Goal: Task Accomplishment & Management: Manage account settings

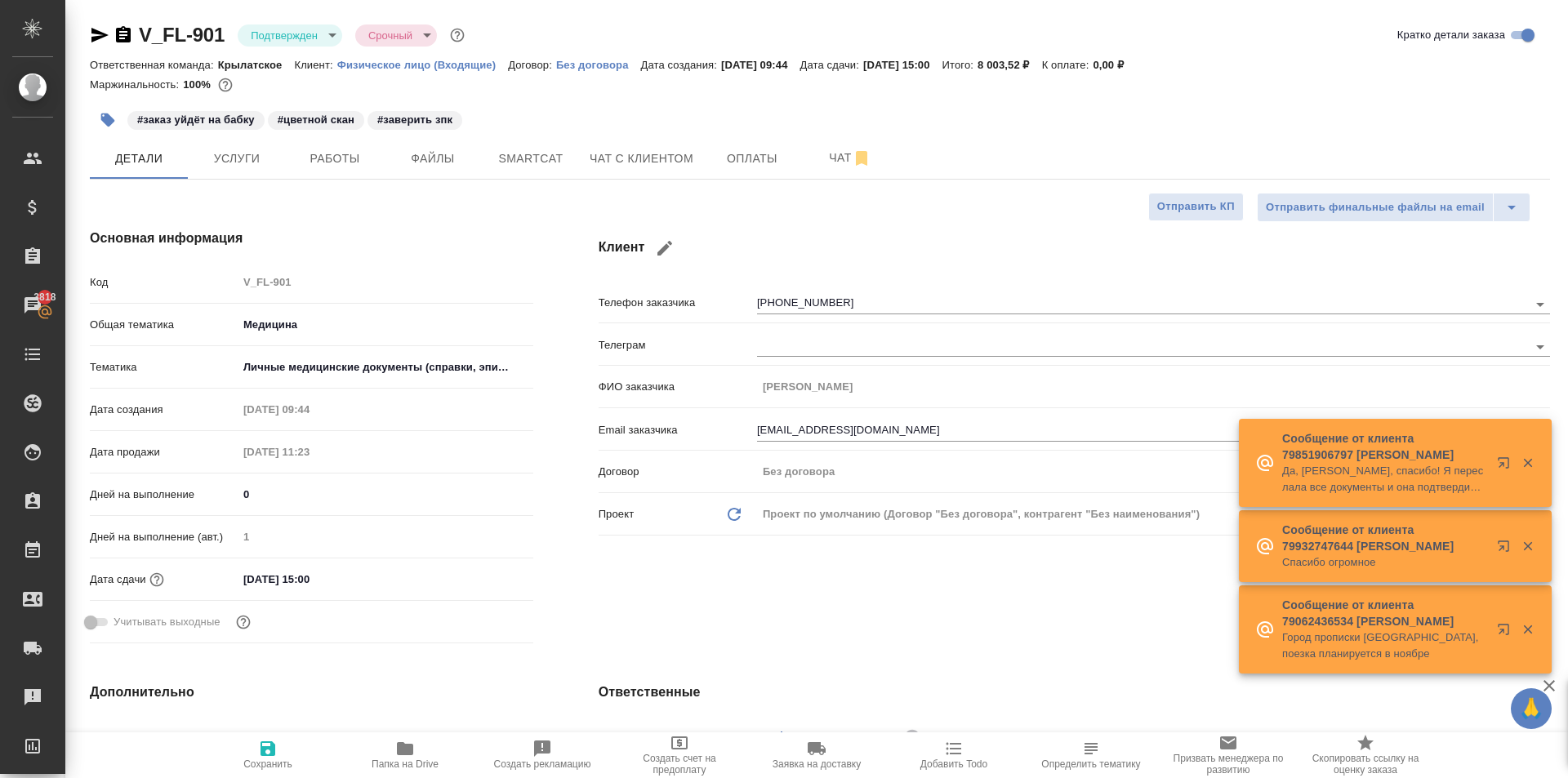
select select "RU"
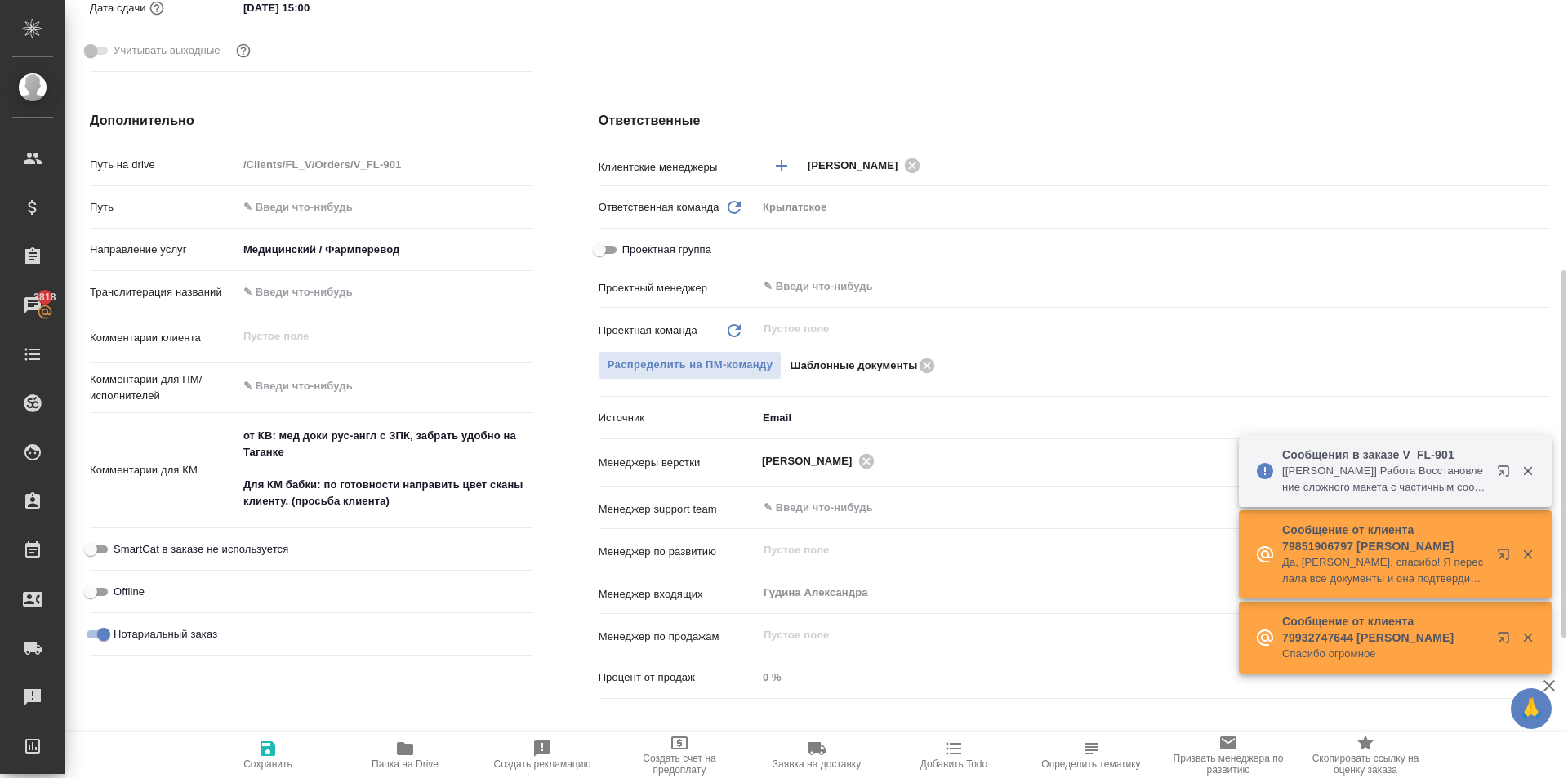
scroll to position [490, 0]
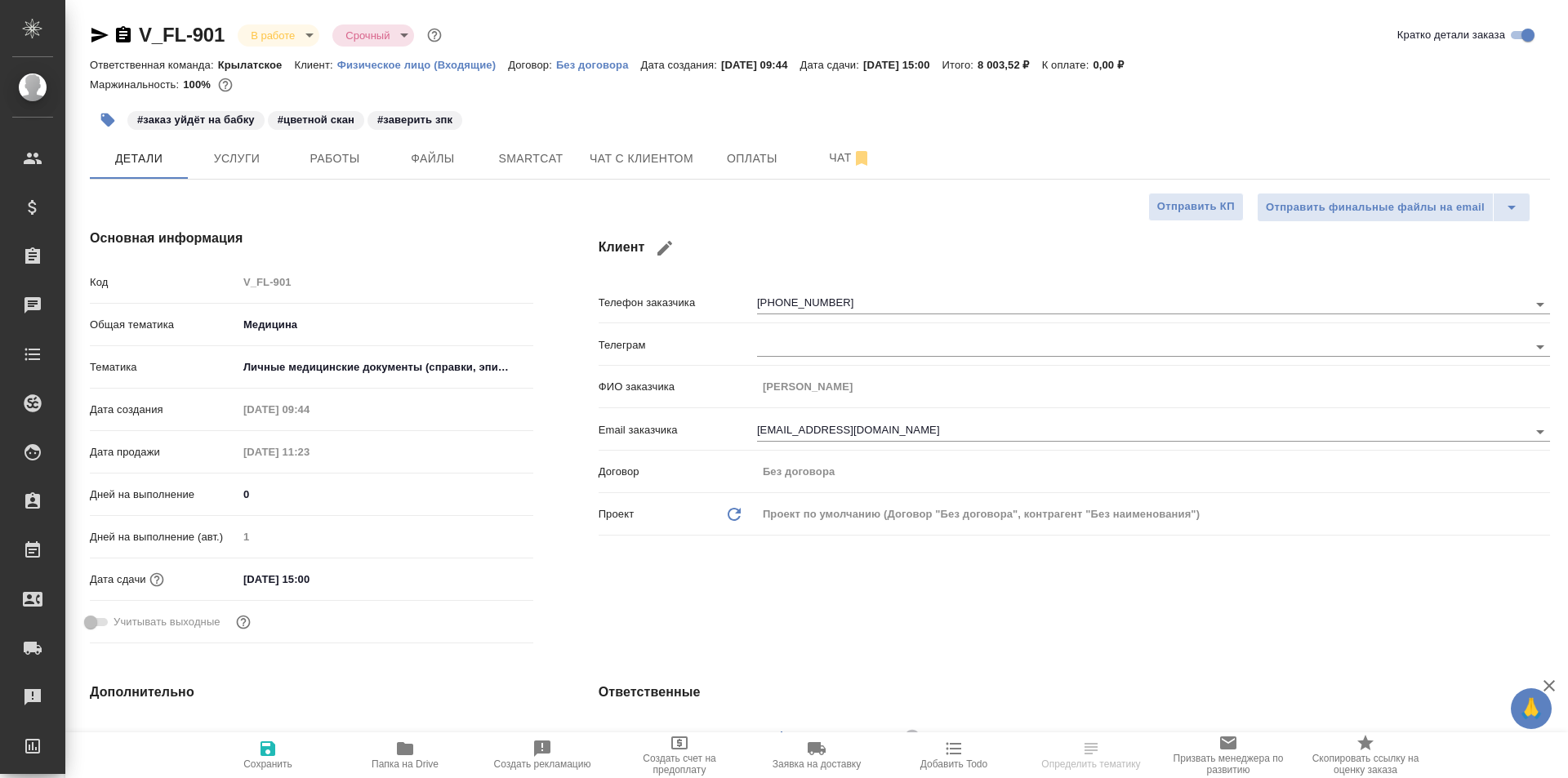
select select "RU"
type textarea "x"
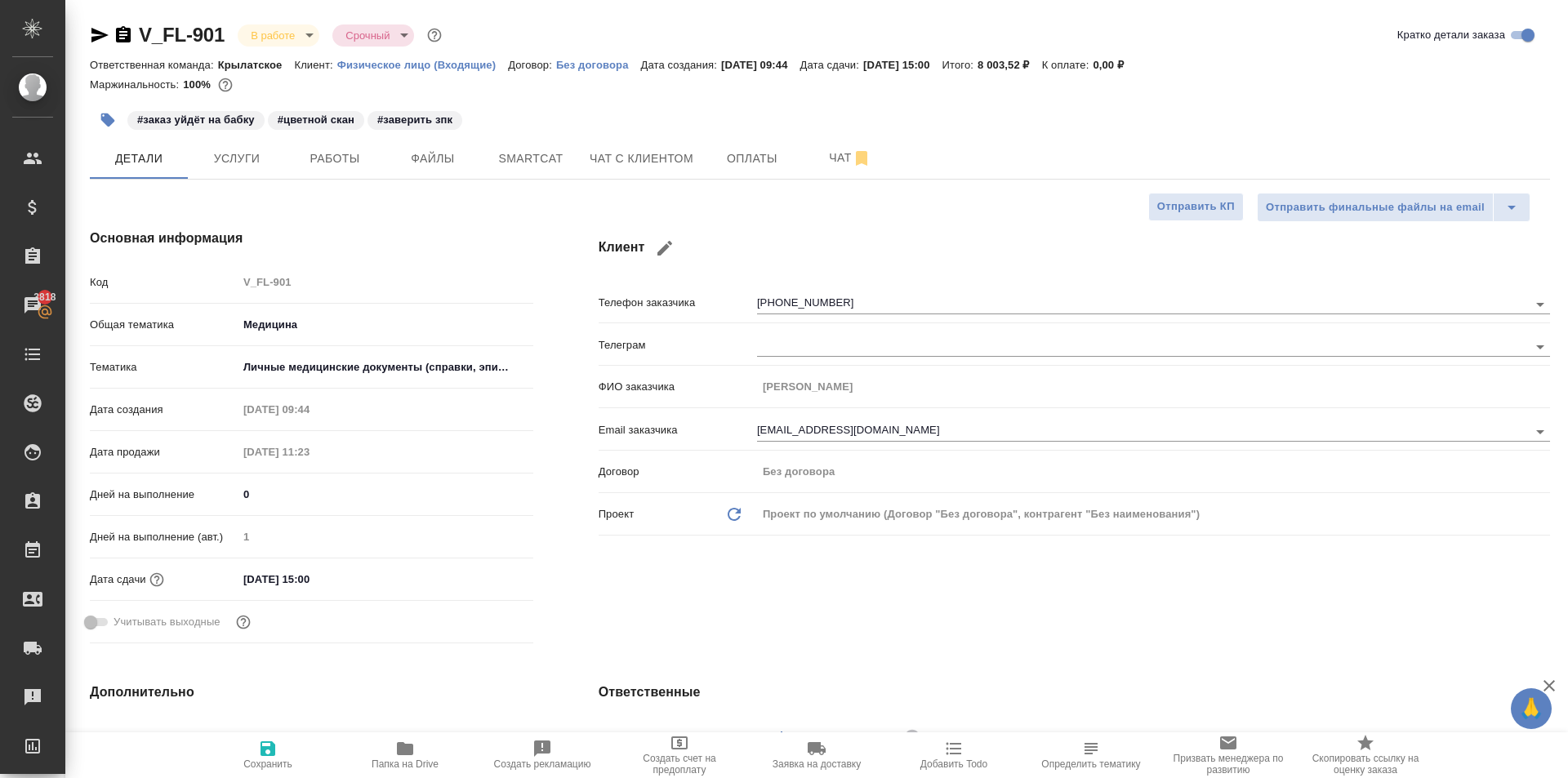
type textarea "x"
drag, startPoint x: 341, startPoint y: 577, endPoint x: 453, endPoint y: 577, distance: 112.0
click at [340, 577] on input "12.09.2025 15:00" at bounding box center [310, 579] width 143 height 24
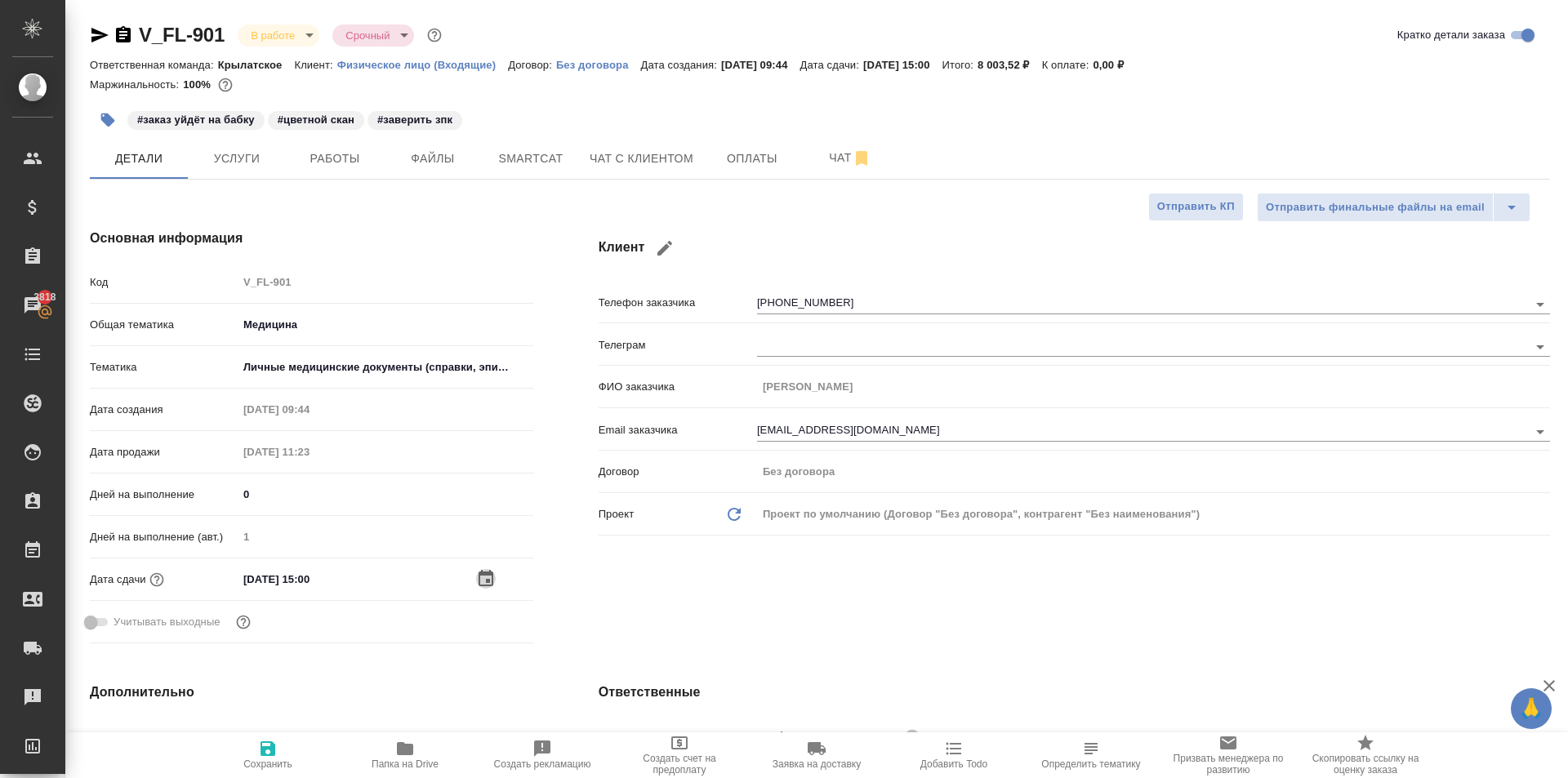
click at [488, 581] on icon "button" at bounding box center [486, 578] width 15 height 16
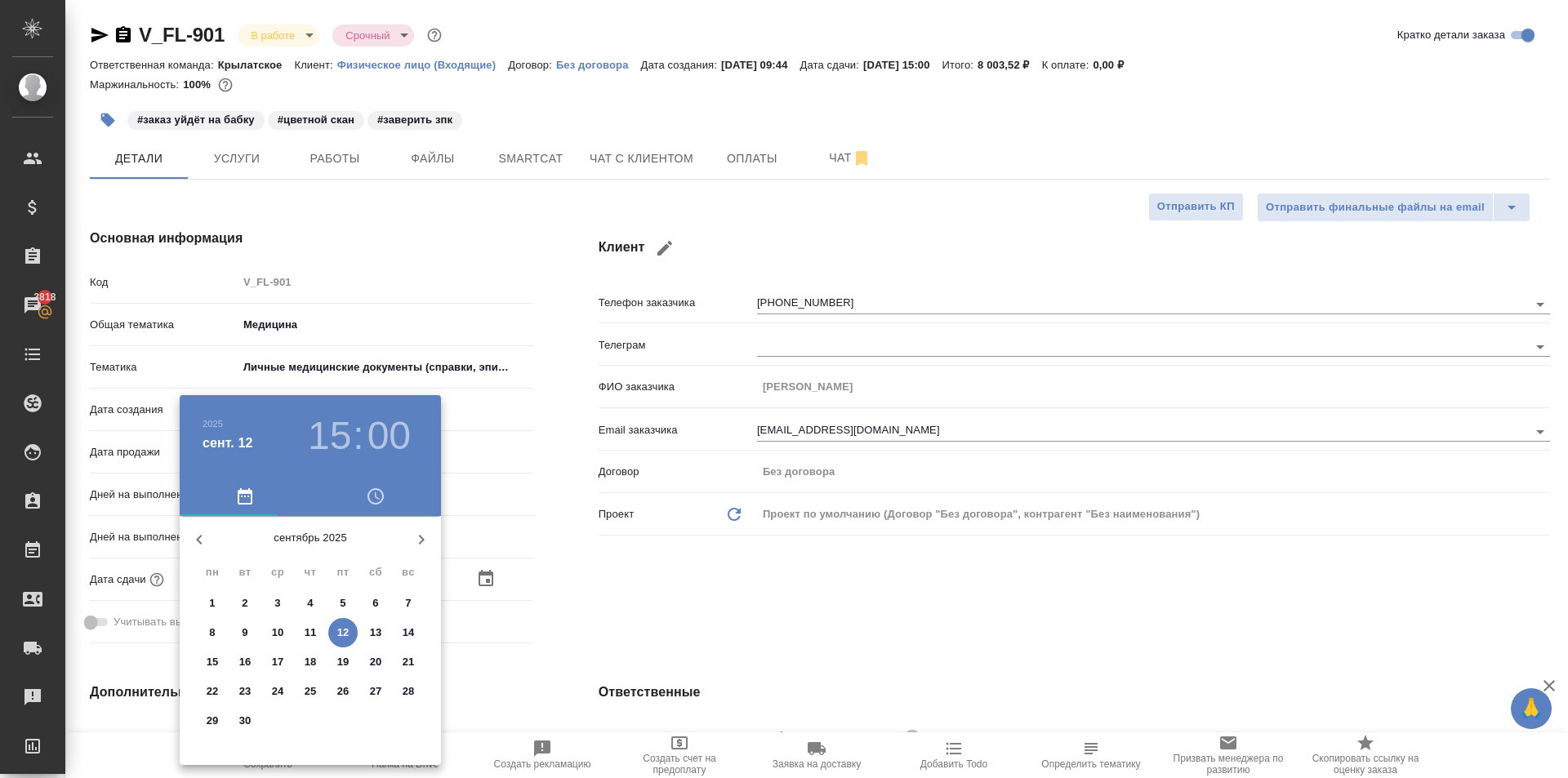
click at [363, 634] on span "13" at bounding box center [376, 633] width 30 height 16
type input "13.09.2025 15:00"
type textarea "x"
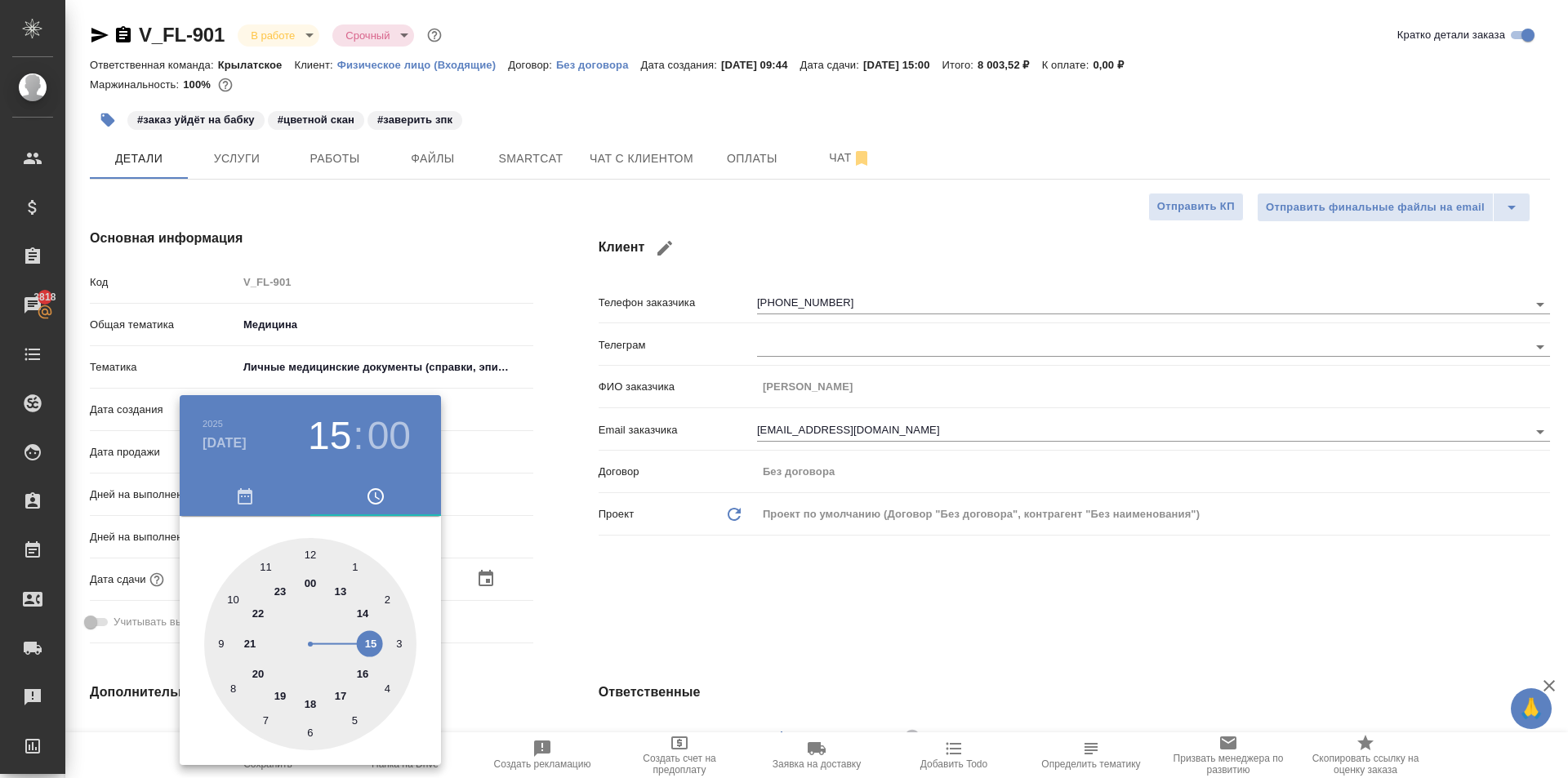
click at [234, 603] on div at bounding box center [310, 644] width 212 height 212
type input "13.09.2025 10:00"
type textarea "x"
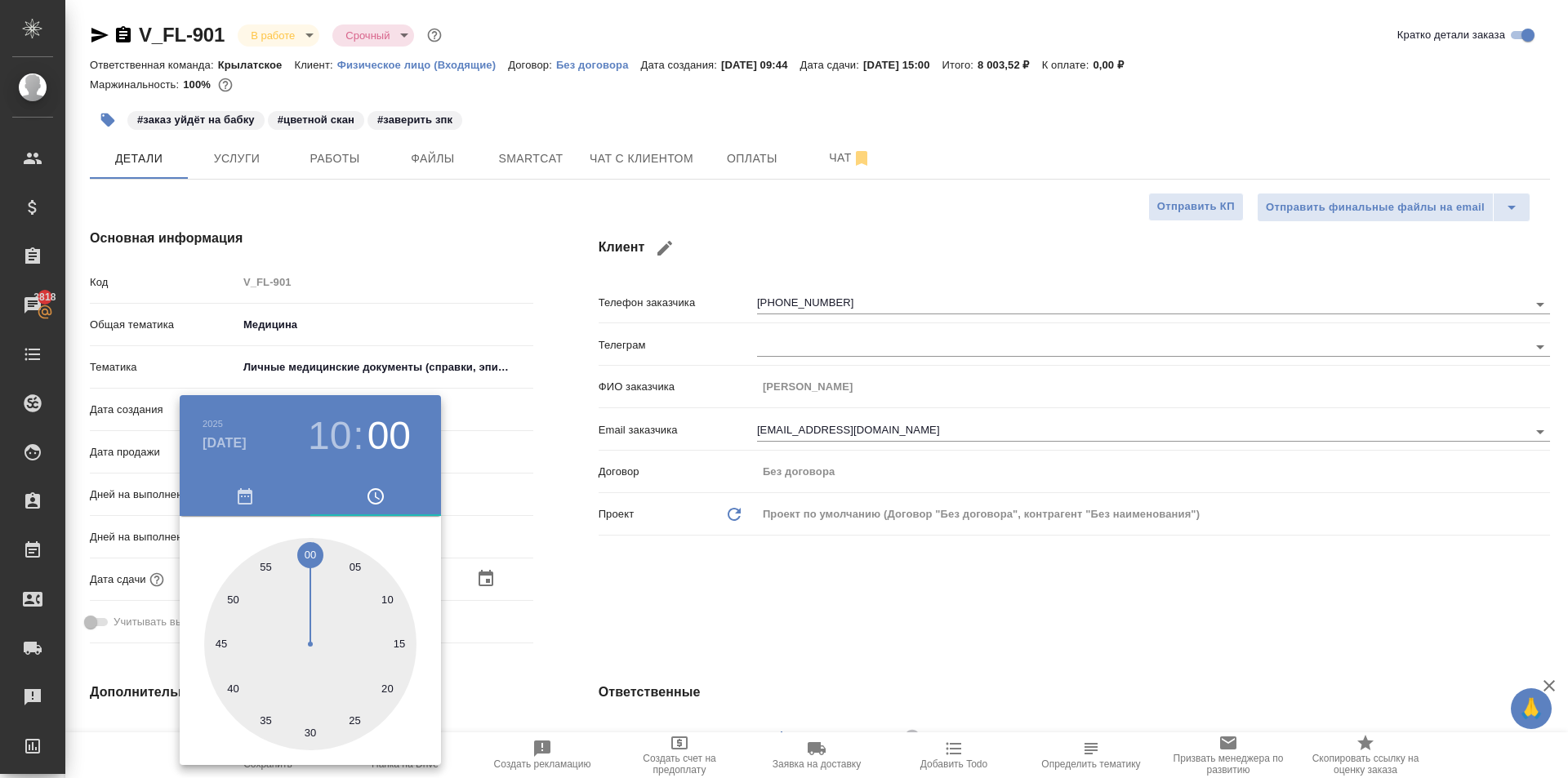
type input "13.09.2025 10:00"
type textarea "x"
click at [313, 562] on div at bounding box center [310, 644] width 212 height 212
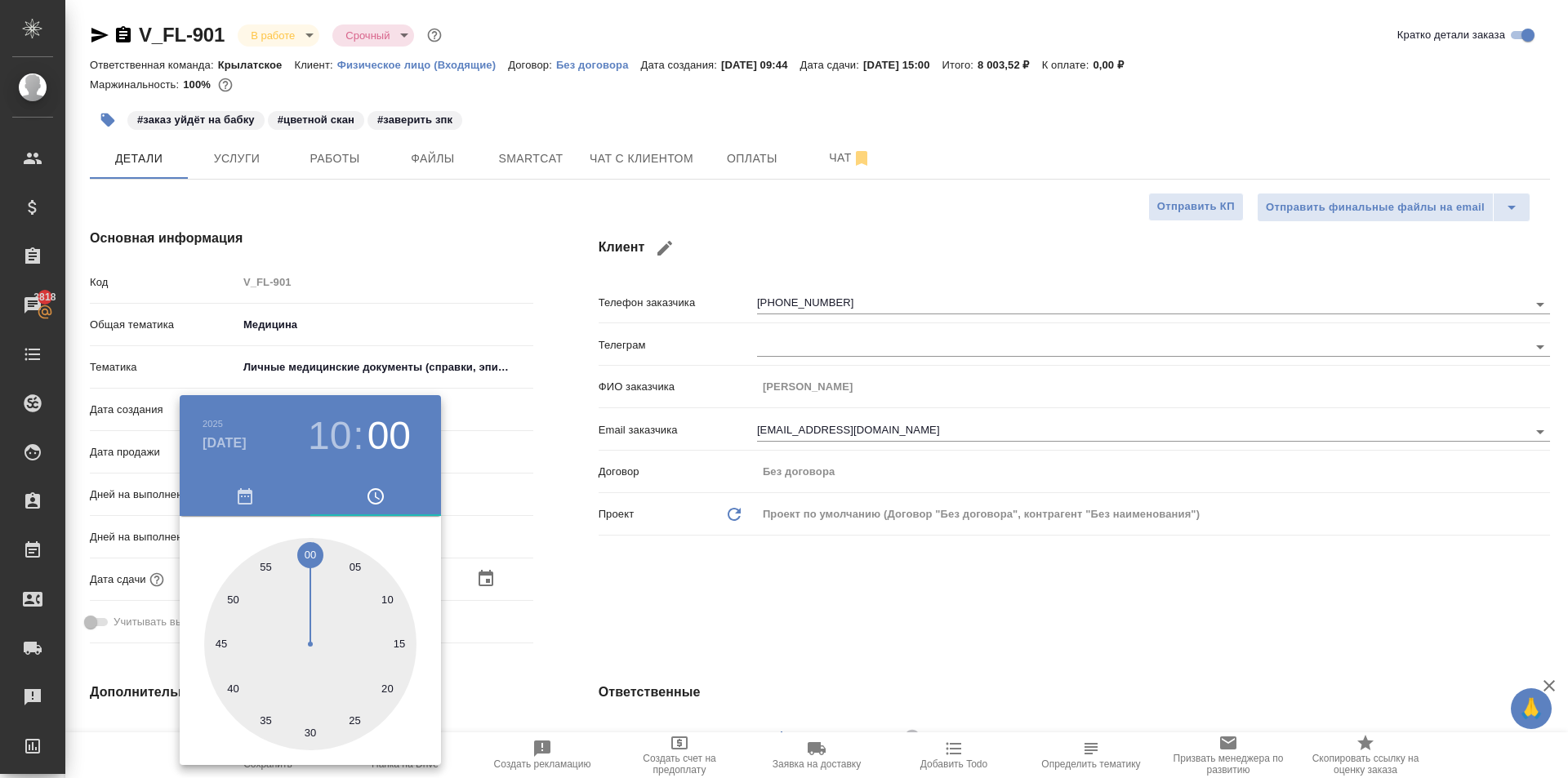
type textarea "x"
drag, startPoint x: 652, startPoint y: 612, endPoint x: 398, endPoint y: 674, distance: 261.5
click at [649, 612] on div at bounding box center [784, 389] width 1568 height 778
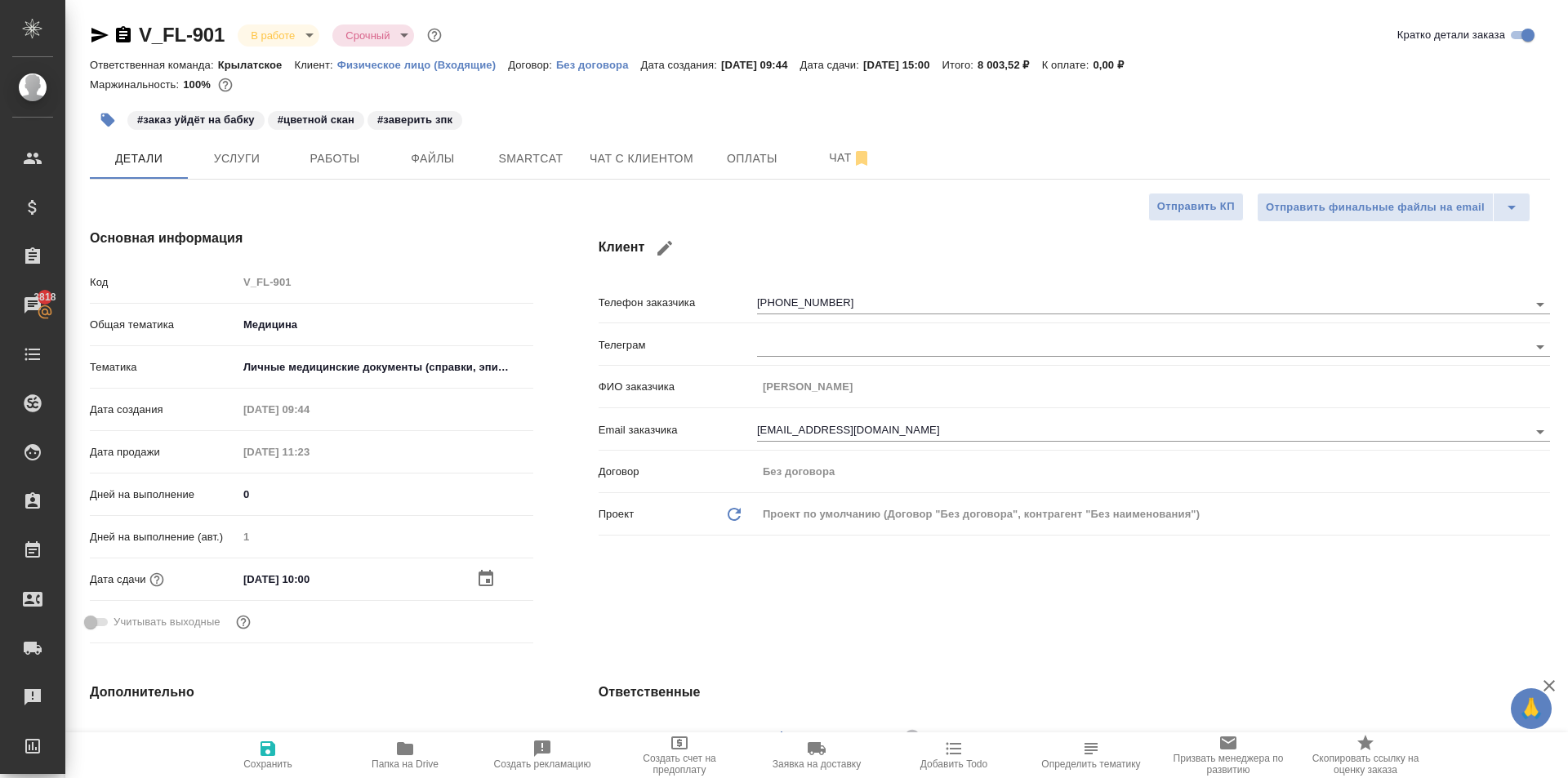
click at [230, 753] on span "Сохранить" at bounding box center [267, 755] width 118 height 31
type textarea "x"
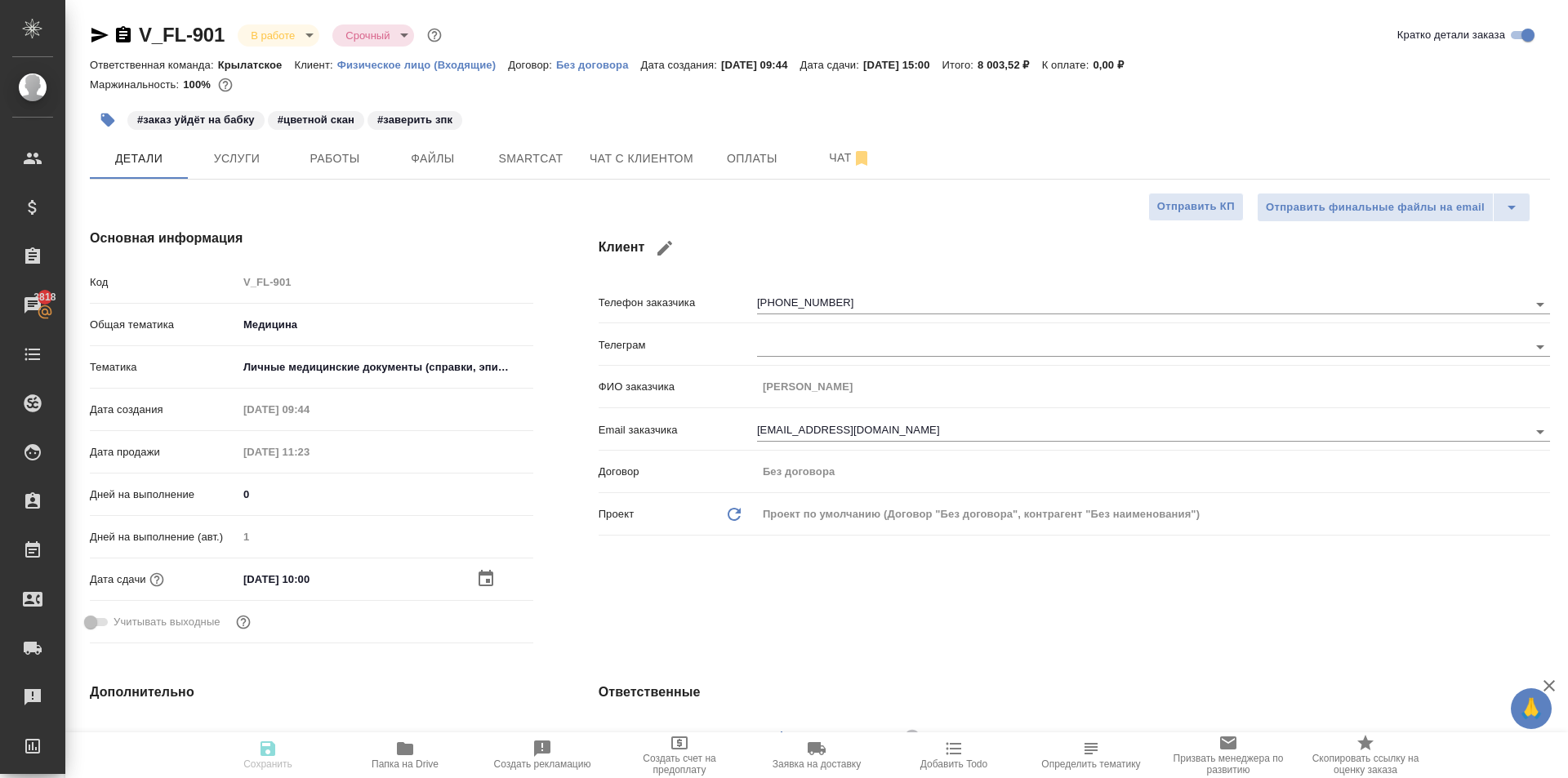
type textarea "x"
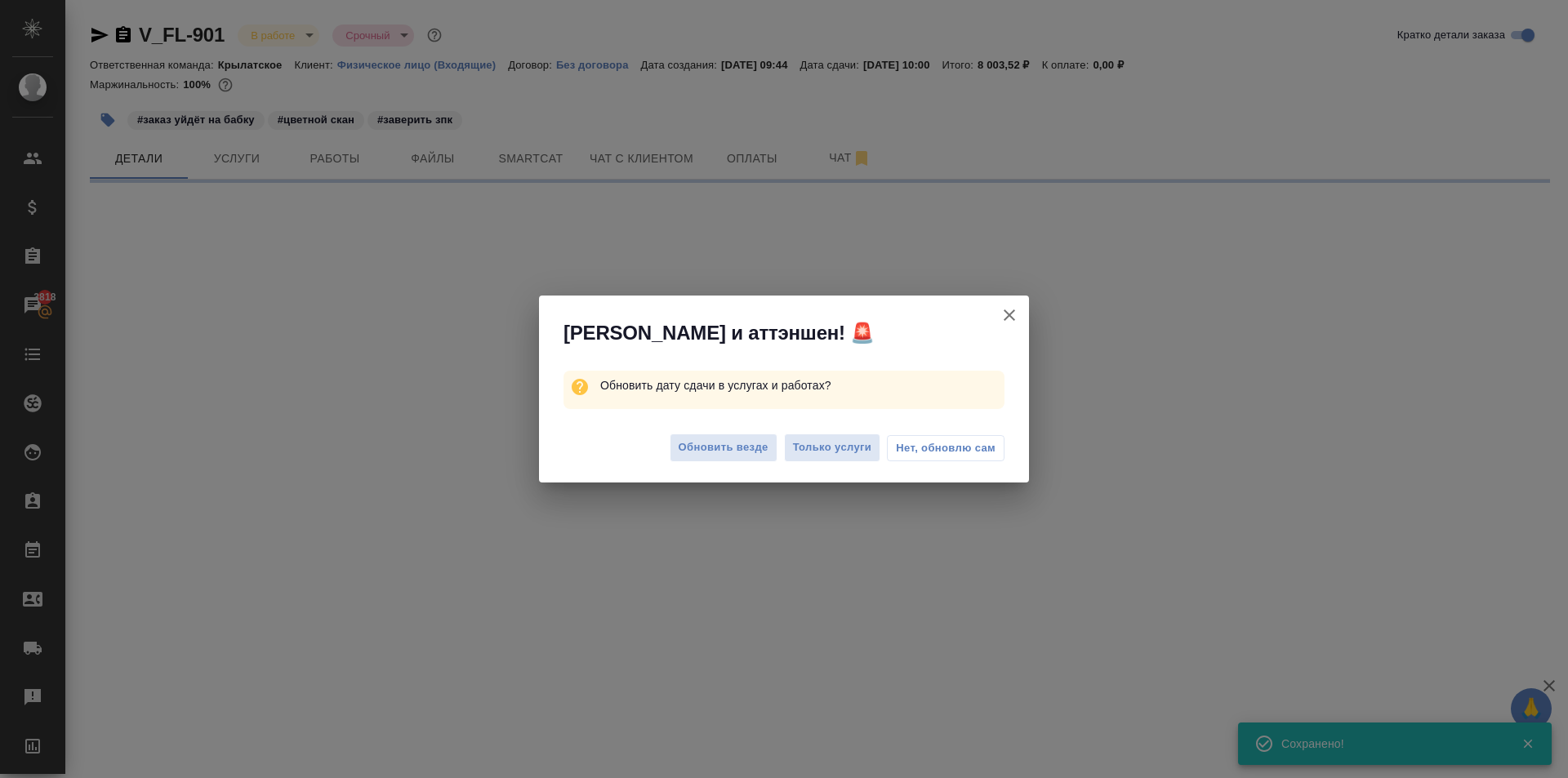
select select "RU"
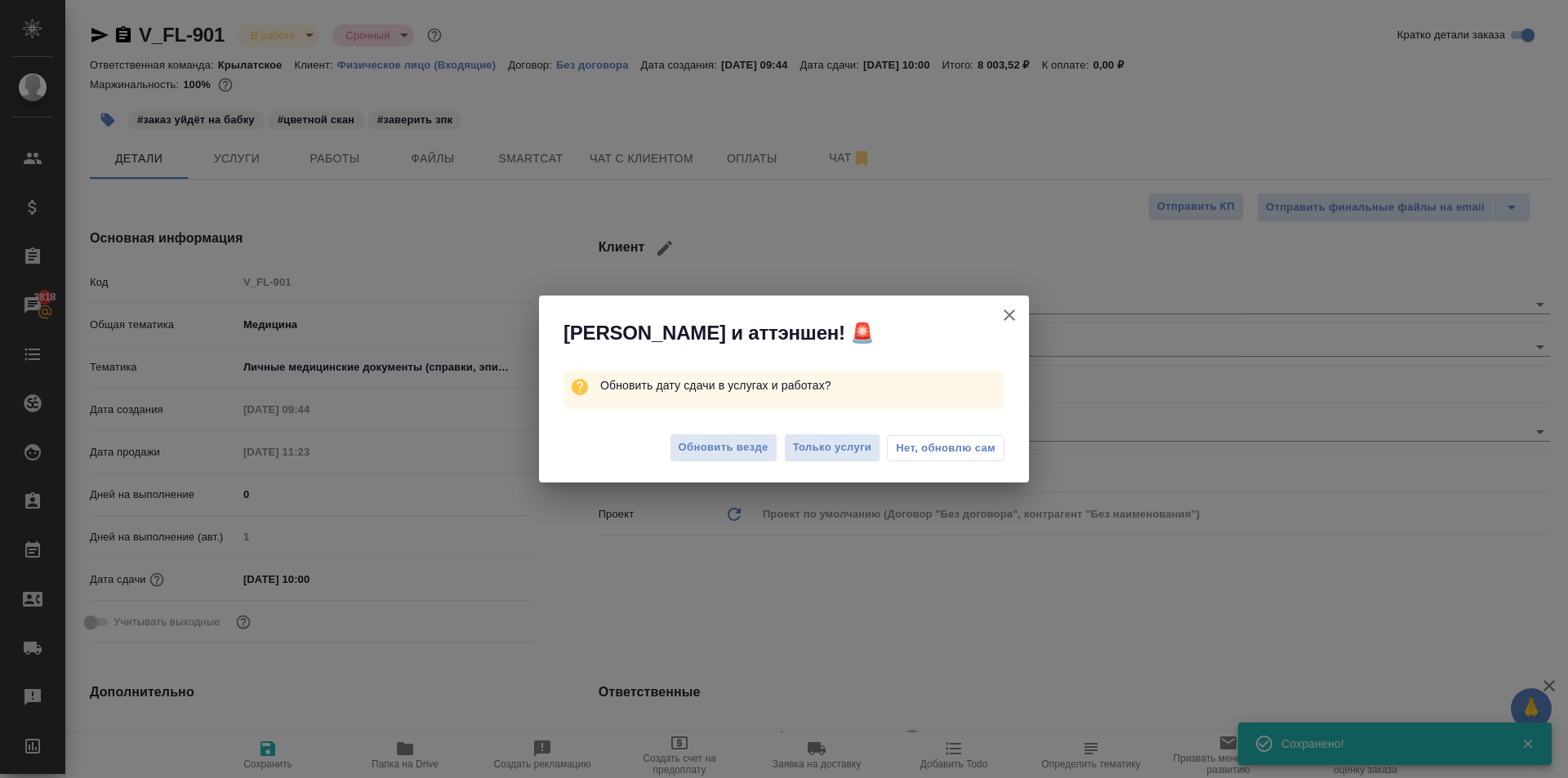
type textarea "x"
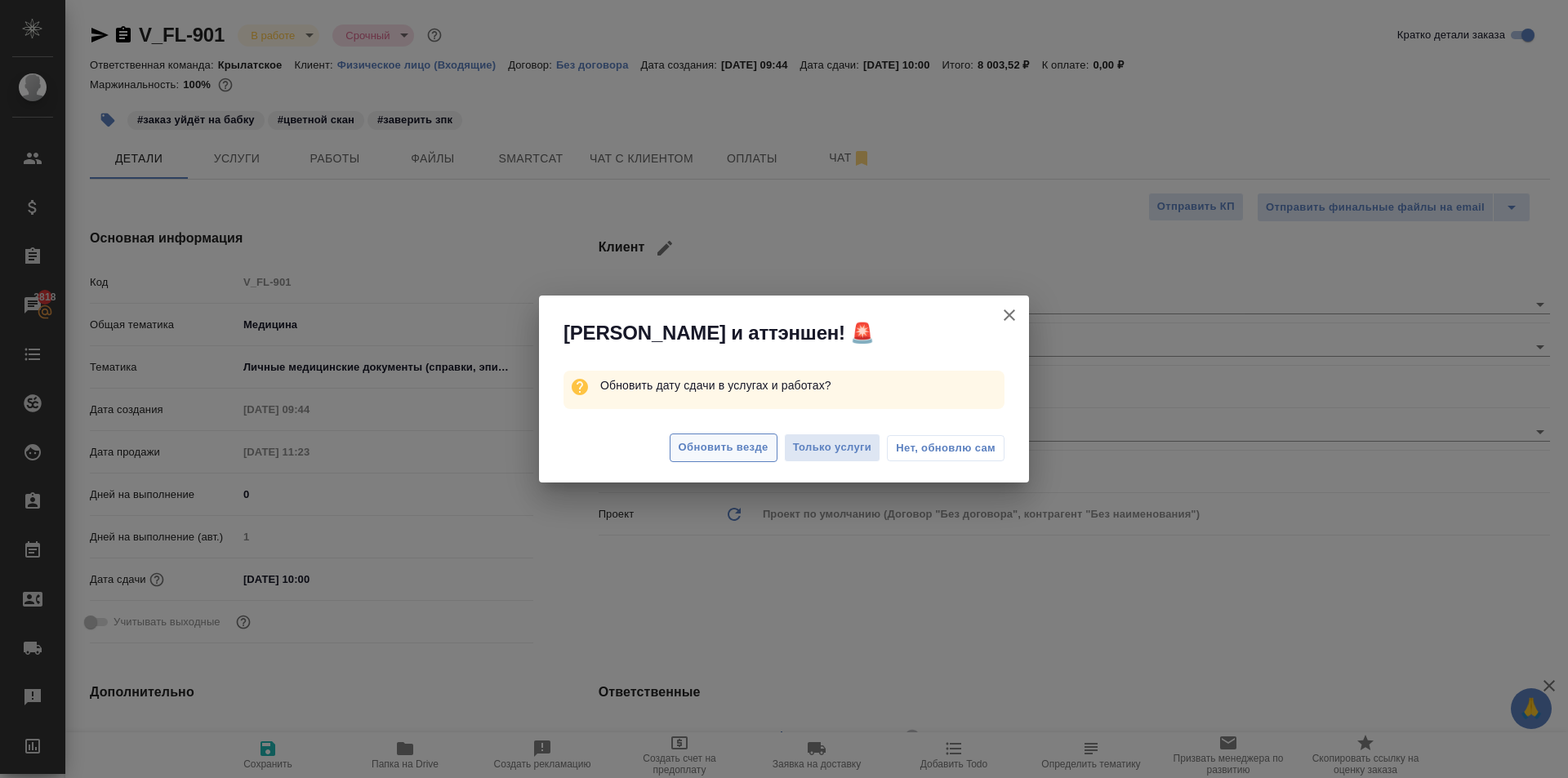
click at [708, 452] on span "Обновить везде" at bounding box center [723, 447] width 90 height 19
type textarea "x"
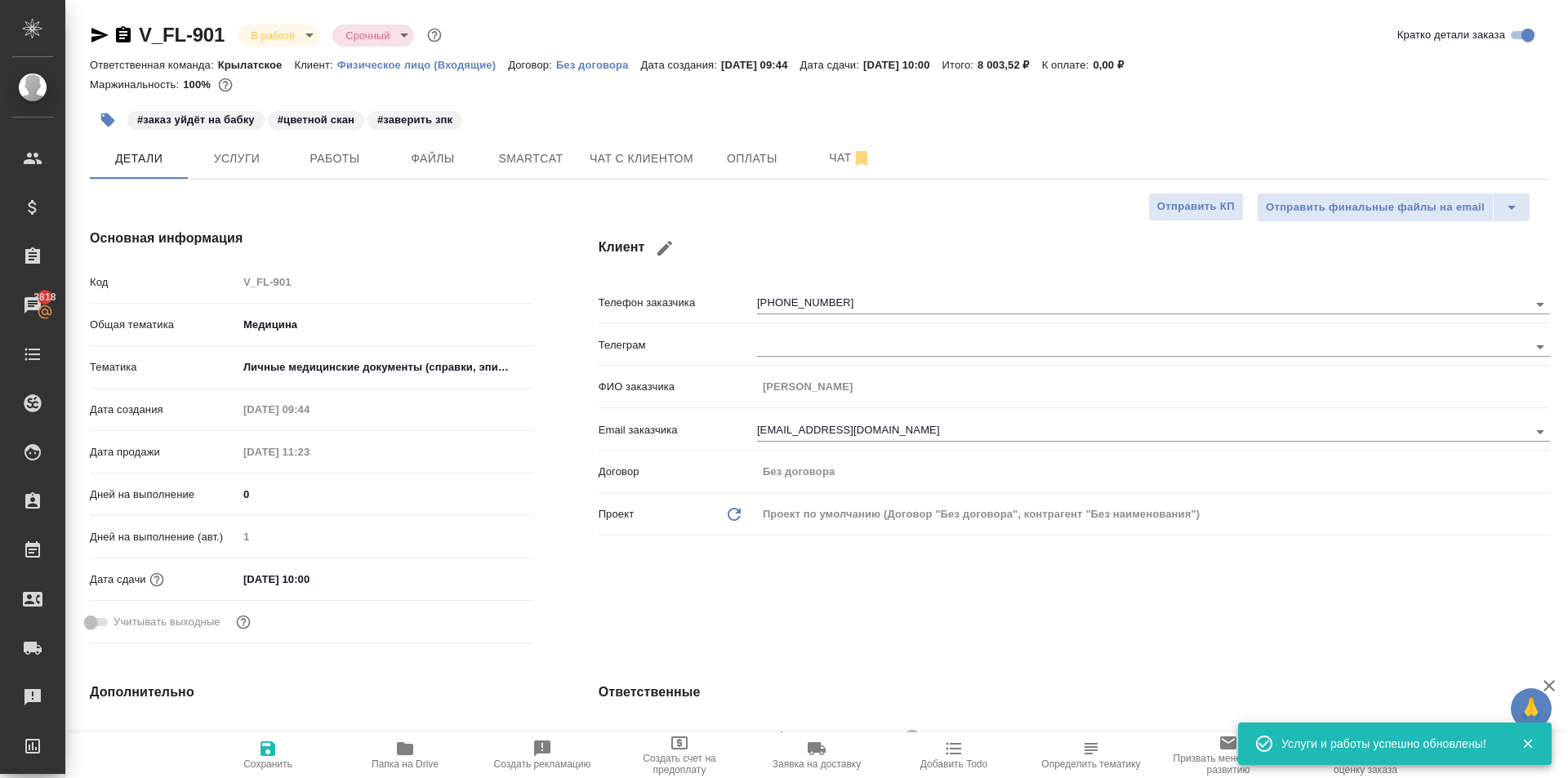
type textarea "x"
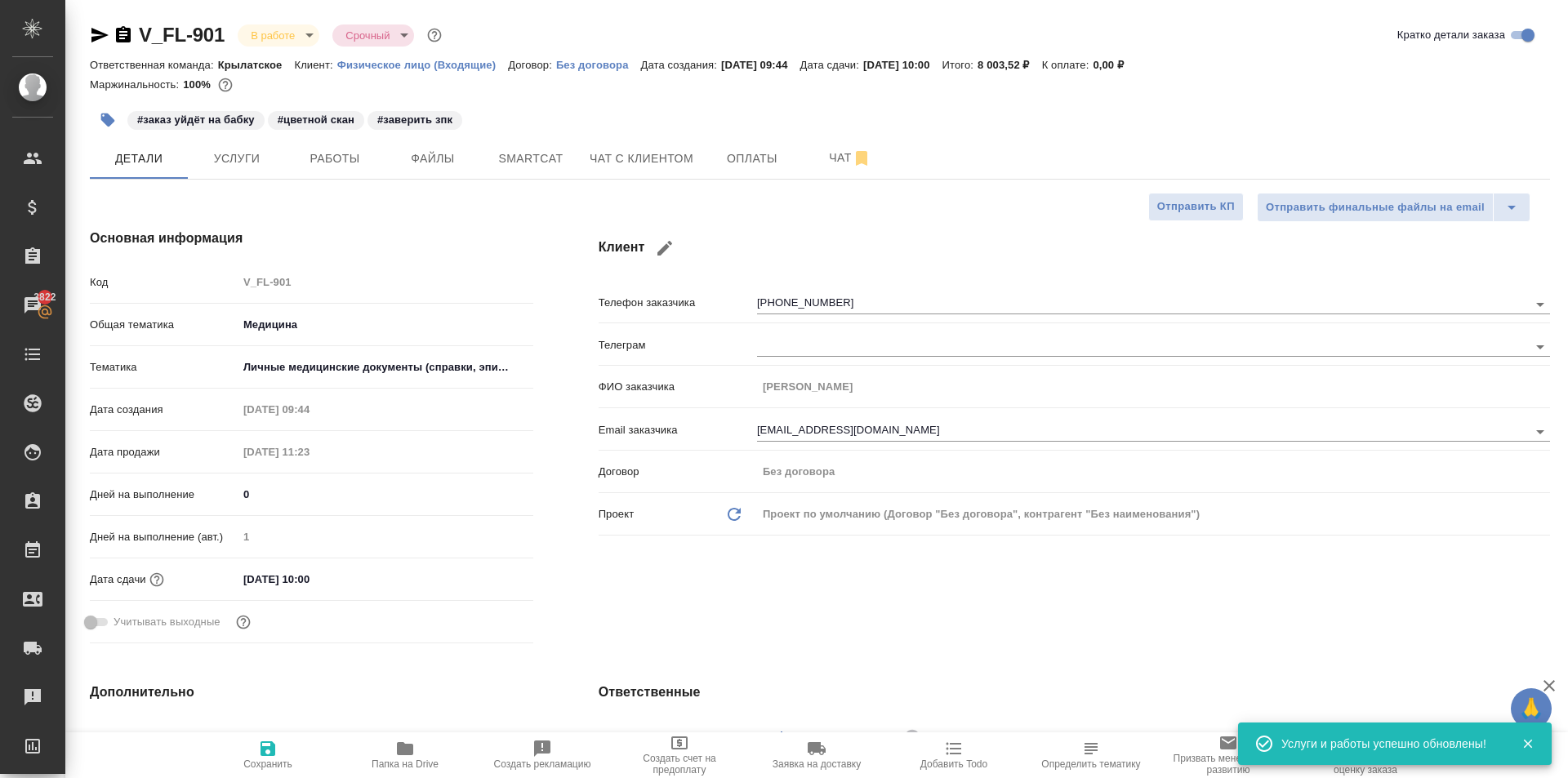
type textarea "x"
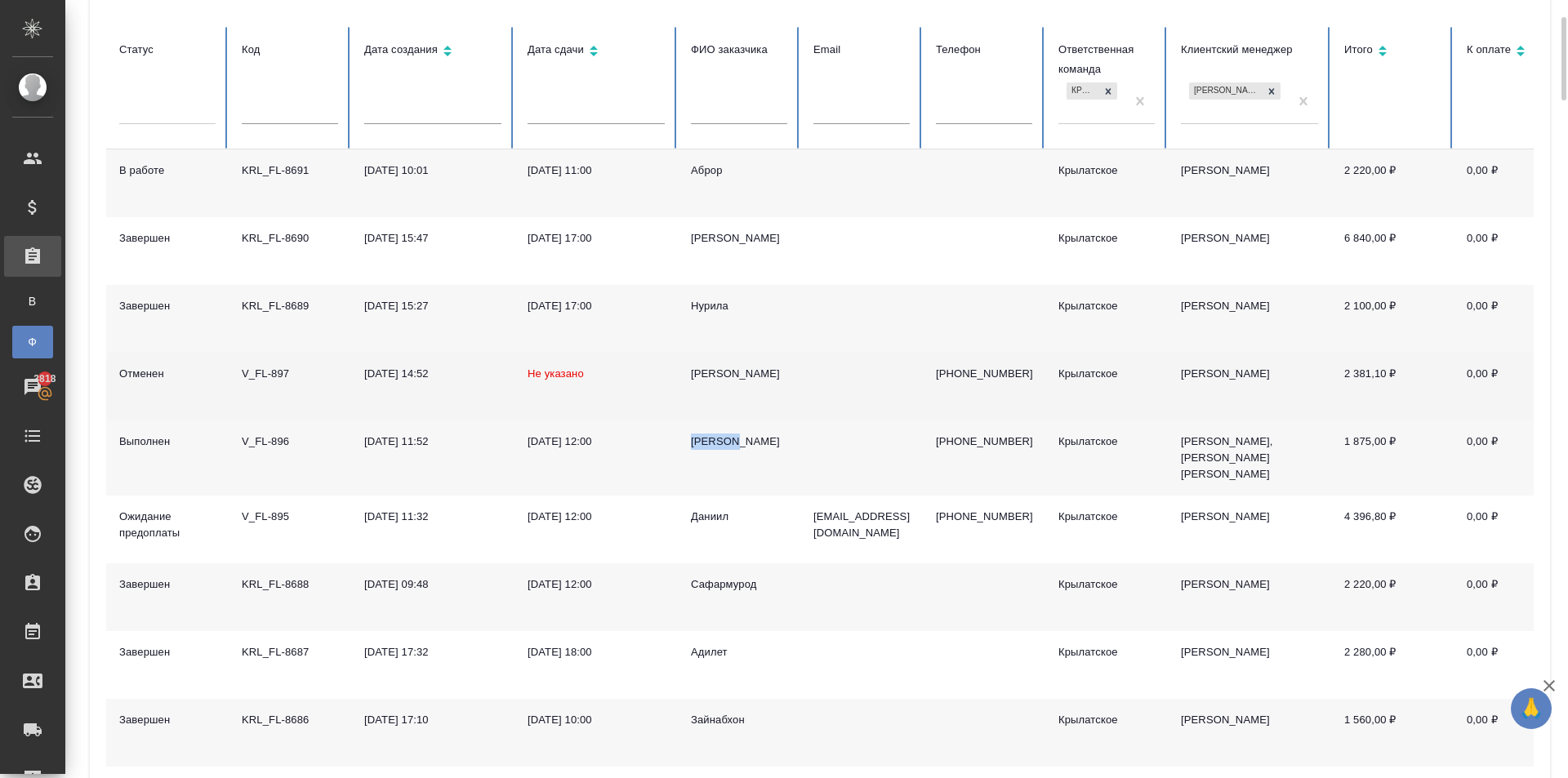
scroll to position [81, 0]
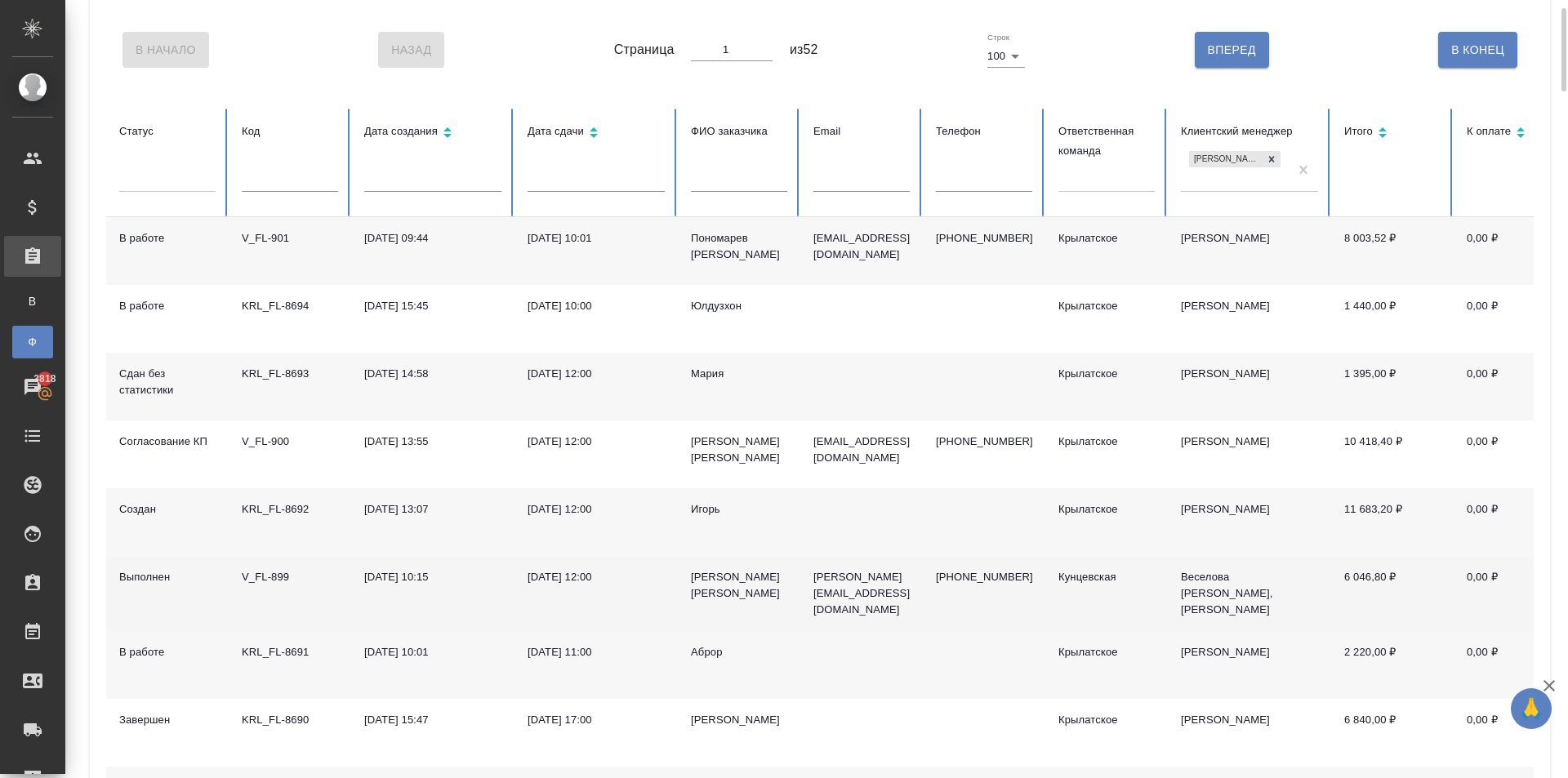
click at [694, 569] on div "[PERSON_NAME] [PERSON_NAME]" at bounding box center [738, 586] width 96 height 33
click at [694, 569] on div "Тарасова Яна Сергеевна" at bounding box center [738, 586] width 96 height 33
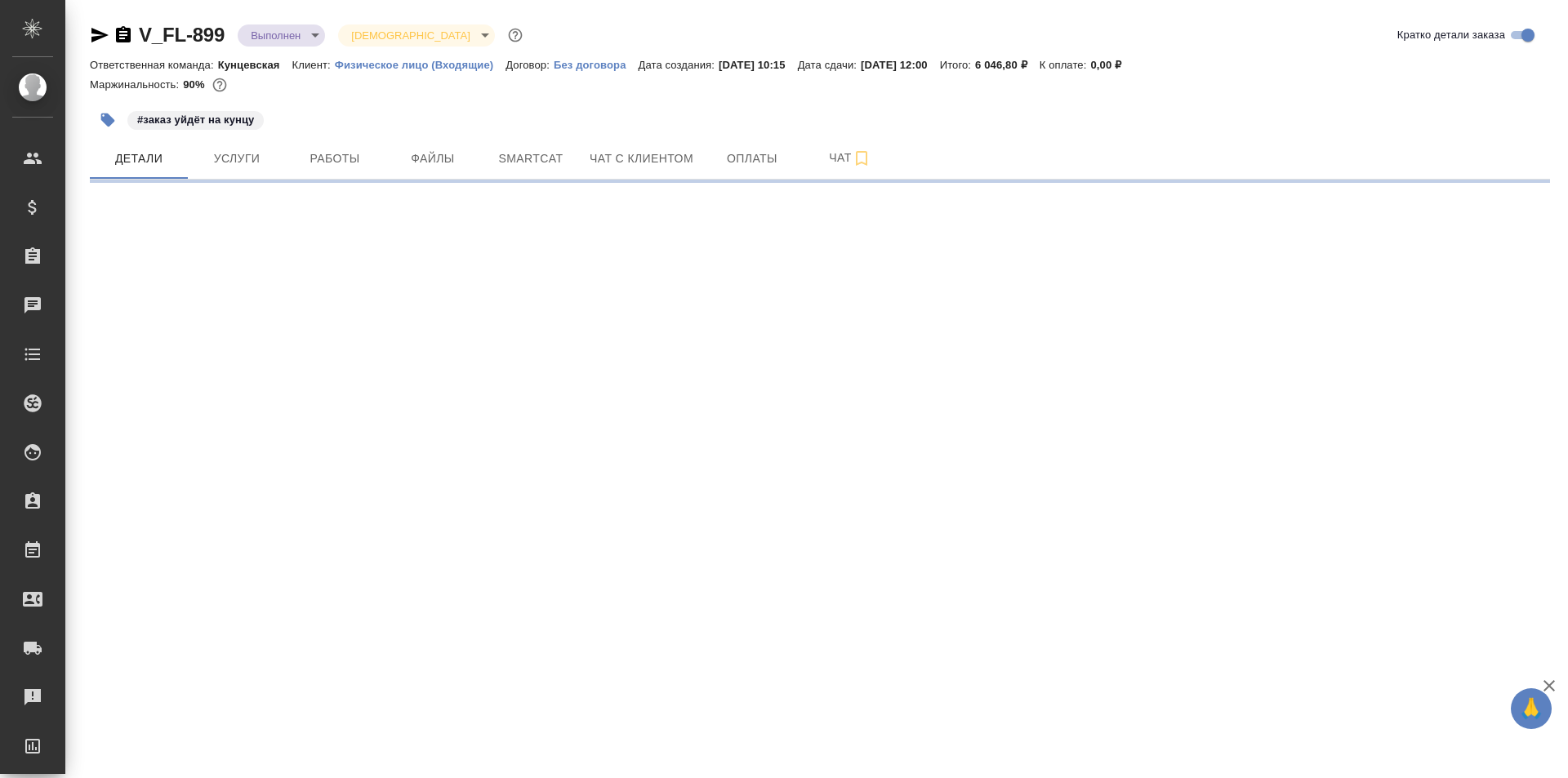
select select "RU"
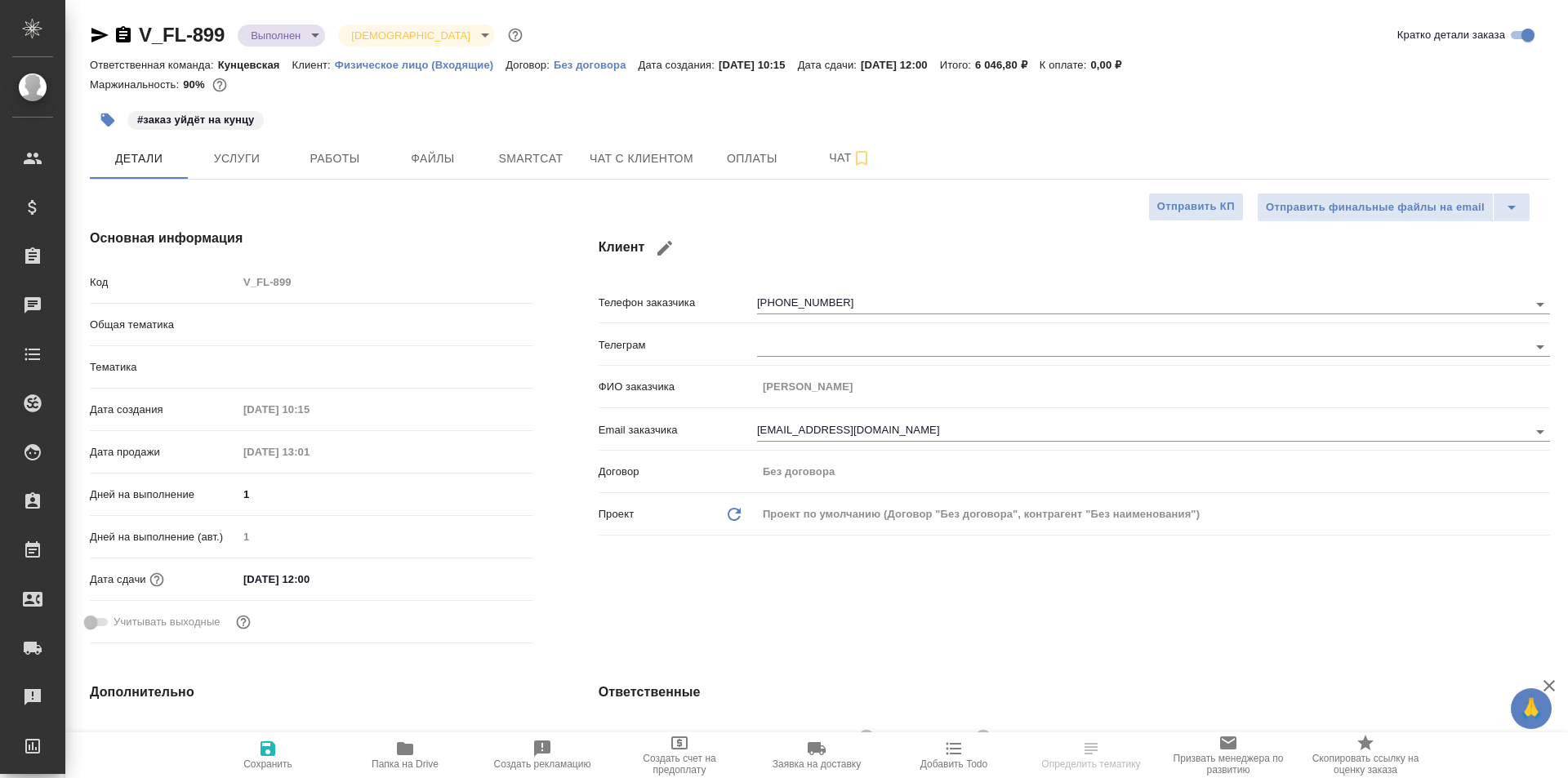
type textarea "x"
type input "Шаблонные документы"
type textarea "x"
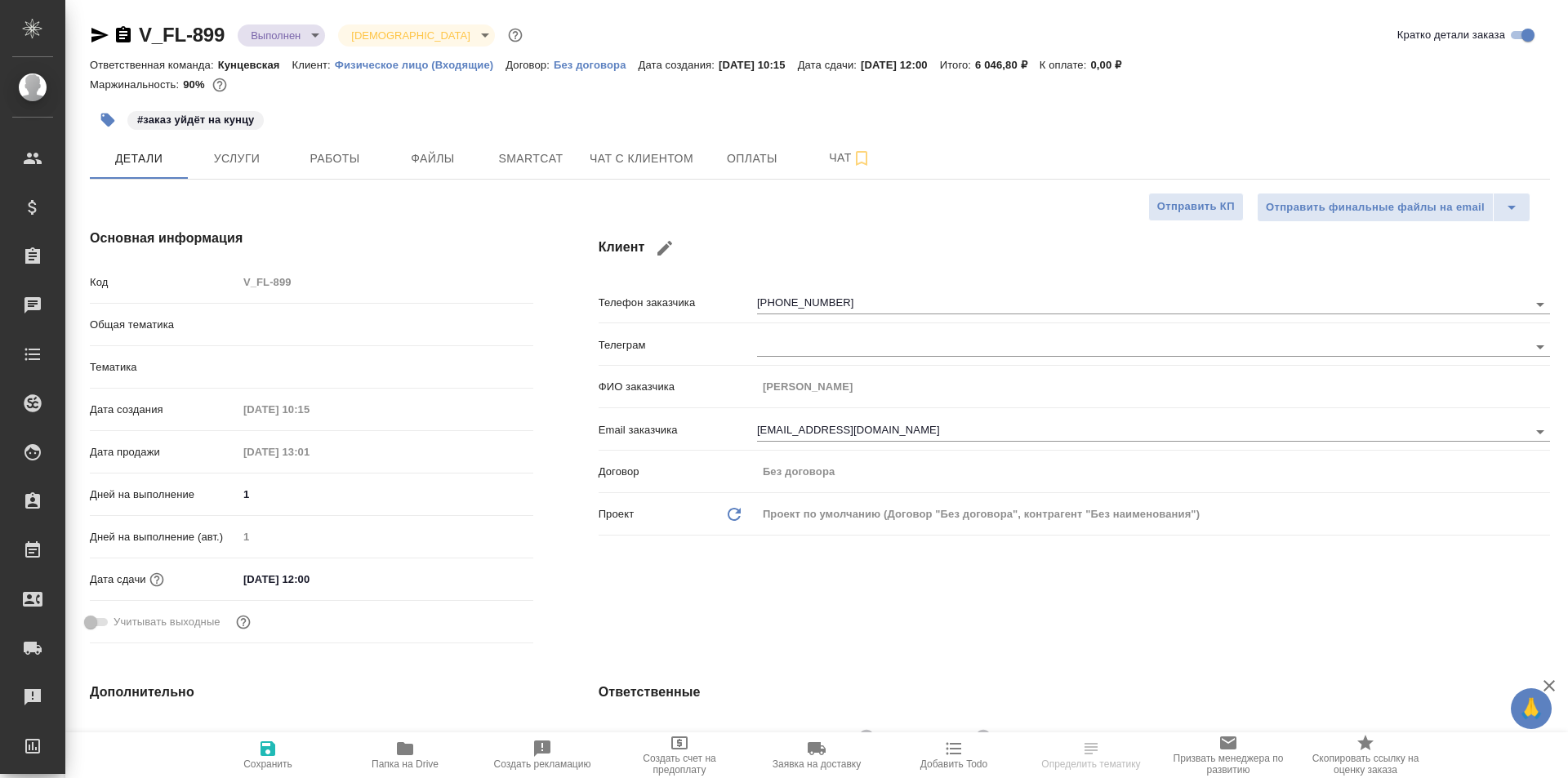
type textarea "x"
click at [326, 136] on div "#заказ уйдёт на кунцу" at bounding box center [576, 120] width 974 height 36
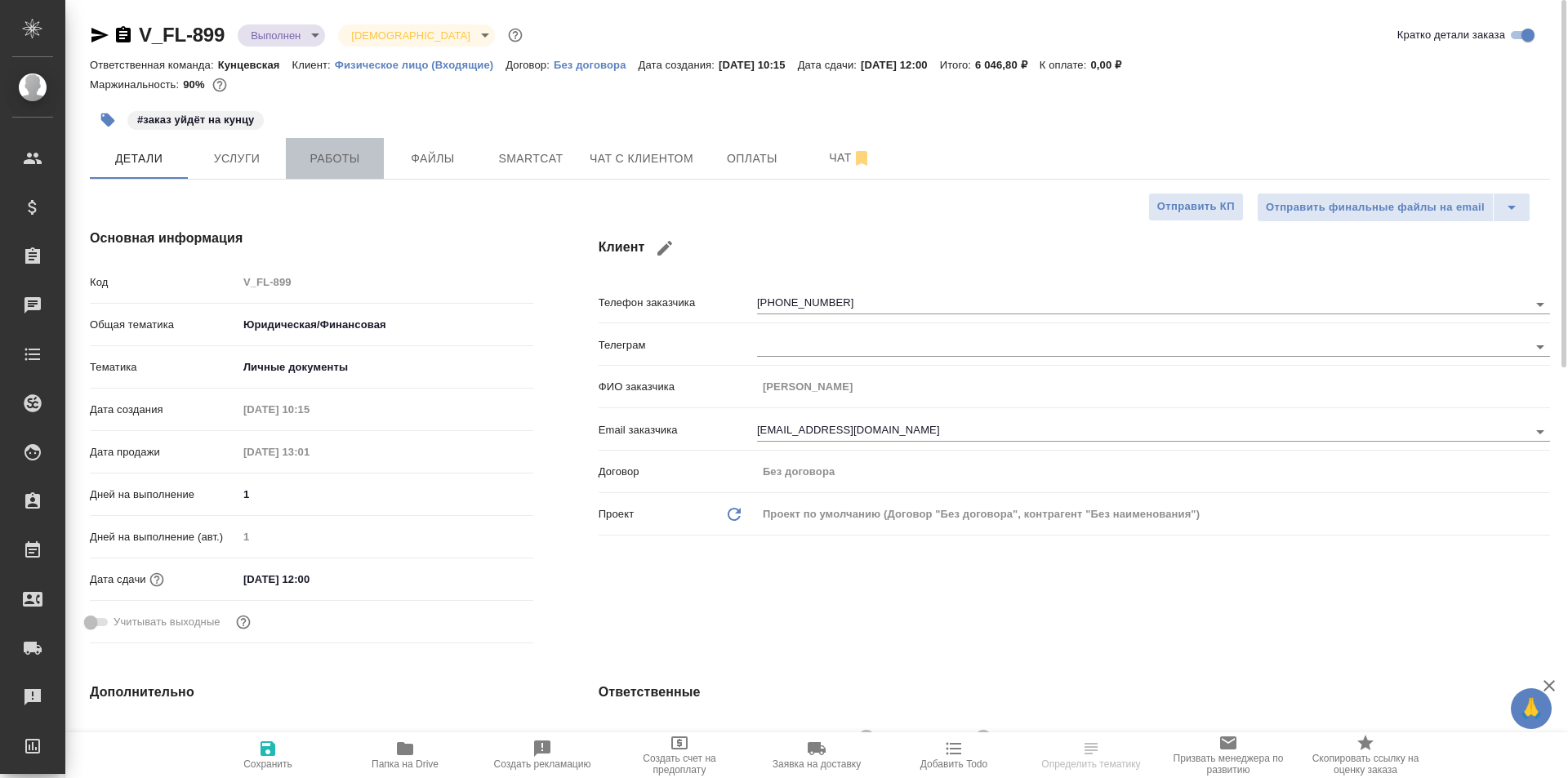
click at [335, 147] on button "Работы" at bounding box center [335, 159] width 98 height 41
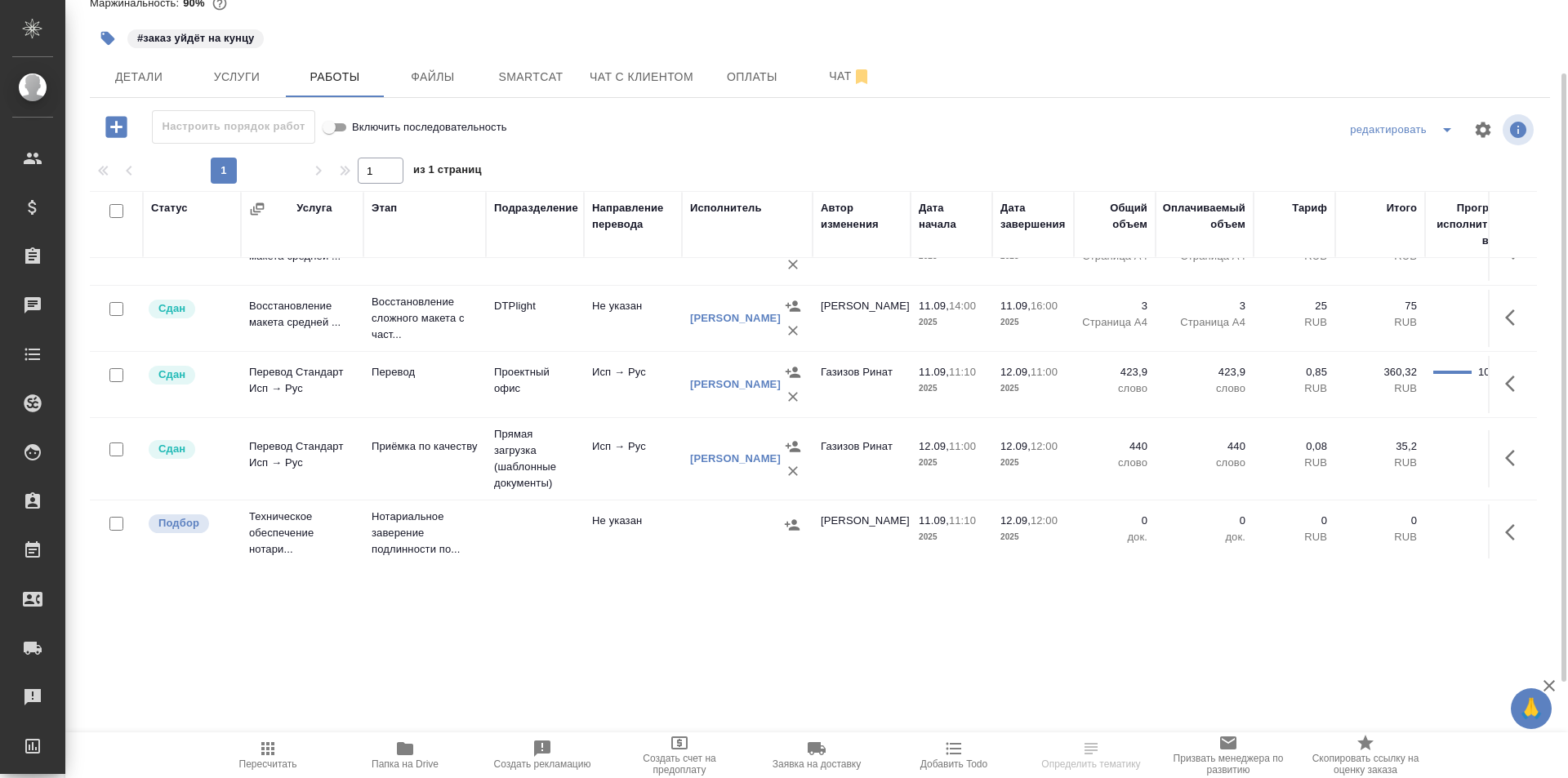
scroll to position [59, 0]
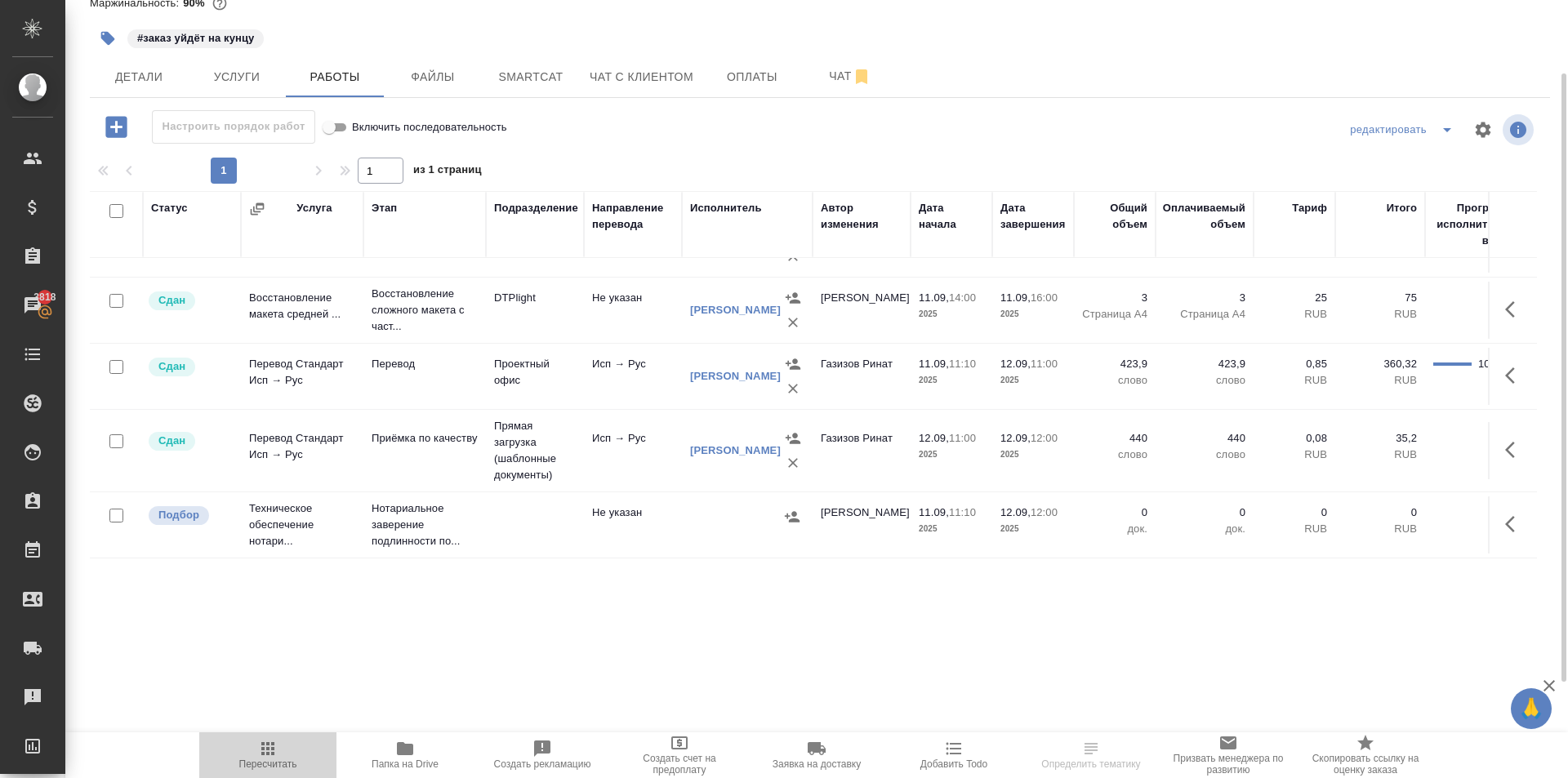
click at [280, 763] on span "Пересчитать" at bounding box center [268, 765] width 58 height 12
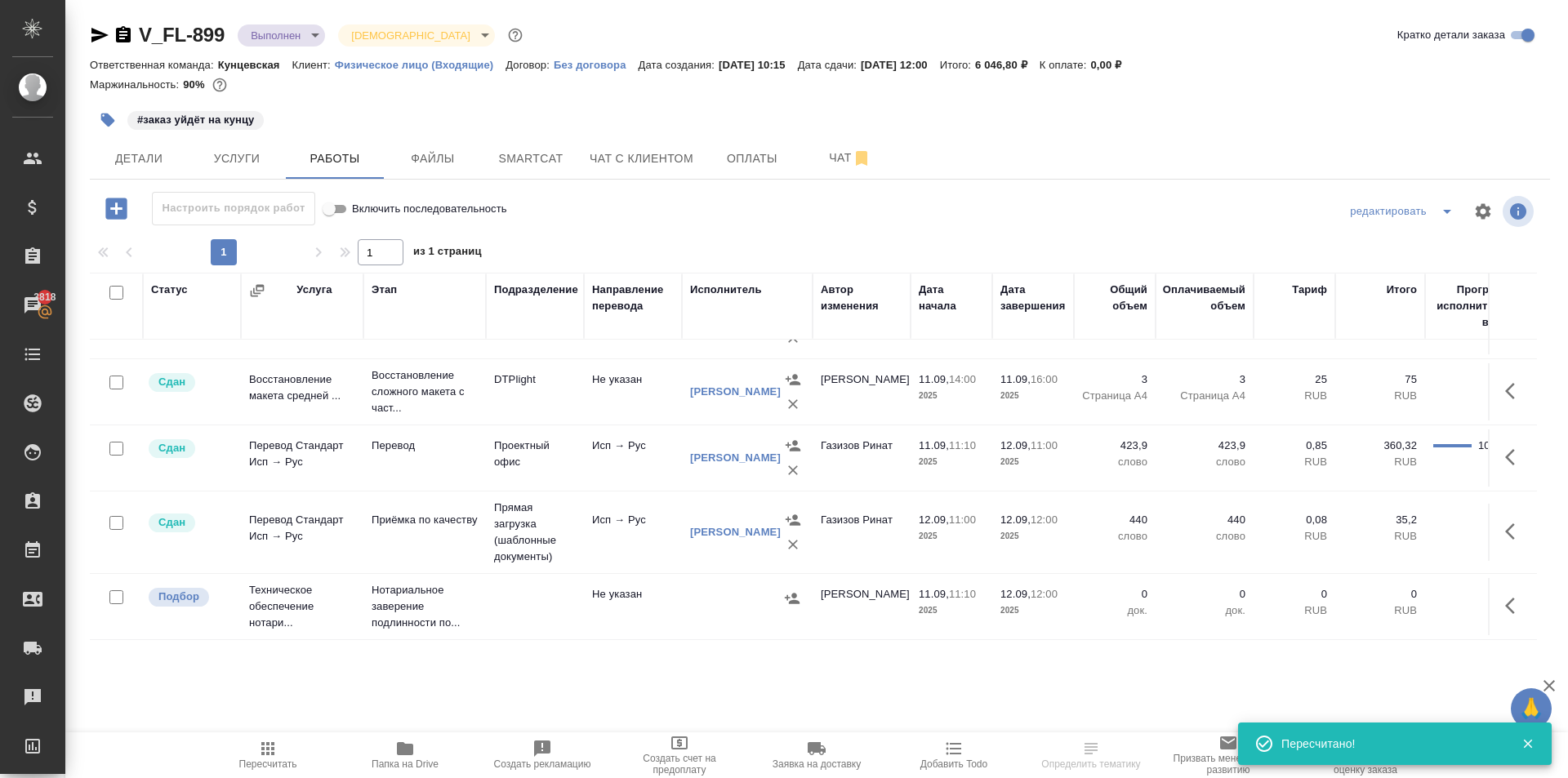
scroll to position [0, 0]
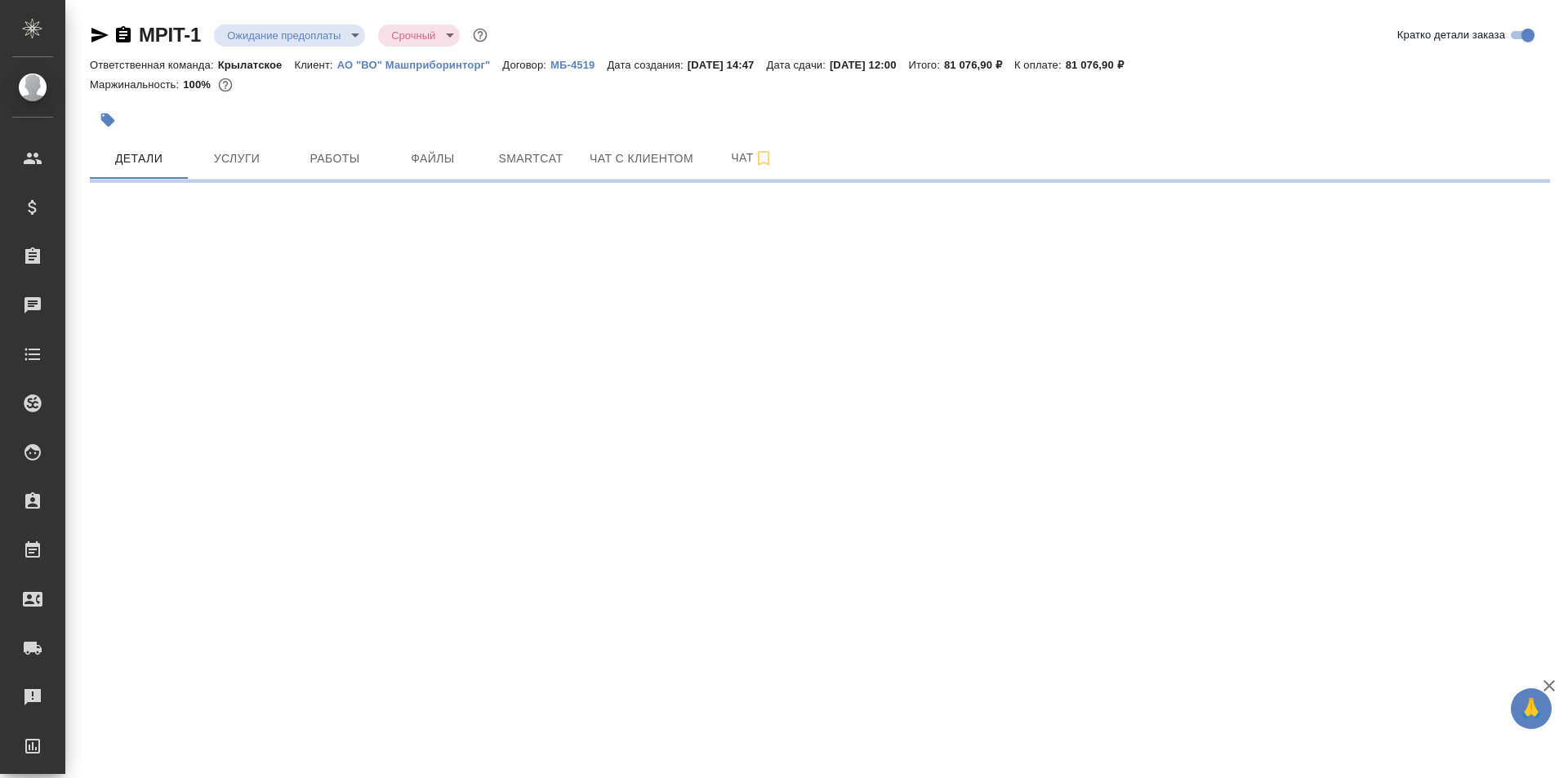
select select "RU"
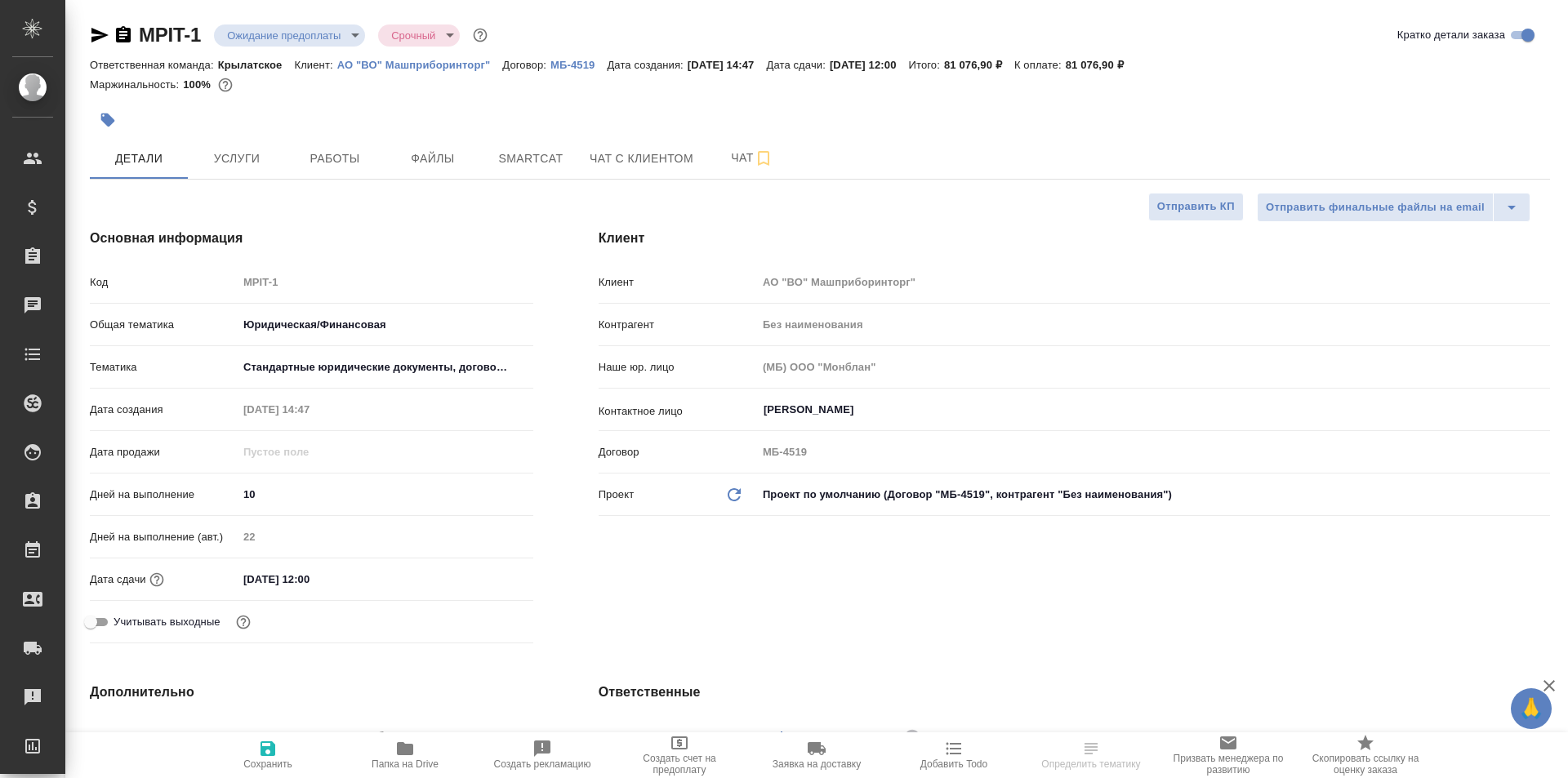
type textarea "x"
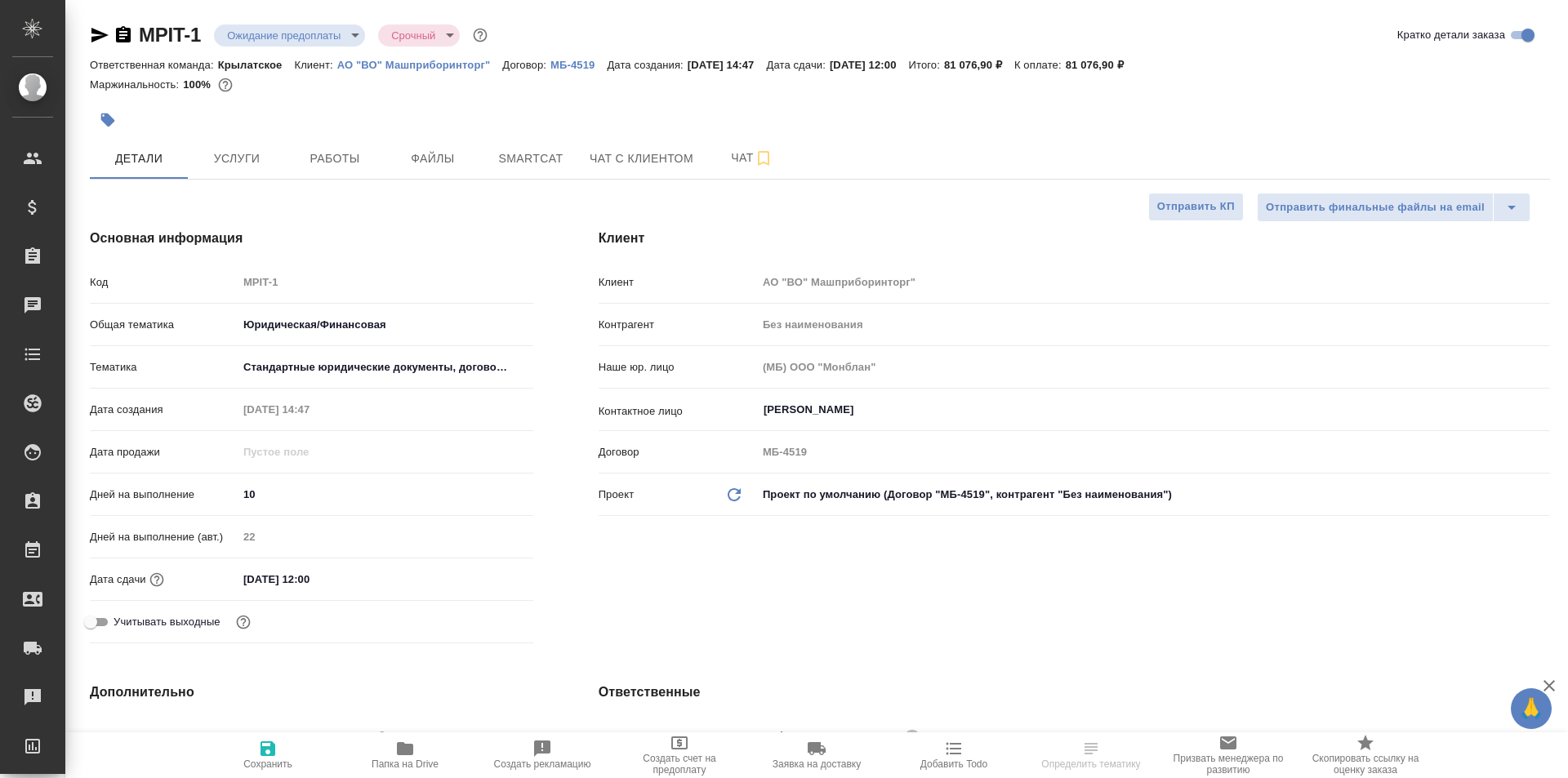
type textarea "x"
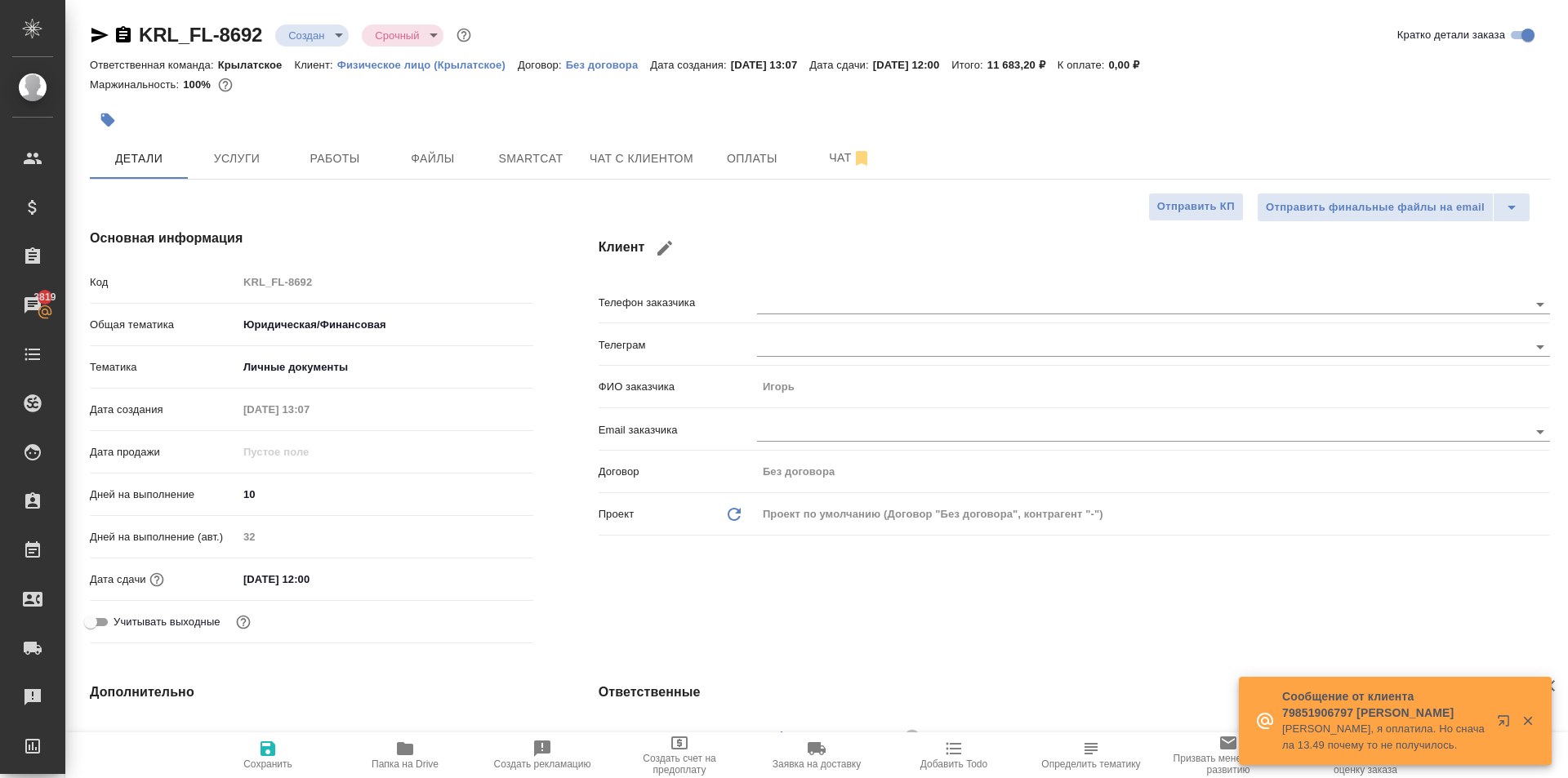
select select "RU"
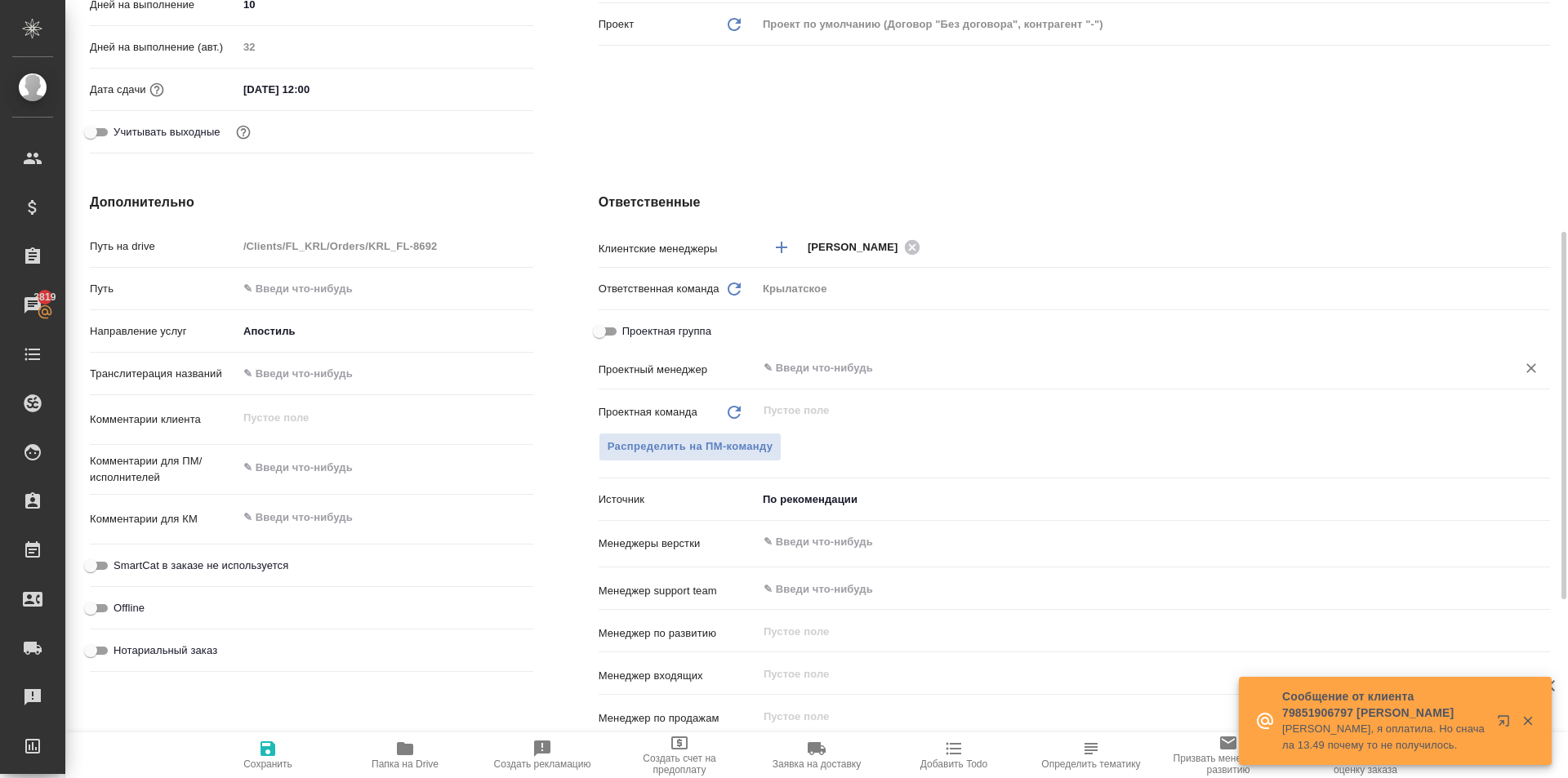
click at [791, 361] on input "text" at bounding box center [1126, 368] width 728 height 20
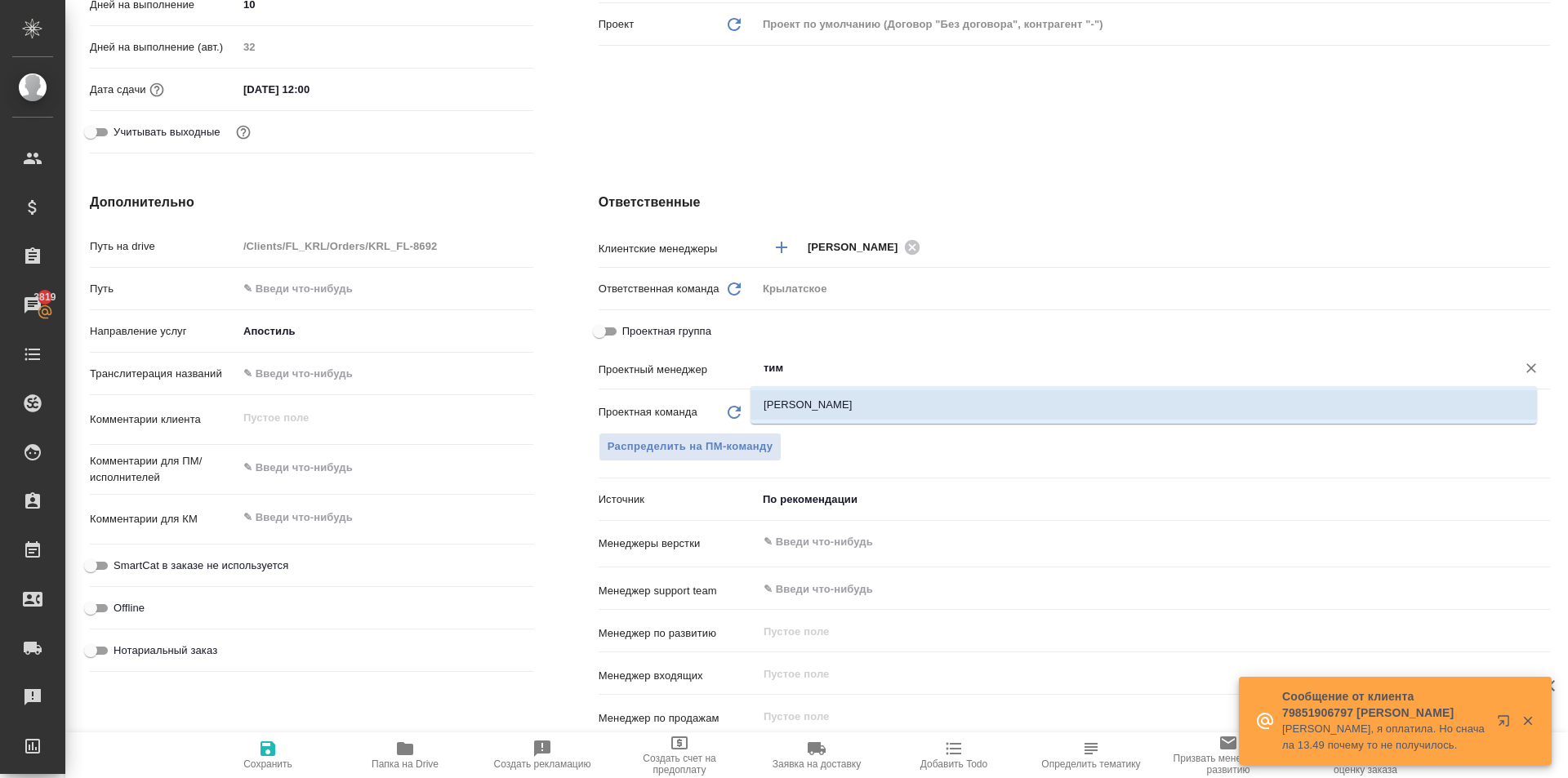
drag, startPoint x: 813, startPoint y: 403, endPoint x: 656, endPoint y: 515, distance: 192.9
click at [811, 404] on li "[PERSON_NAME]" at bounding box center [1144, 405] width 786 height 30
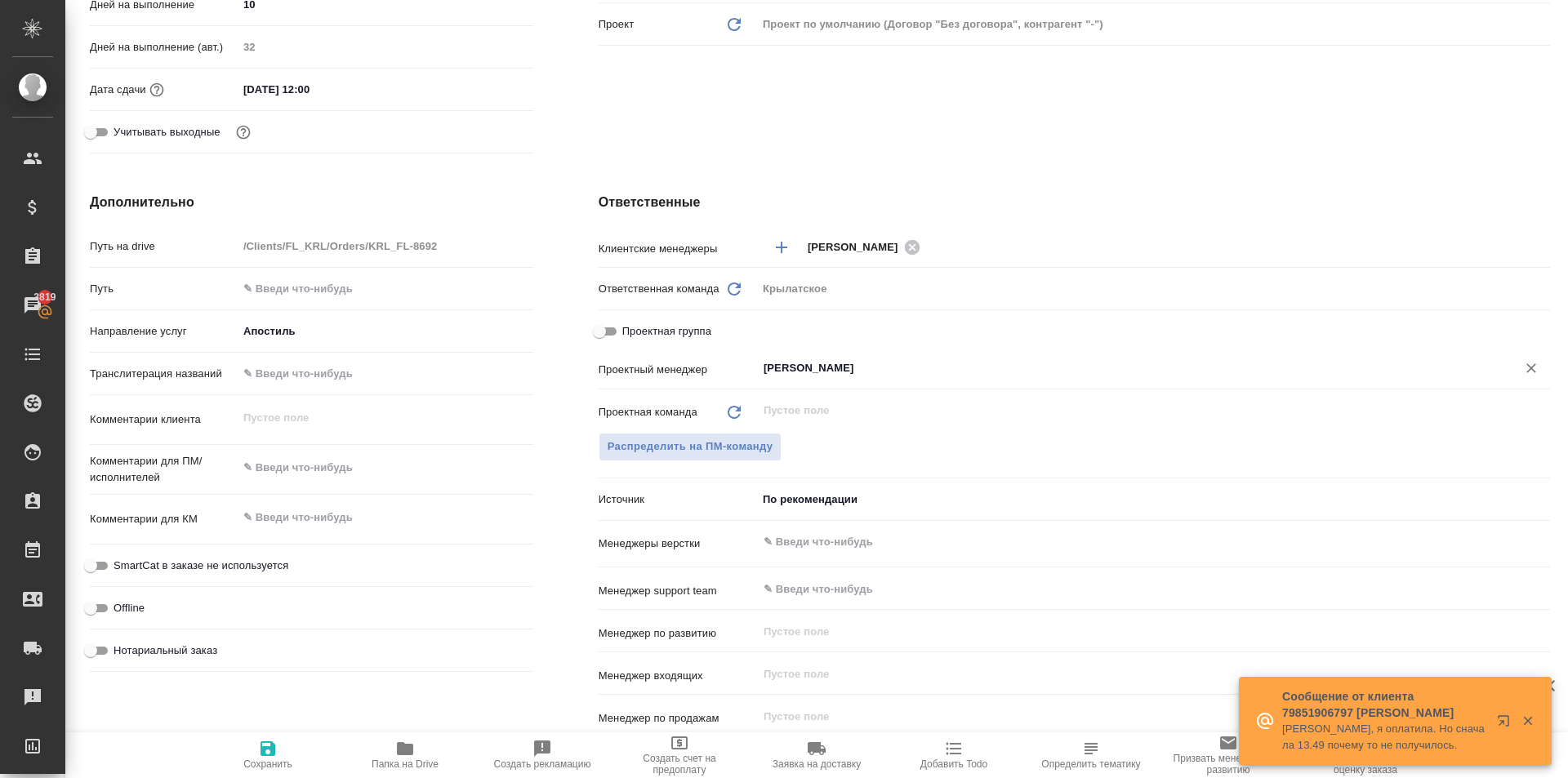
type input "[PERSON_NAME]"
click at [280, 766] on span "Сохранить" at bounding box center [268, 765] width 49 height 12
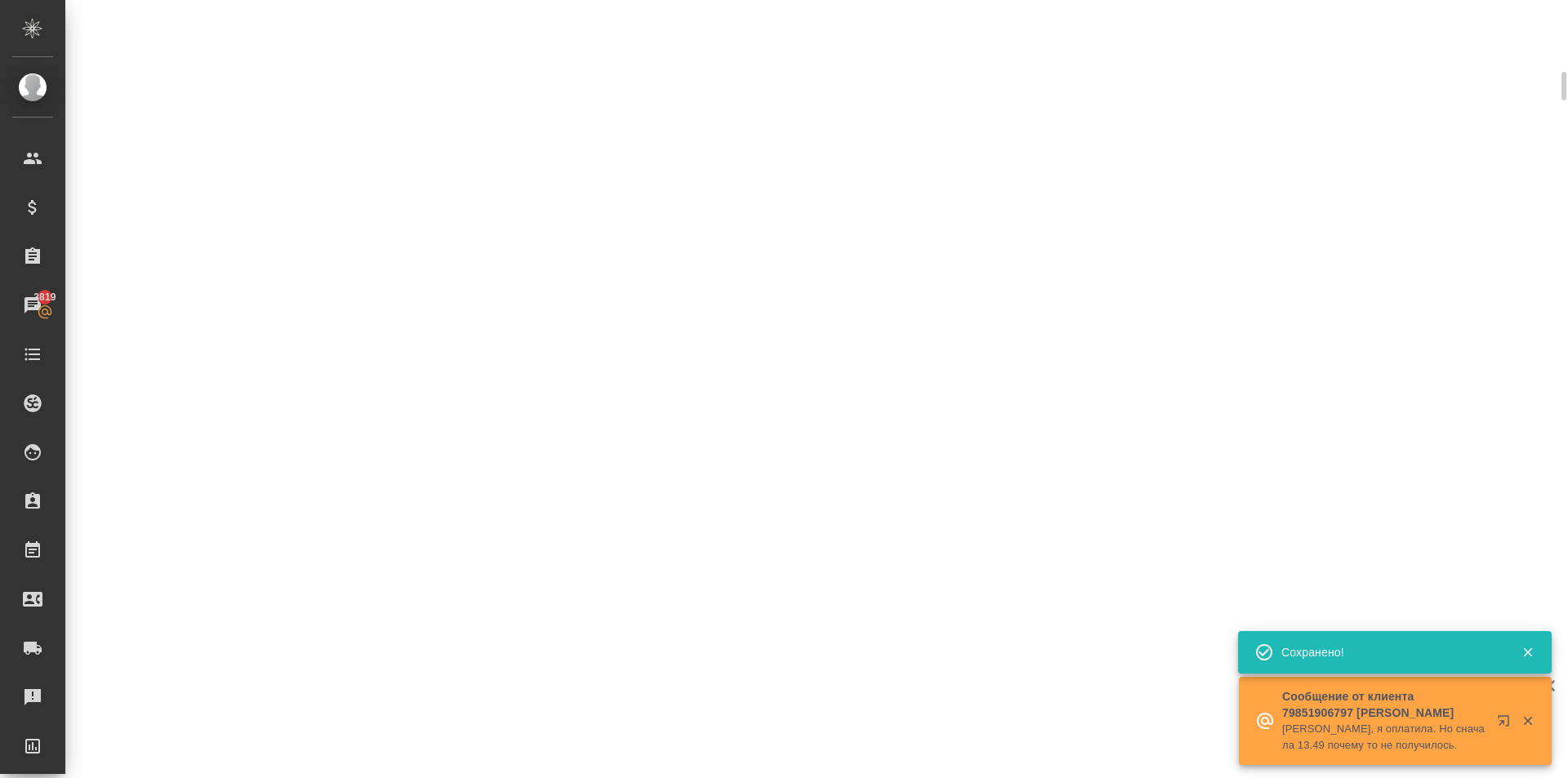
scroll to position [0, 0]
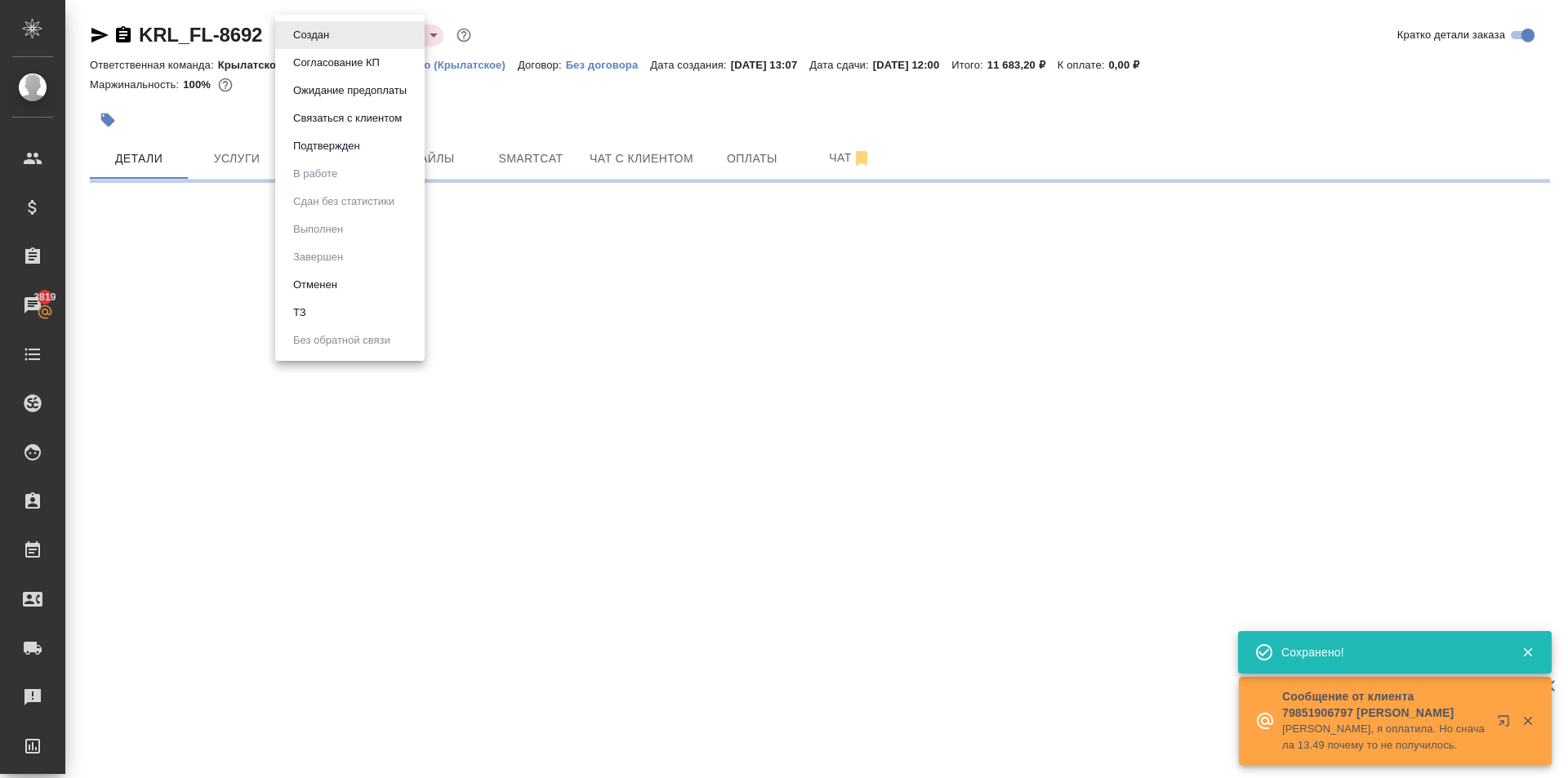
drag, startPoint x: 338, startPoint y: 28, endPoint x: 349, endPoint y: 90, distance: 63.0
click at [337, 30] on body "🙏 .cls-1 fill:#fff; AWATERA Kasymov Timur Клиенты Спецификации Заказы 3819 Чаты…" at bounding box center [784, 389] width 1568 height 778
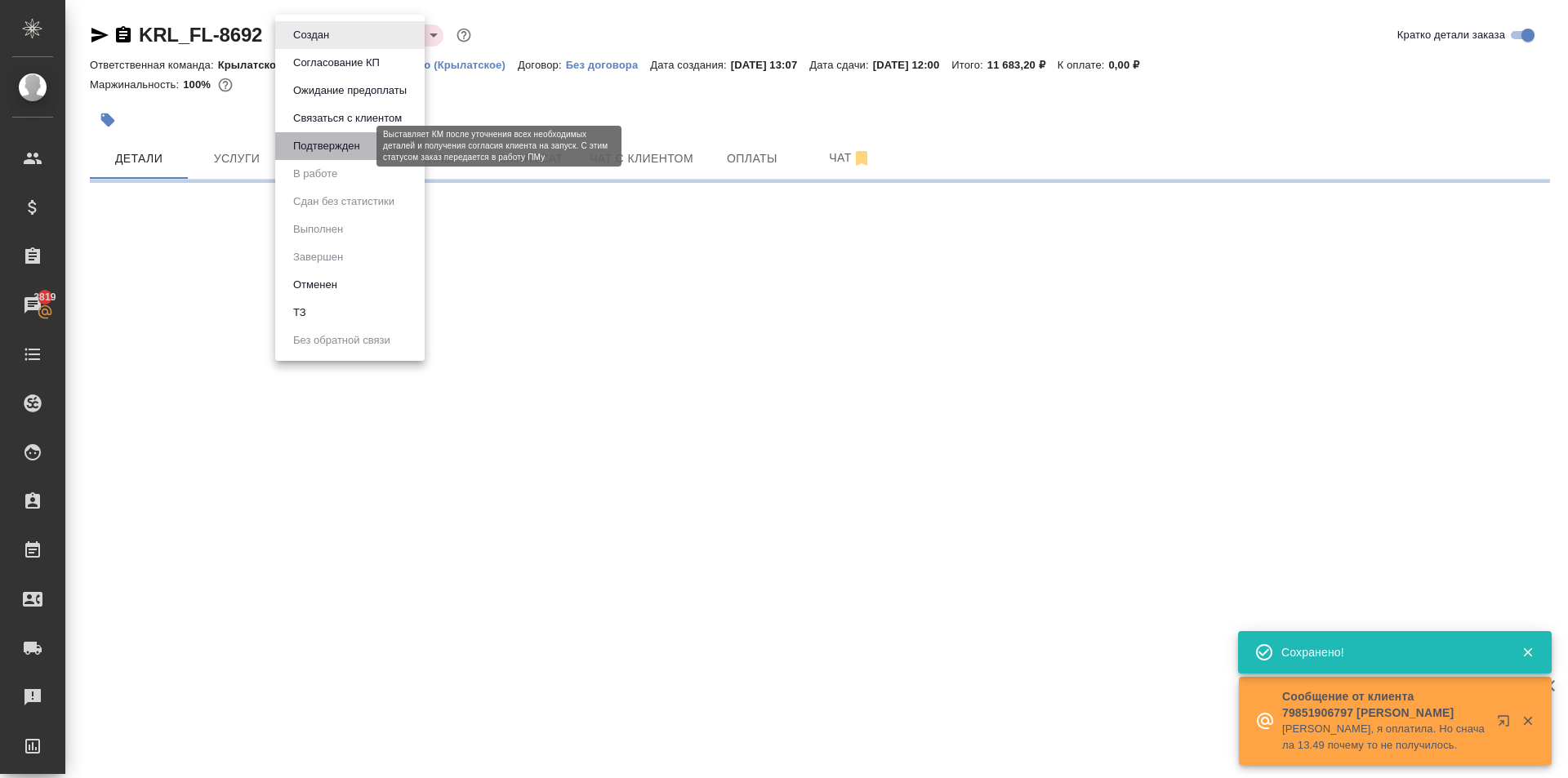
click at [340, 140] on button "Подтвержден" at bounding box center [326, 146] width 76 height 18
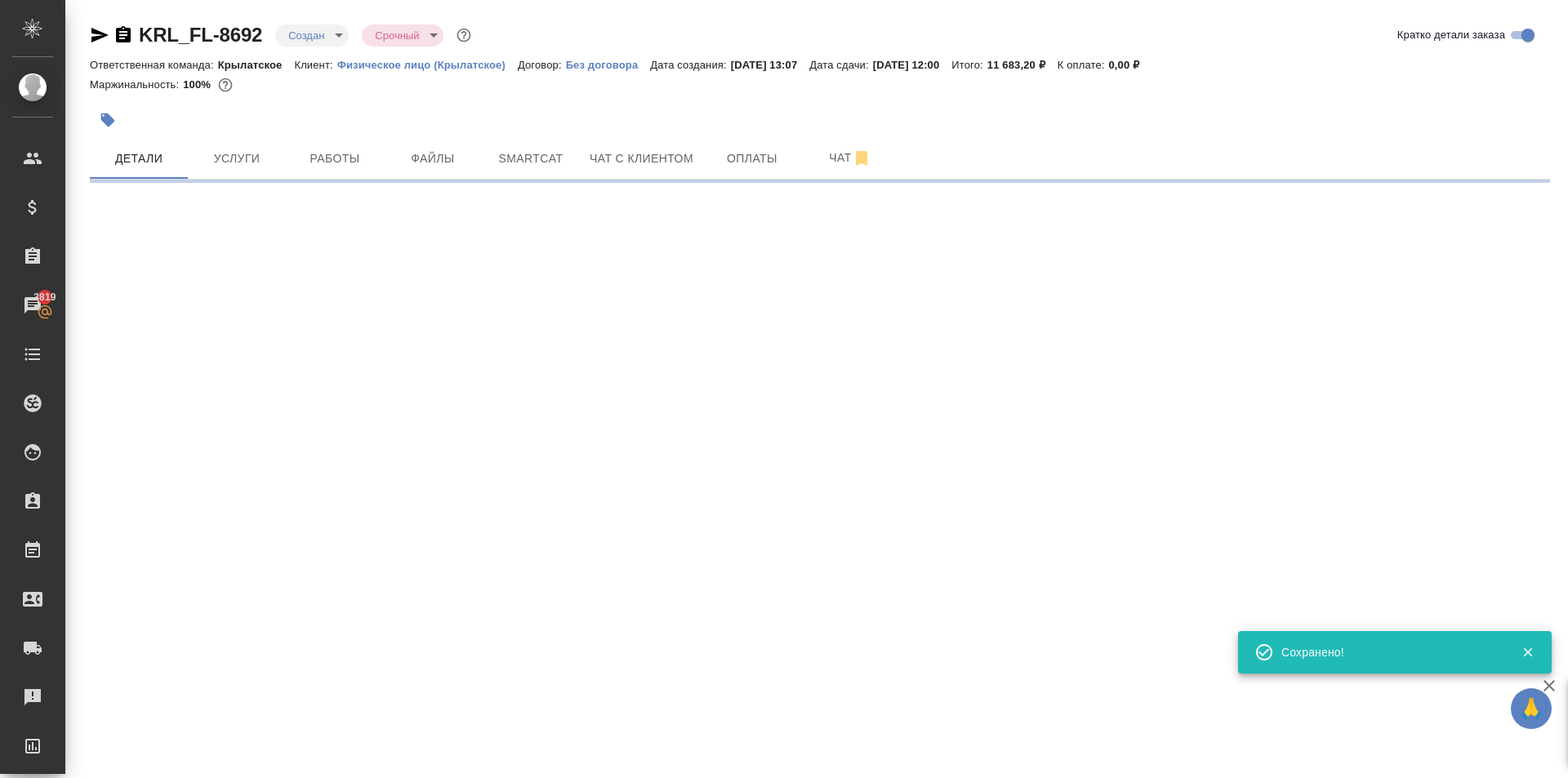
select select "RU"
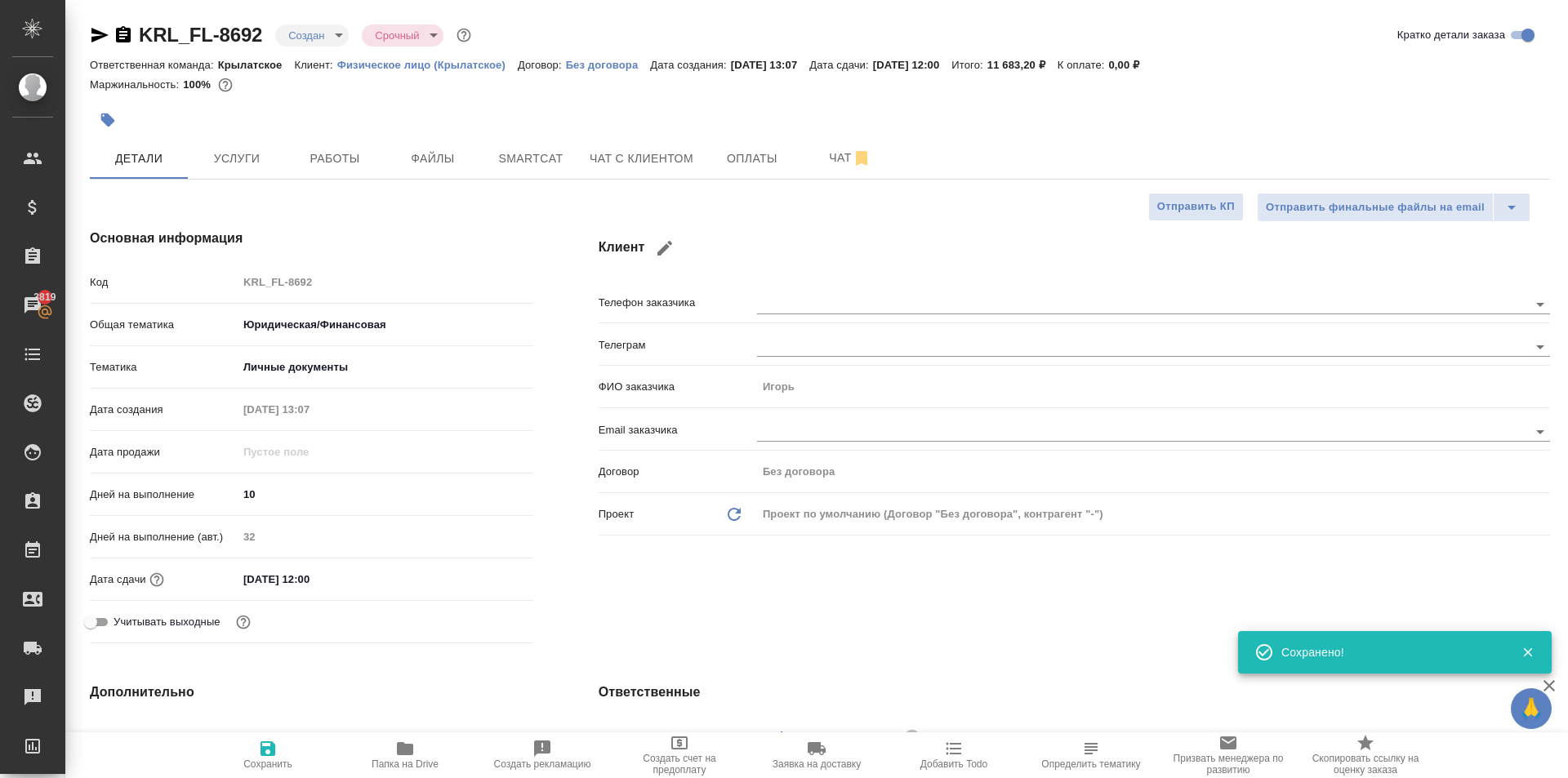
type textarea "x"
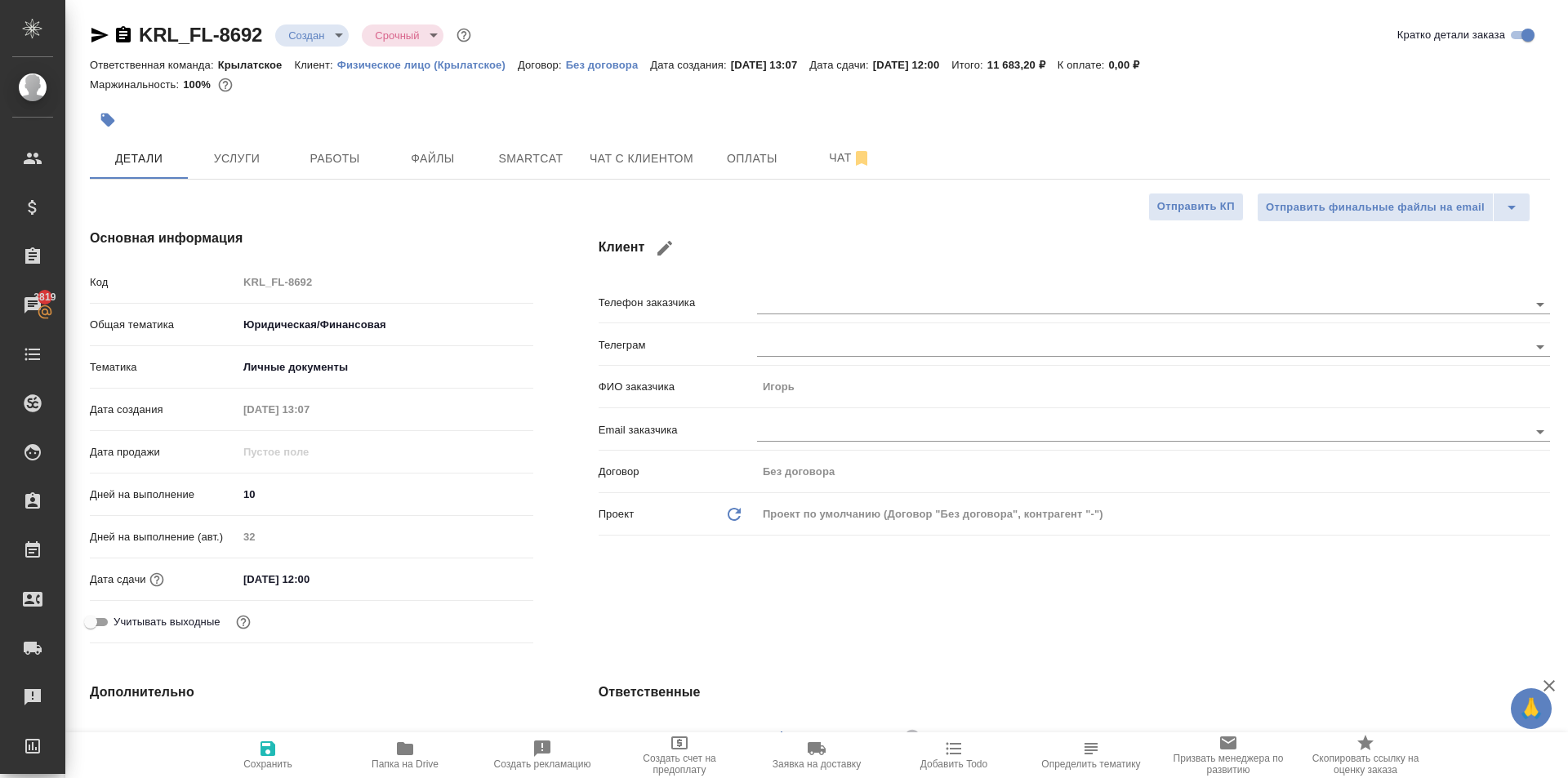
click at [341, 33] on body "🙏 .cls-1 fill:#fff; AWATERA Kasymov Timur Клиенты Спецификации Заказы 3819 Чаты…" at bounding box center [784, 389] width 1568 height 778
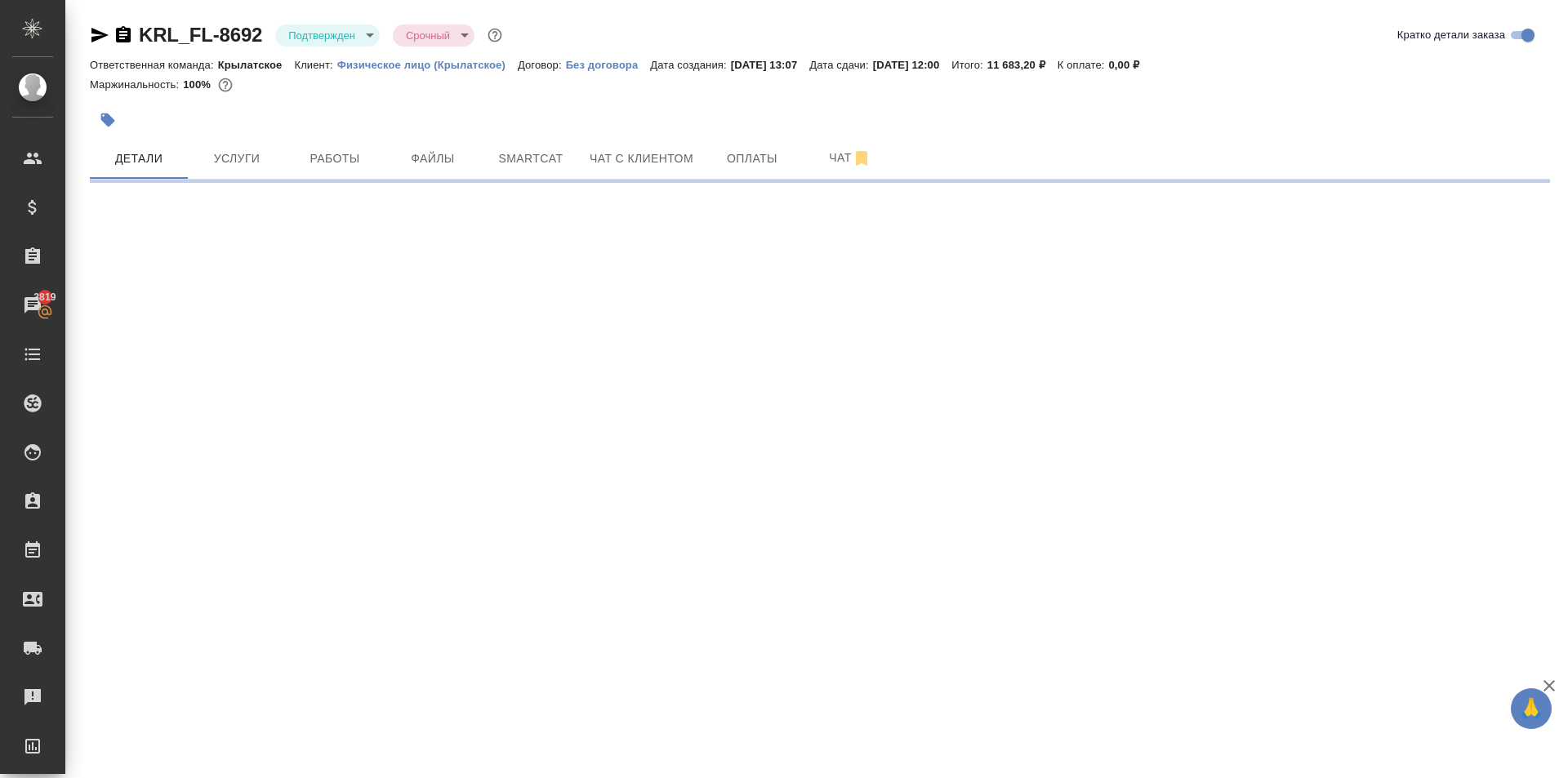
click at [317, 39] on body "🙏 .cls-1 fill:#fff; AWATERA Kasymov Timur Клиенты Спецификации Заказы 3819 Чаты…" at bounding box center [784, 389] width 1568 height 778
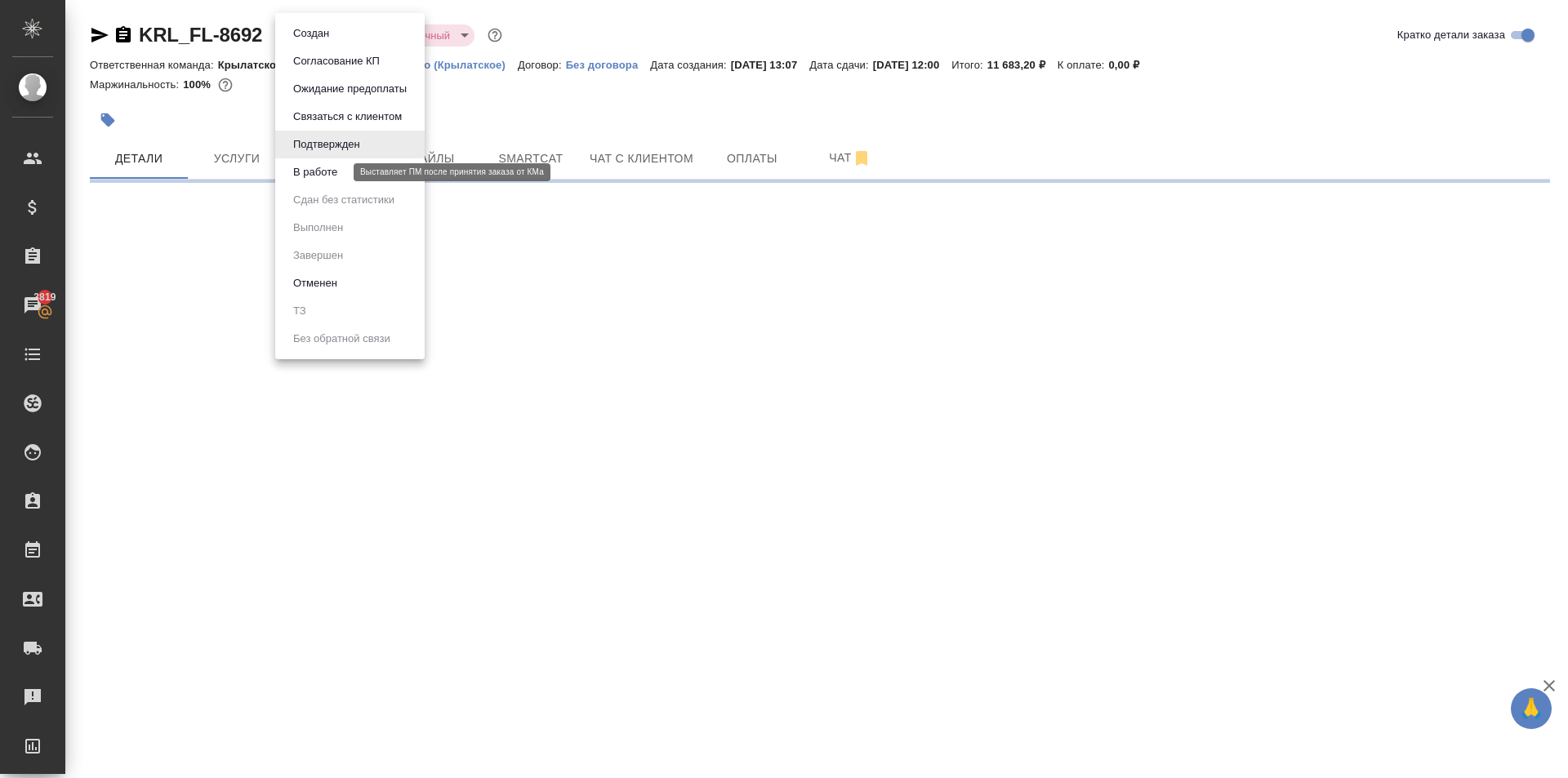
click at [332, 174] on button "В работе" at bounding box center [316, 173] width 54 height 18
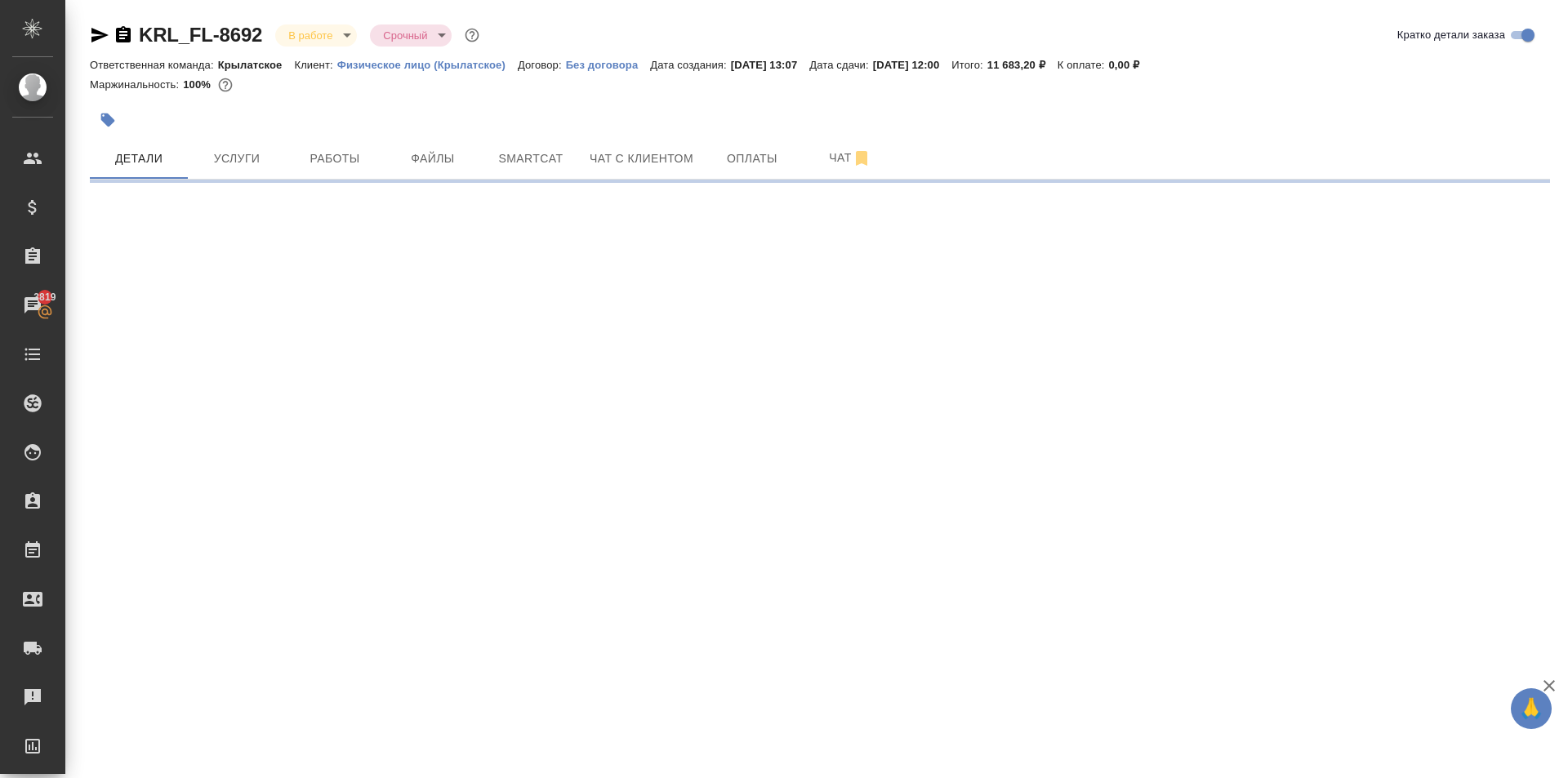
select select "RU"
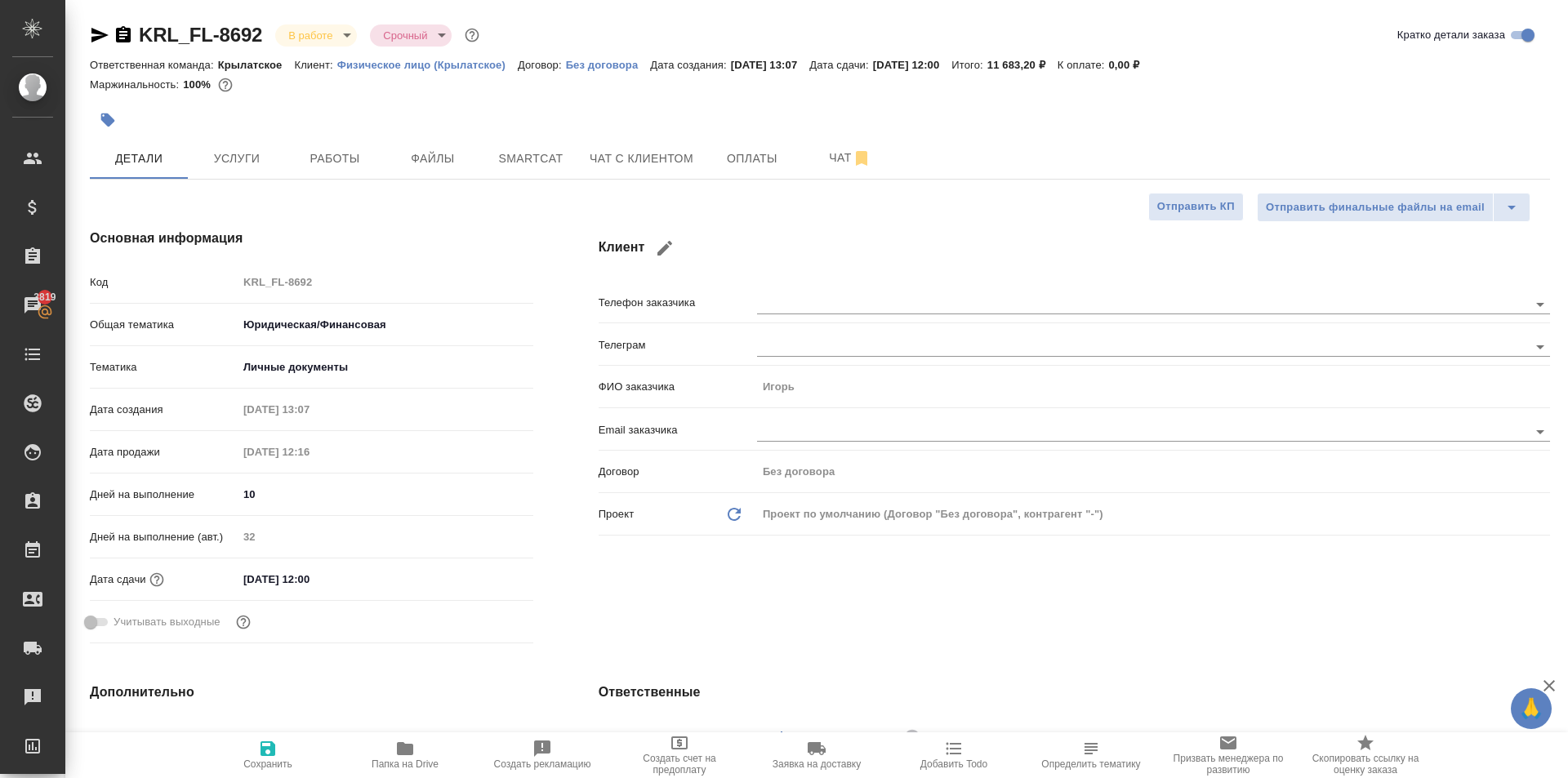
type textarea "x"
click at [117, 127] on button "button" at bounding box center [108, 120] width 36 height 36
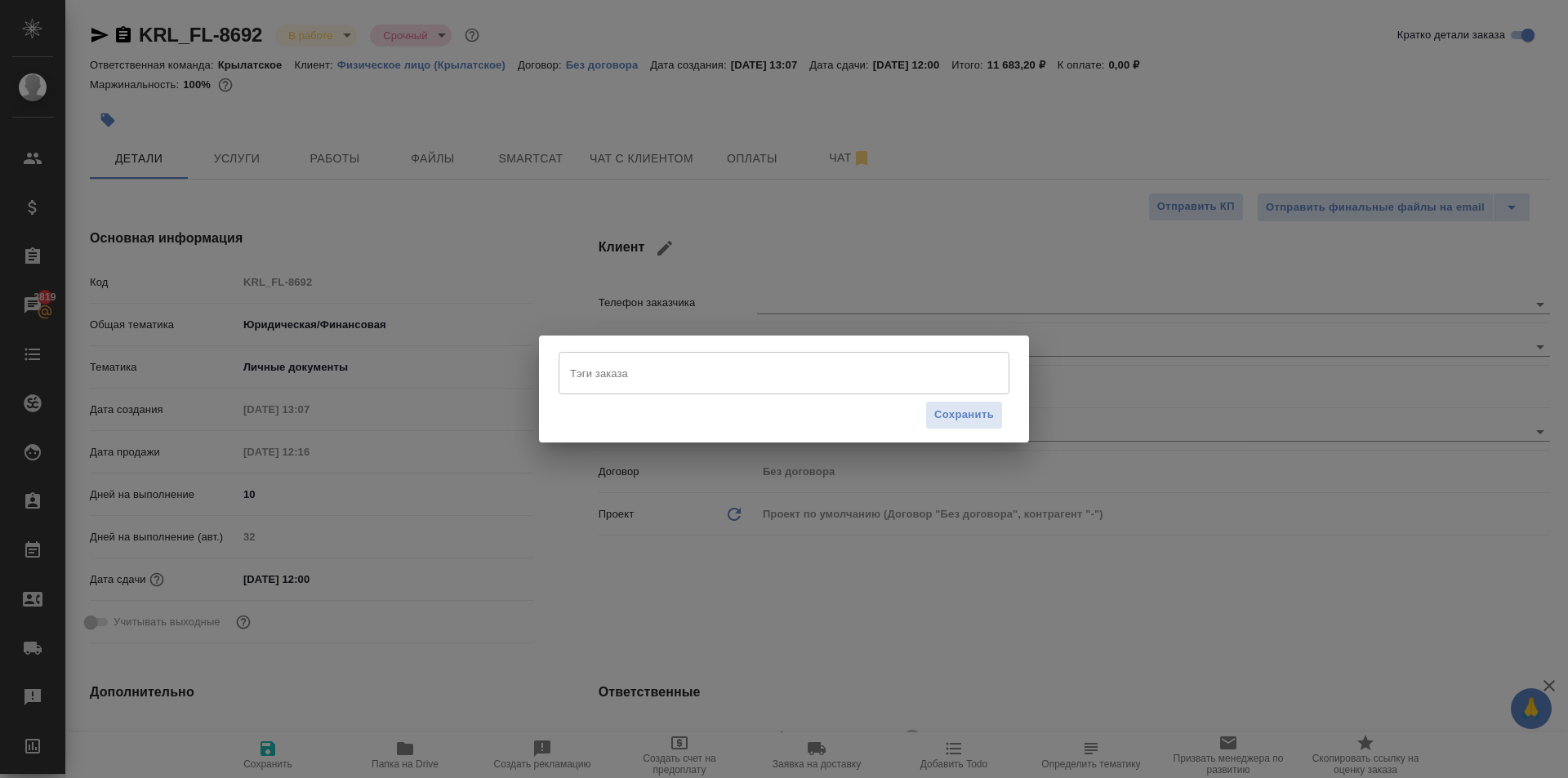
click at [614, 396] on div "Сохранить" at bounding box center [784, 415] width 451 height 42
click at [616, 390] on div "Тэги заказа" at bounding box center [784, 373] width 451 height 43
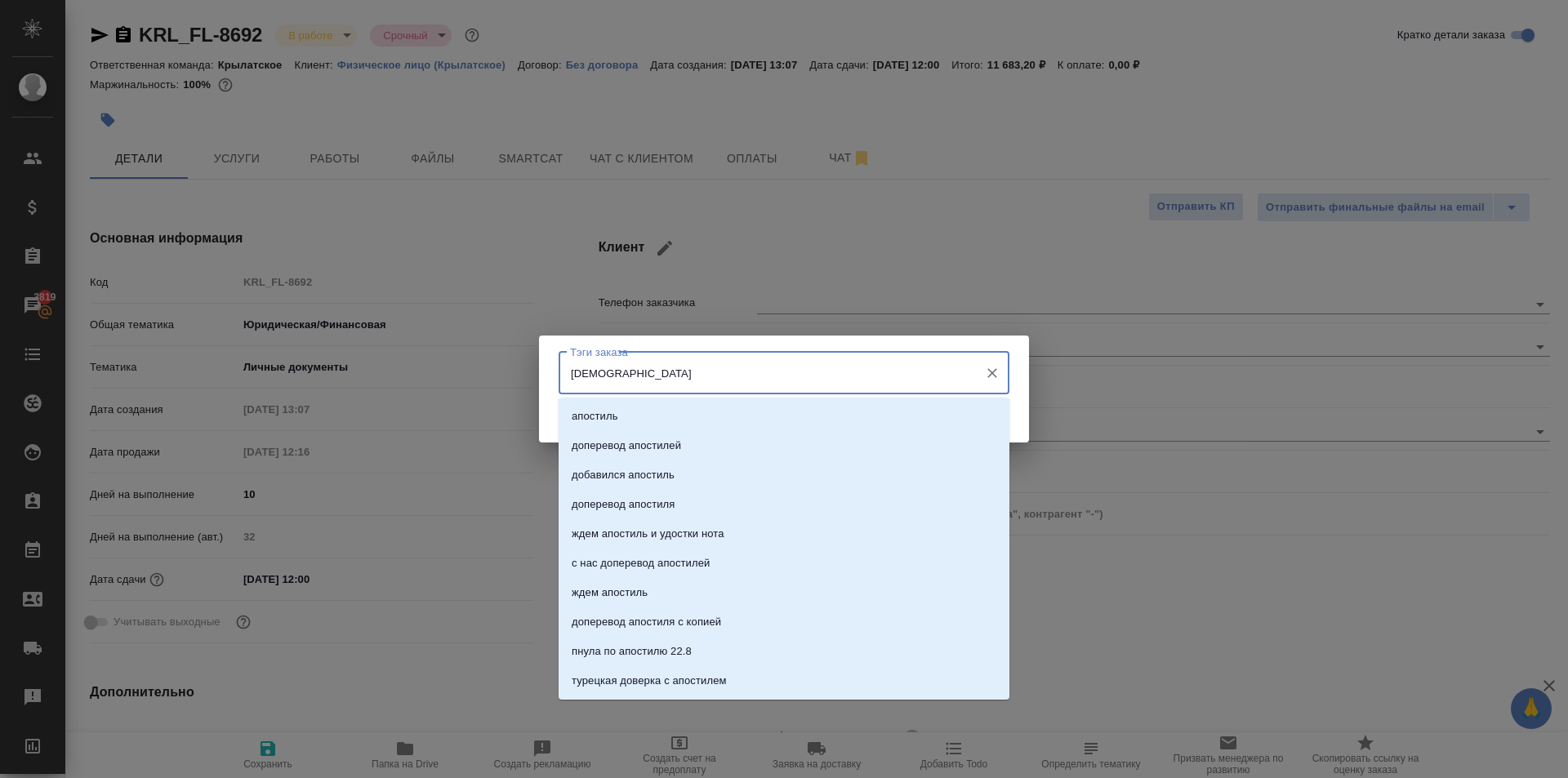
type input "апости"
type textarea "x"
type input "апостильн"
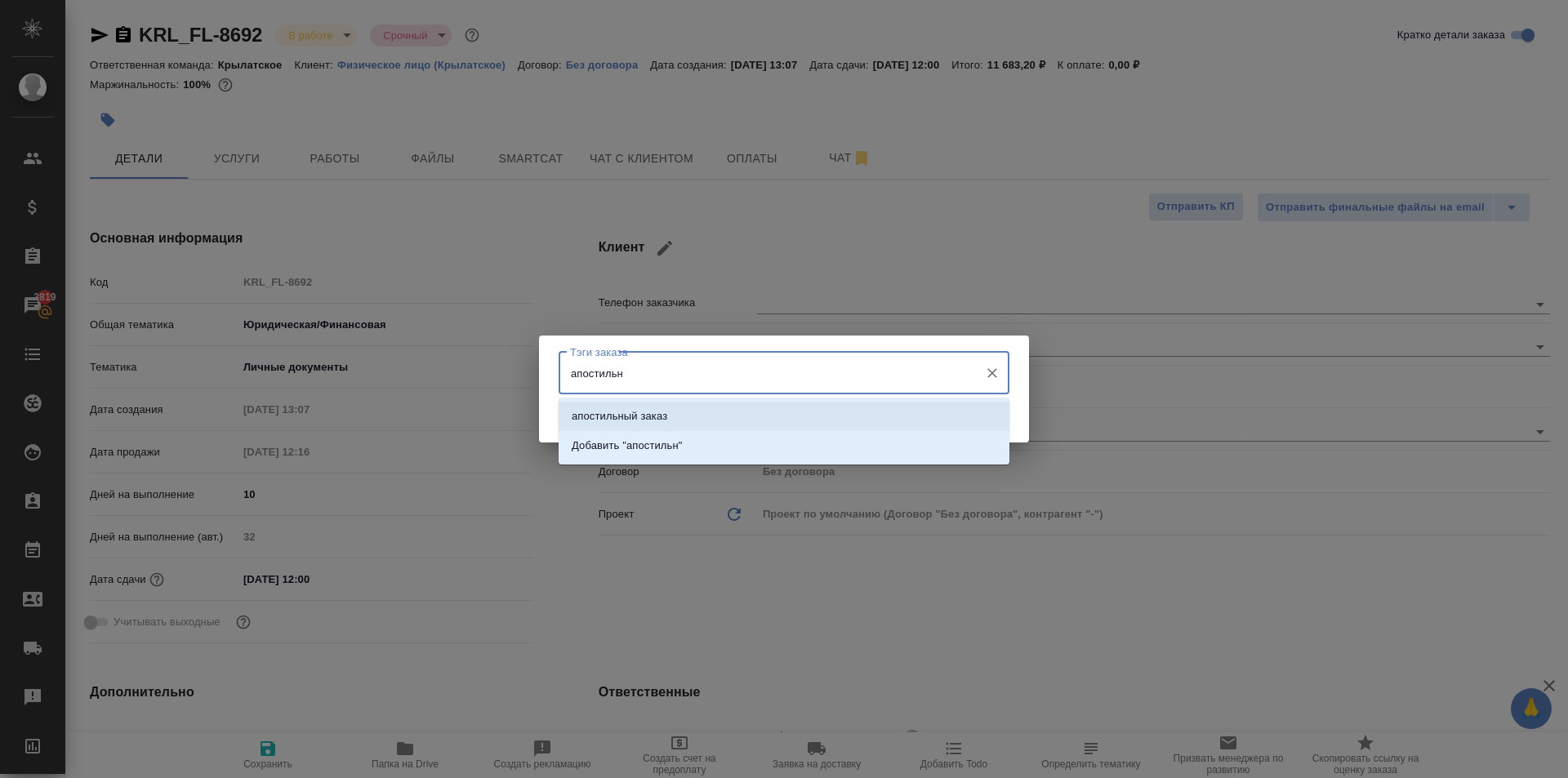
click at [672, 413] on li "апостильный заказ" at bounding box center [784, 417] width 451 height 30
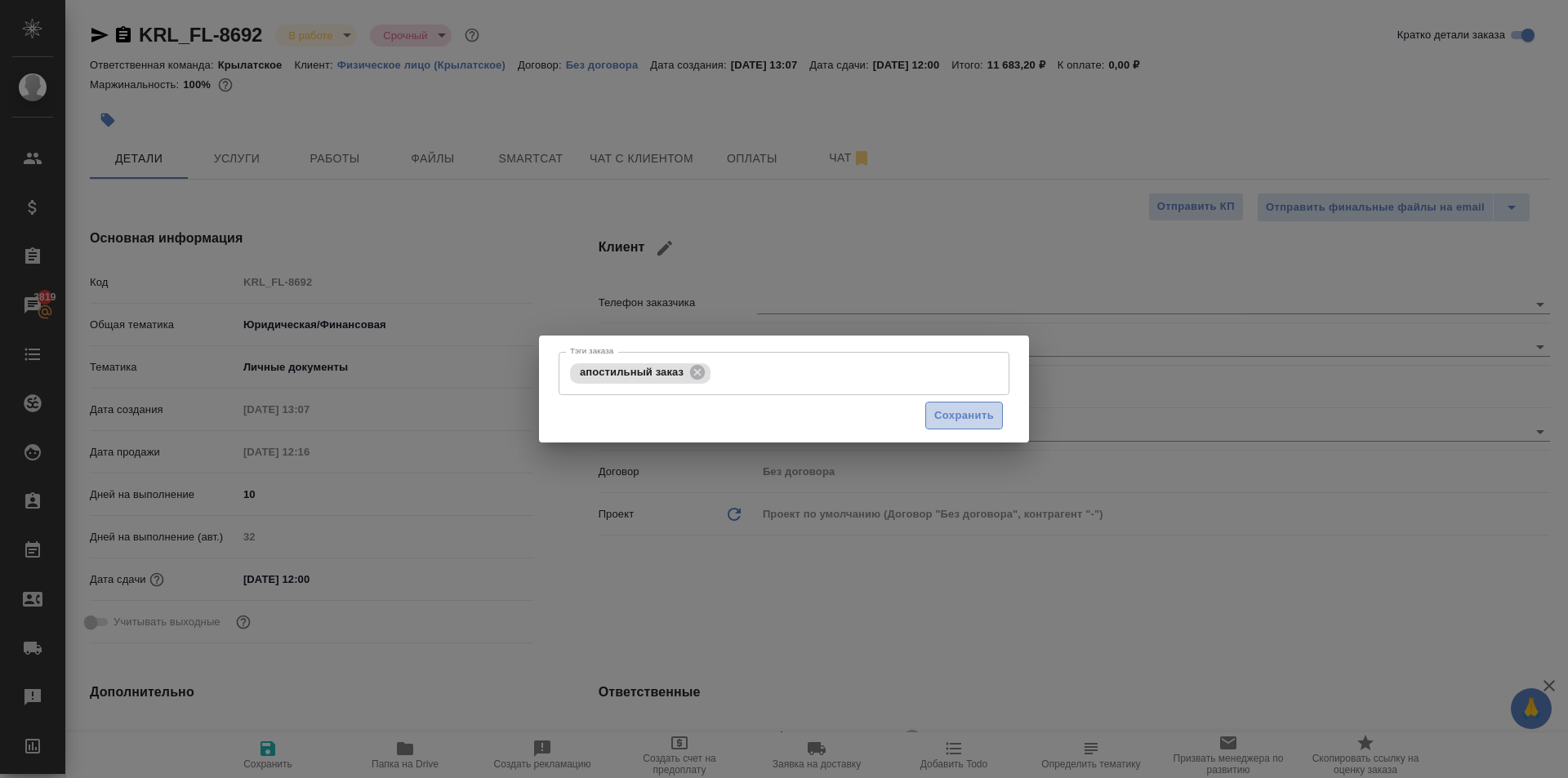
click at [945, 409] on span "Сохранить" at bounding box center [964, 416] width 59 height 19
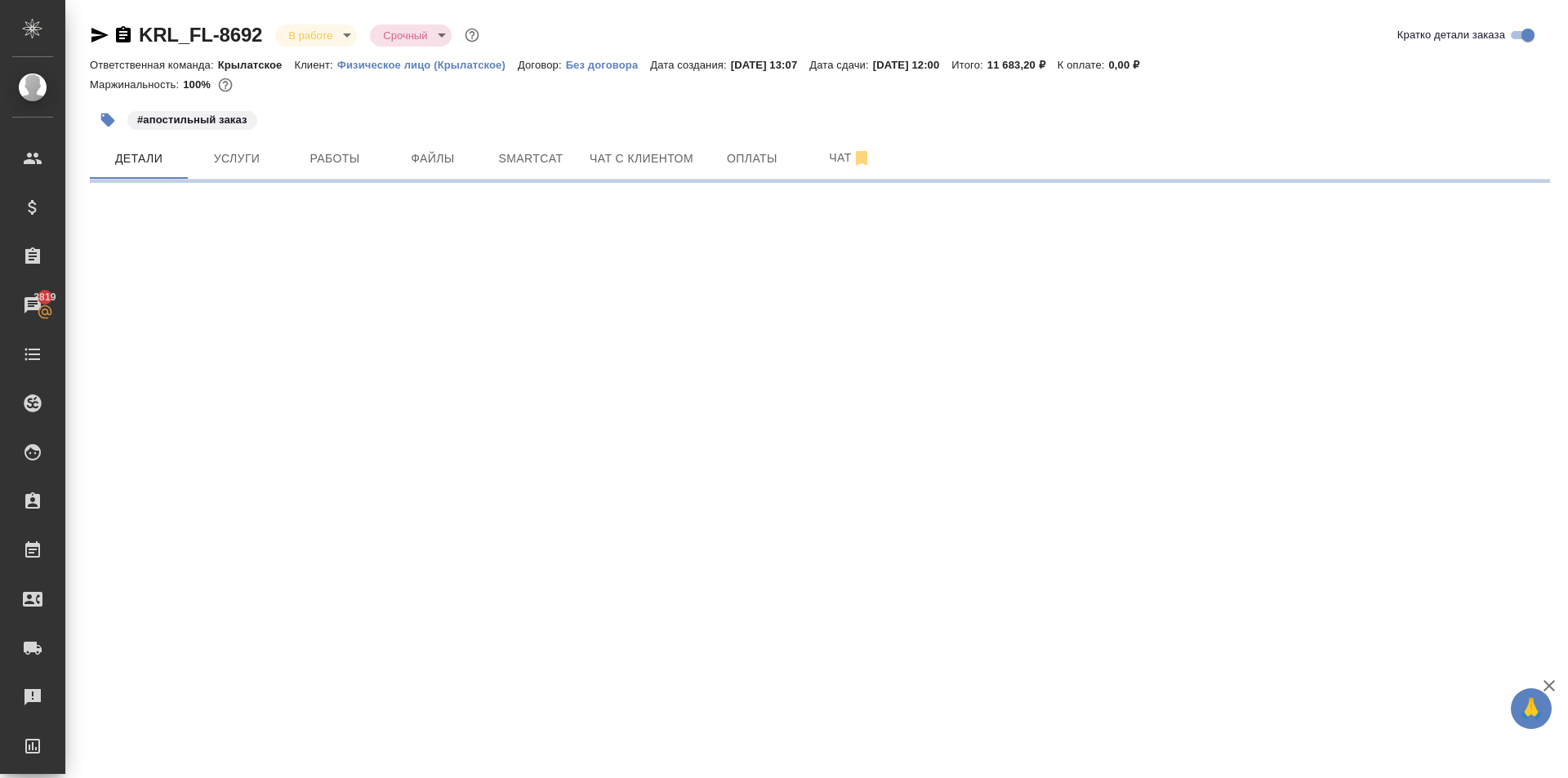
select select "RU"
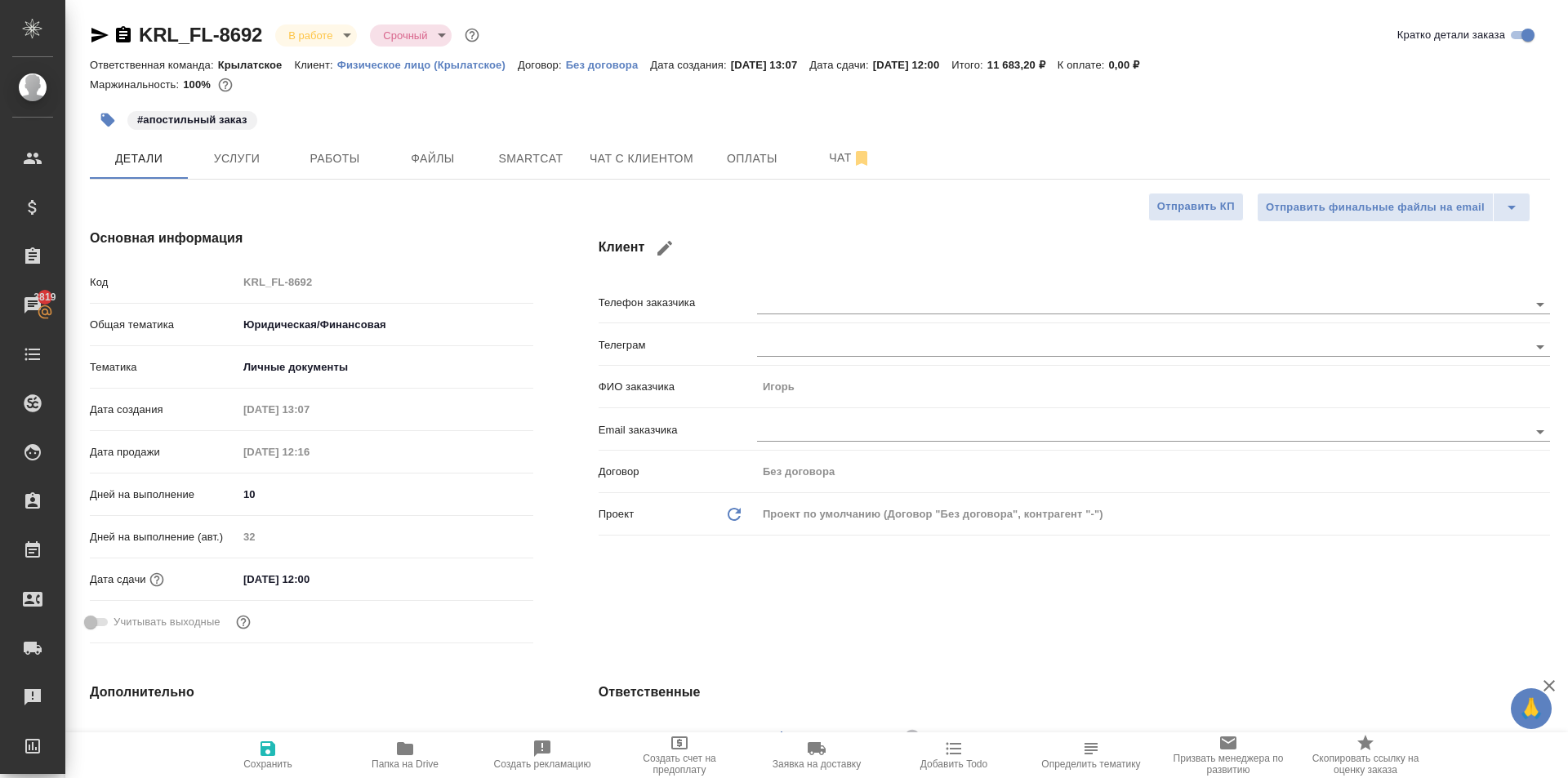
type textarea "x"
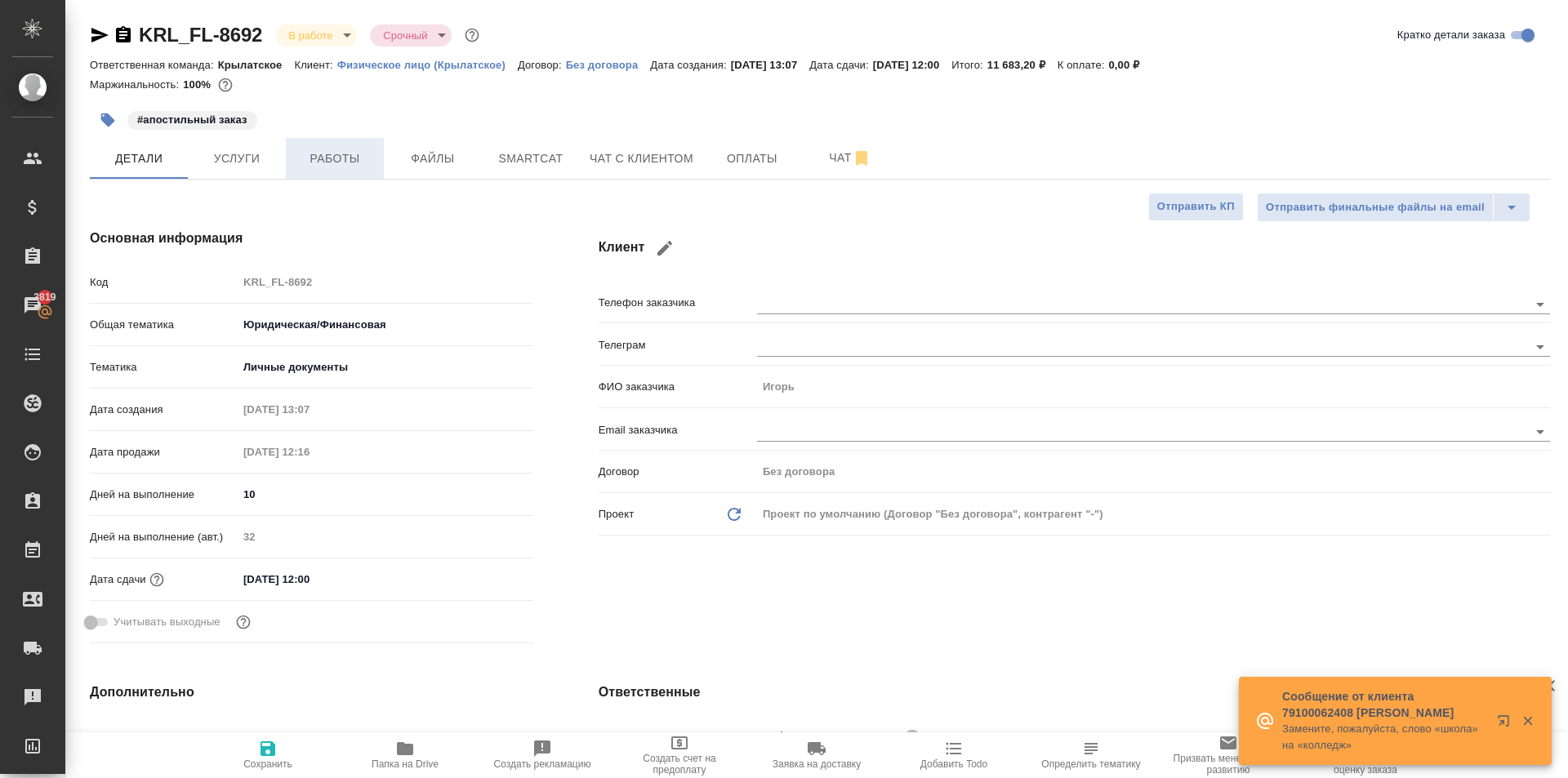
click at [335, 155] on span "Работы" at bounding box center [334, 159] width 78 height 21
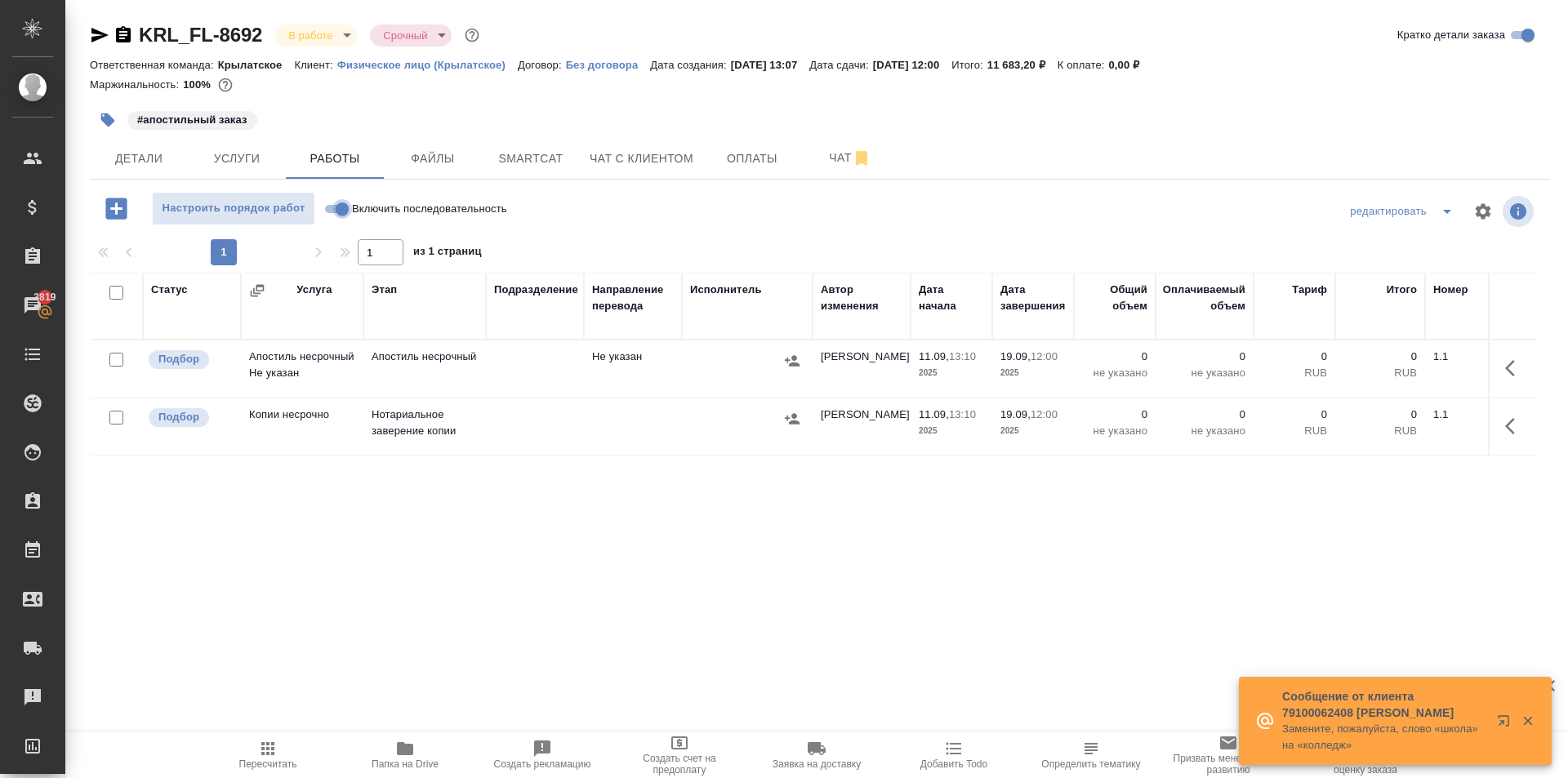
click at [340, 212] on input "Включить последовательность" at bounding box center [342, 209] width 59 height 20
checkbox input "true"
click at [1495, 424] on button "button" at bounding box center [1515, 427] width 39 height 39
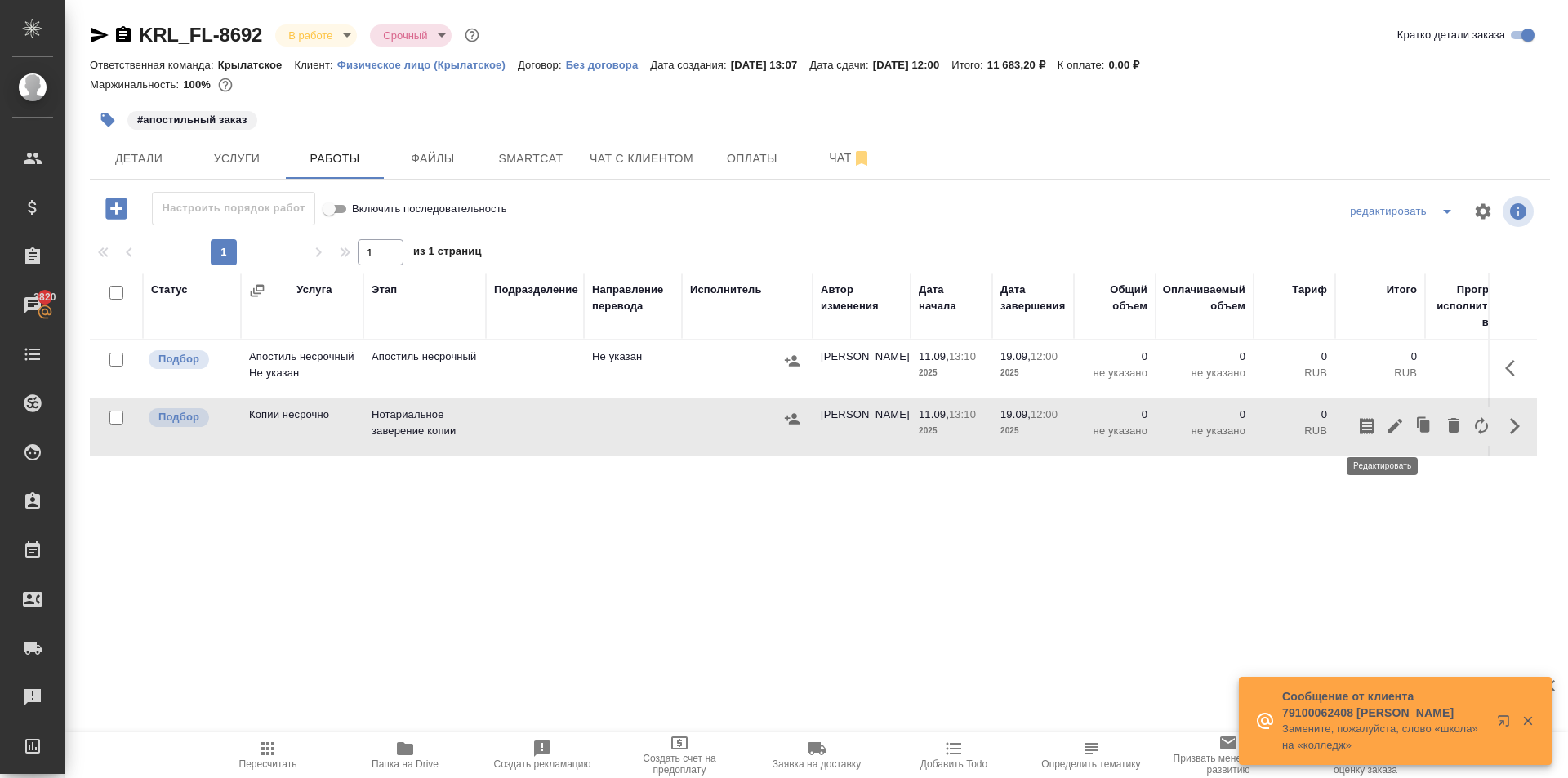
drag, startPoint x: 1402, startPoint y: 423, endPoint x: 1387, endPoint y: 423, distance: 15.0
click at [1387, 423] on div at bounding box center [1424, 427] width 142 height 39
click at [1387, 423] on icon "button" at bounding box center [1395, 426] width 20 height 20
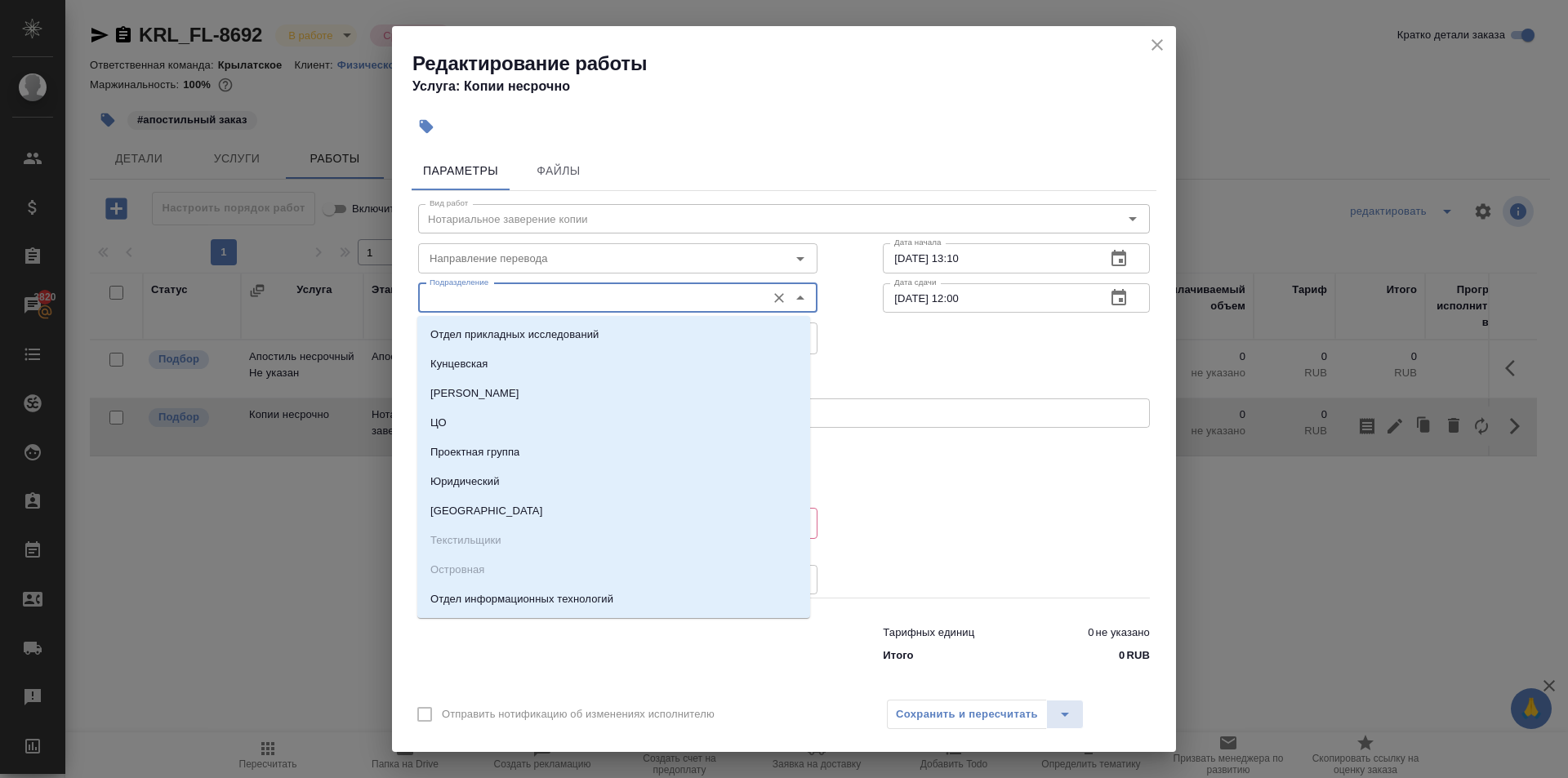
click at [451, 297] on input "Подразделение" at bounding box center [590, 299] width 335 height 20
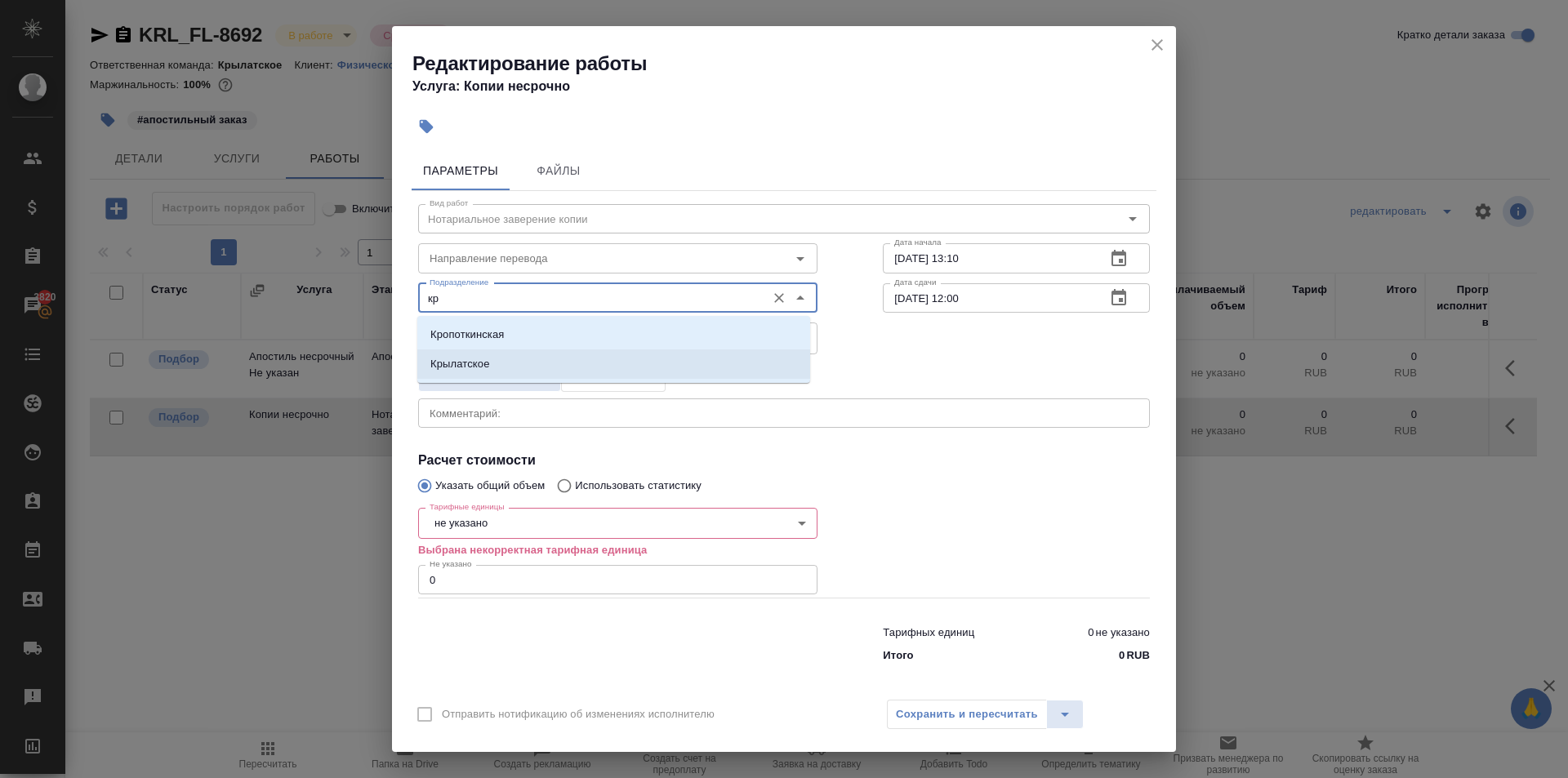
click at [480, 359] on p "Крылатское" at bounding box center [460, 364] width 59 height 16
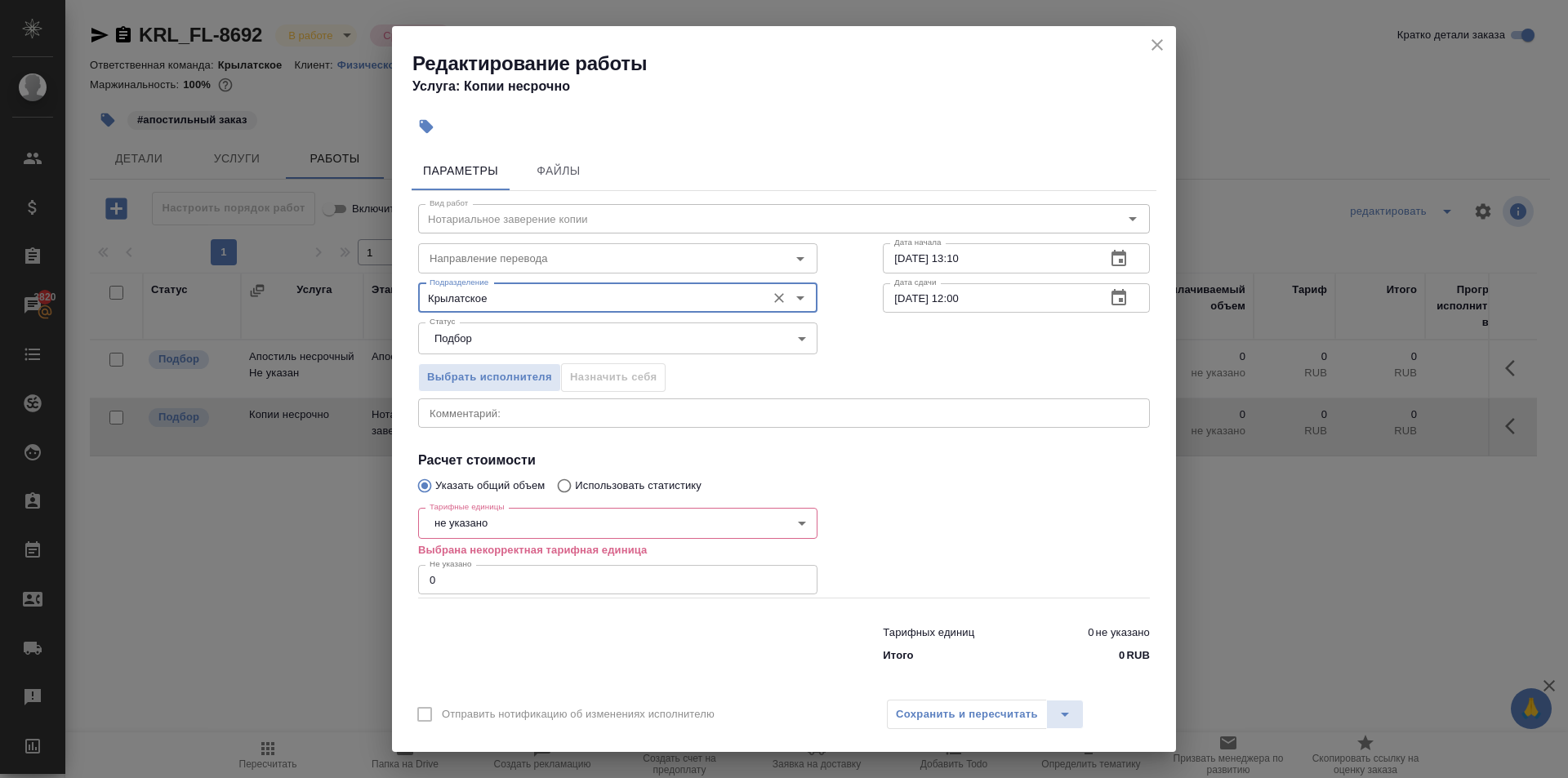
type input "Крылатское"
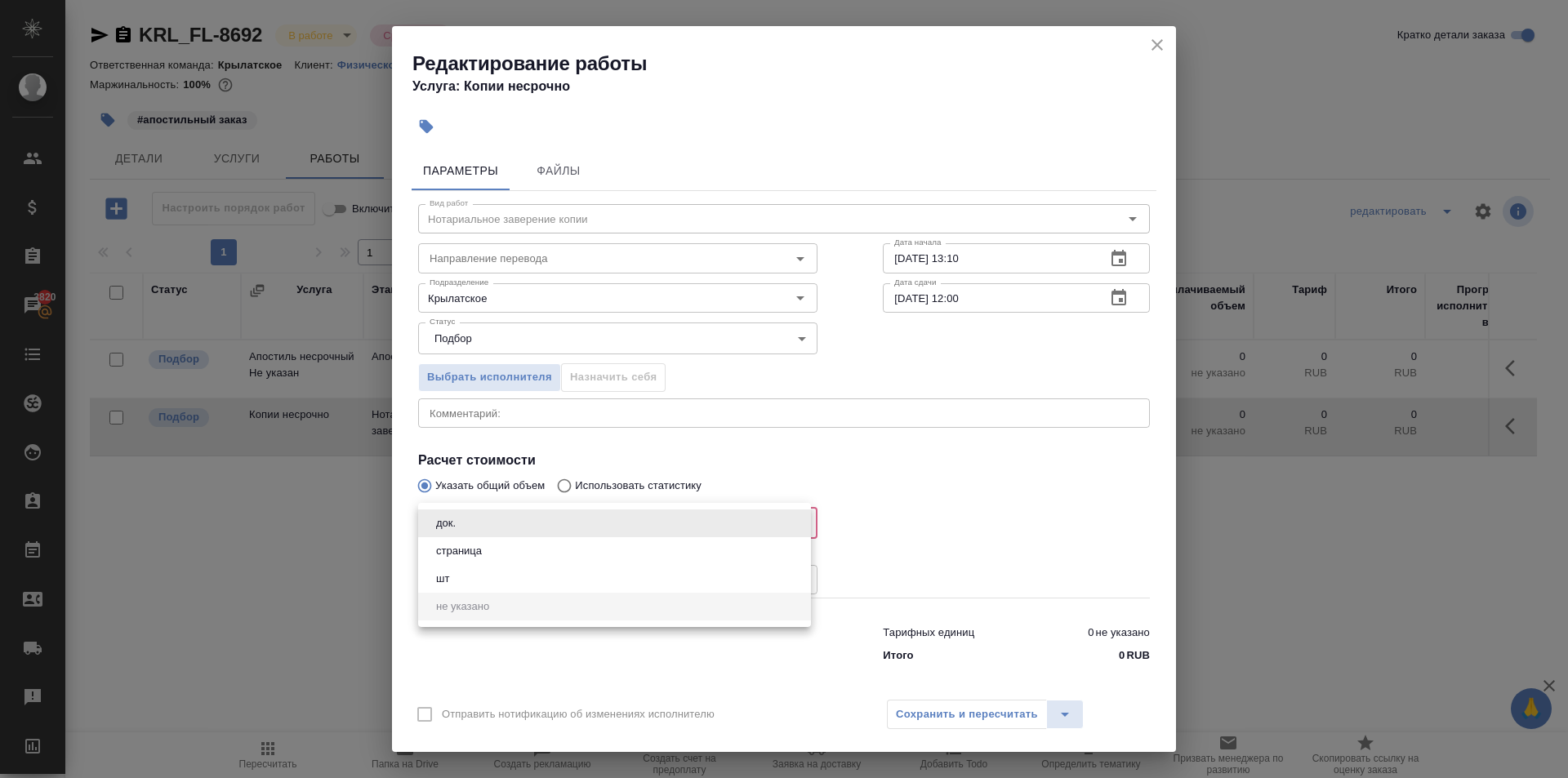
click at [448, 516] on body "🙏 .cls-1 fill:#fff; AWATERA Kasymov Timur Клиенты Спецификации Заказы 3820 Чаты…" at bounding box center [784, 389] width 1568 height 778
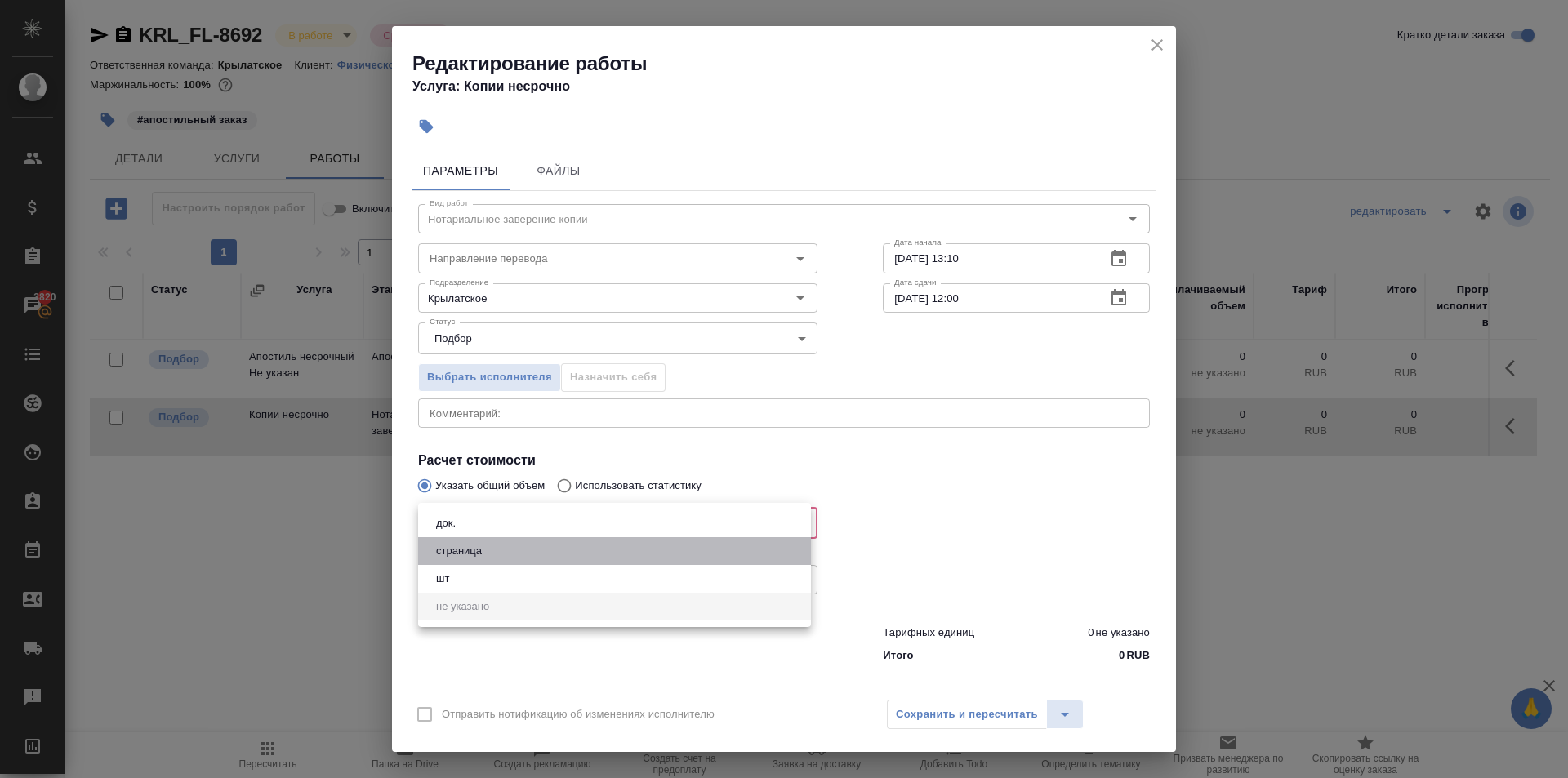
click at [476, 546] on button "страница" at bounding box center [459, 551] width 56 height 18
type input "5a8b1489cc6b4906c91bfdb2"
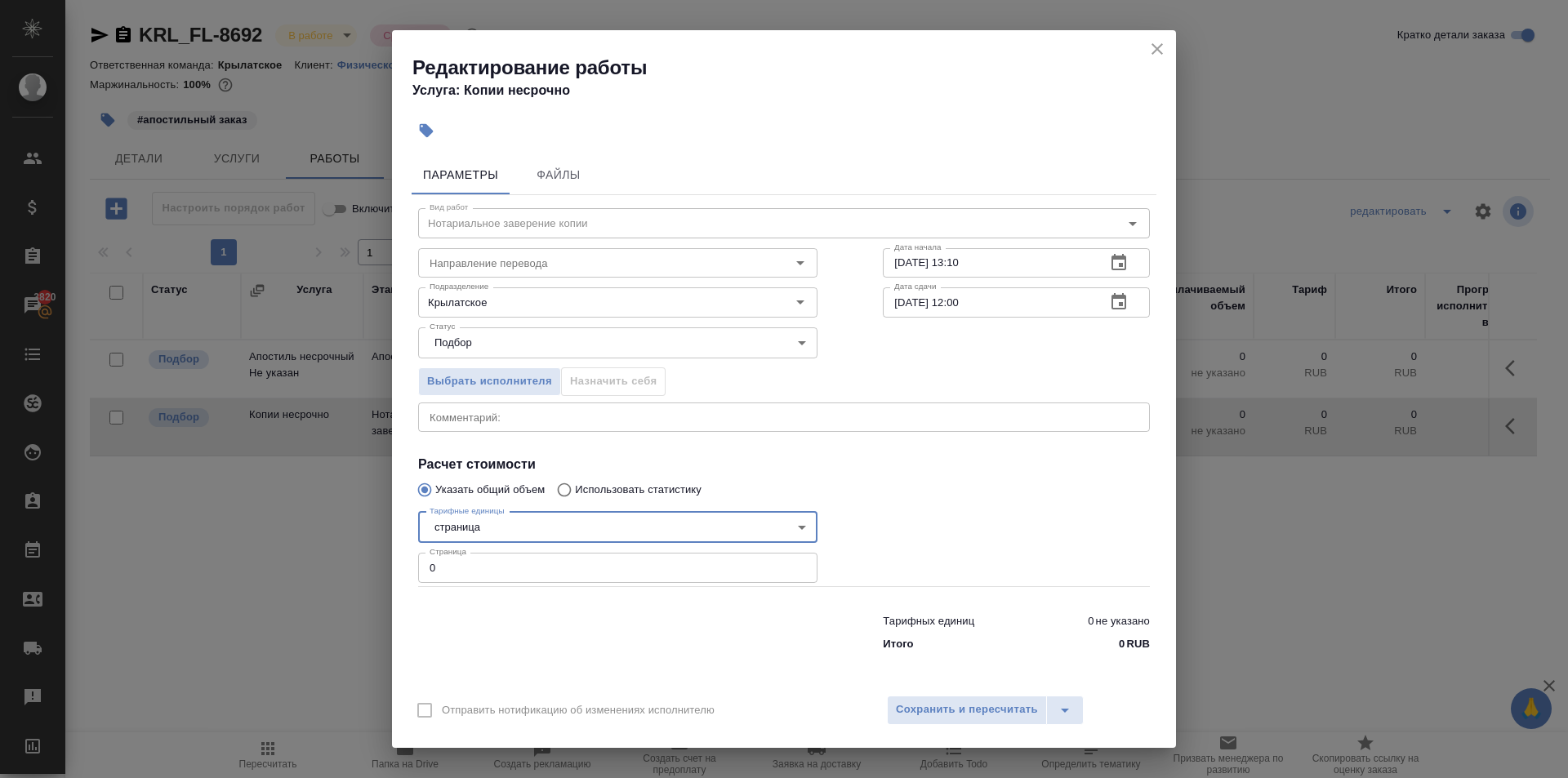
drag, startPoint x: 457, startPoint y: 577, endPoint x: 392, endPoint y: 563, distance: 66.5
click at [395, 563] on div "Параметры Файлы Вид работ Нотариальное заверение копии Вид работ Направление пе…" at bounding box center [784, 416] width 784 height 535
type input "2"
click at [964, 718] on span "Сохранить и пересчитать" at bounding box center [966, 710] width 142 height 19
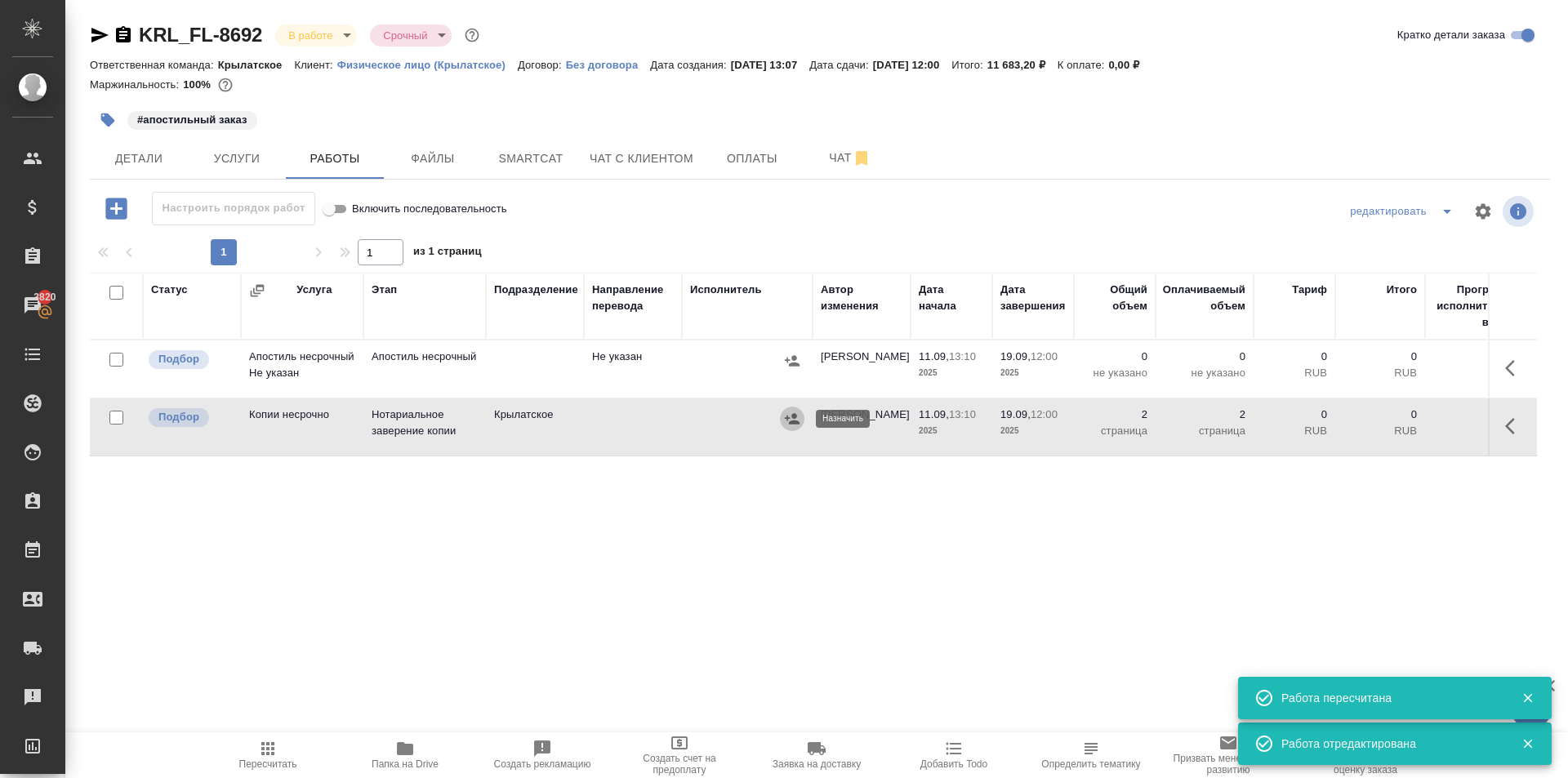
click at [790, 419] on icon "button" at bounding box center [792, 419] width 16 height 16
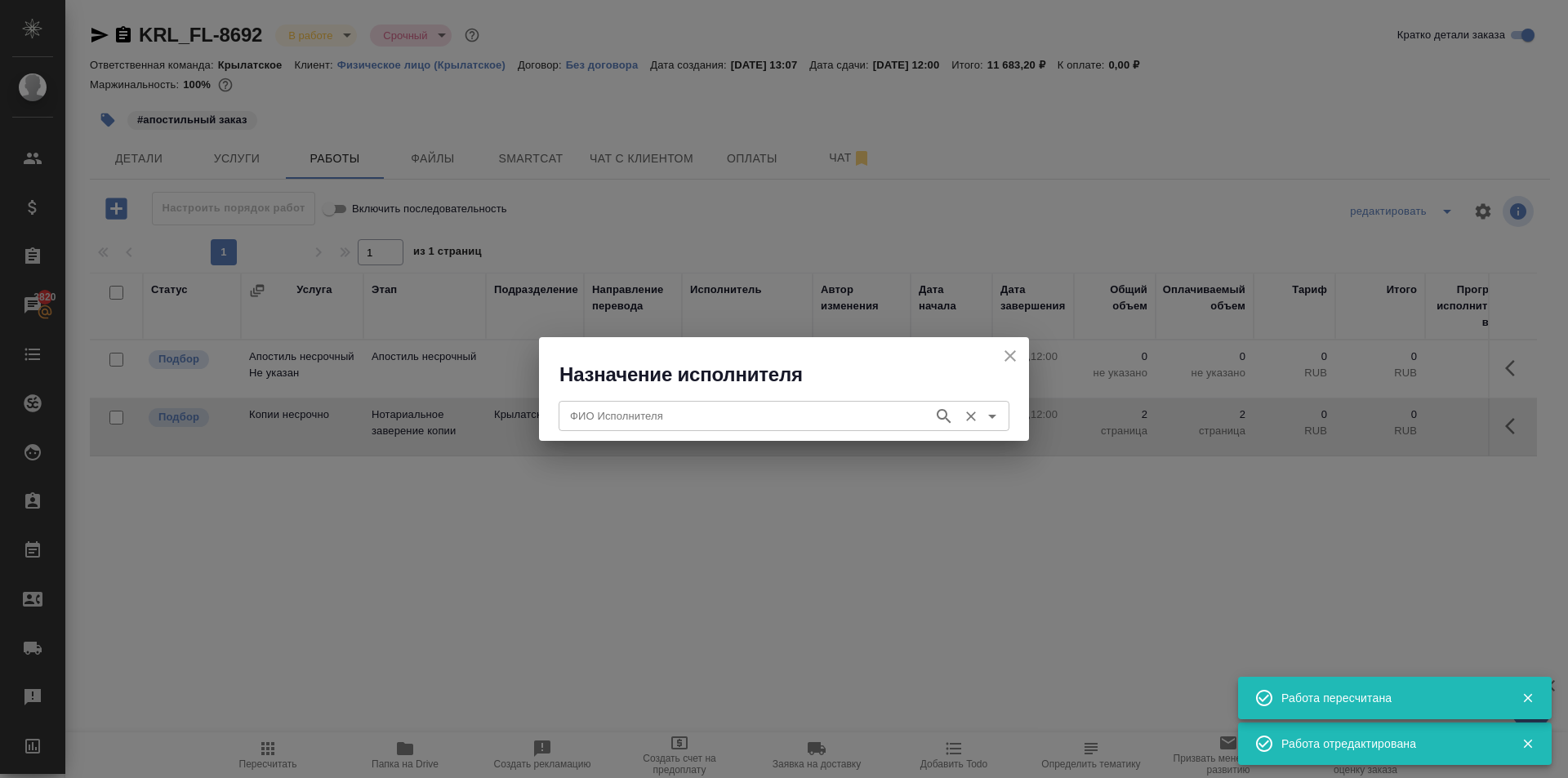
click at [789, 419] on input "ФИО Исполнителя" at bounding box center [744, 416] width 362 height 20
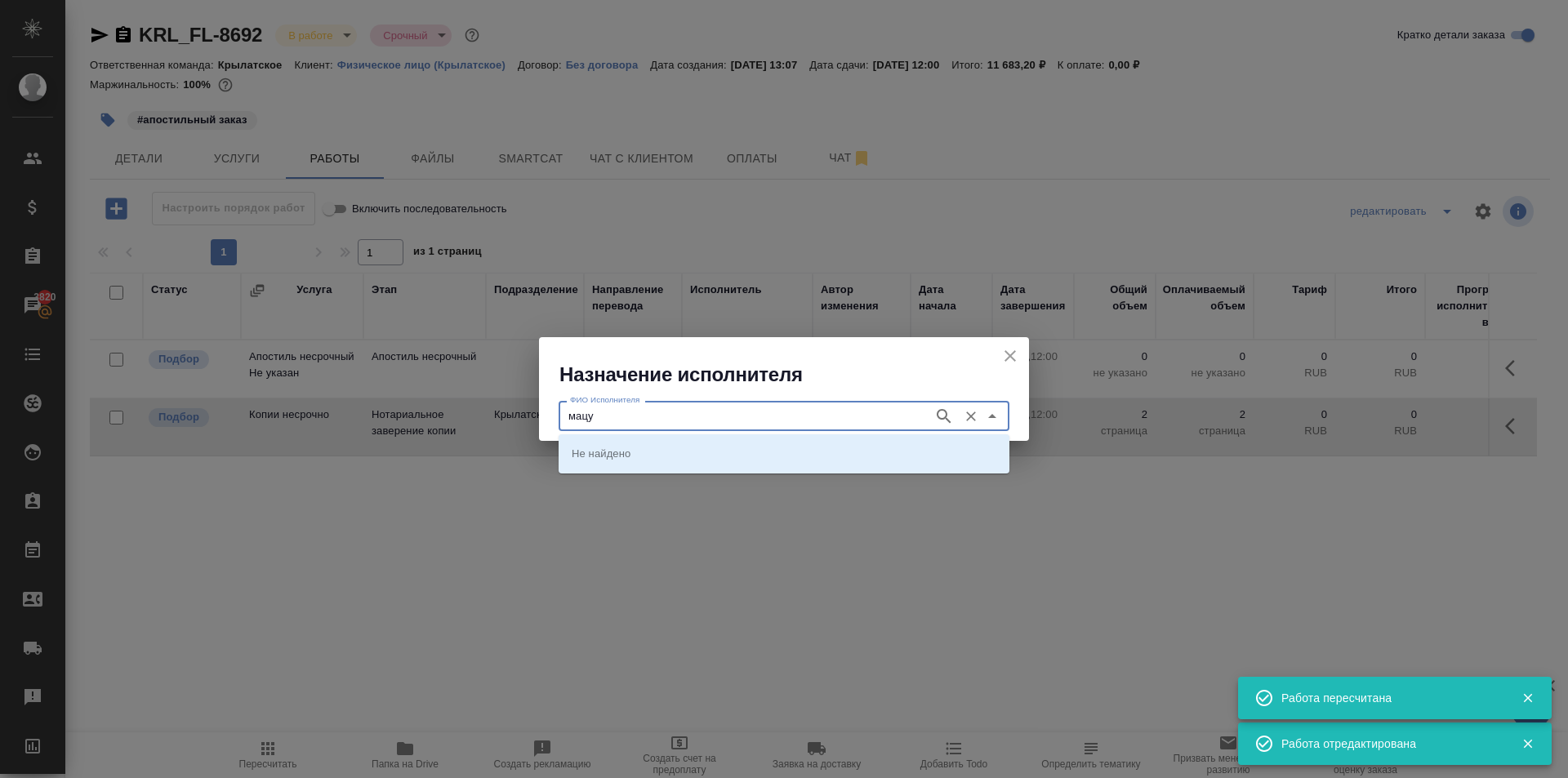
type input "мацу"
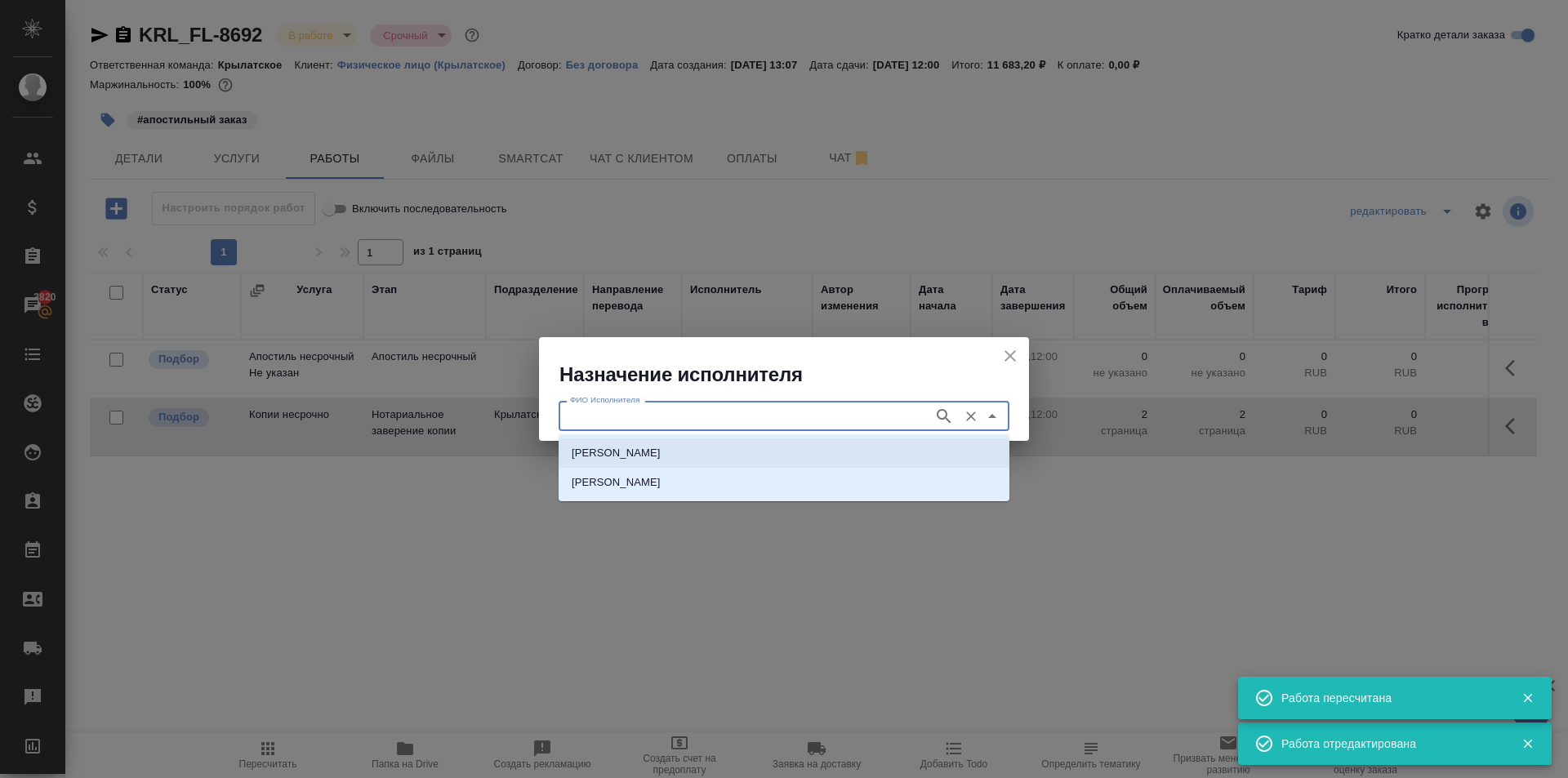
click at [780, 453] on li "[PERSON_NAME]" at bounding box center [784, 453] width 451 height 30
type input "[PERSON_NAME]"
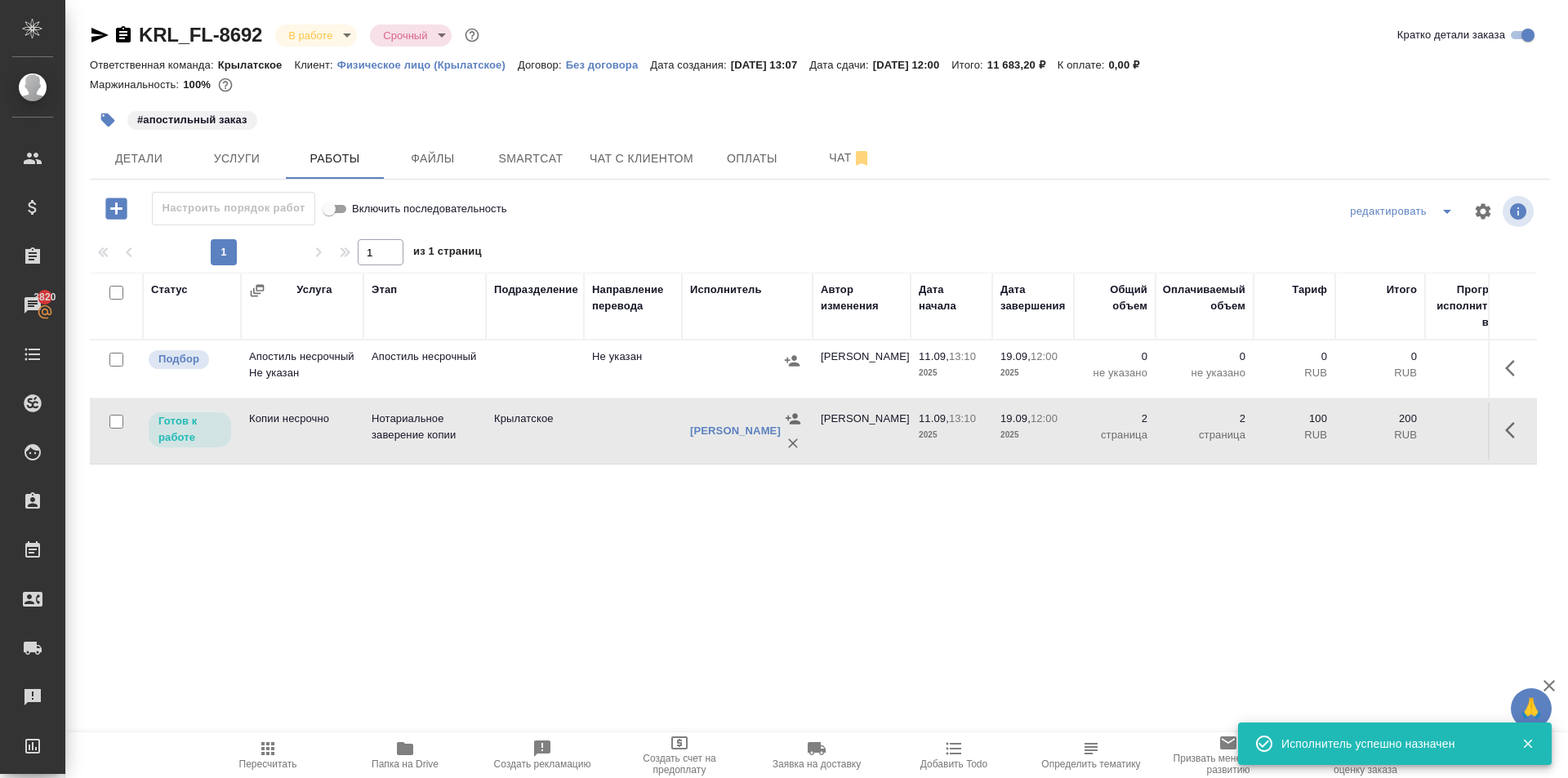
drag, startPoint x: 276, startPoint y: 749, endPoint x: 284, endPoint y: 739, distance: 12.8
click at [277, 749] on icon "button" at bounding box center [268, 749] width 20 height 20
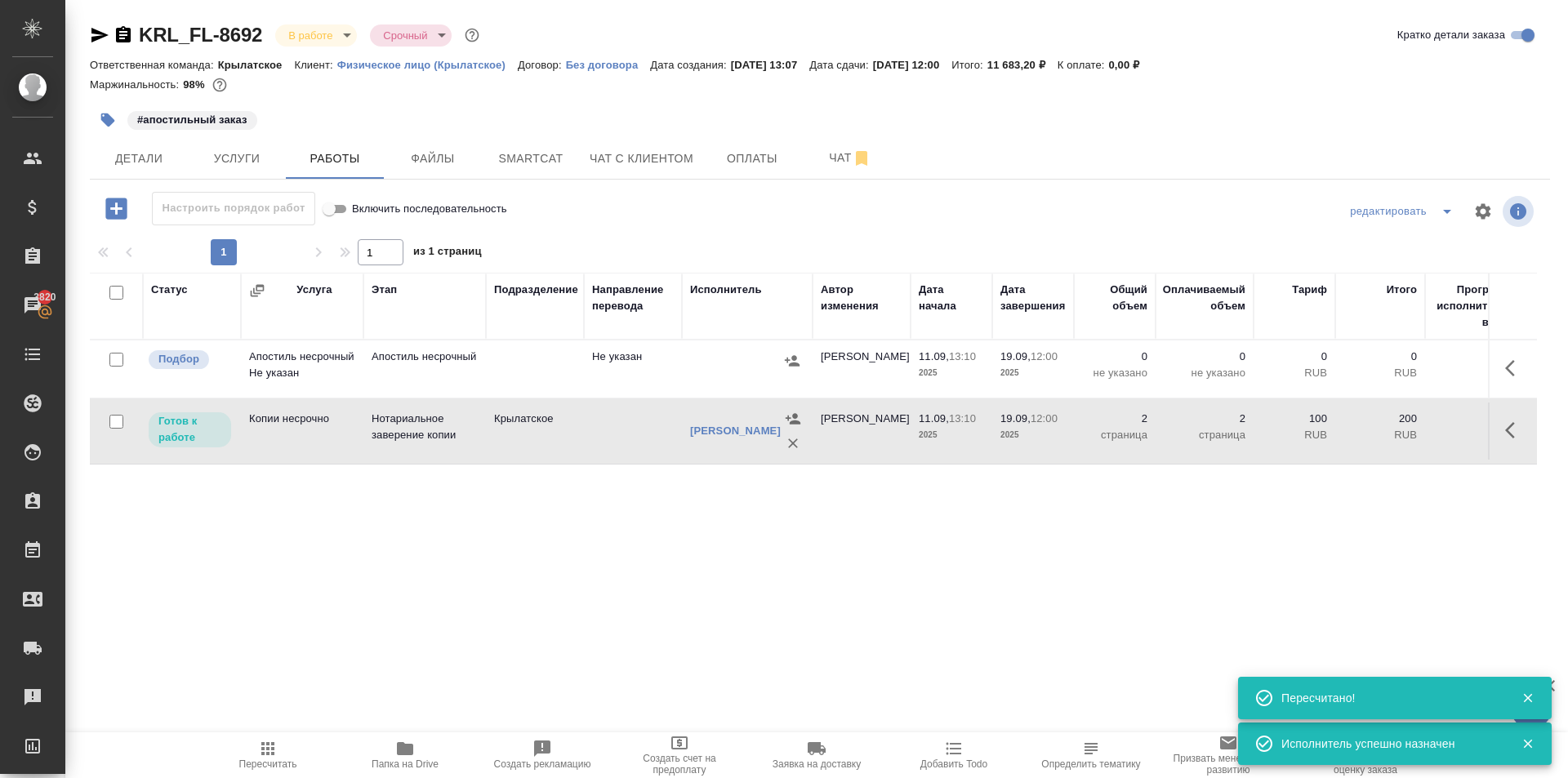
click at [1497, 447] on button "button" at bounding box center [1515, 431] width 39 height 39
click at [1387, 431] on icon "button" at bounding box center [1395, 430] width 15 height 15
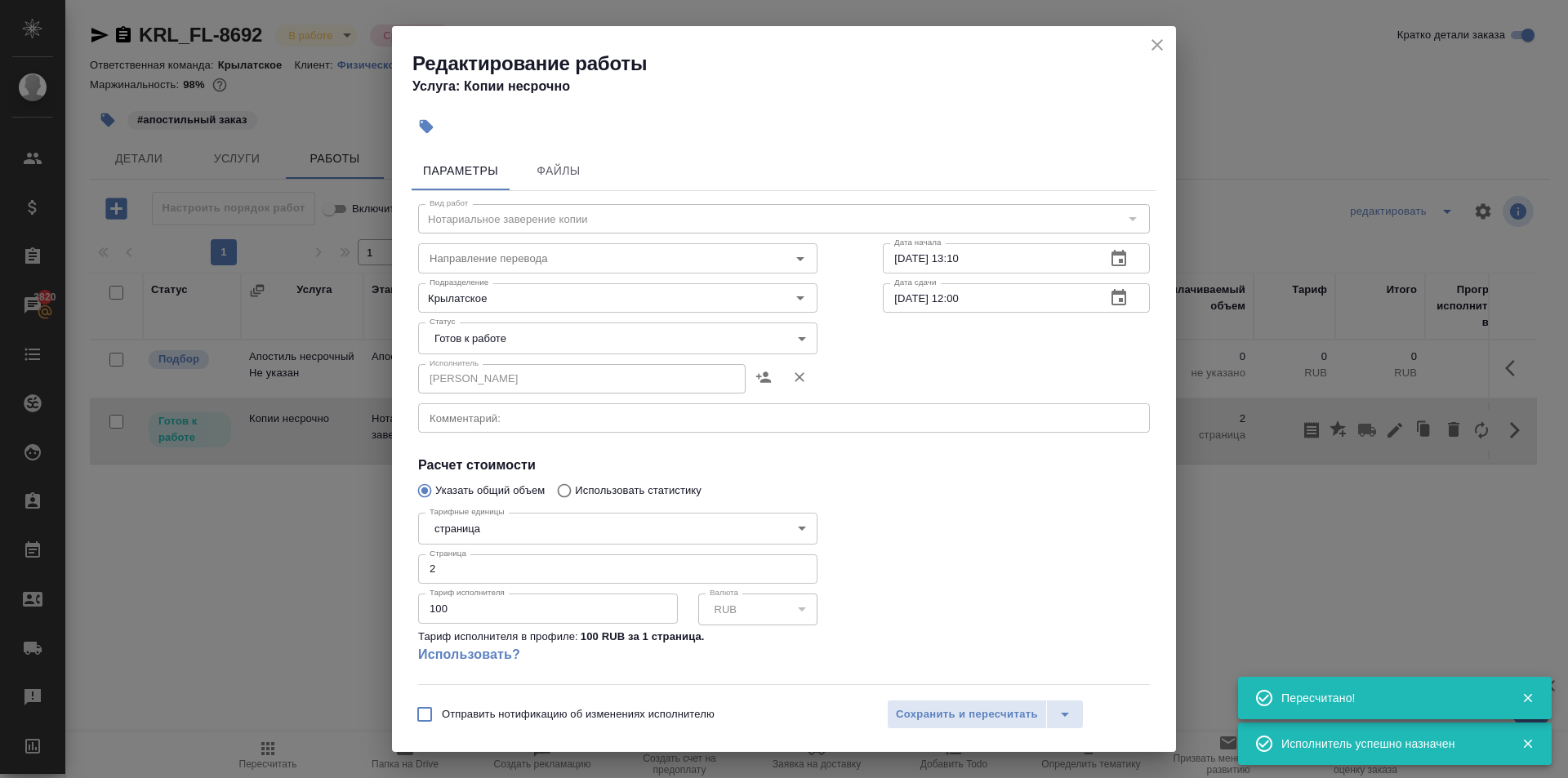
click at [497, 358] on div "Исполнитель НОТАРИУС Мацуленко Юлия Юрьевна Исполнитель" at bounding box center [617, 377] width 400 height 39
click at [481, 333] on body "🙏 .cls-1 fill:#fff; AWATERA Kasymov Timur Клиенты Спецификации Заказы 3820 Чаты…" at bounding box center [784, 389] width 1568 height 778
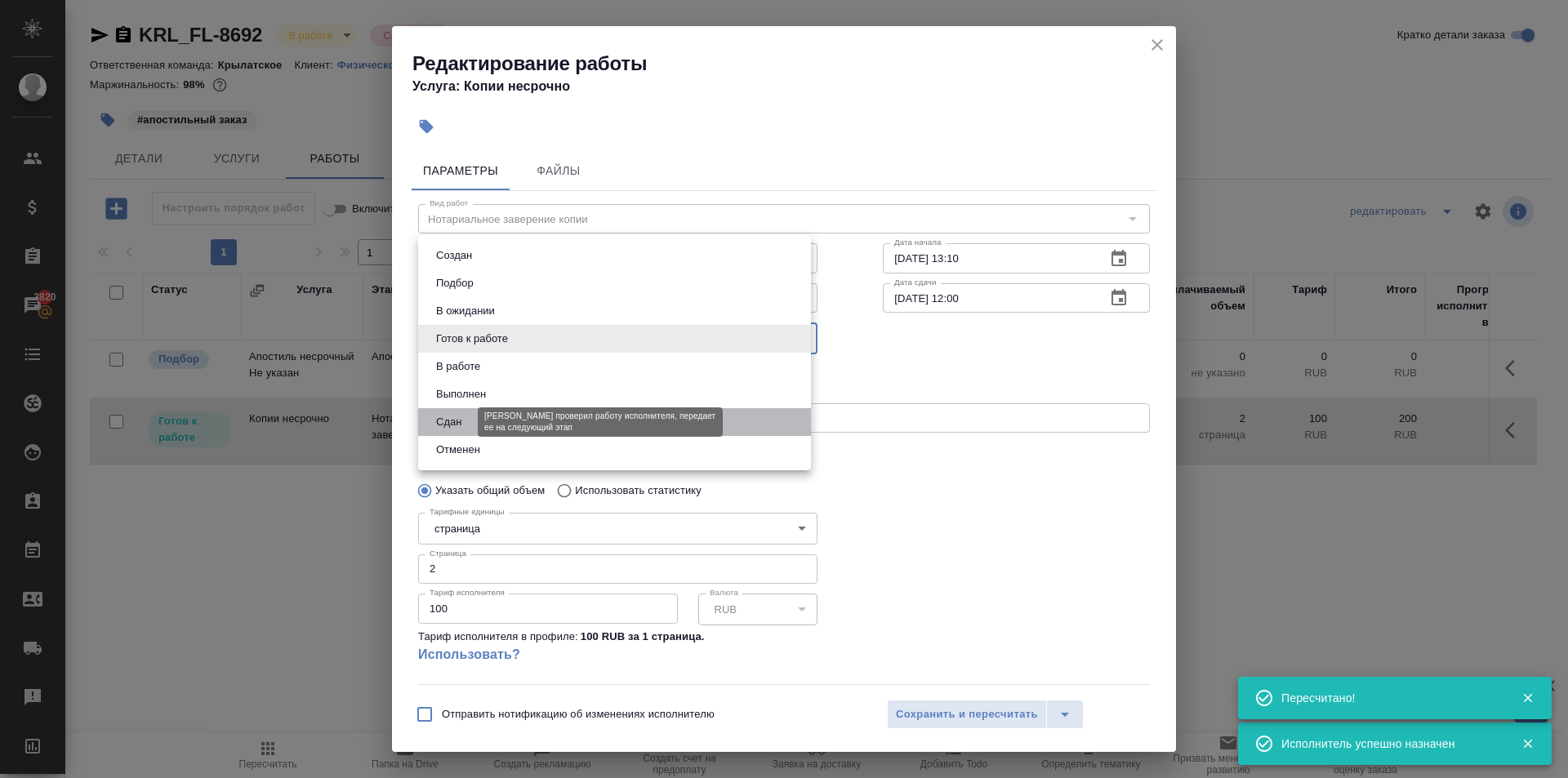
click at [454, 419] on button "Сдан" at bounding box center [448, 422] width 35 height 18
type input "closed"
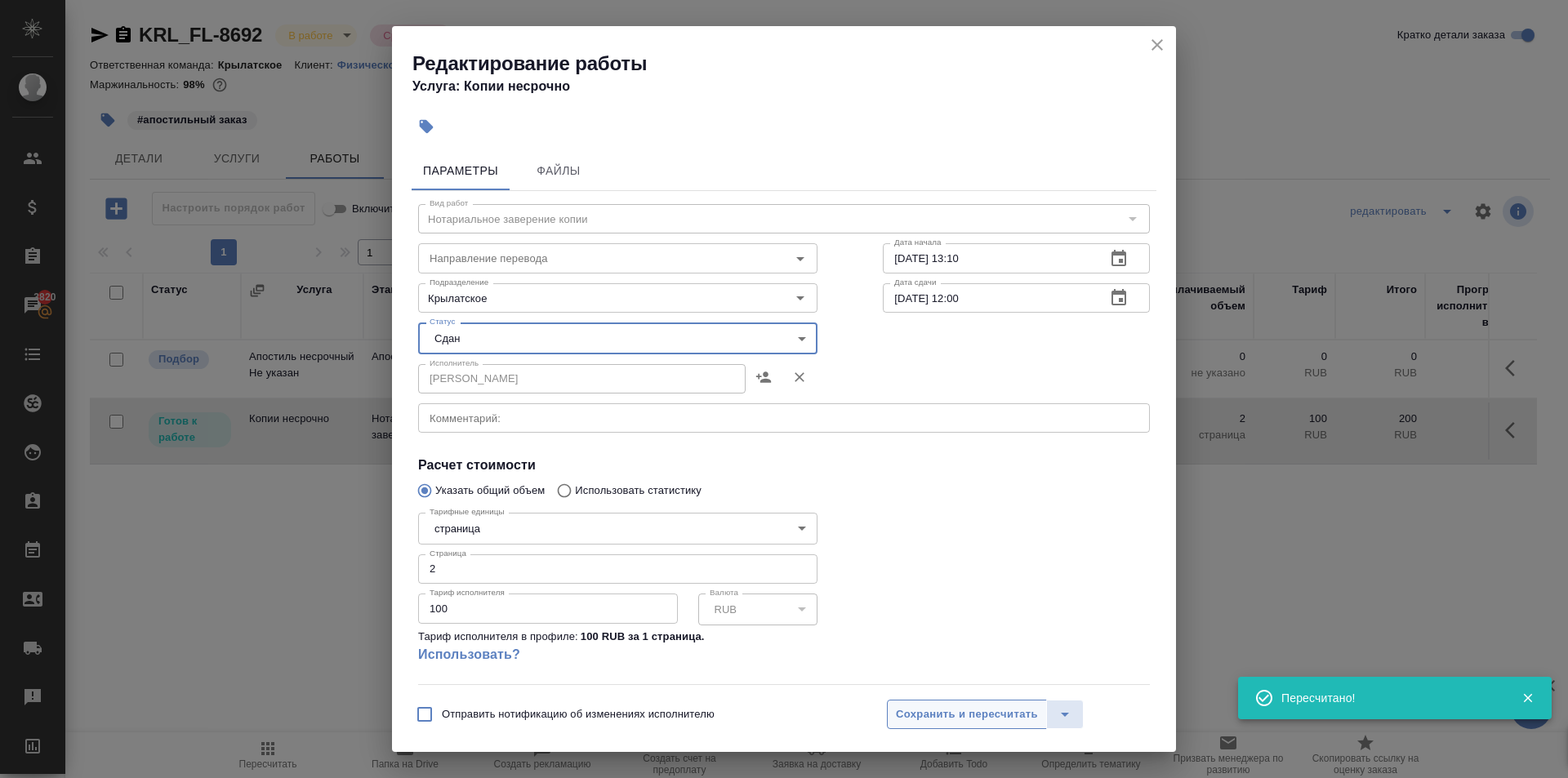
click at [988, 701] on button "Сохранить и пересчитать" at bounding box center [966, 715] width 160 height 30
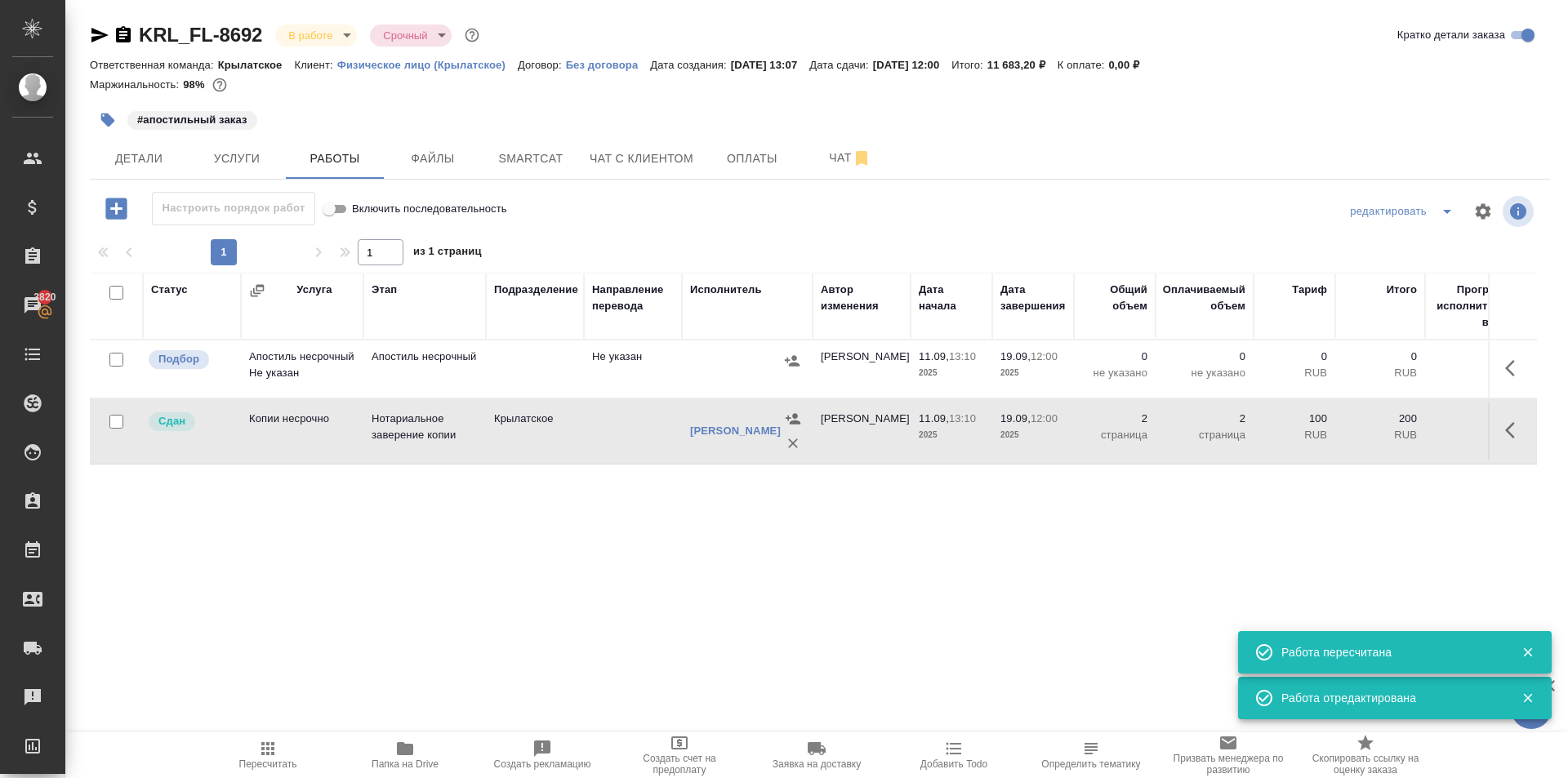
click at [1505, 377] on icon "button" at bounding box center [1515, 368] width 20 height 20
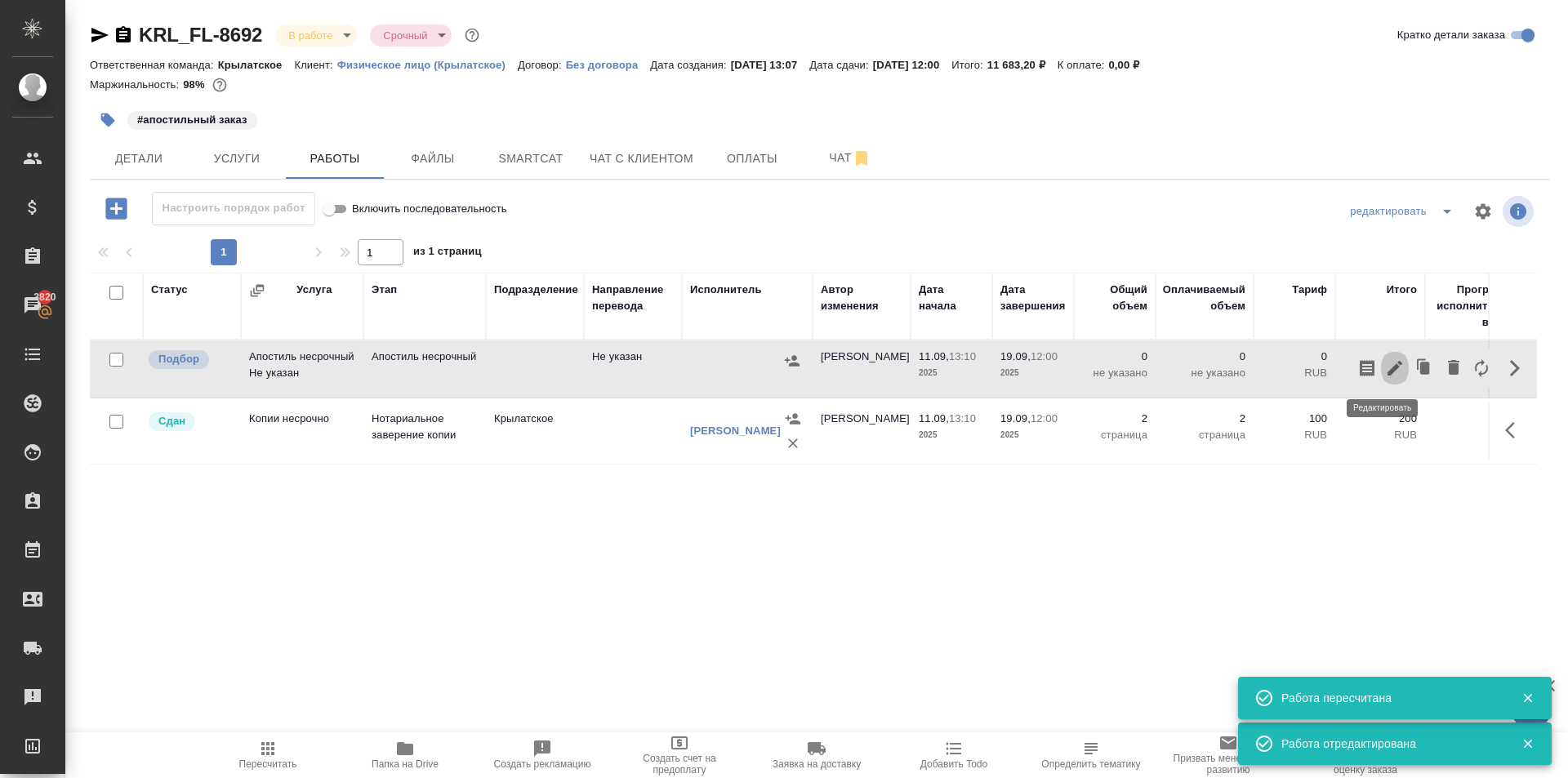
click at [1385, 365] on icon "button" at bounding box center [1395, 368] width 20 height 20
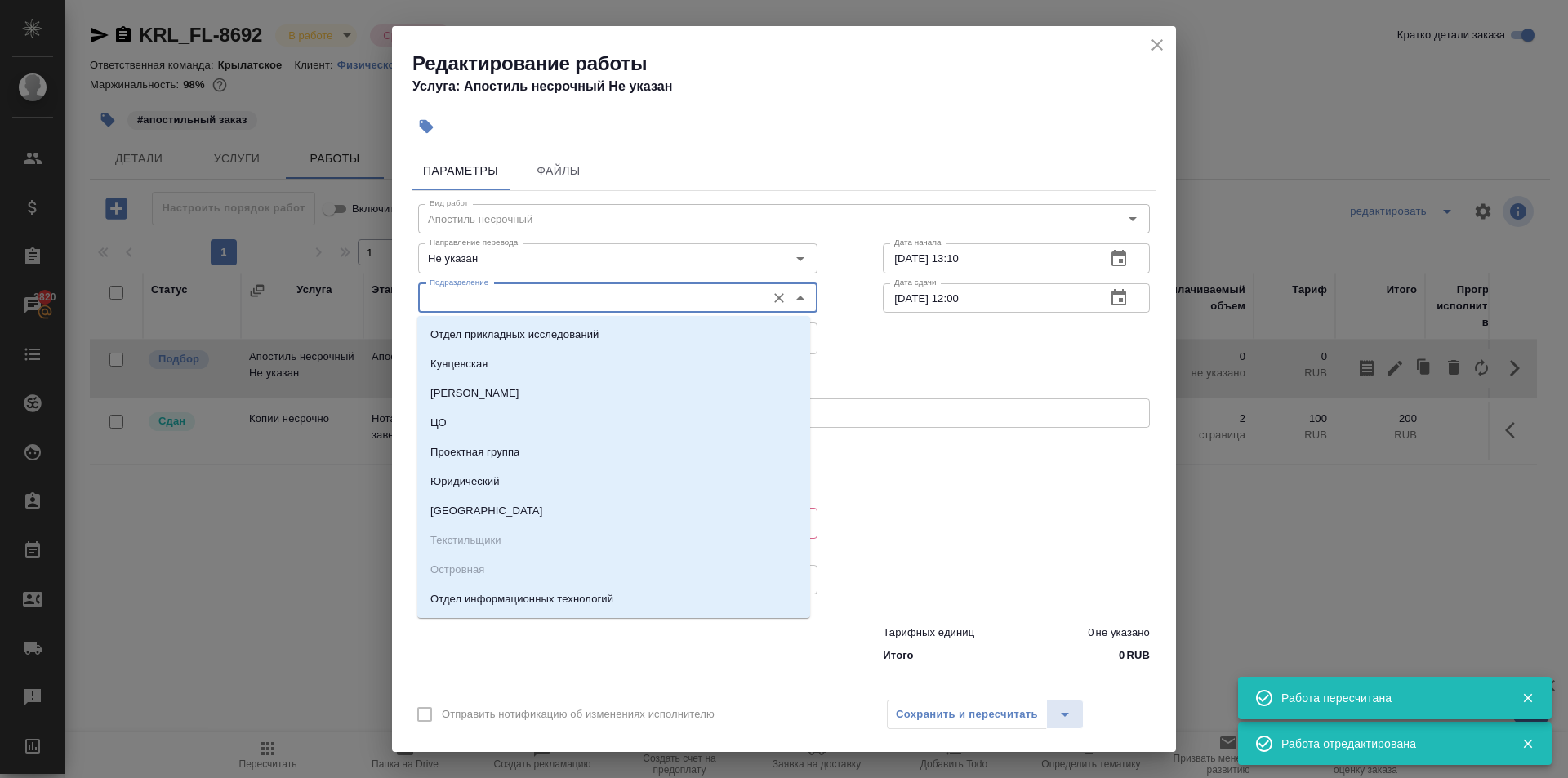
click at [594, 300] on input "Подразделение" at bounding box center [590, 299] width 335 height 20
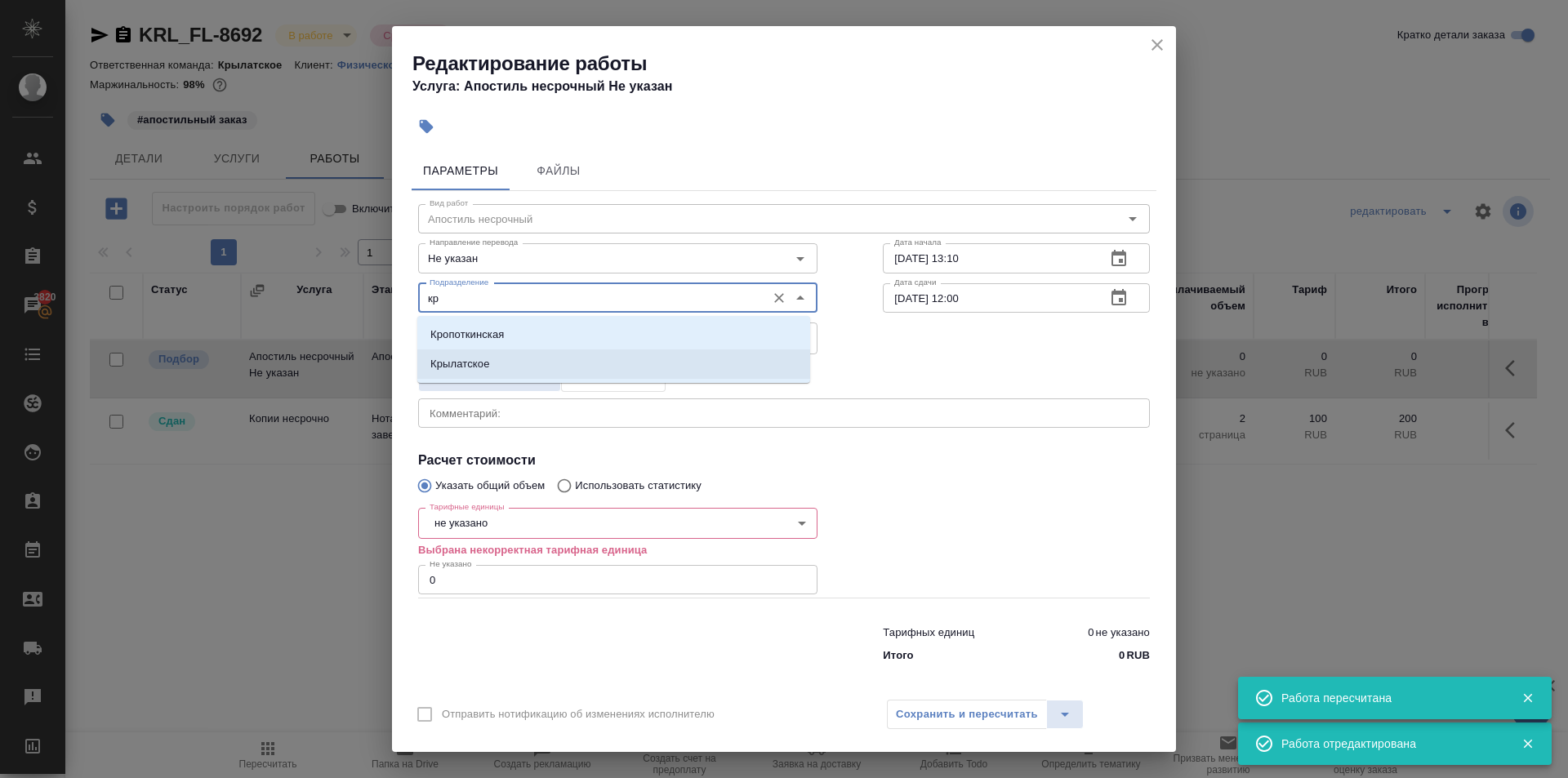
click at [549, 353] on li "Крылатское" at bounding box center [613, 364] width 393 height 30
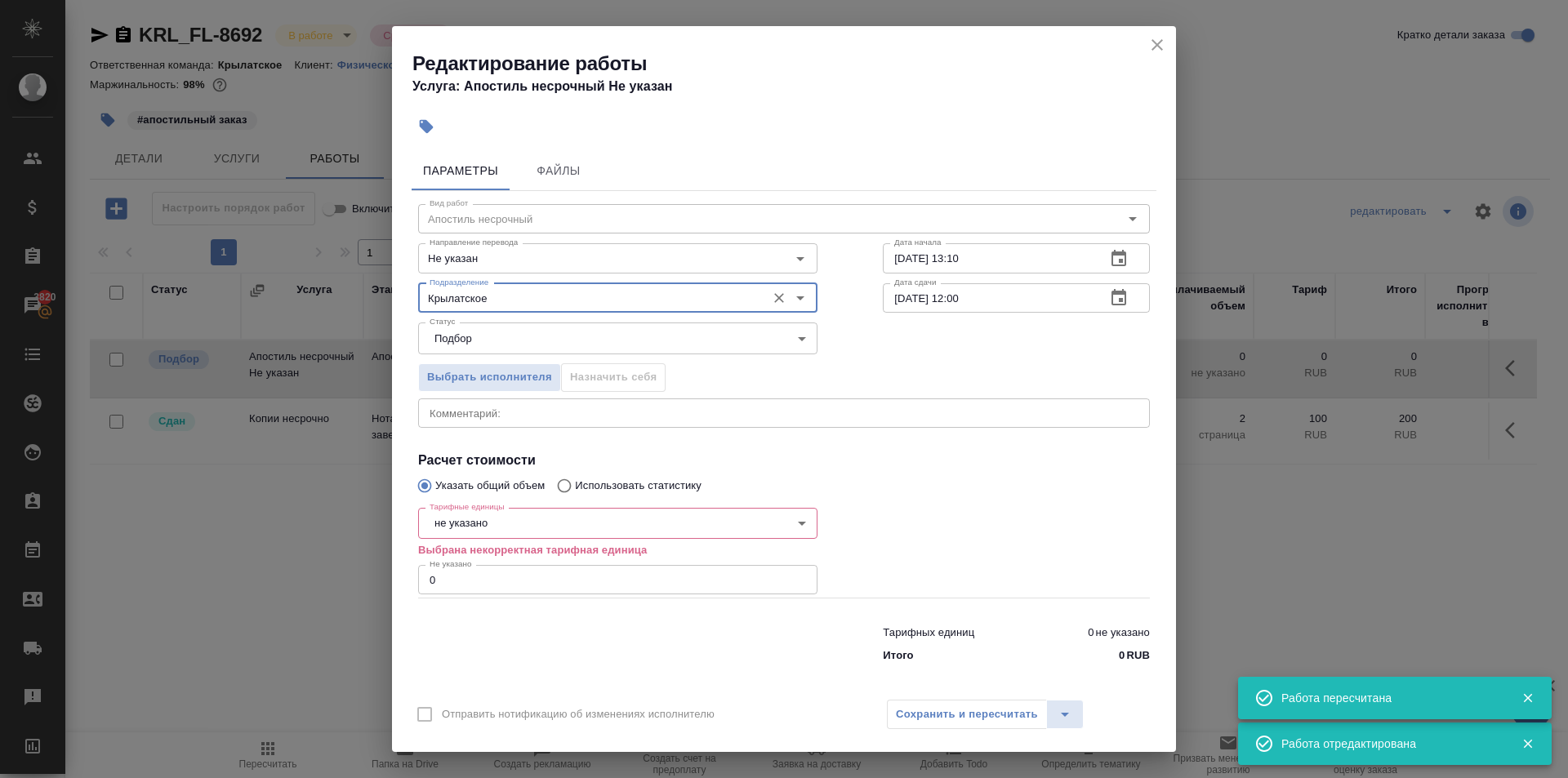
type input "Крылатское"
click at [442, 512] on body "🙏 .cls-1 fill:#fff; AWATERA Kasymov Timur Клиенты Спецификации Заказы 3820 Чаты…" at bounding box center [784, 389] width 1568 height 778
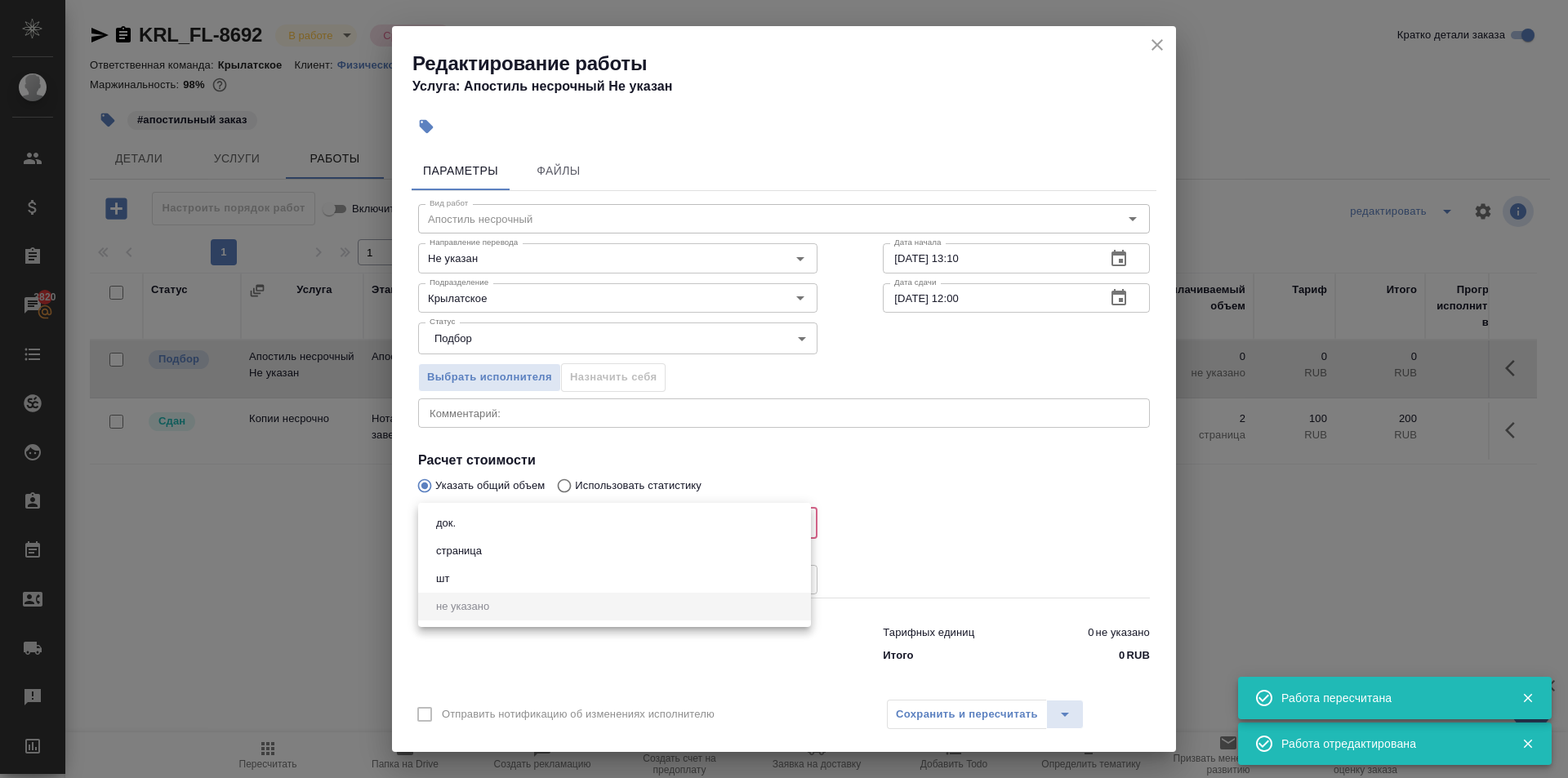
click at [461, 526] on li "док." at bounding box center [614, 524] width 393 height 28
type input "5a8b1489cc6b4906c91bfd8b"
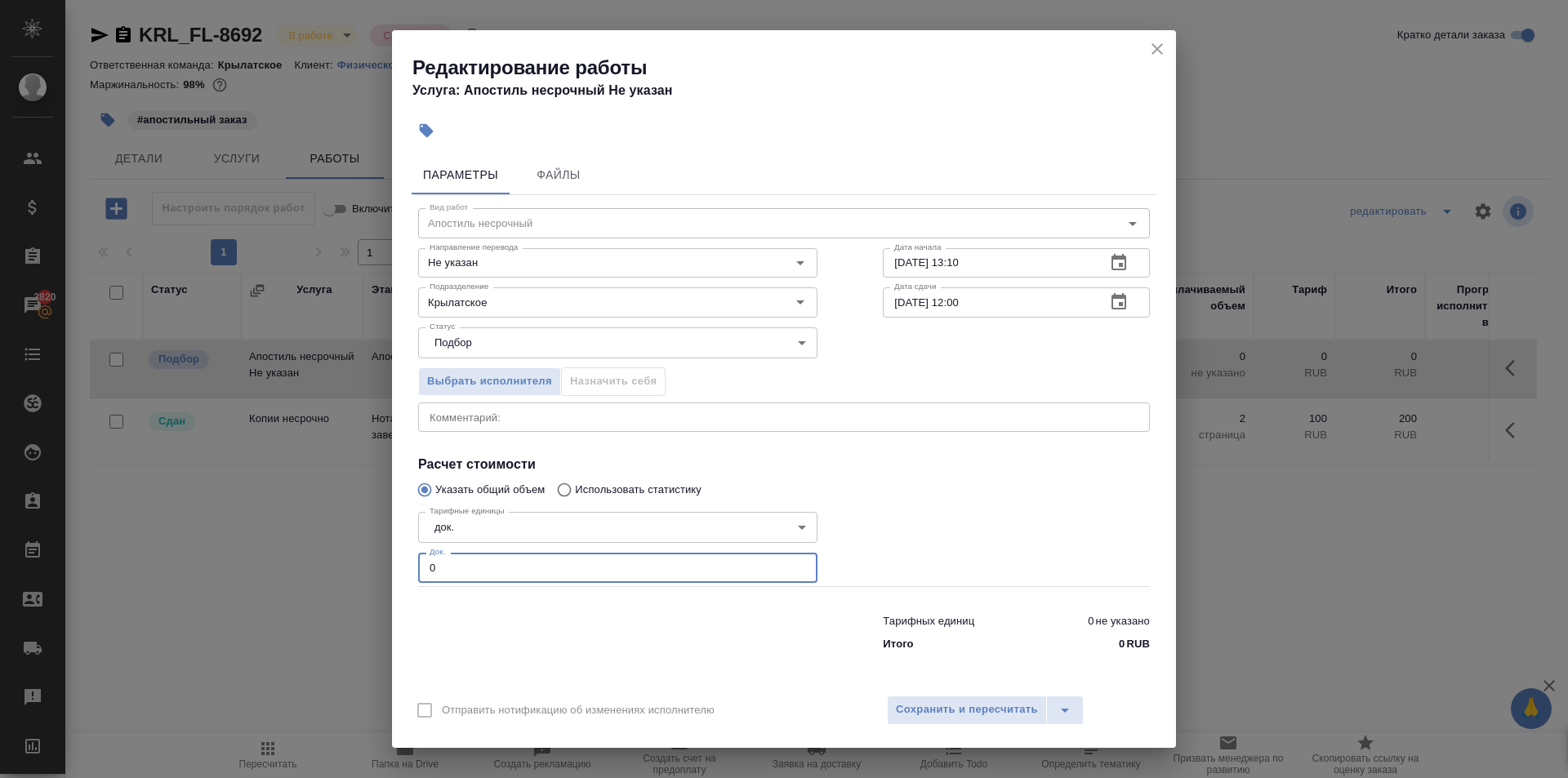
drag, startPoint x: 412, startPoint y: 558, endPoint x: 393, endPoint y: 555, distance: 19.2
click at [393, 555] on div "Параметры Файлы Вид работ Апостиль несрочный Вид работ Направление перевода Не …" at bounding box center [784, 416] width 784 height 535
type input "2"
click at [992, 711] on span "Сохранить и пересчитать" at bounding box center [966, 710] width 142 height 19
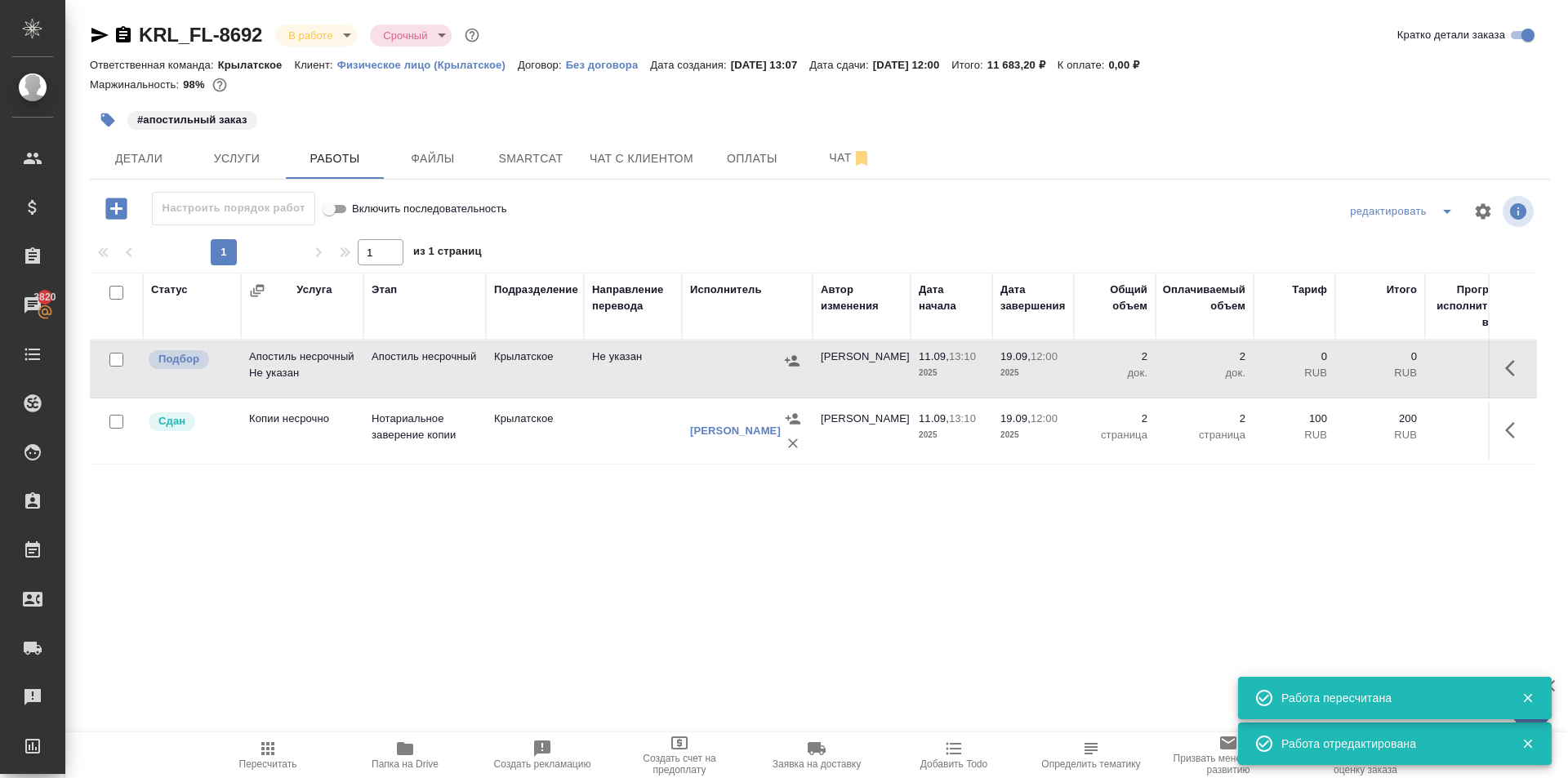
click at [791, 364] on icon "button" at bounding box center [792, 360] width 15 height 11
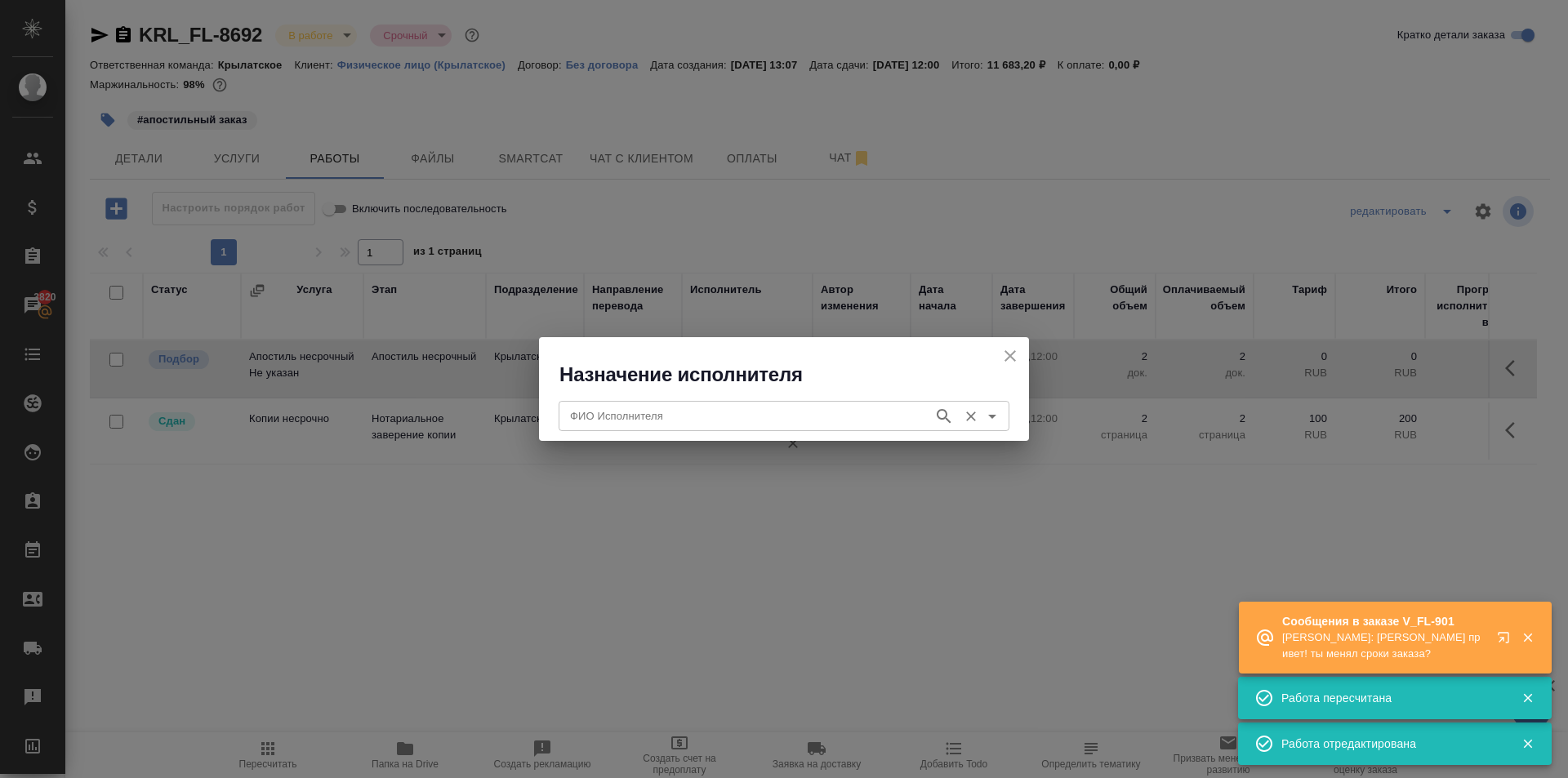
click at [725, 402] on div "ФИО Исполнителя" at bounding box center [784, 416] width 451 height 30
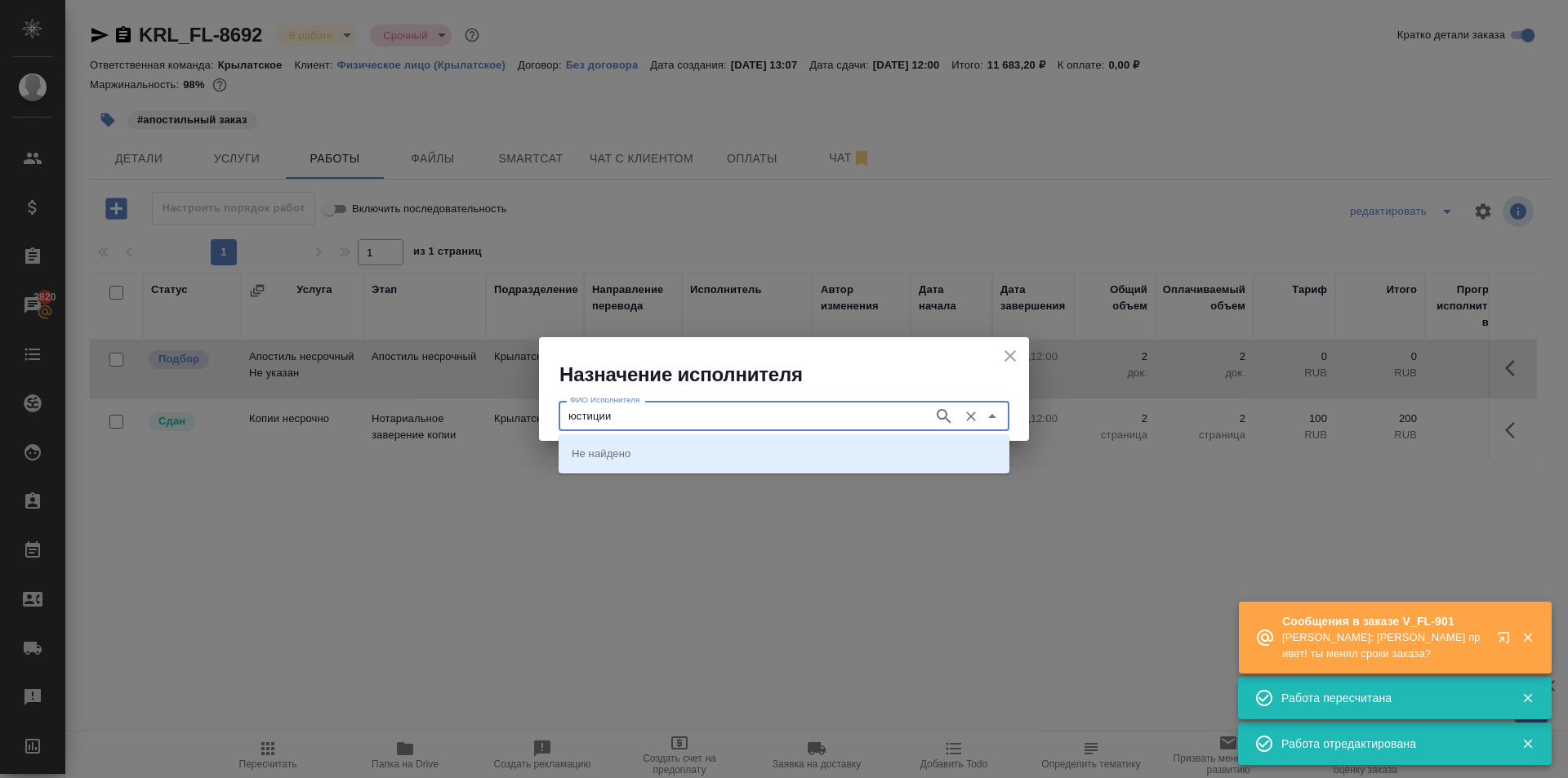
type input "юстиции"
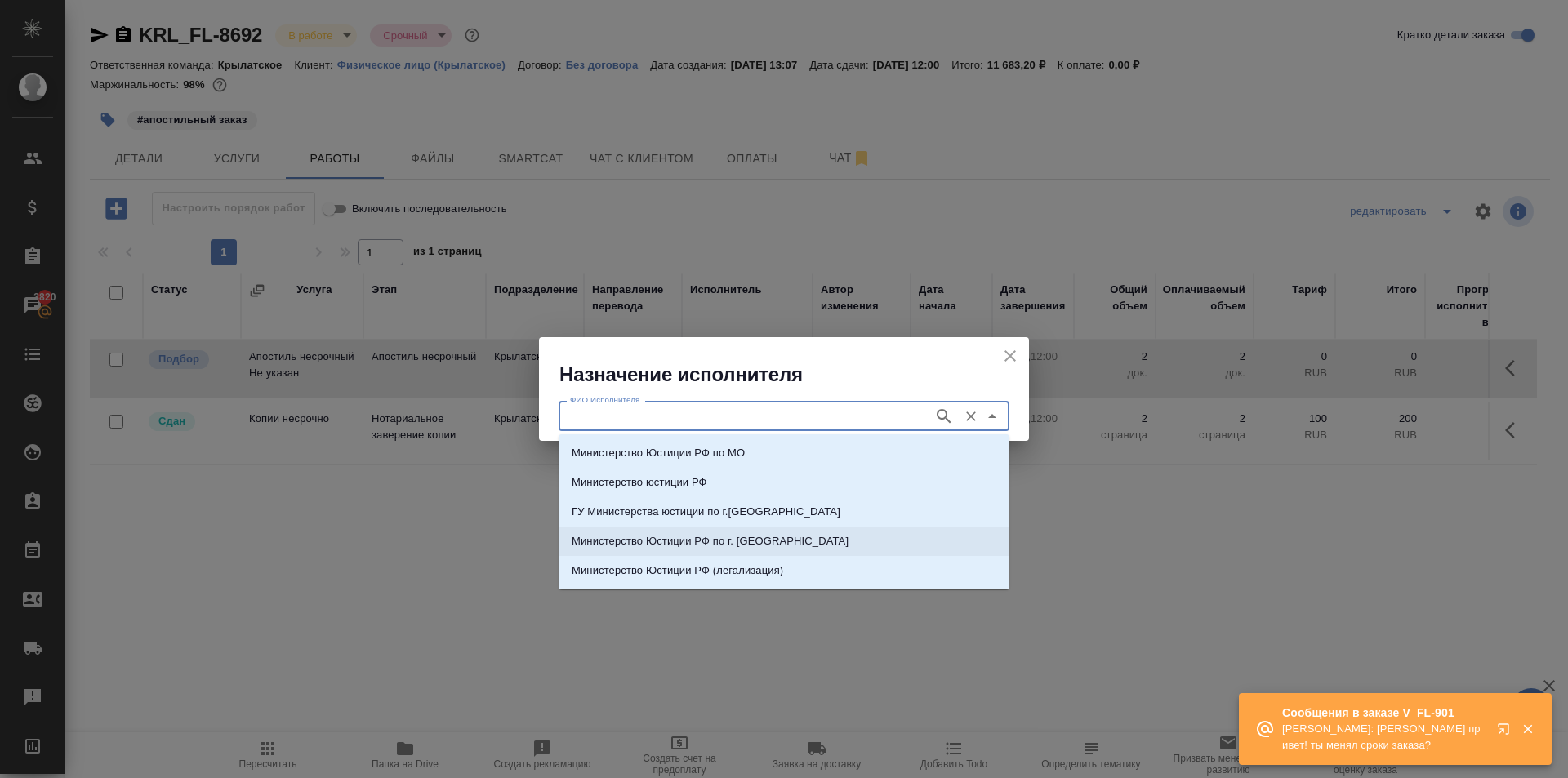
click at [781, 534] on li "Министерство Юстиции РФ по г. [GEOGRAPHIC_DATA]" at bounding box center [784, 542] width 451 height 30
type input "Министерство Юстиции РФ по г. [GEOGRAPHIC_DATA]"
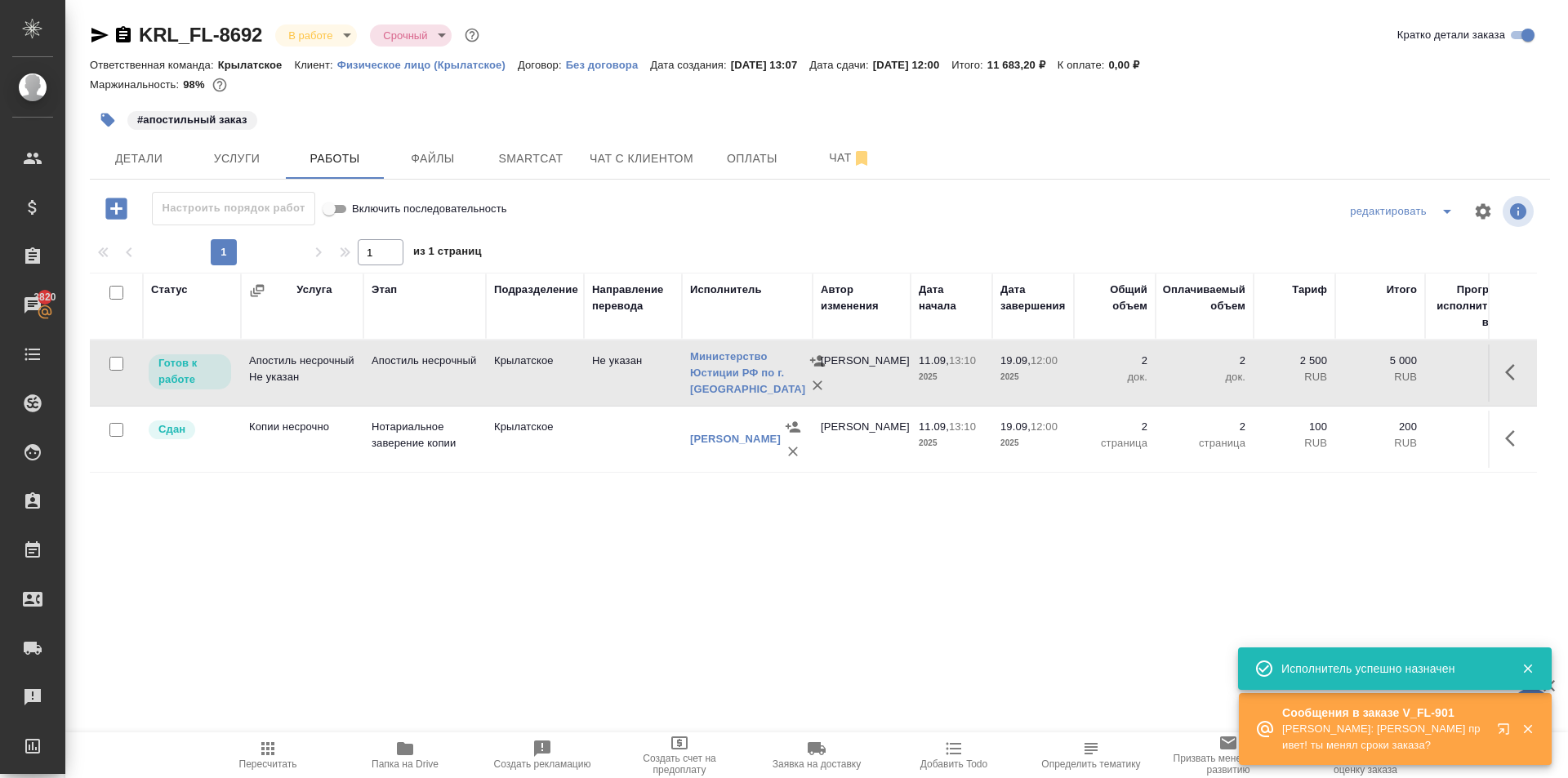
click at [275, 746] on icon "button" at bounding box center [268, 749] width 20 height 20
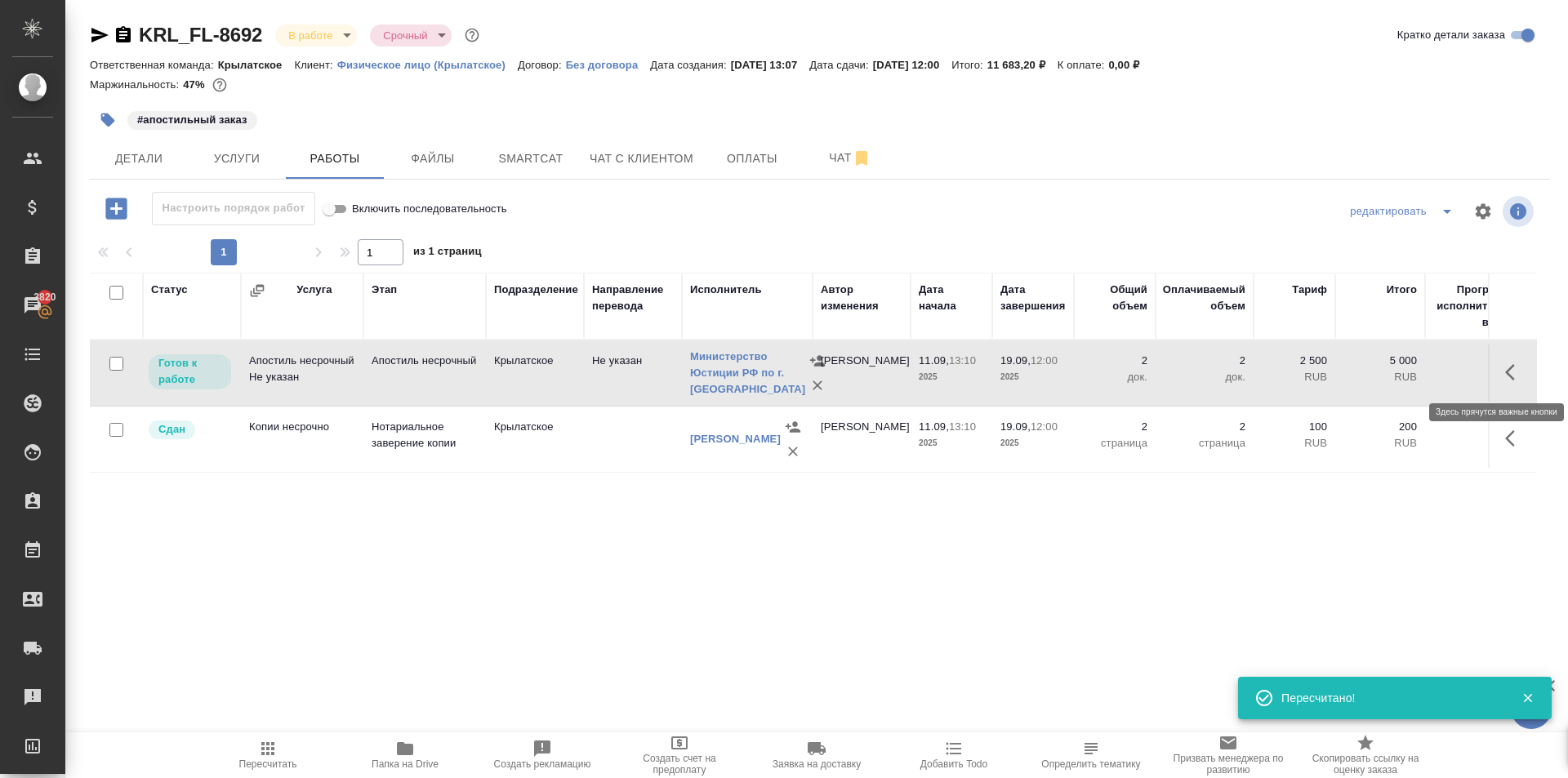
click at [1502, 385] on td at bounding box center [1512, 373] width 49 height 58
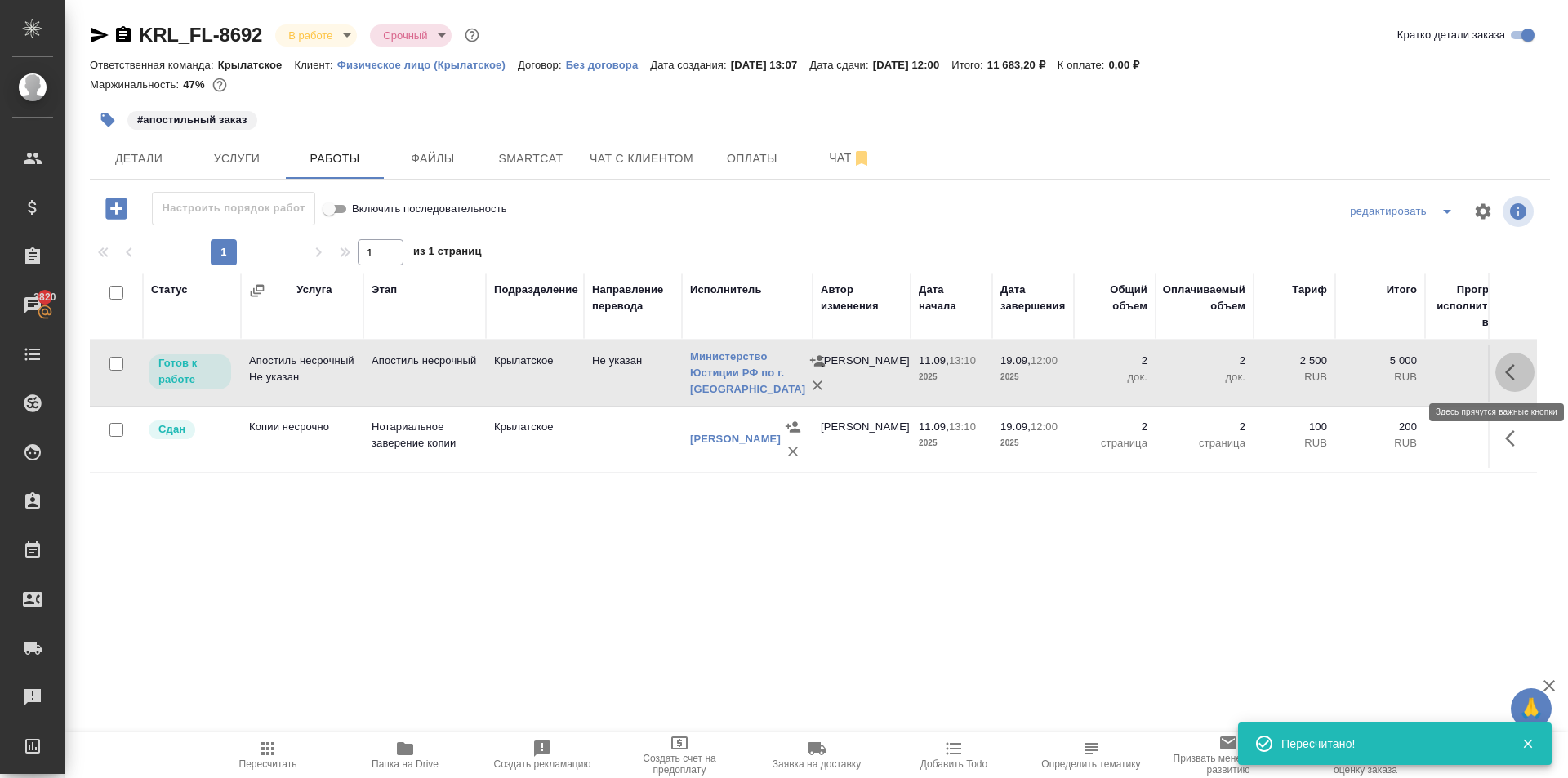
click at [1505, 382] on icon "button" at bounding box center [1515, 373] width 20 height 20
click at [1385, 376] on icon "button" at bounding box center [1395, 373] width 20 height 20
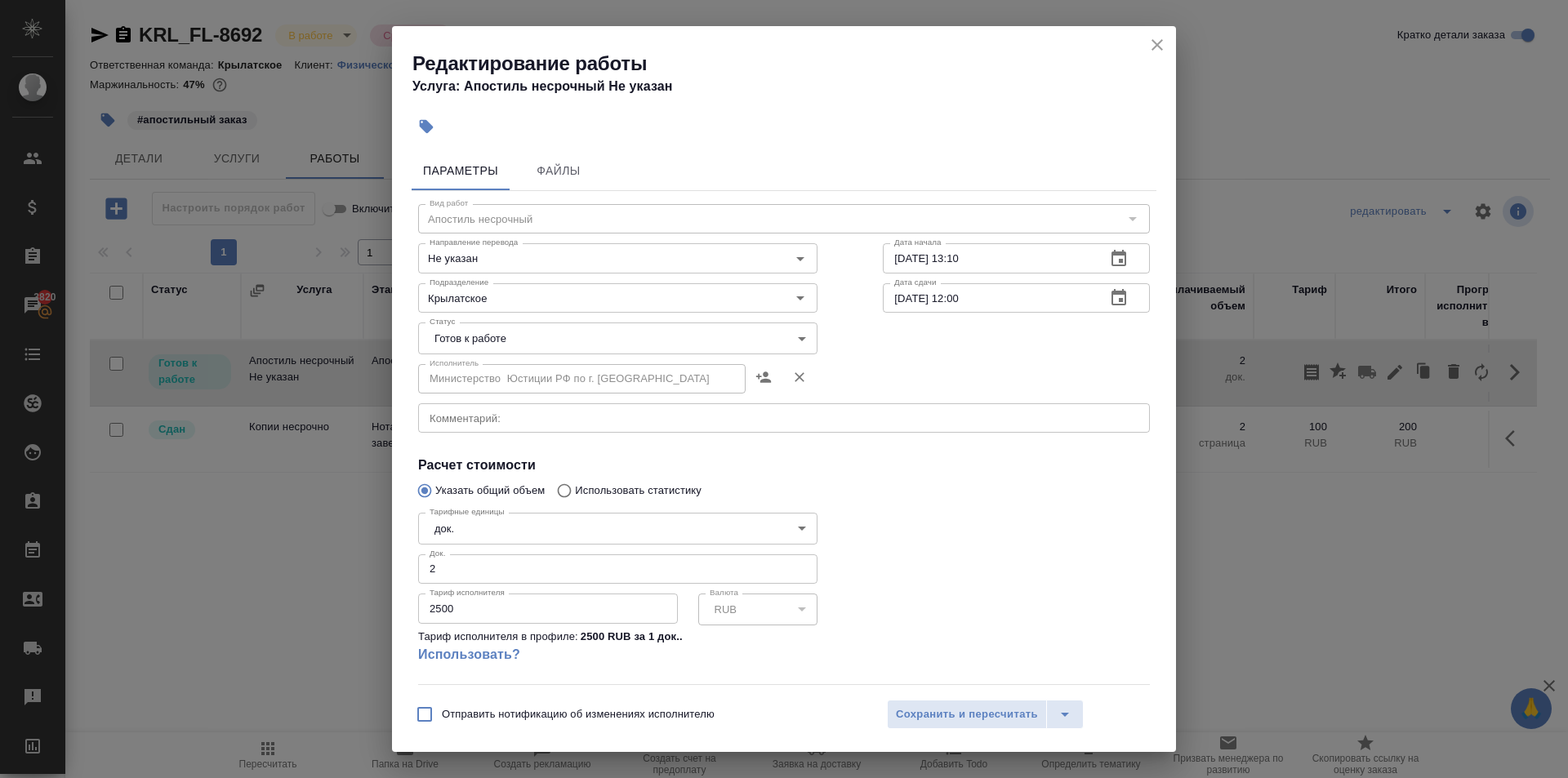
click at [535, 340] on body "🙏 .cls-1 fill:#fff; AWATERA Kasymov Timur Клиенты Спецификации Заказы 3820 Чаты…" at bounding box center [784, 389] width 1568 height 778
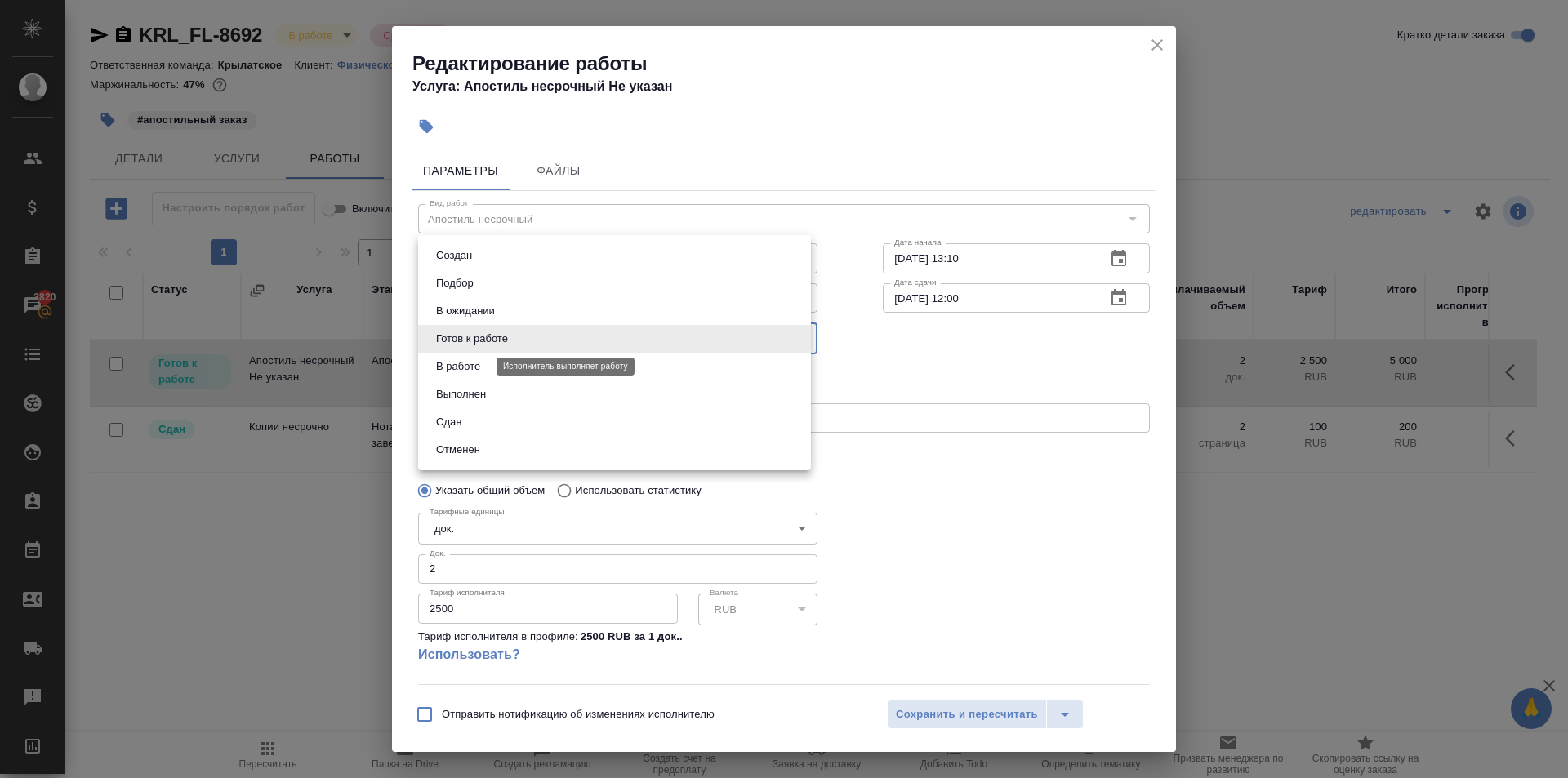
click at [467, 363] on button "В работе" at bounding box center [458, 367] width 54 height 18
type input "inProgress"
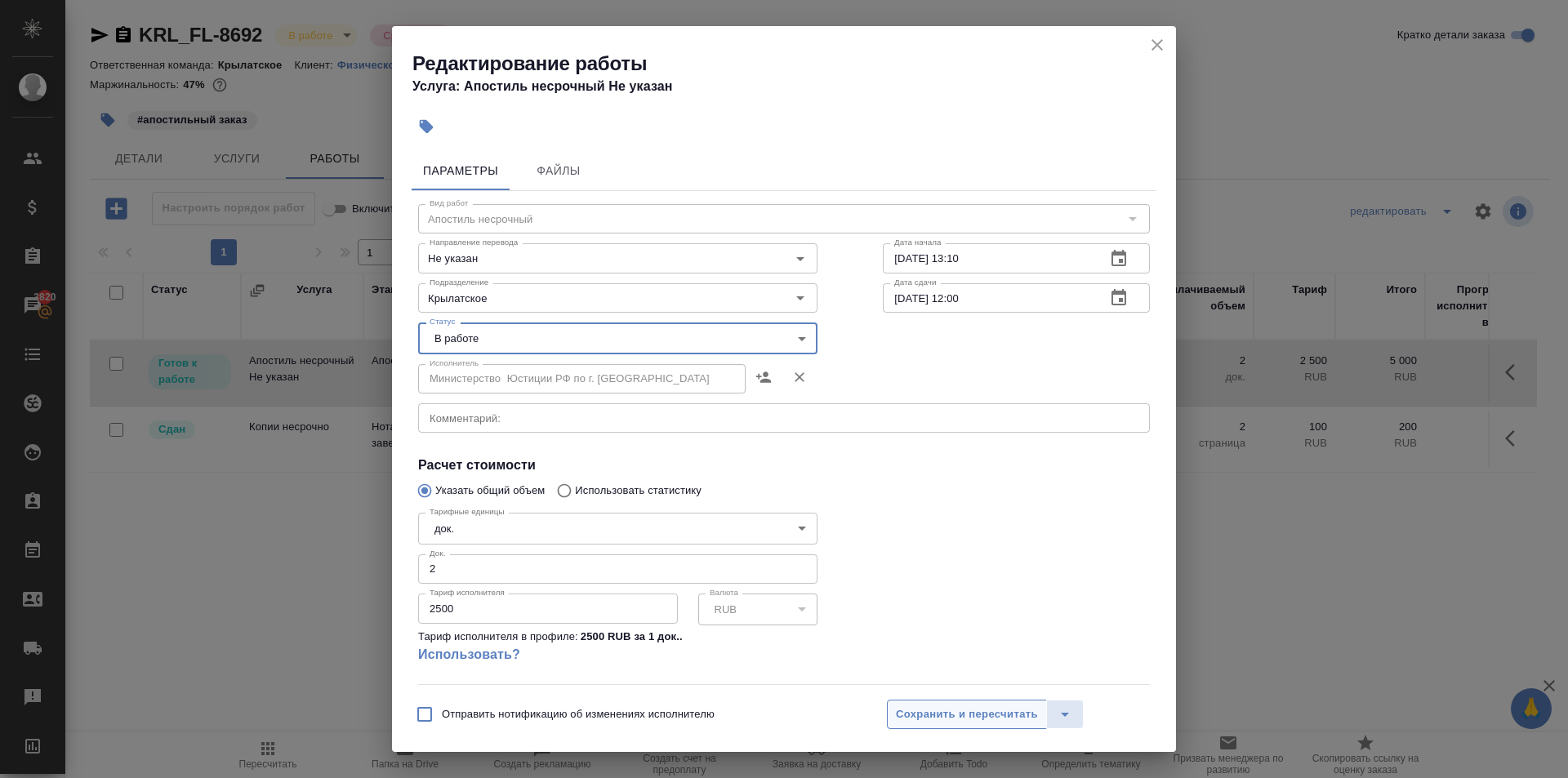
click at [937, 703] on button "Сохранить и пересчитать" at bounding box center [966, 715] width 160 height 30
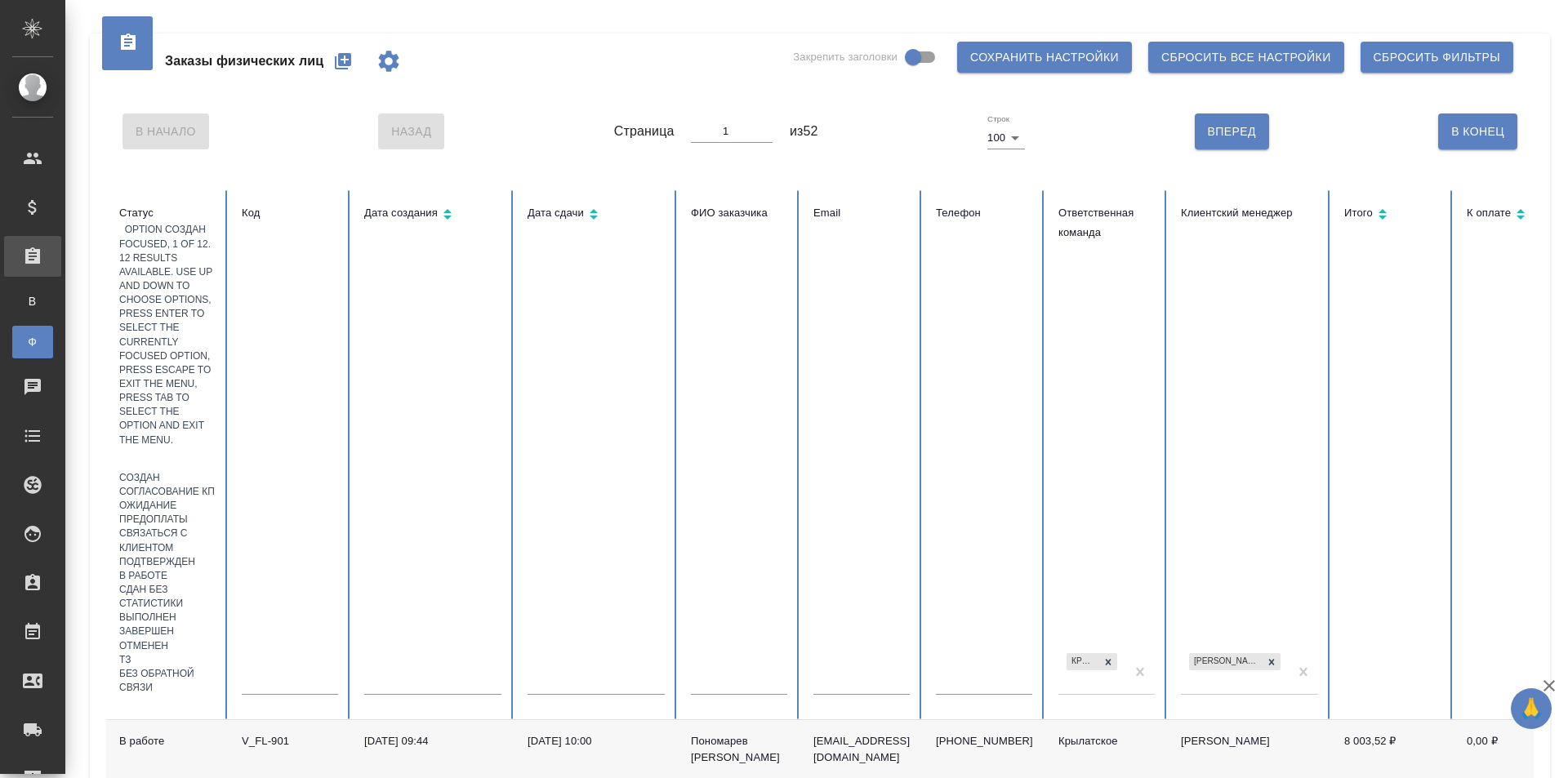
click at [201, 447] on div at bounding box center [167, 459] width 96 height 24
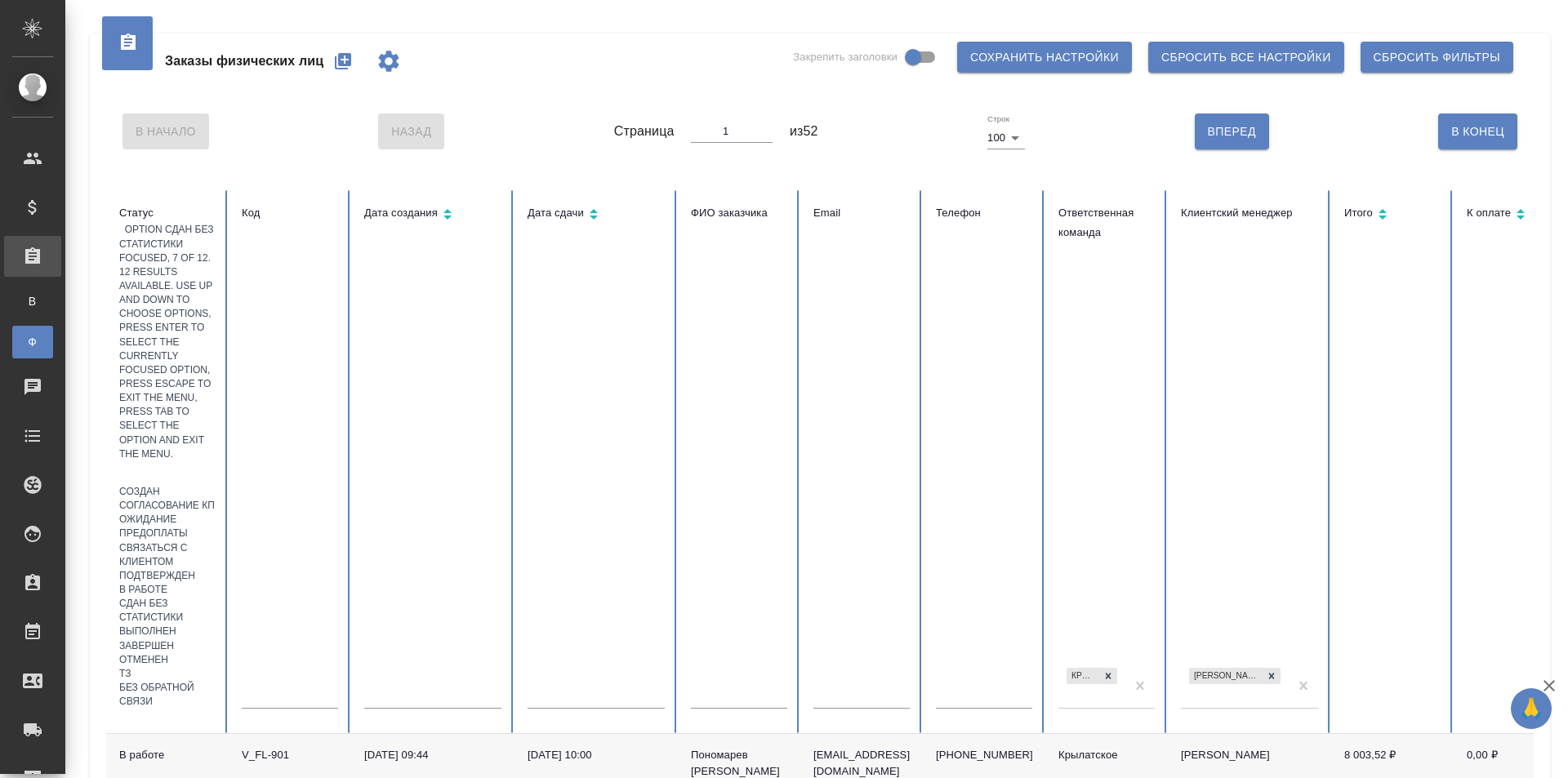
click at [215, 597] on div "Сдан без статистики" at bounding box center [167, 611] width 96 height 28
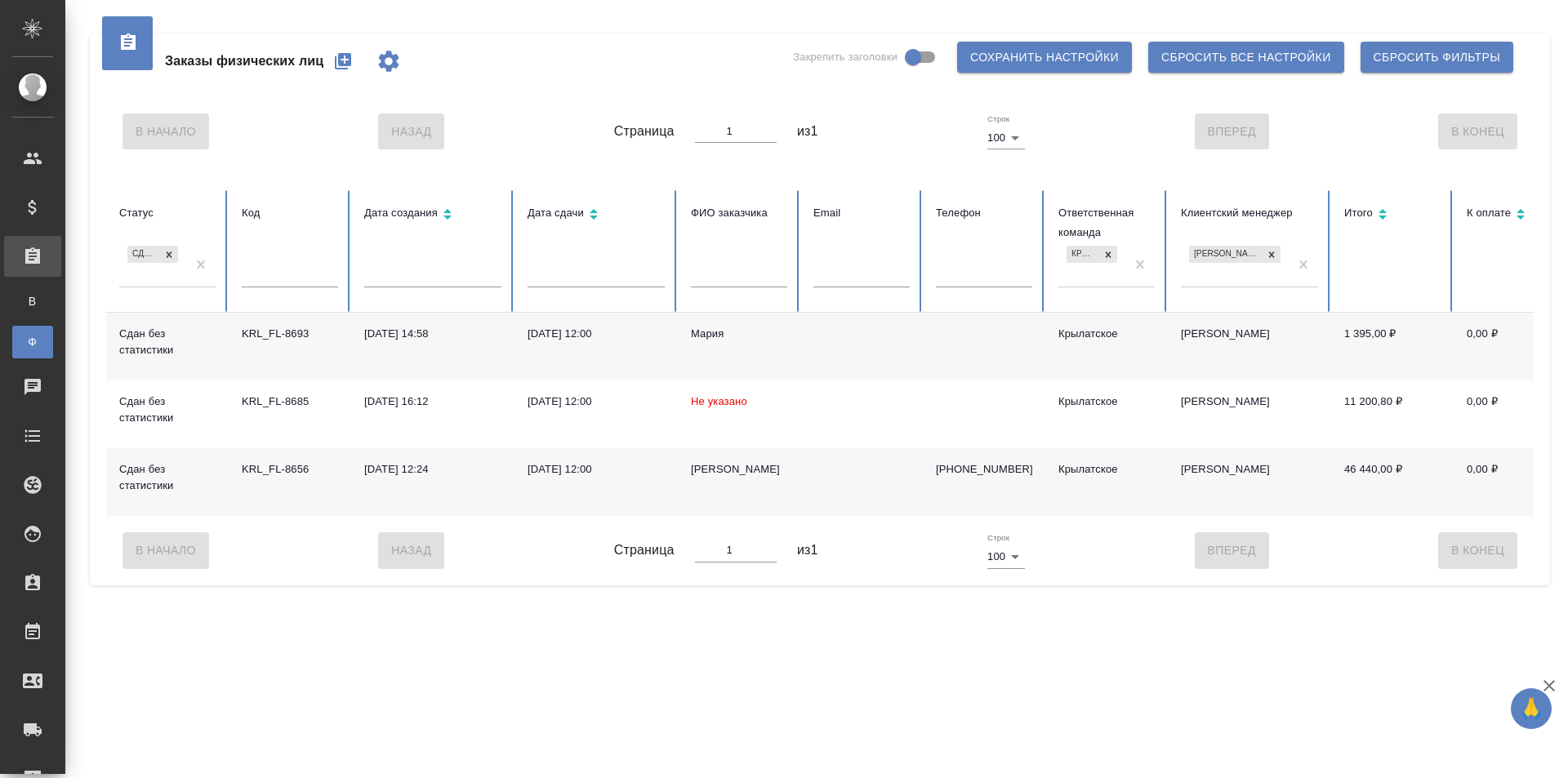
click at [722, 473] on div "[PERSON_NAME]" at bounding box center [738, 470] width 96 height 16
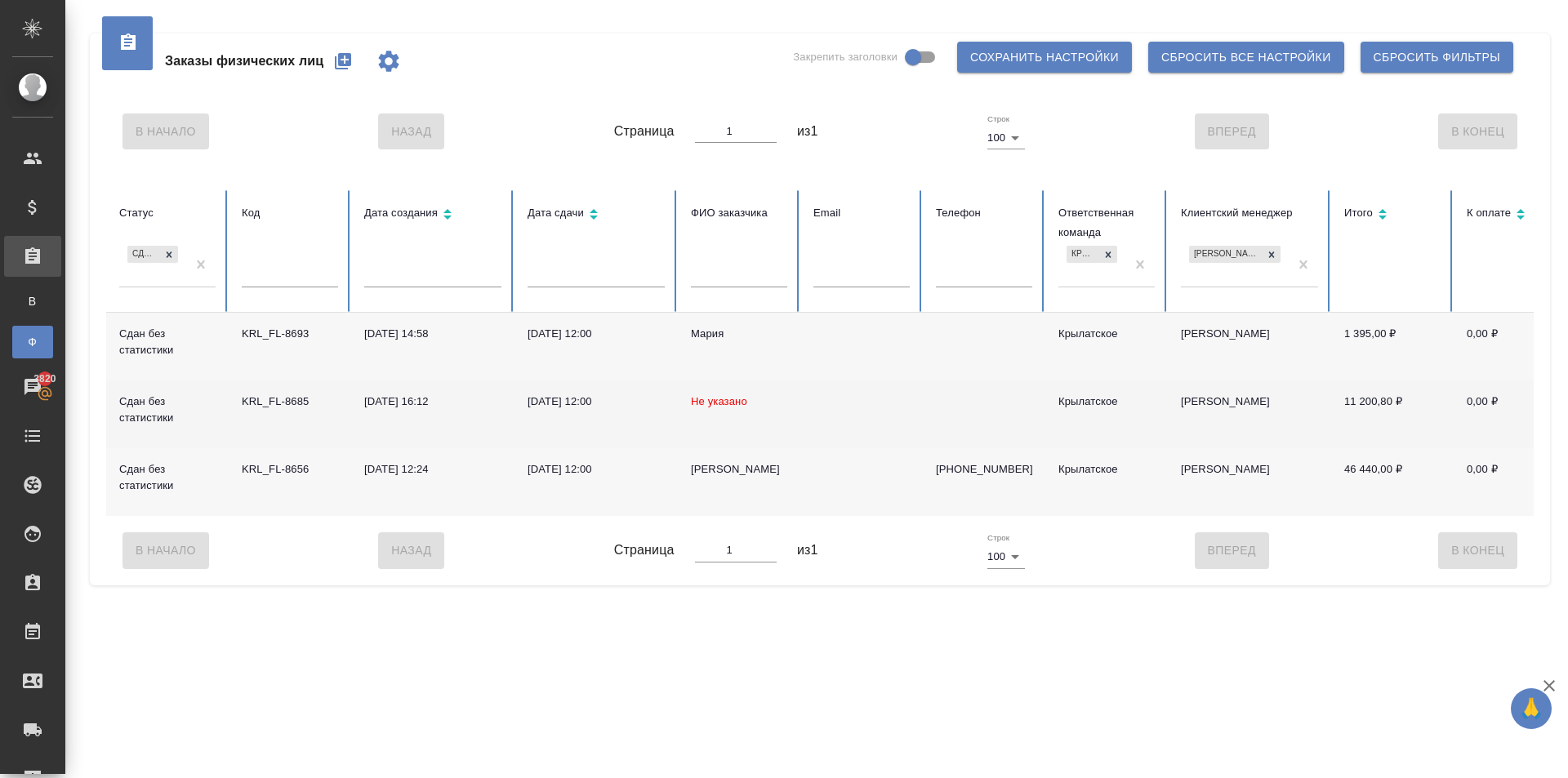
click at [731, 396] on span "Не указано" at bounding box center [719, 401] width 57 height 12
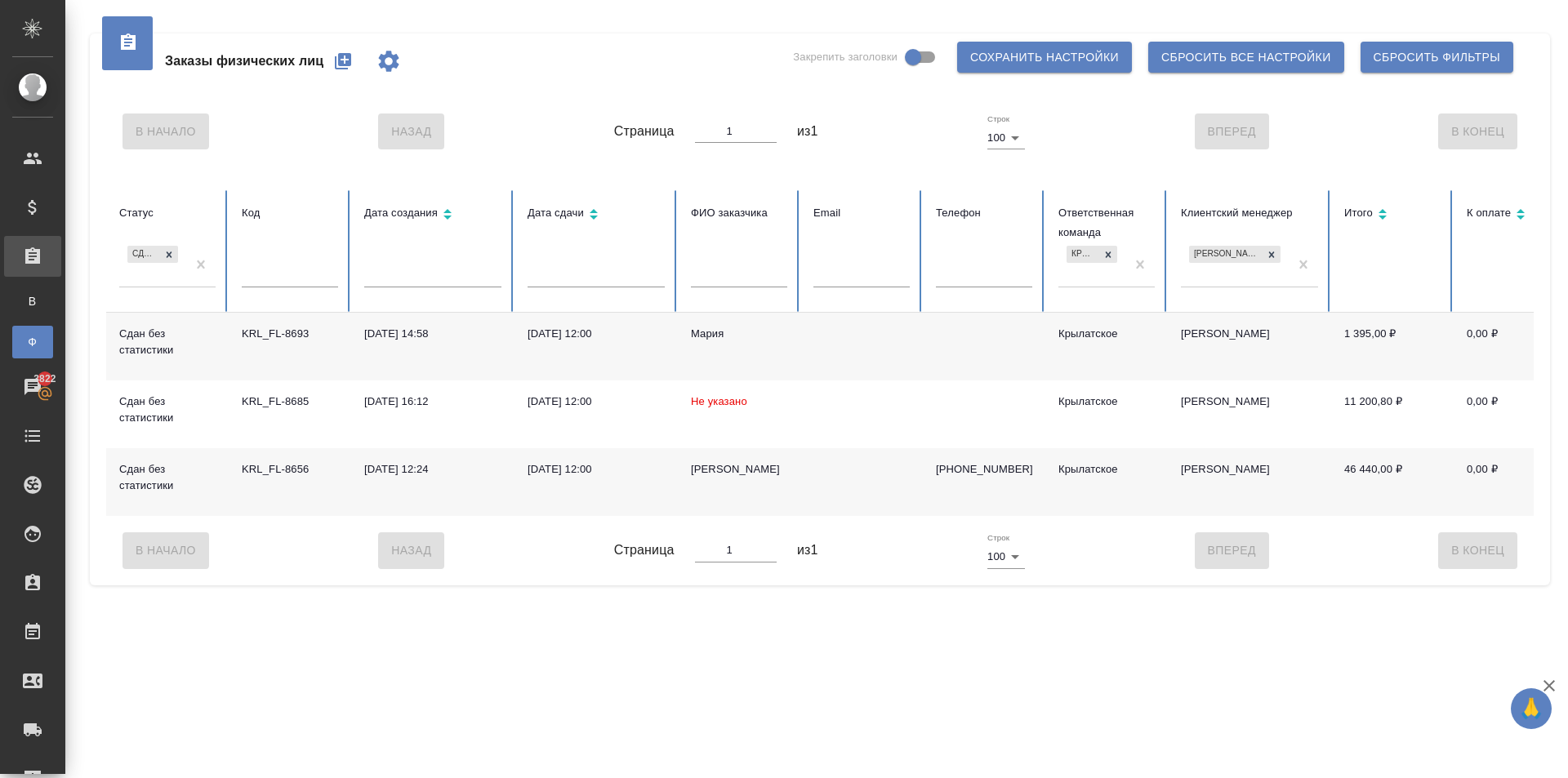
click at [698, 326] on div "Мария" at bounding box center [738, 334] width 96 height 16
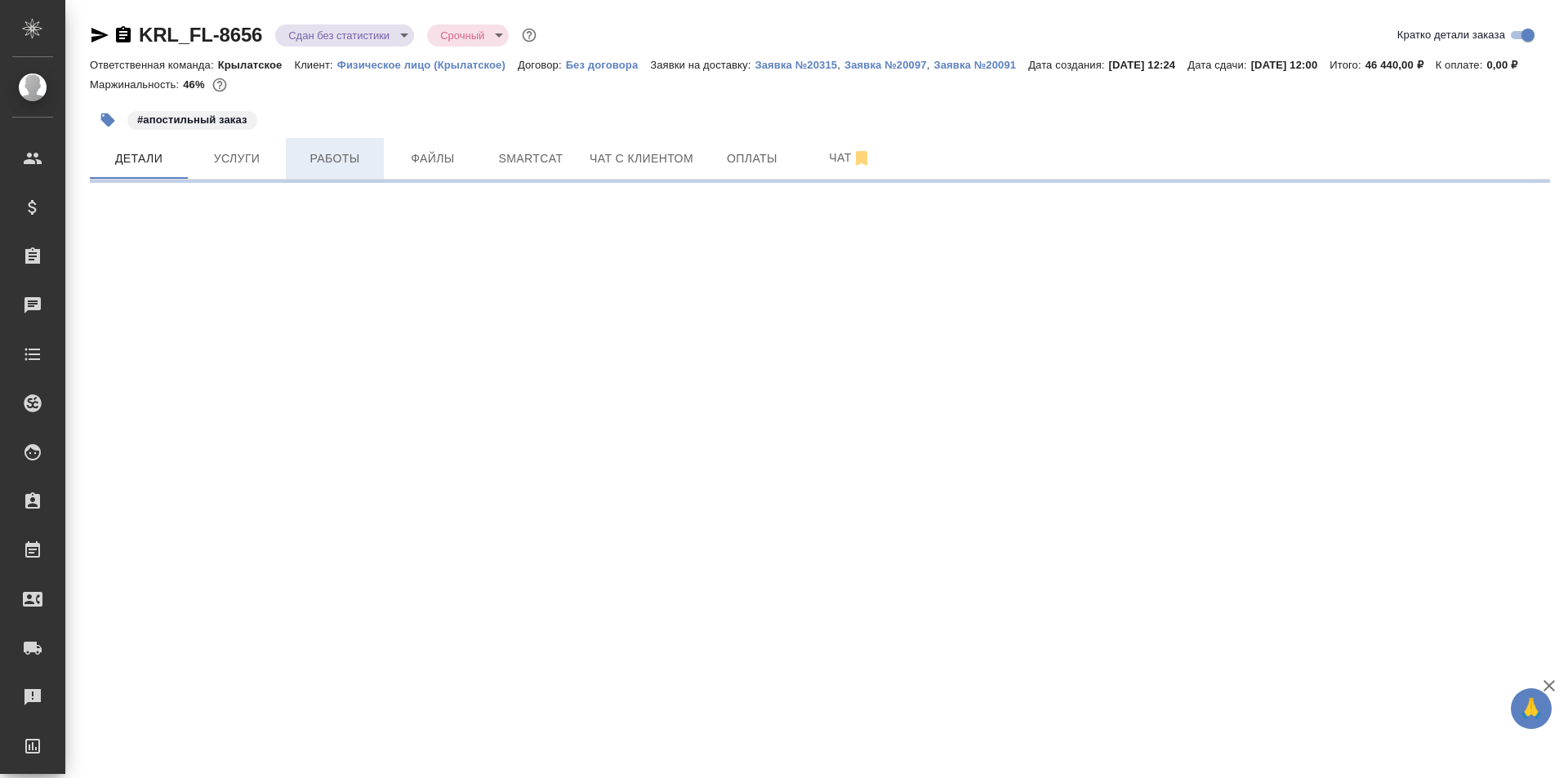
select select "RU"
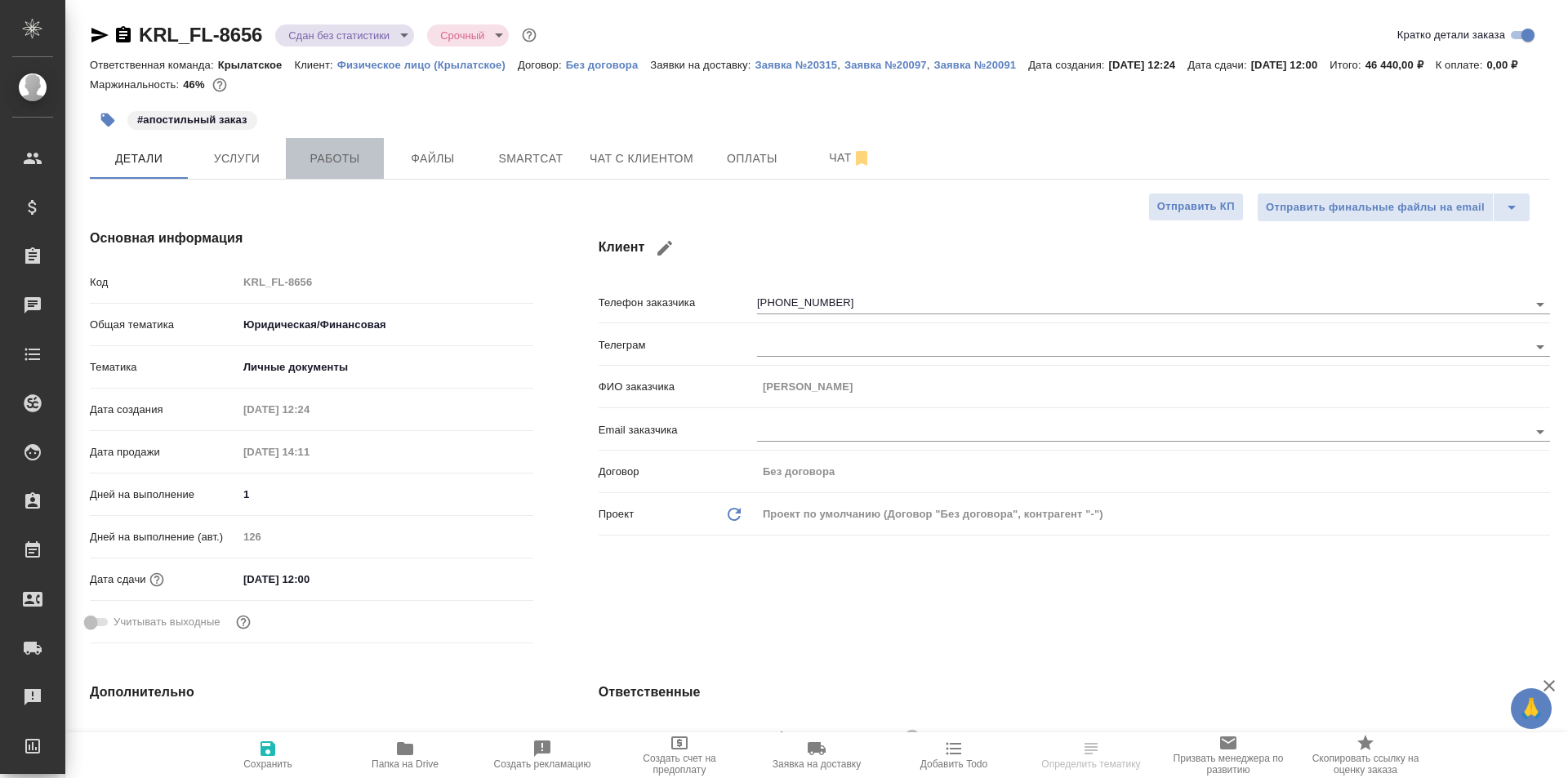
type textarea "x"
drag, startPoint x: 364, startPoint y: 183, endPoint x: 383, endPoint y: 194, distance: 22.0
click at [363, 169] on span "Работы" at bounding box center [334, 159] width 78 height 21
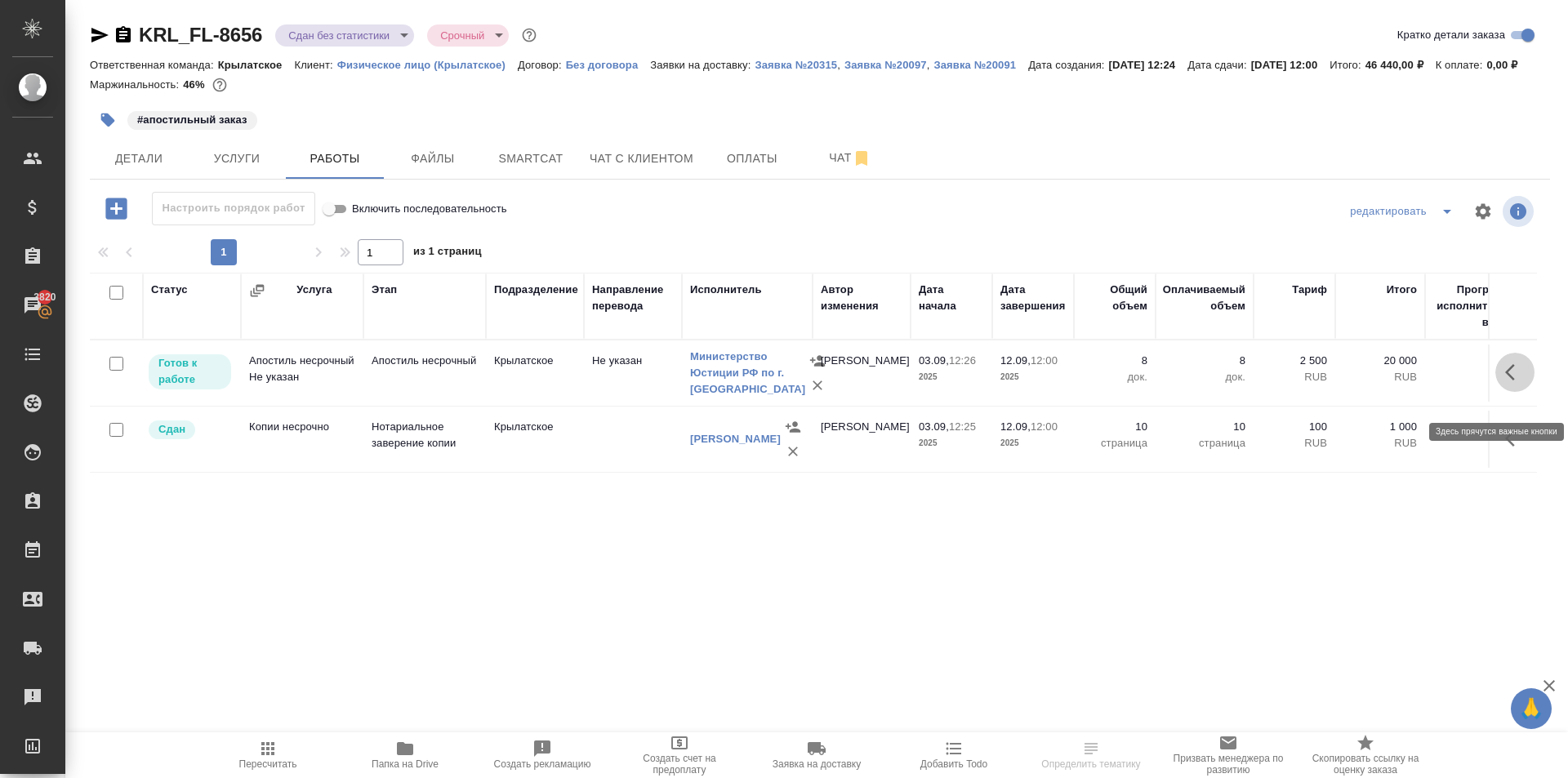
click at [1515, 382] on button "button" at bounding box center [1515, 373] width 39 height 39
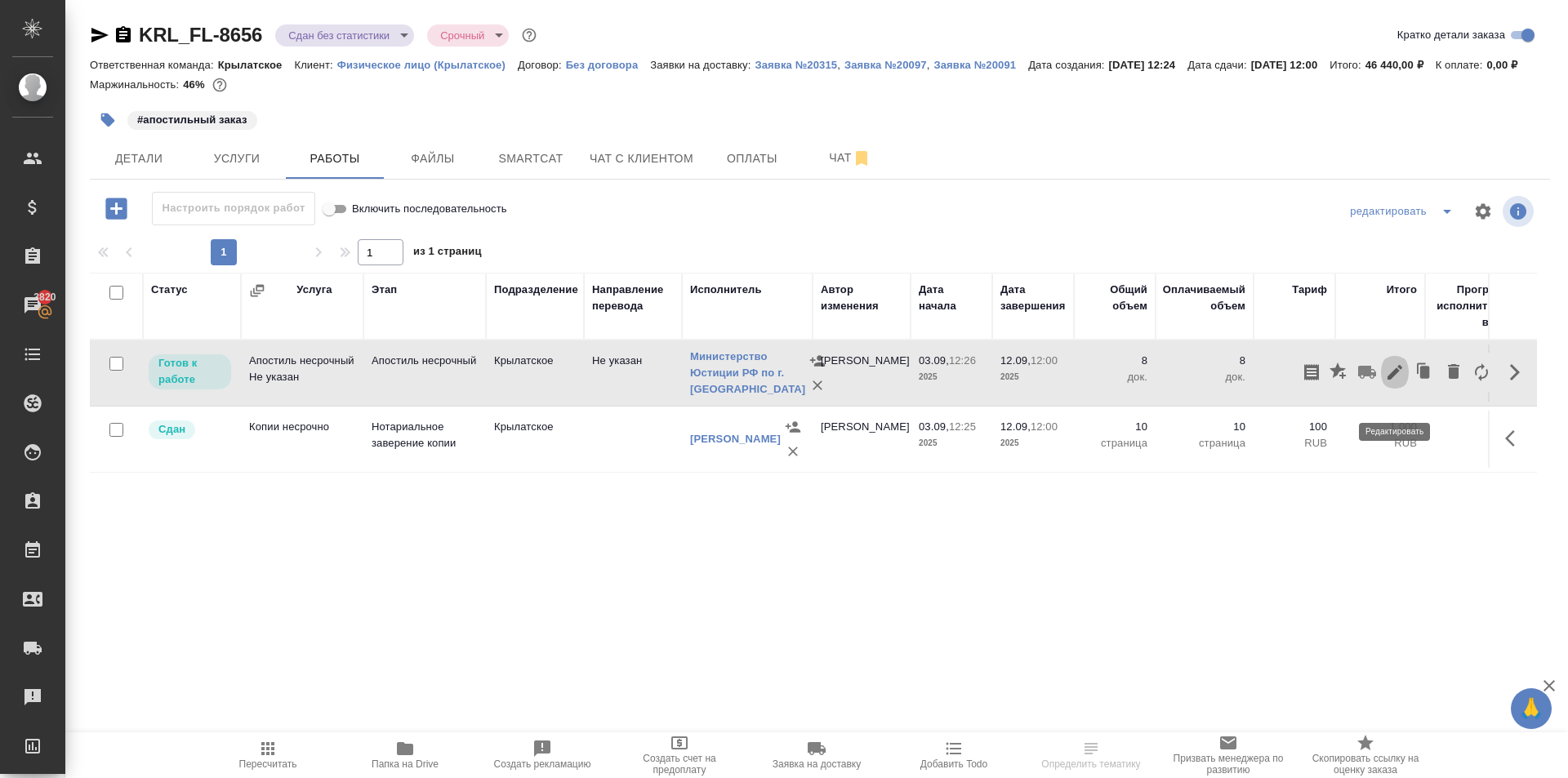
click at [1394, 380] on icon "button" at bounding box center [1395, 373] width 15 height 15
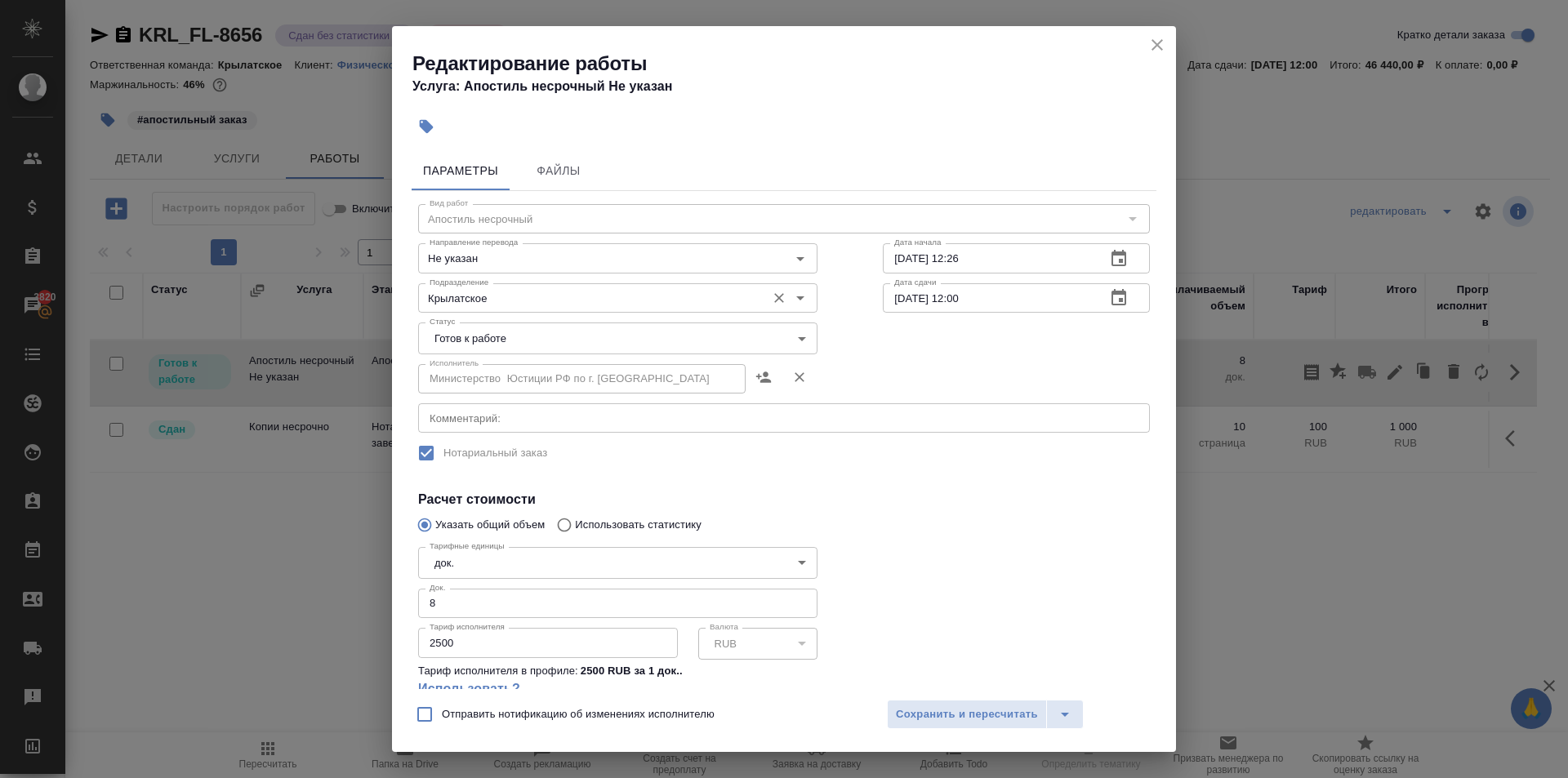
click at [454, 299] on input "Крылатское" at bounding box center [590, 299] width 335 height 20
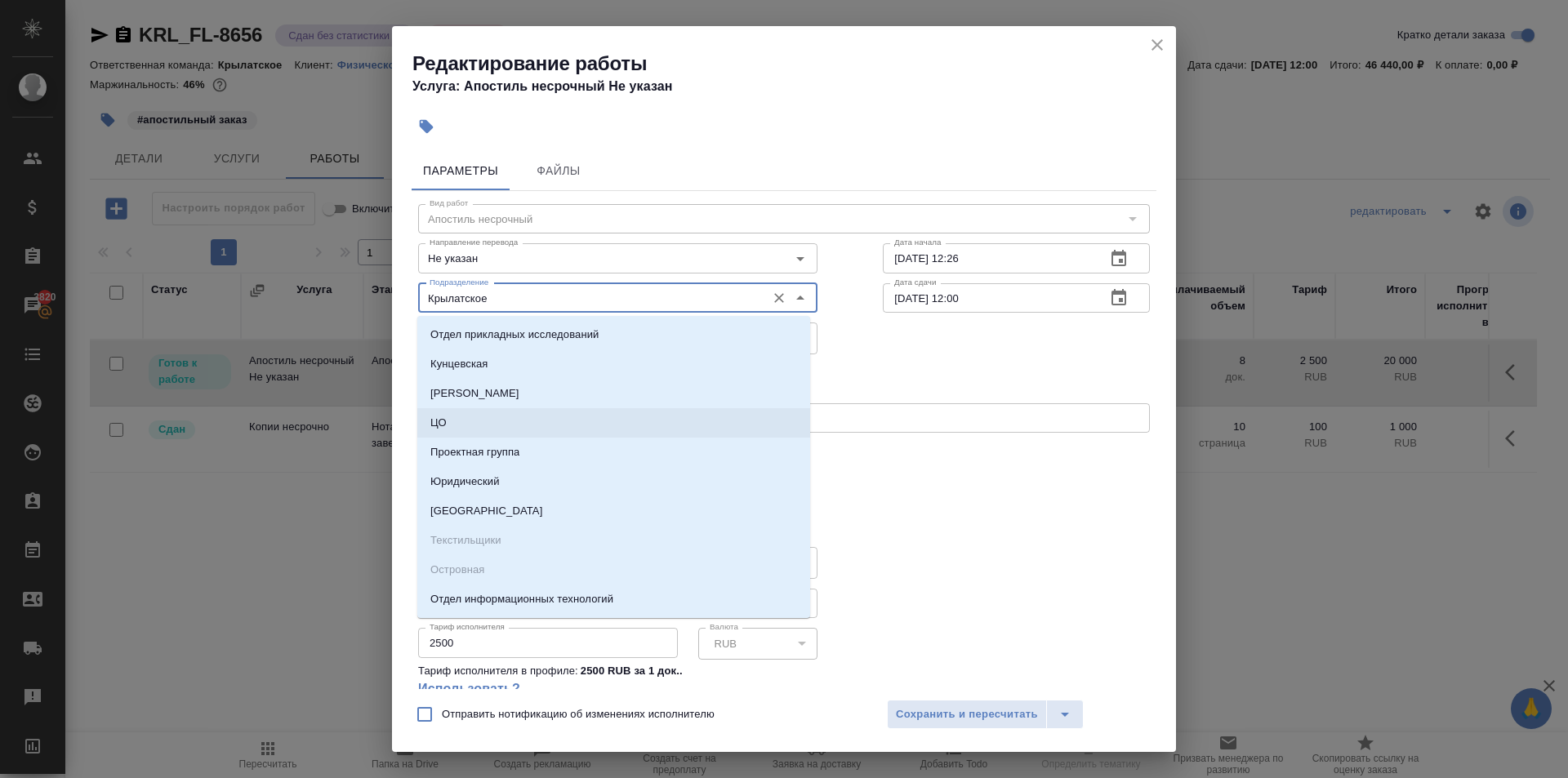
click at [893, 421] on textarea at bounding box center [784, 419] width 709 height 12
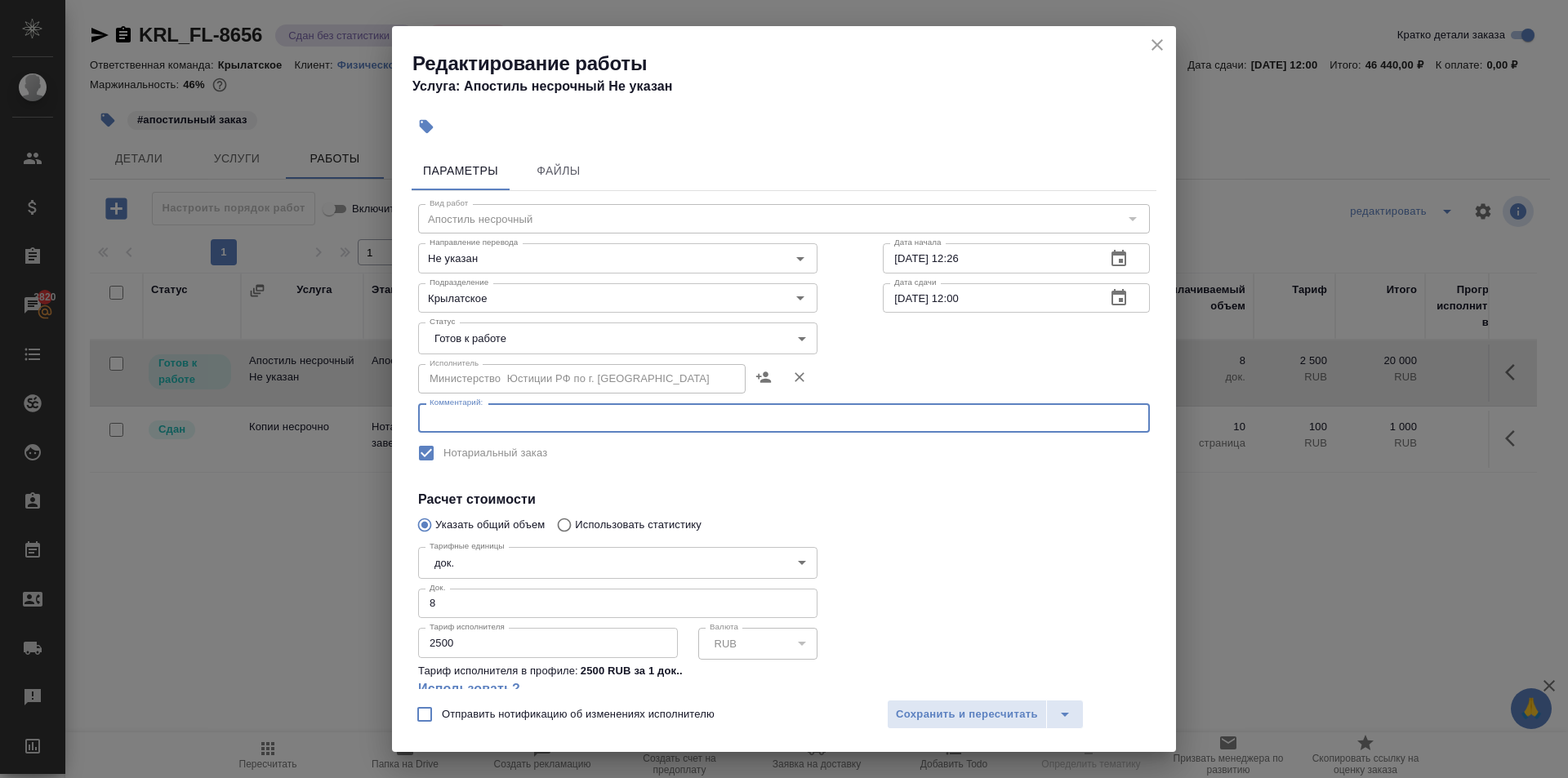
click at [567, 340] on body "🙏 .cls-1 fill:#fff; AWATERA [PERSON_NAME] Спецификации Заказы 3820 Чаты Todo Пр…" at bounding box center [784, 389] width 1568 height 778
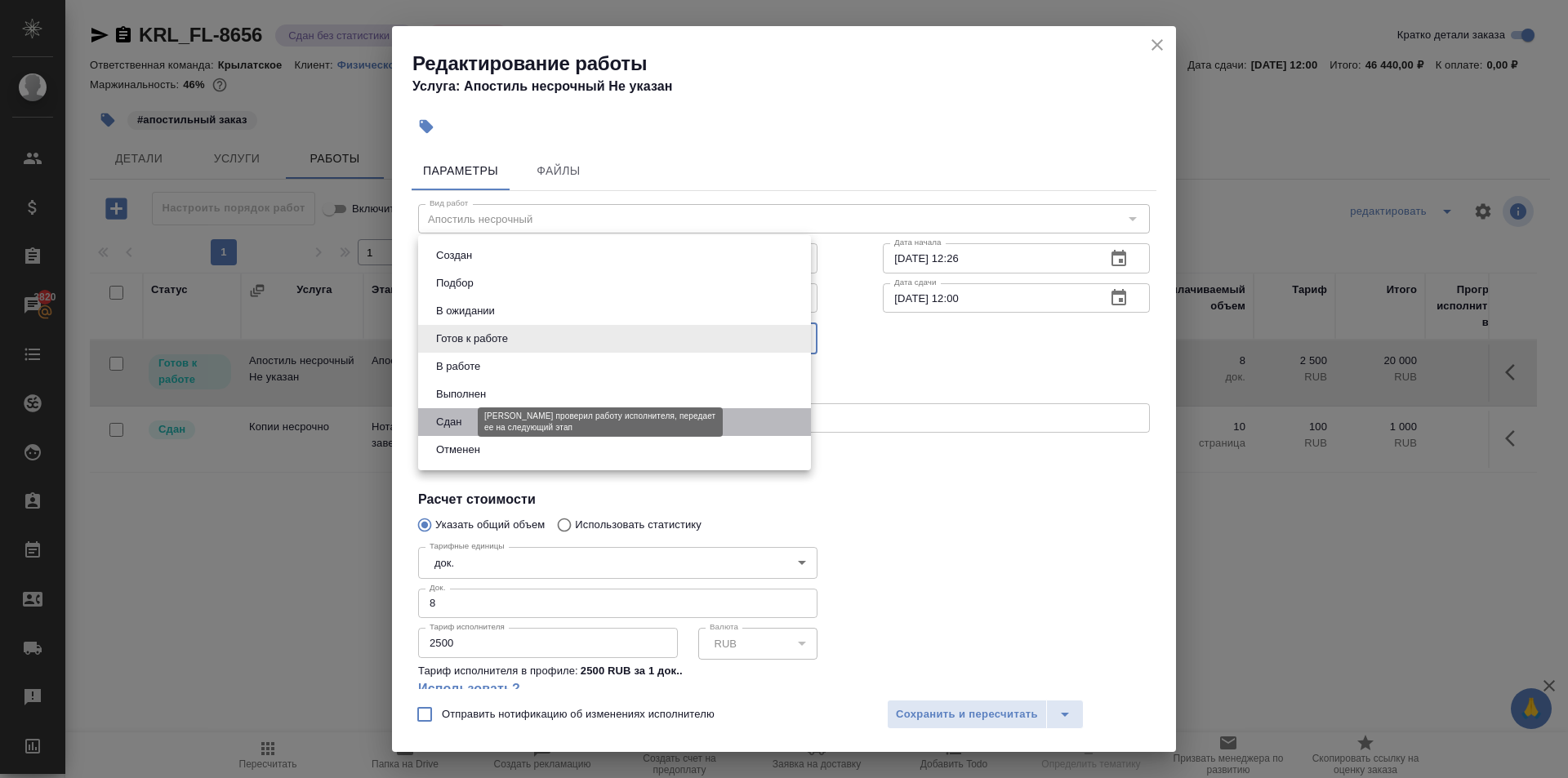
click at [456, 428] on button "Сдан" at bounding box center [448, 422] width 35 height 18
type input "closed"
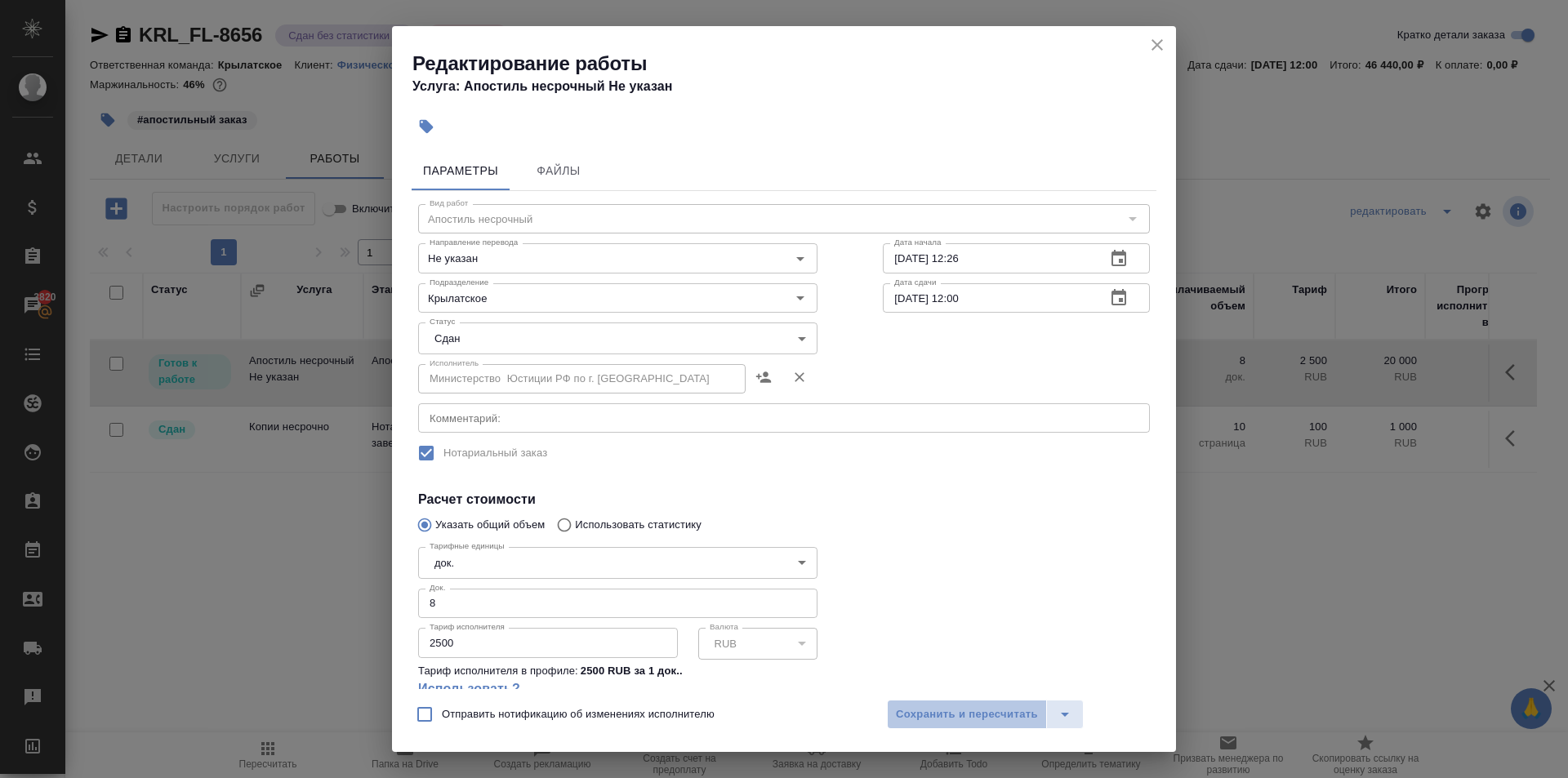
drag, startPoint x: 946, startPoint y: 711, endPoint x: 863, endPoint y: 757, distance: 94.9
click at [945, 713] on span "Сохранить и пересчитать" at bounding box center [966, 715] width 142 height 19
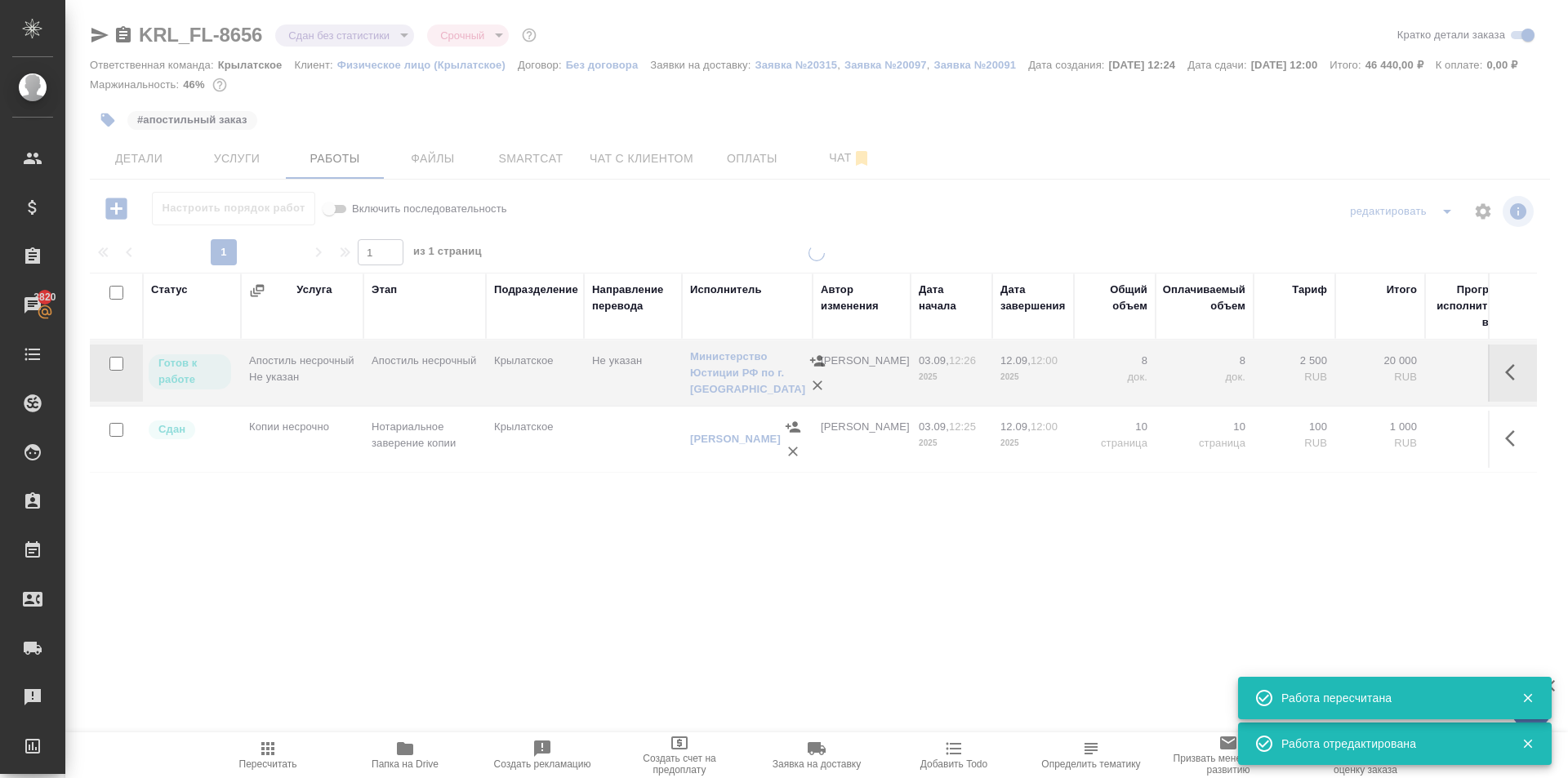
click at [295, 744] on span "Пересчитать" at bounding box center [267, 755] width 118 height 31
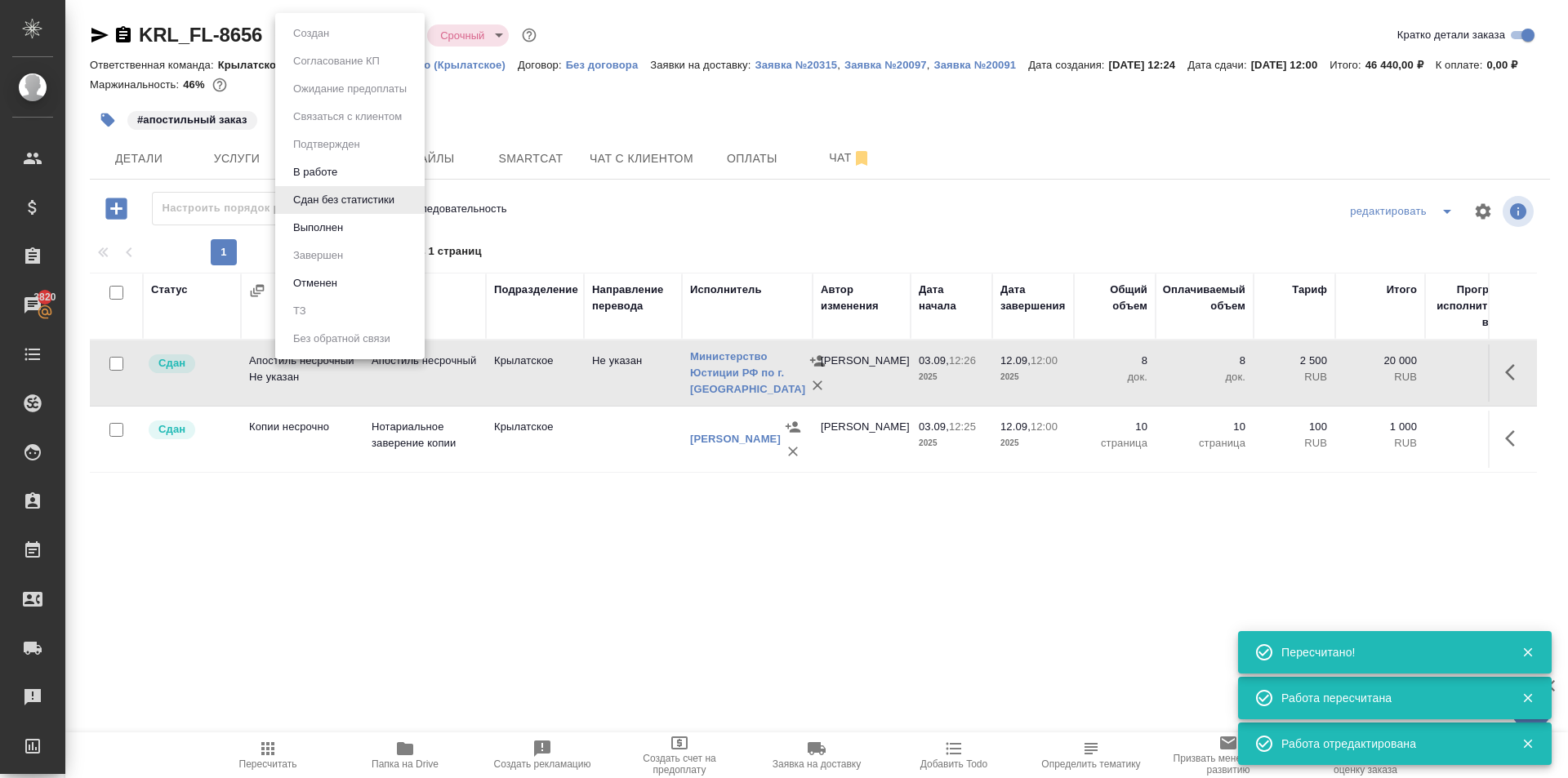
click at [332, 29] on body "🙏 .cls-1 fill:#fff; AWATERA [PERSON_NAME] Спецификации Заказы 3820 Чаты Todo Пр…" at bounding box center [784, 389] width 1568 height 778
click at [313, 228] on button "Выполнен" at bounding box center [318, 228] width 59 height 18
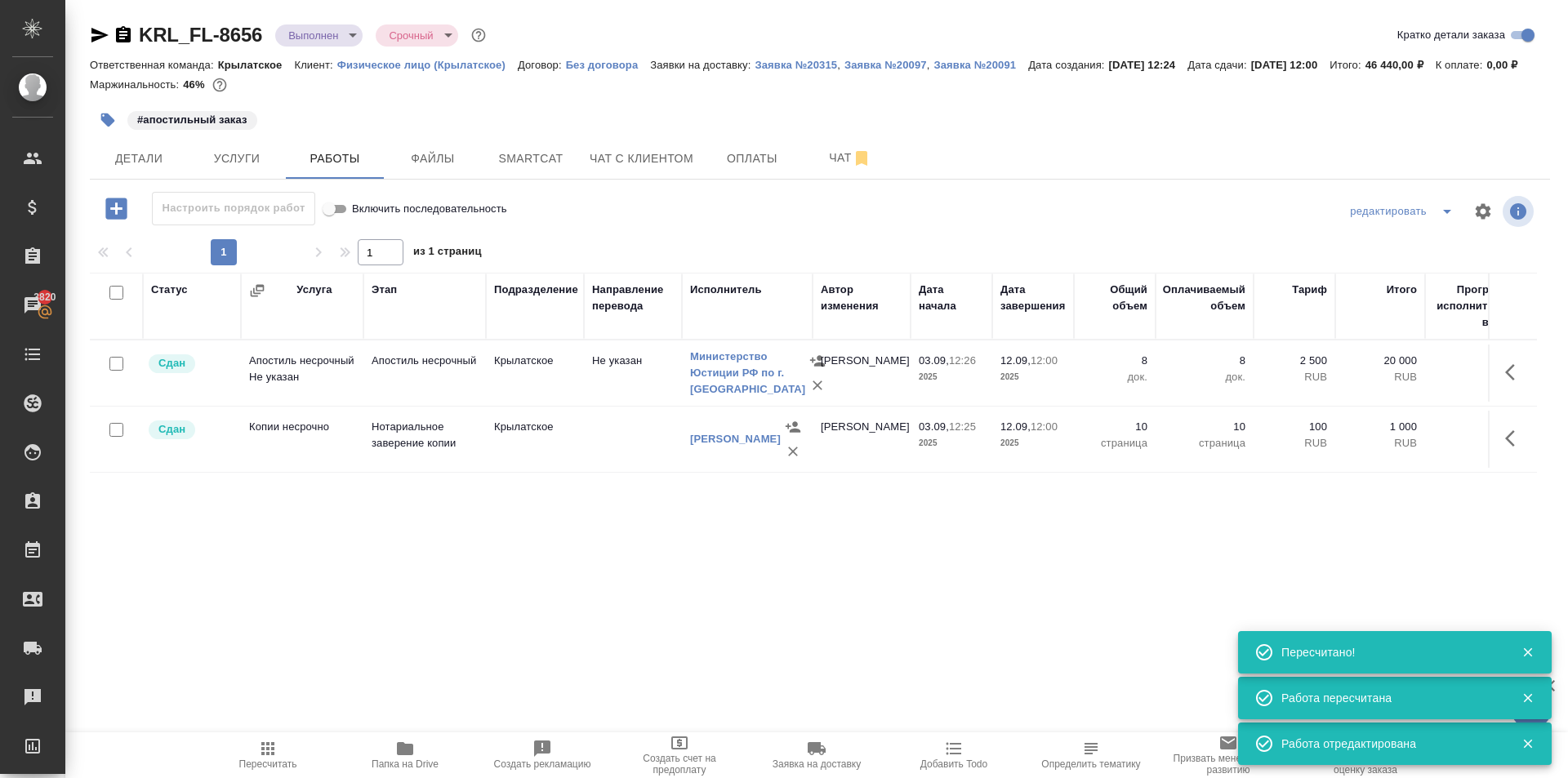
click at [350, 37] on body "🙏 .cls-1 fill:#fff; AWATERA [PERSON_NAME] Клиенты Спецификации Заказы 3820 Чаты…" at bounding box center [784, 389] width 1568 height 778
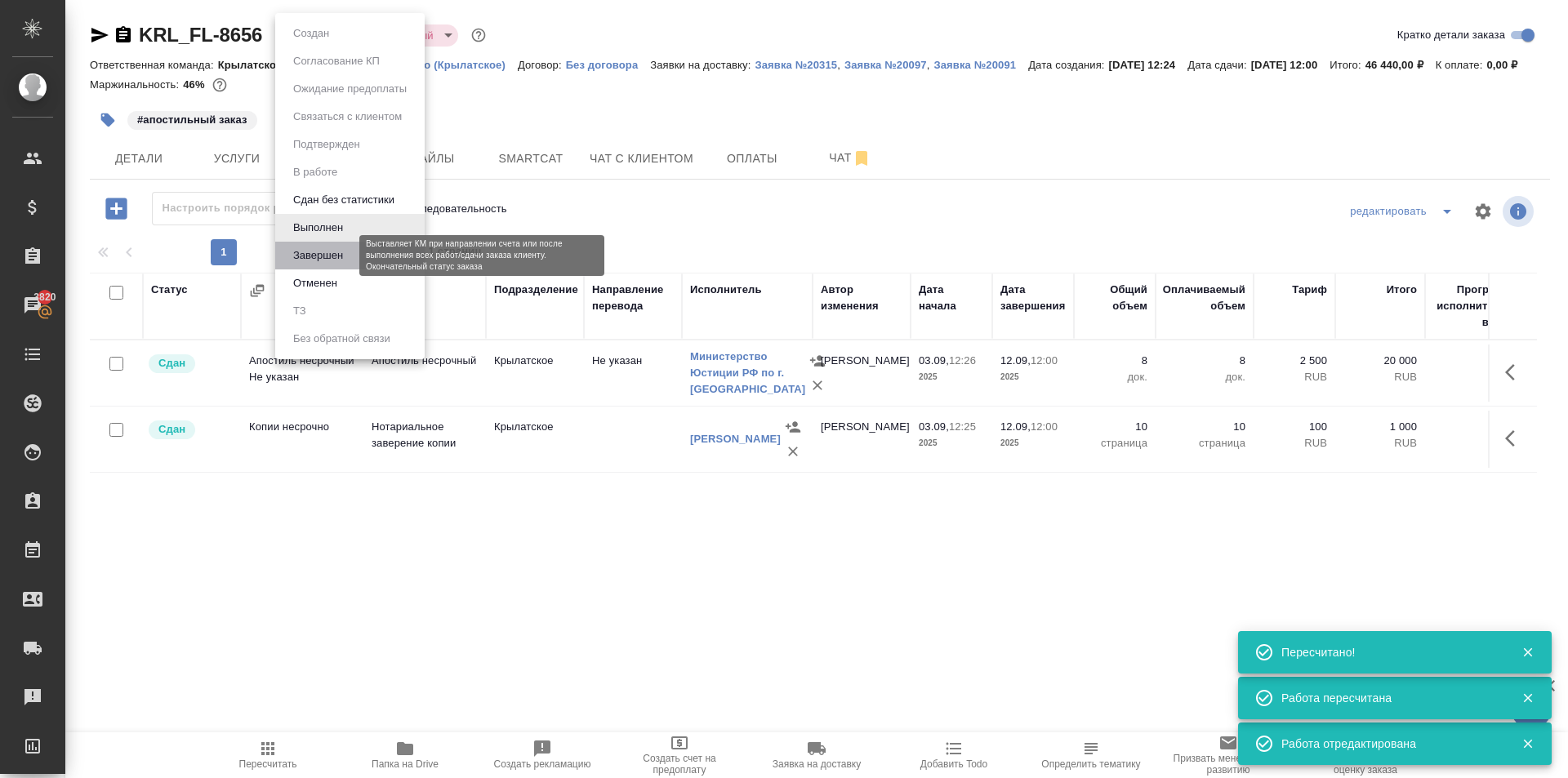
click at [343, 247] on button "Завершен" at bounding box center [318, 256] width 59 height 18
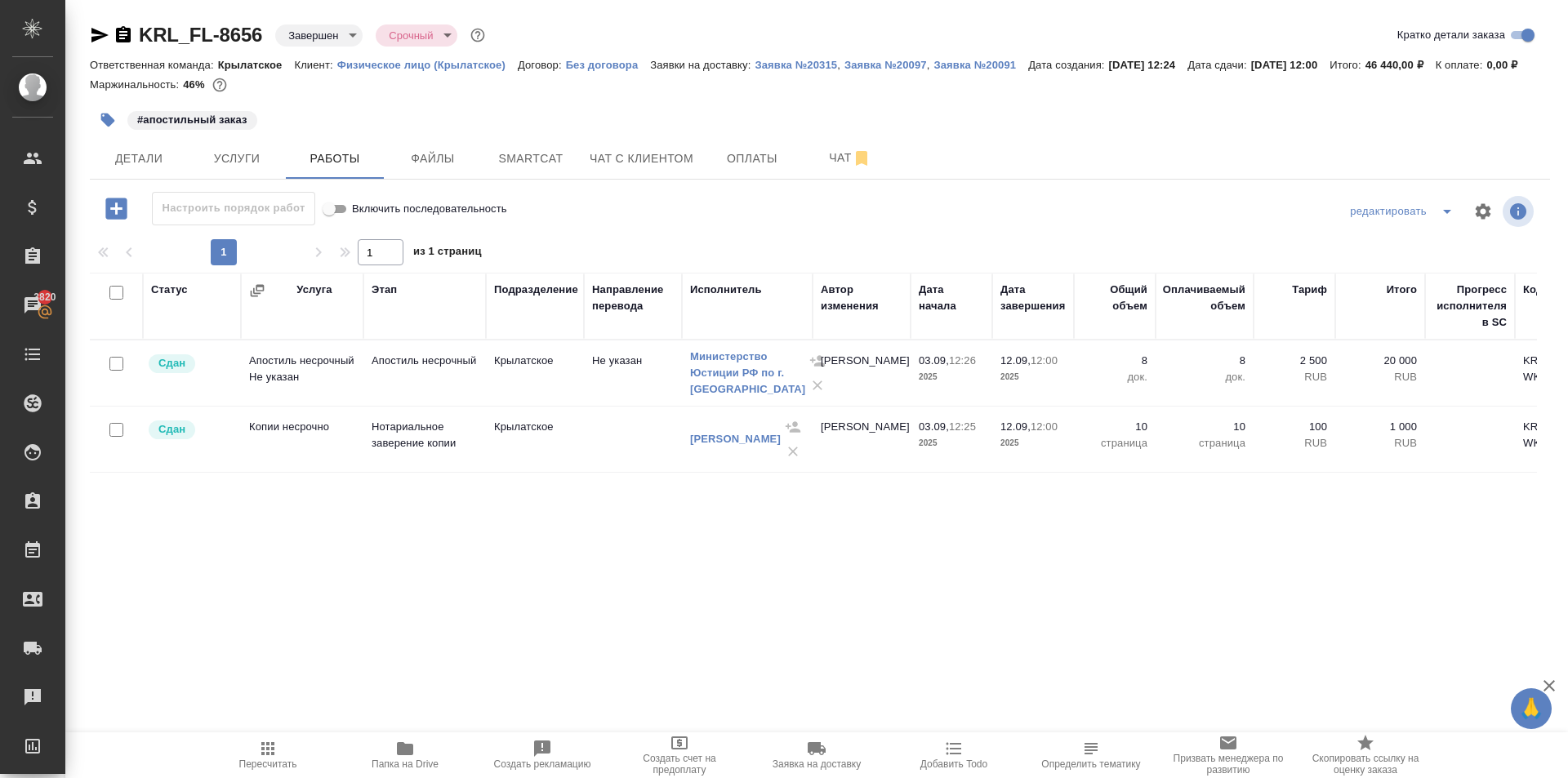
click at [257, 758] on span "Пересчитать" at bounding box center [267, 755] width 118 height 31
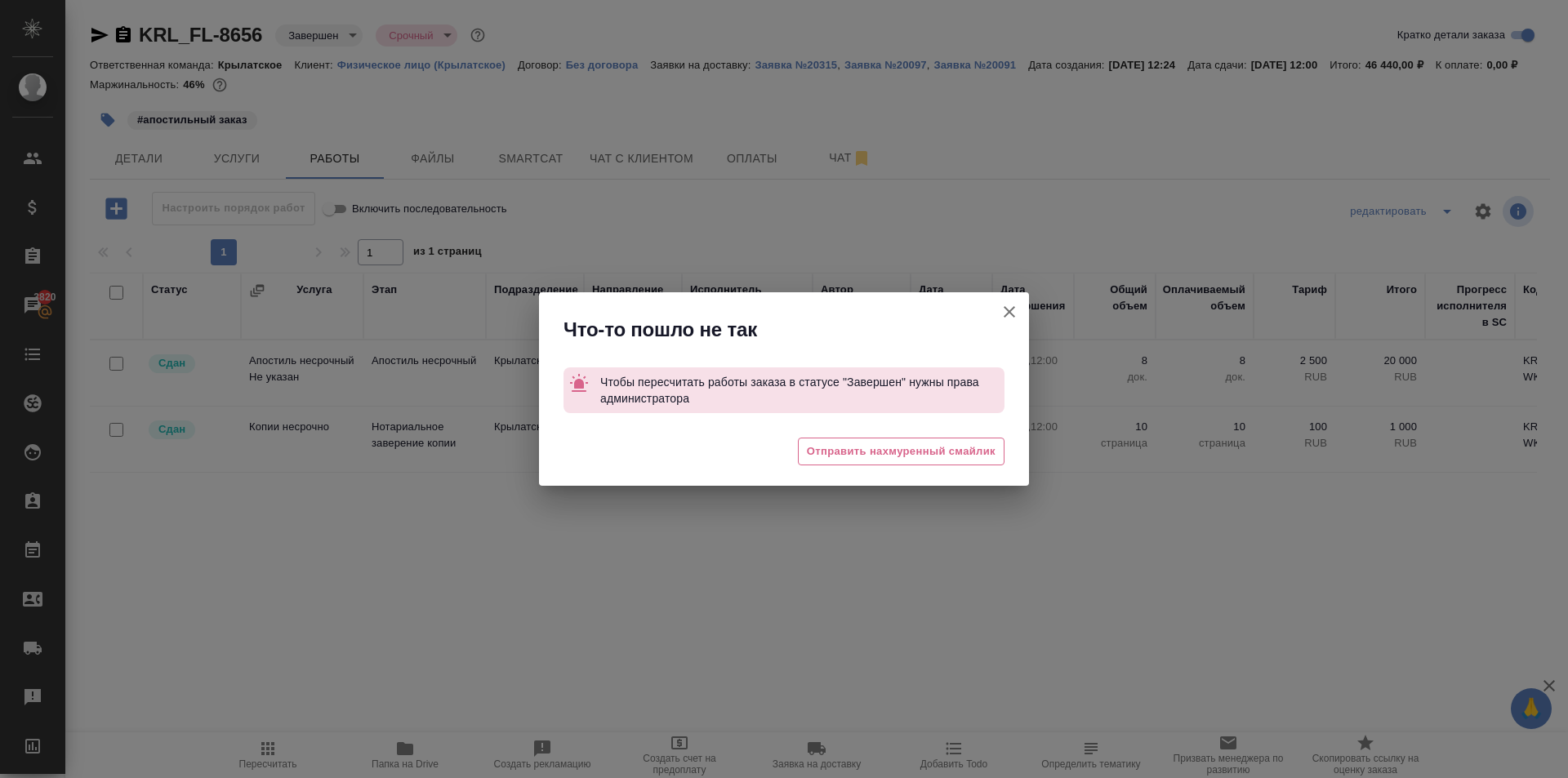
click at [1011, 300] on button "Группировать работы по услугам" at bounding box center [1010, 313] width 39 height 39
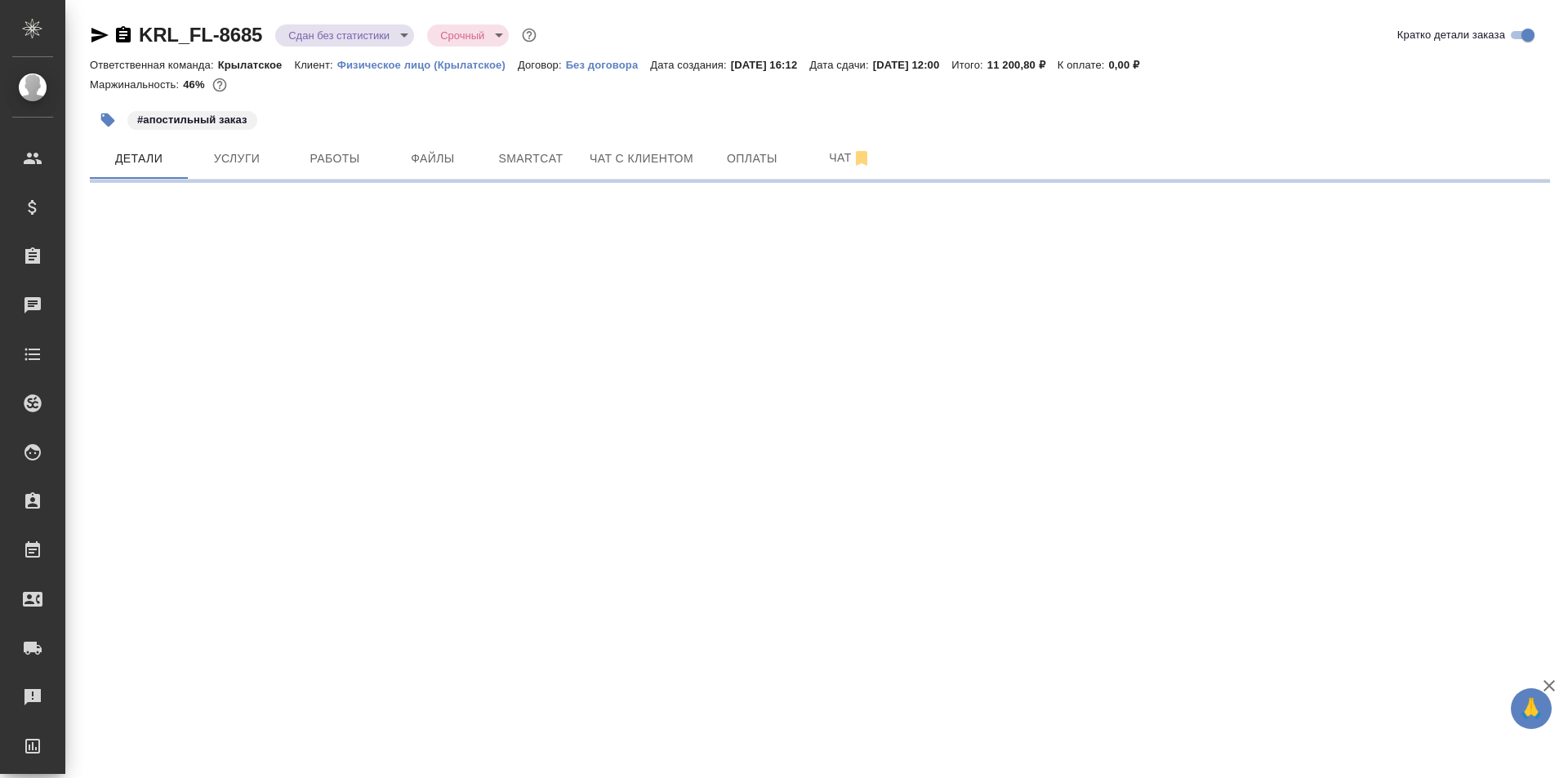
select select "RU"
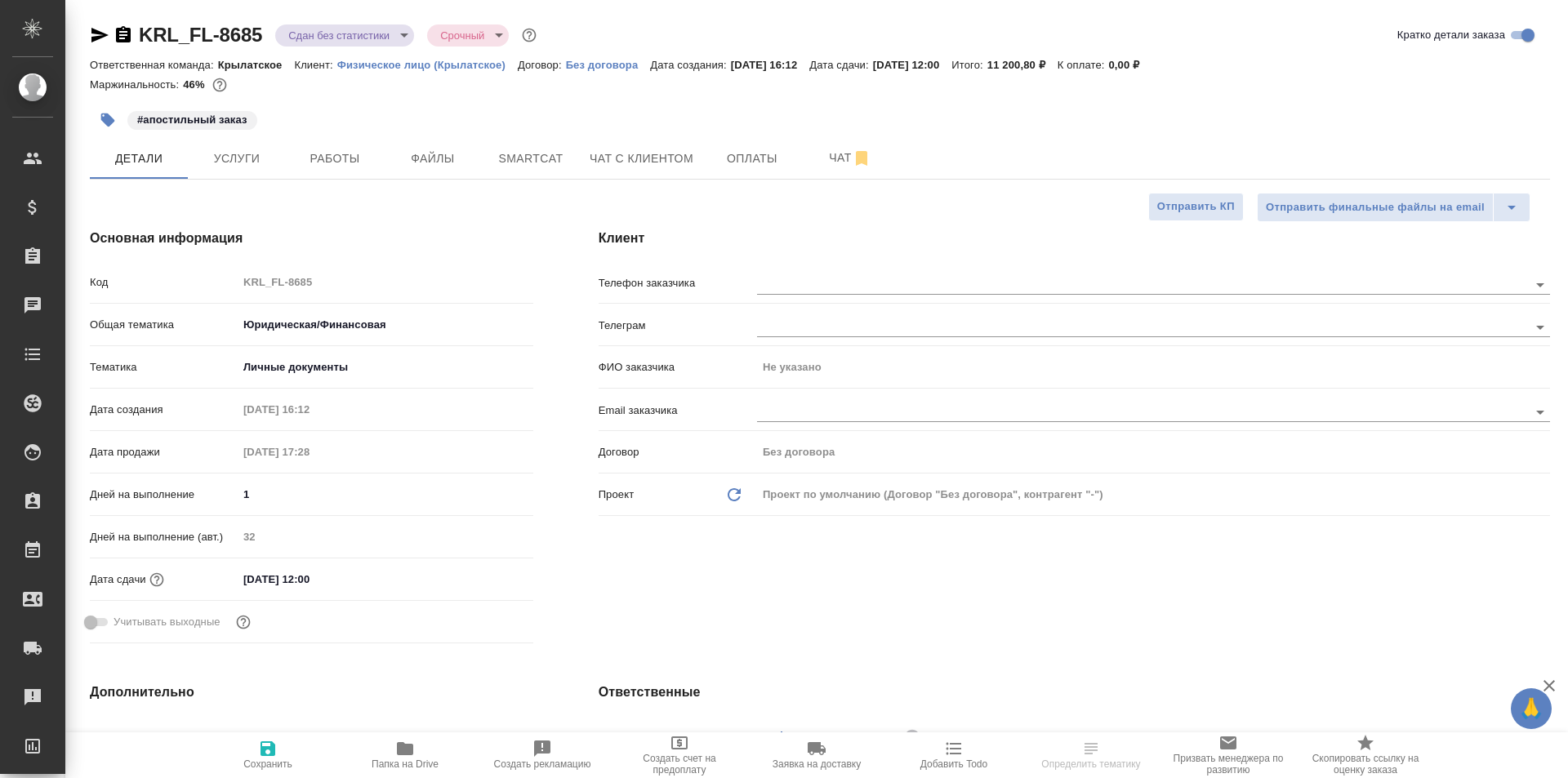
type textarea "x"
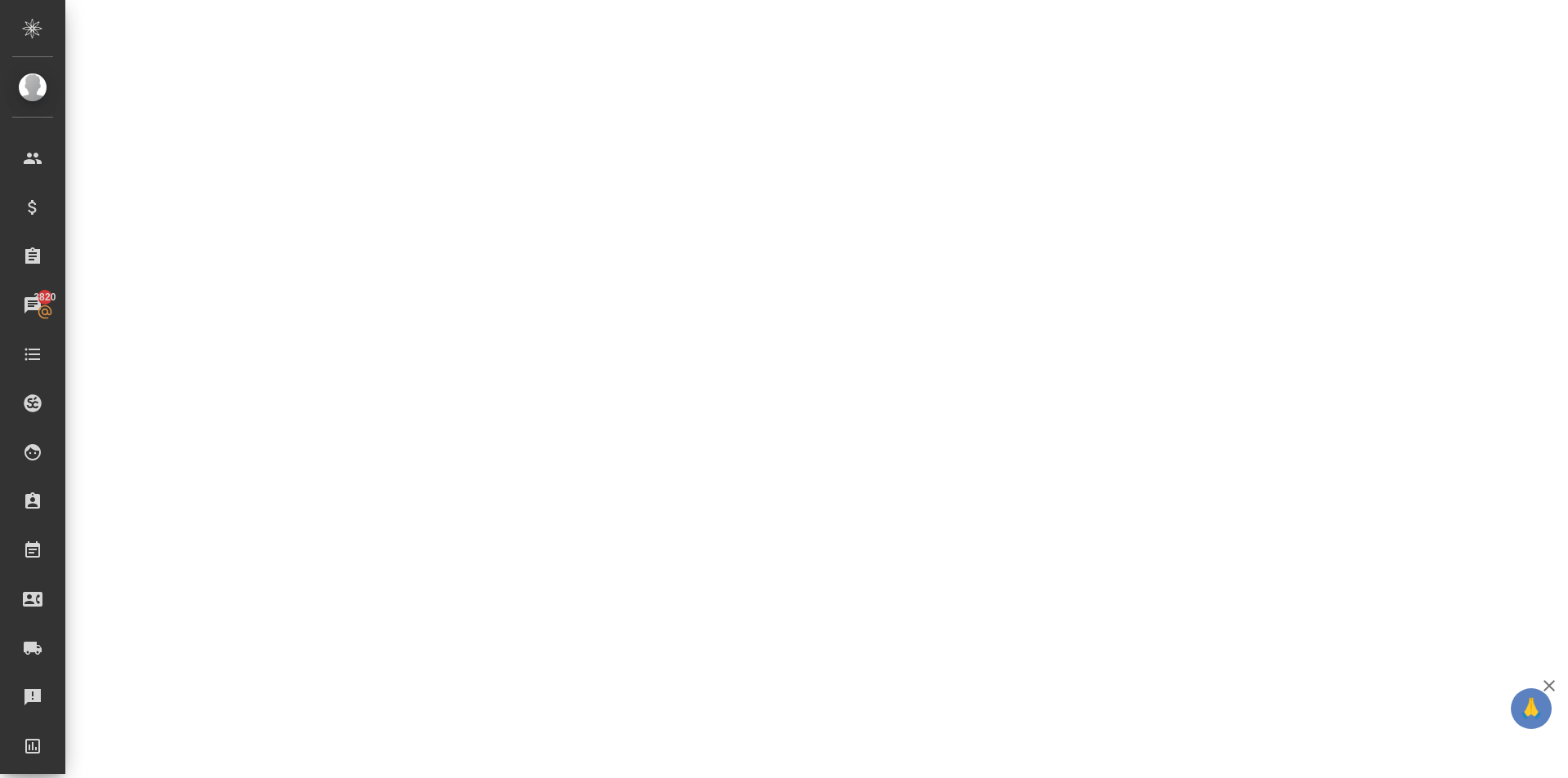
scroll to position [572, 0]
select select "RU"
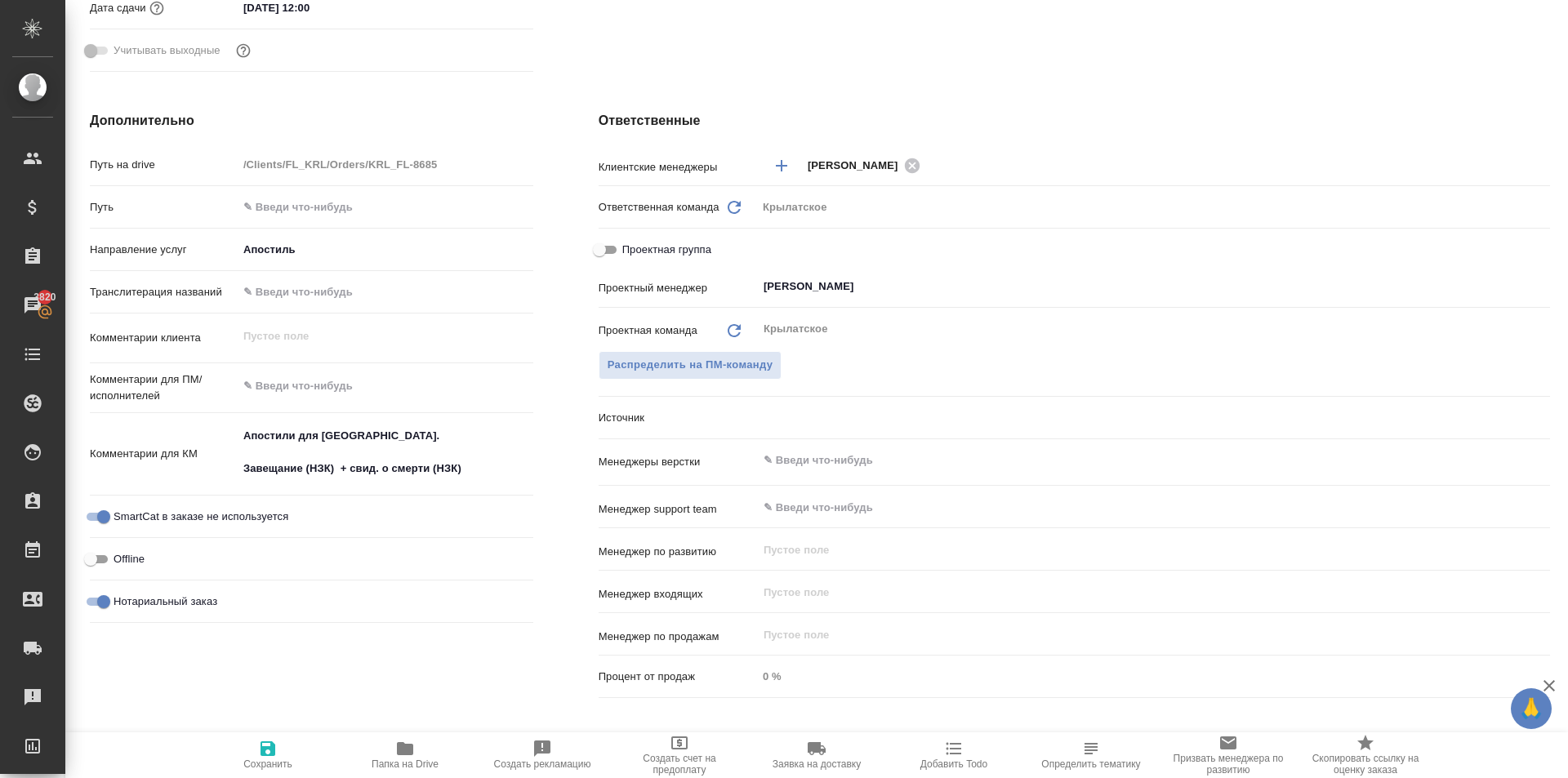
type textarea "x"
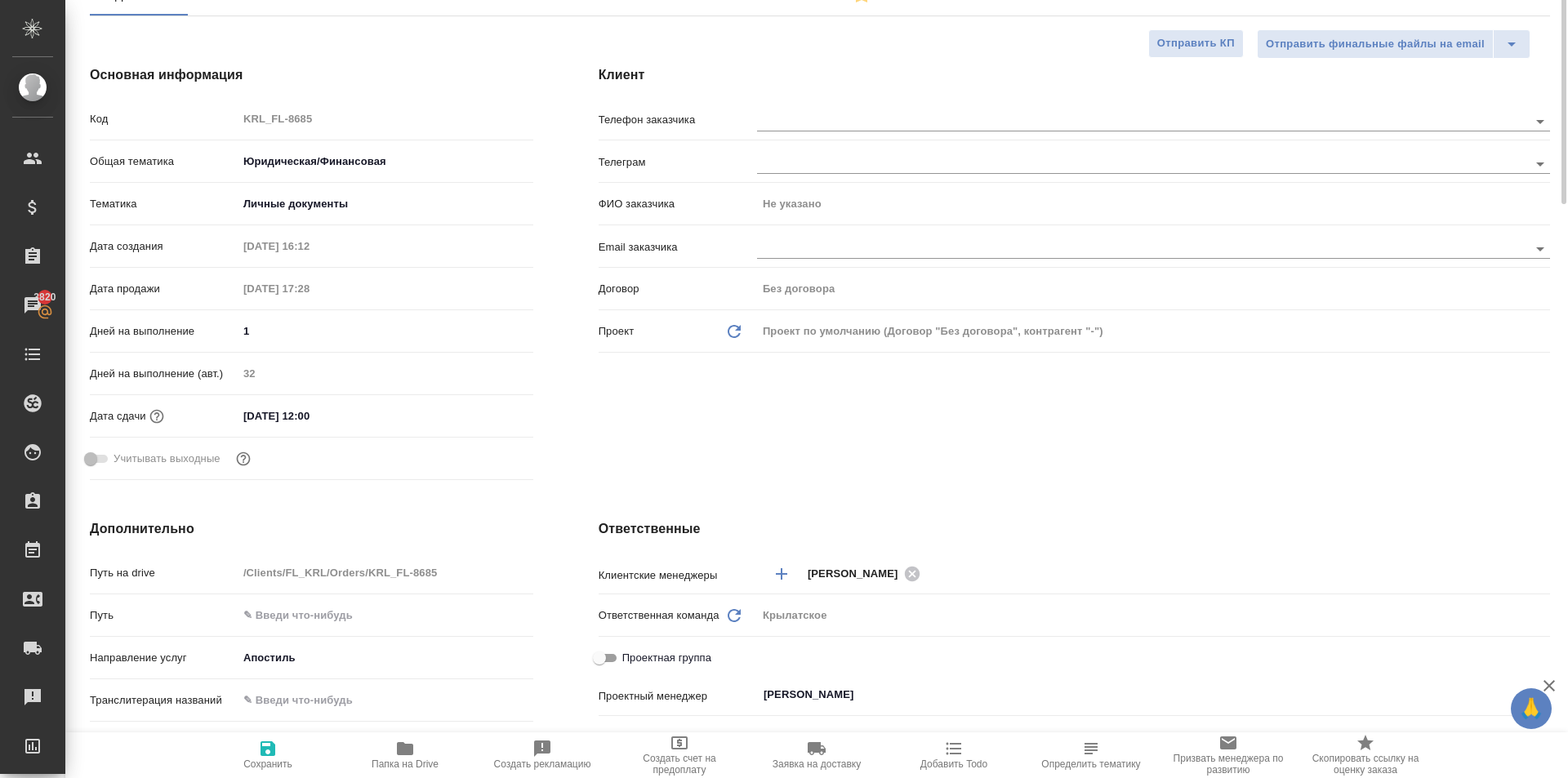
scroll to position [0, 0]
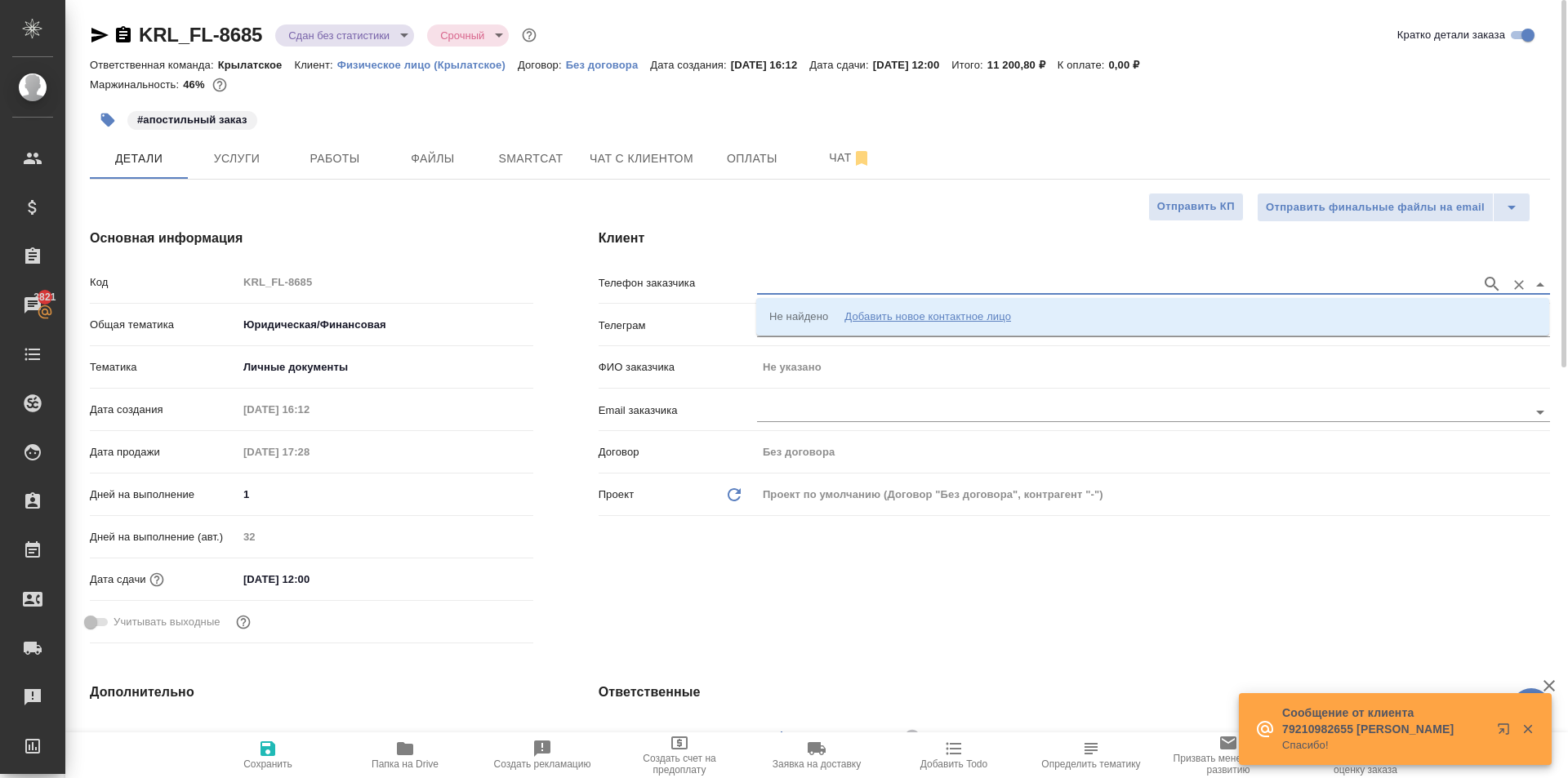
click at [803, 279] on input "text" at bounding box center [1115, 285] width 716 height 20
click at [929, 309] on div "Добавить новое контактное лицо" at bounding box center [927, 317] width 167 height 16
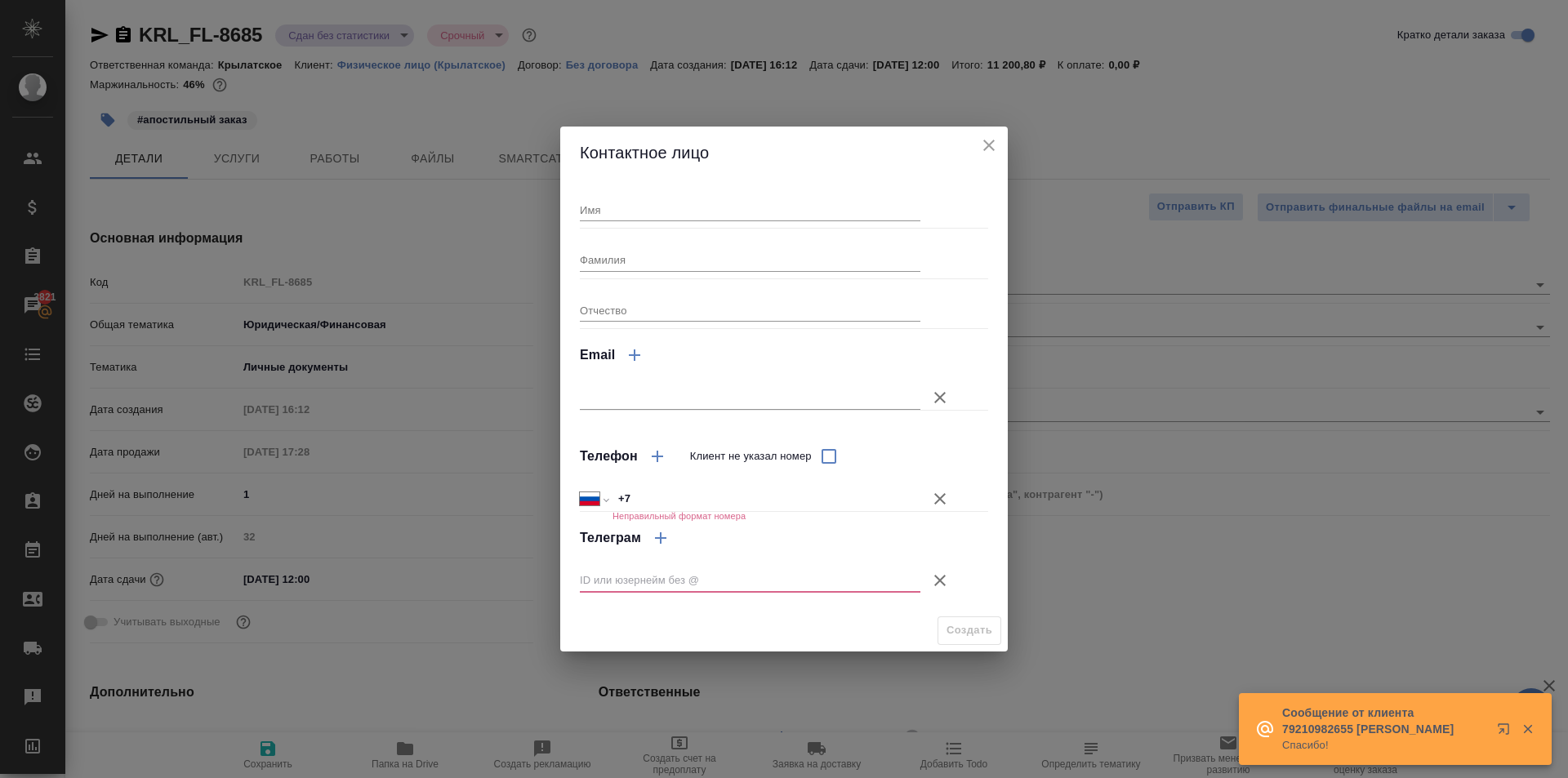
drag, startPoint x: 766, startPoint y: 191, endPoint x: 777, endPoint y: 206, distance: 18.6
click at [771, 200] on div "Имя" at bounding box center [750, 203] width 340 height 36
click at [777, 206] on input "Имя" at bounding box center [750, 210] width 340 height 23
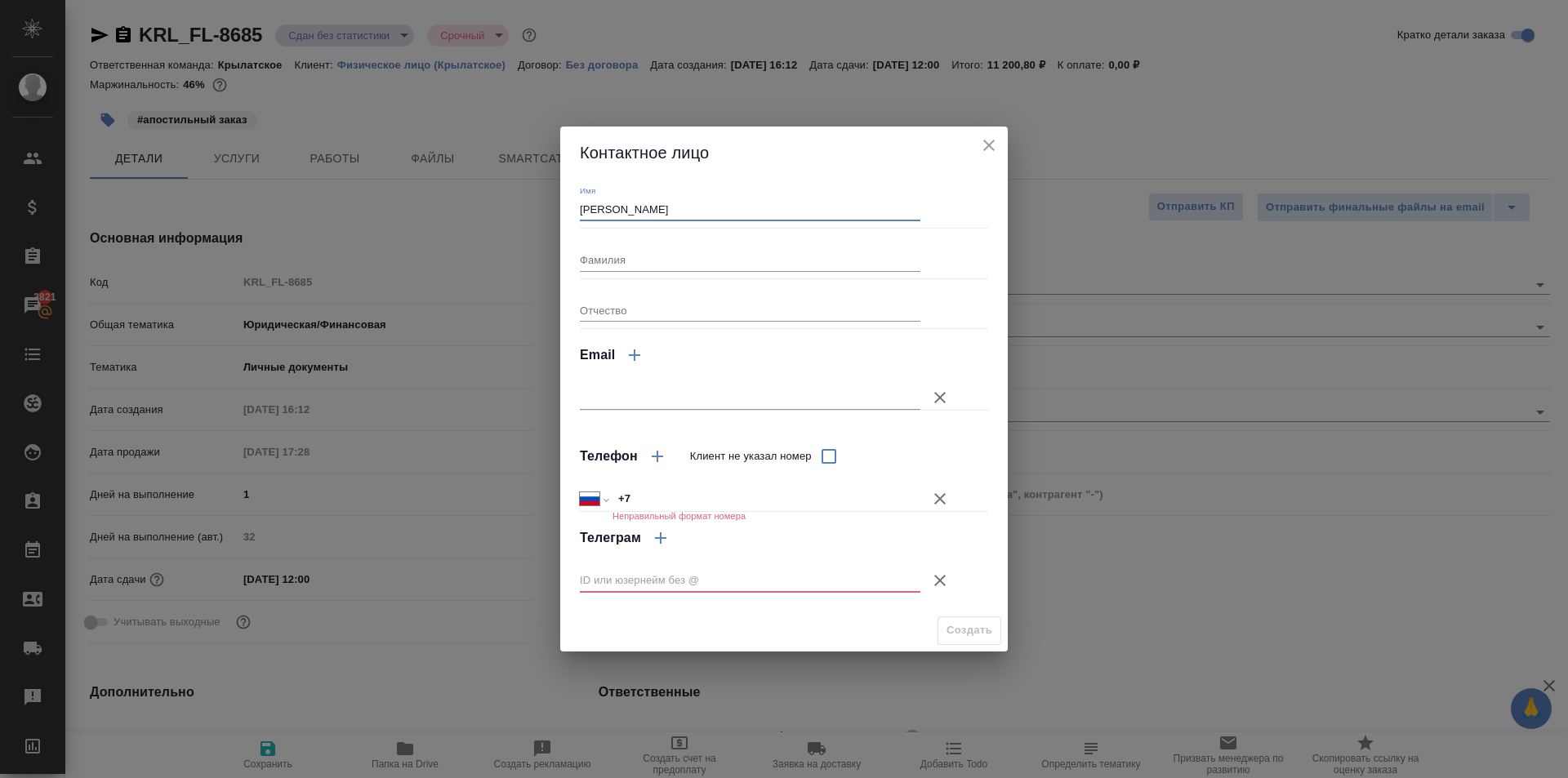
type input "[PERSON_NAME]"
click at [933, 510] on button "Клиент не указал номер" at bounding box center [940, 499] width 39 height 39
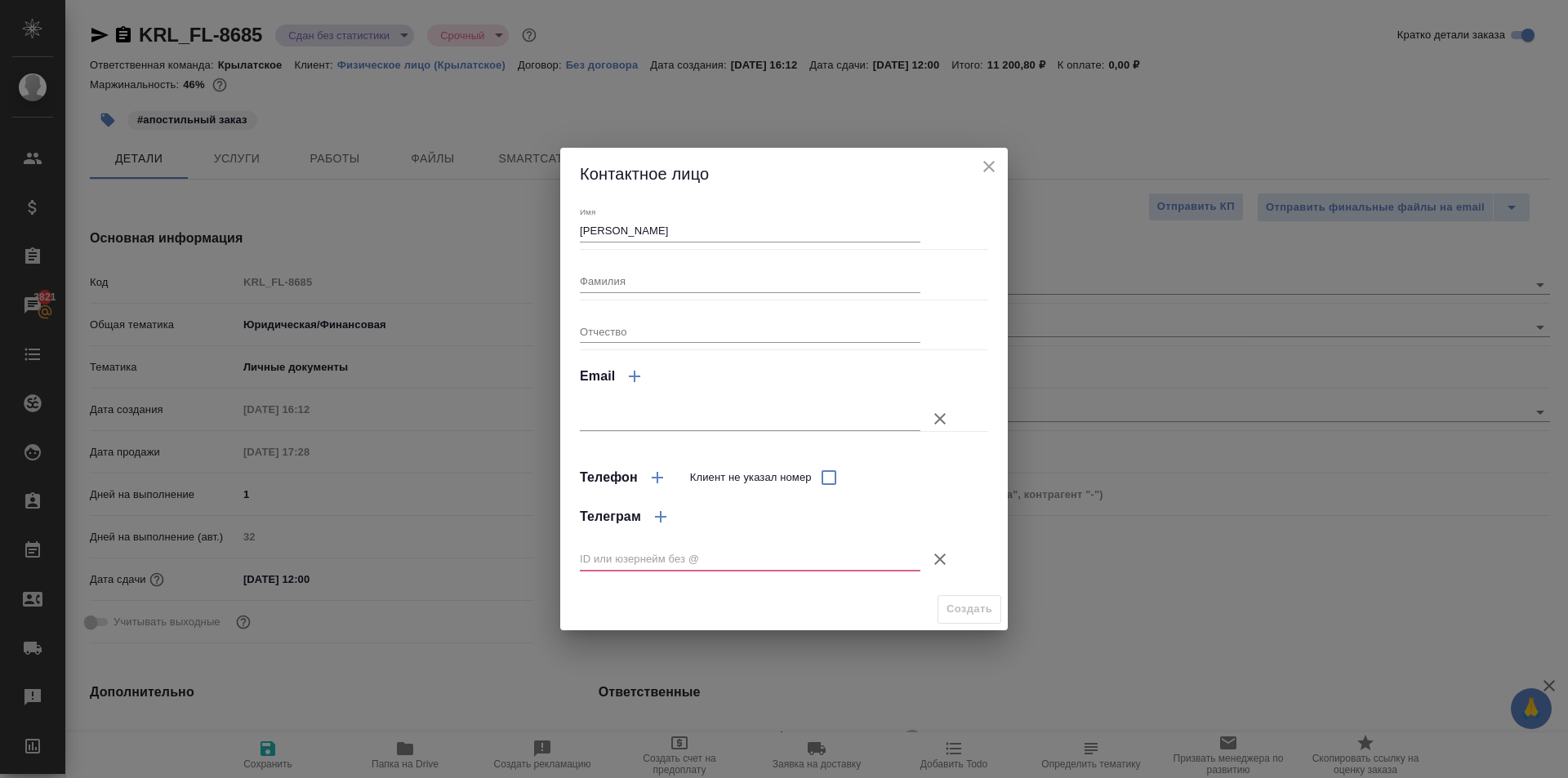
click at [923, 558] on button "Клиент не указал номер" at bounding box center [940, 559] width 39 height 39
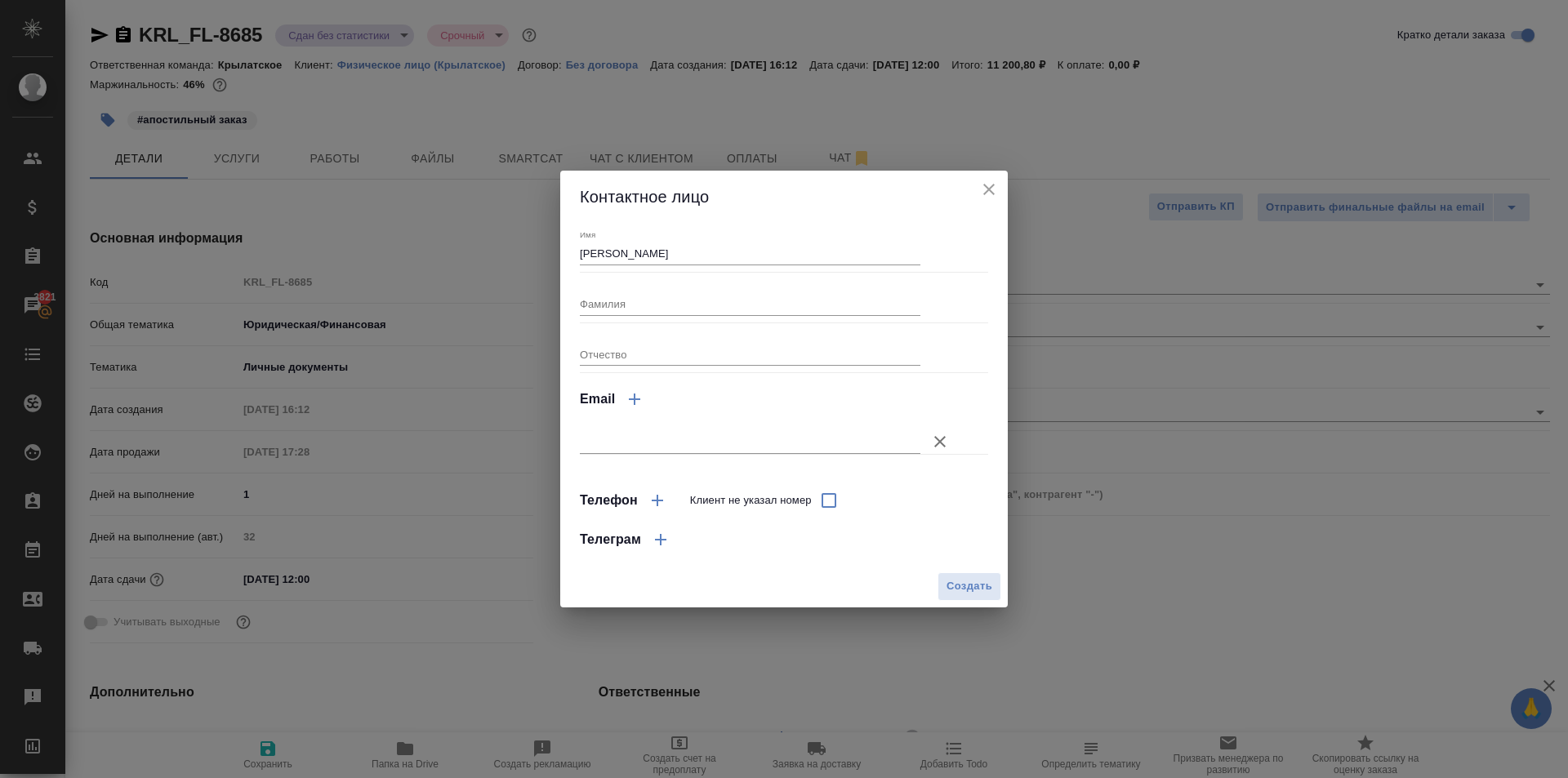
click at [934, 578] on div "Создать" at bounding box center [784, 586] width 447 height 42
click at [937, 588] on button "Создать" at bounding box center [969, 586] width 63 height 29
type input "Наталья"
type textarea "x"
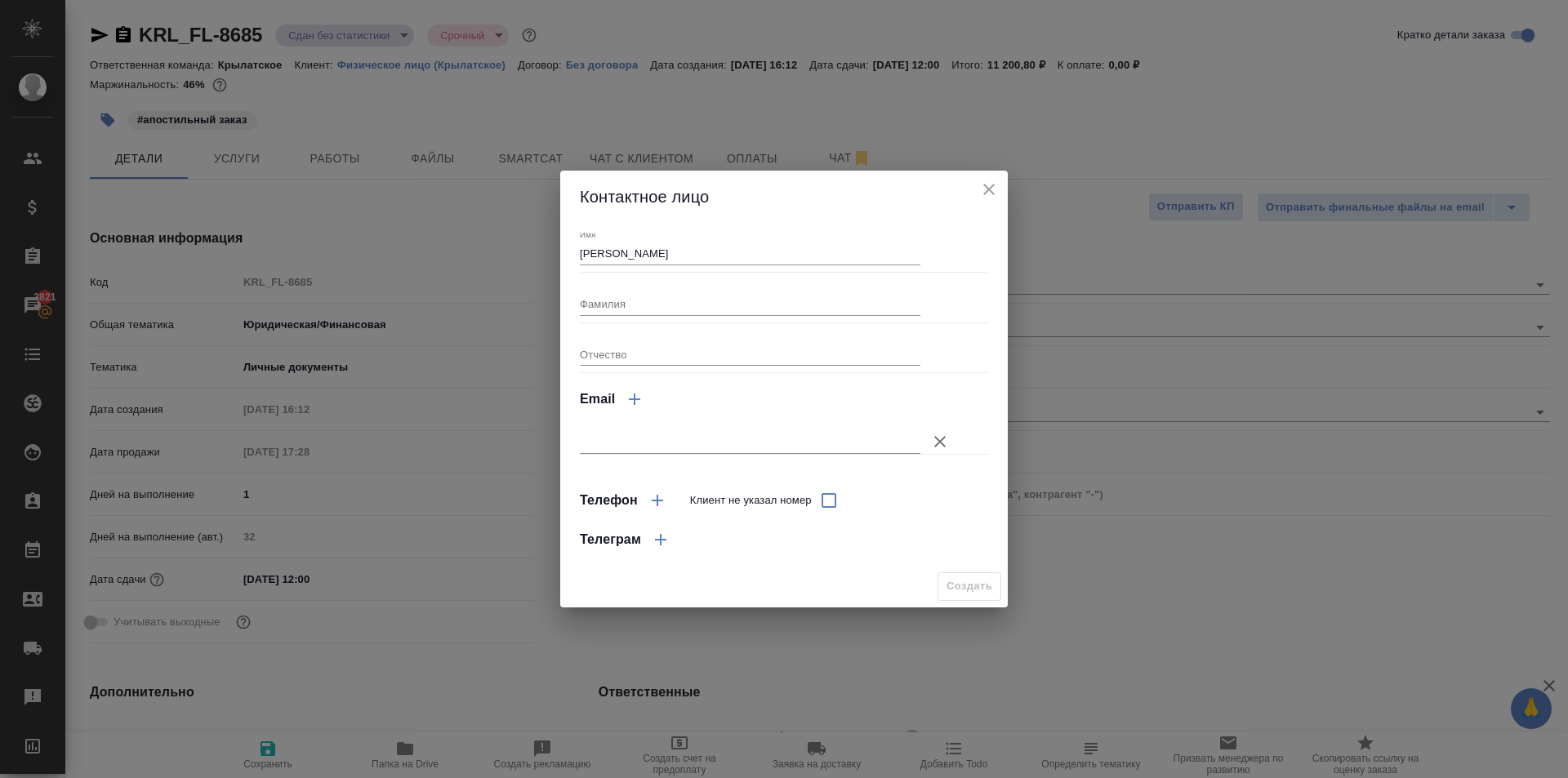
type textarea "x"
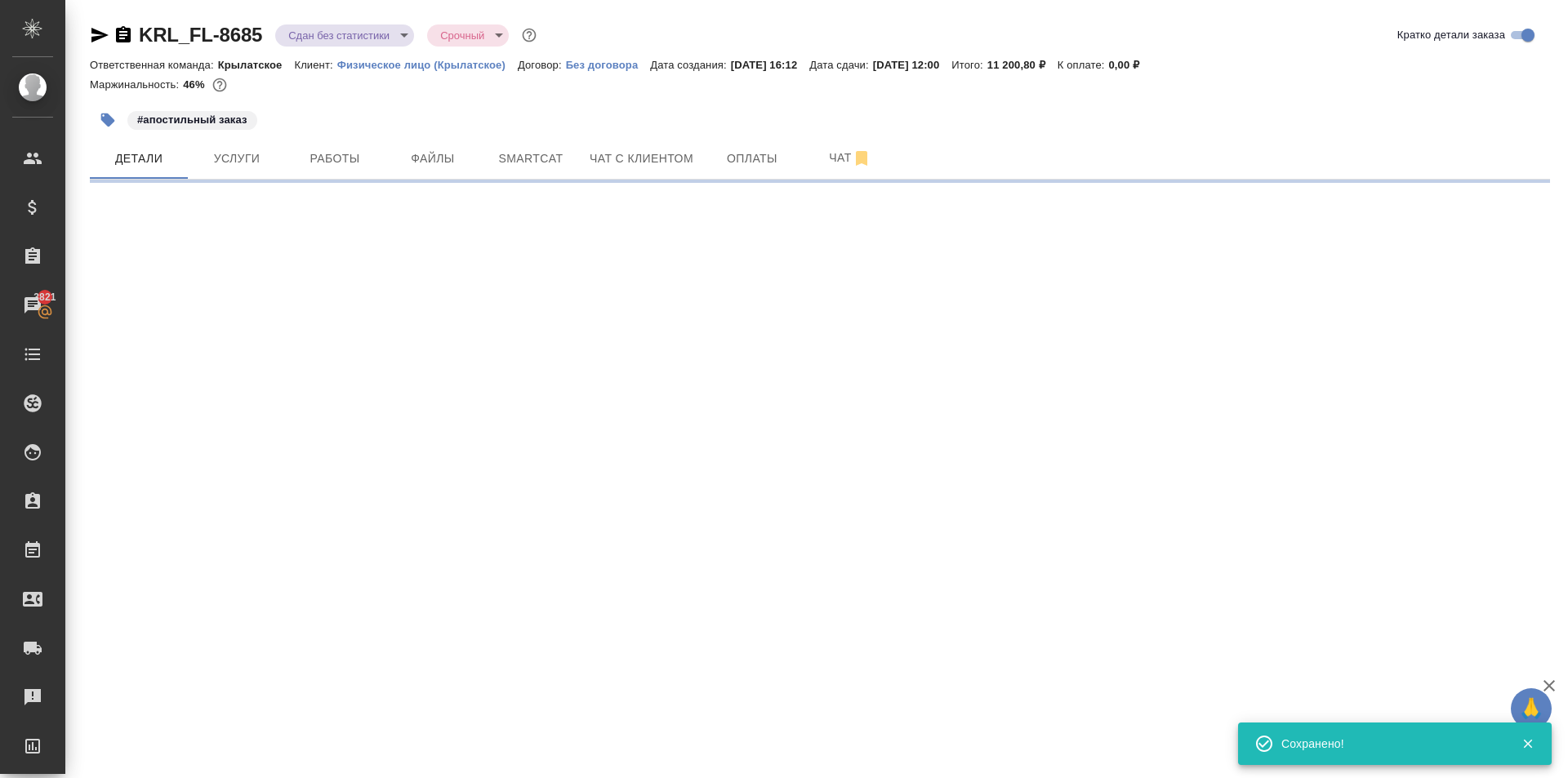
select select "RU"
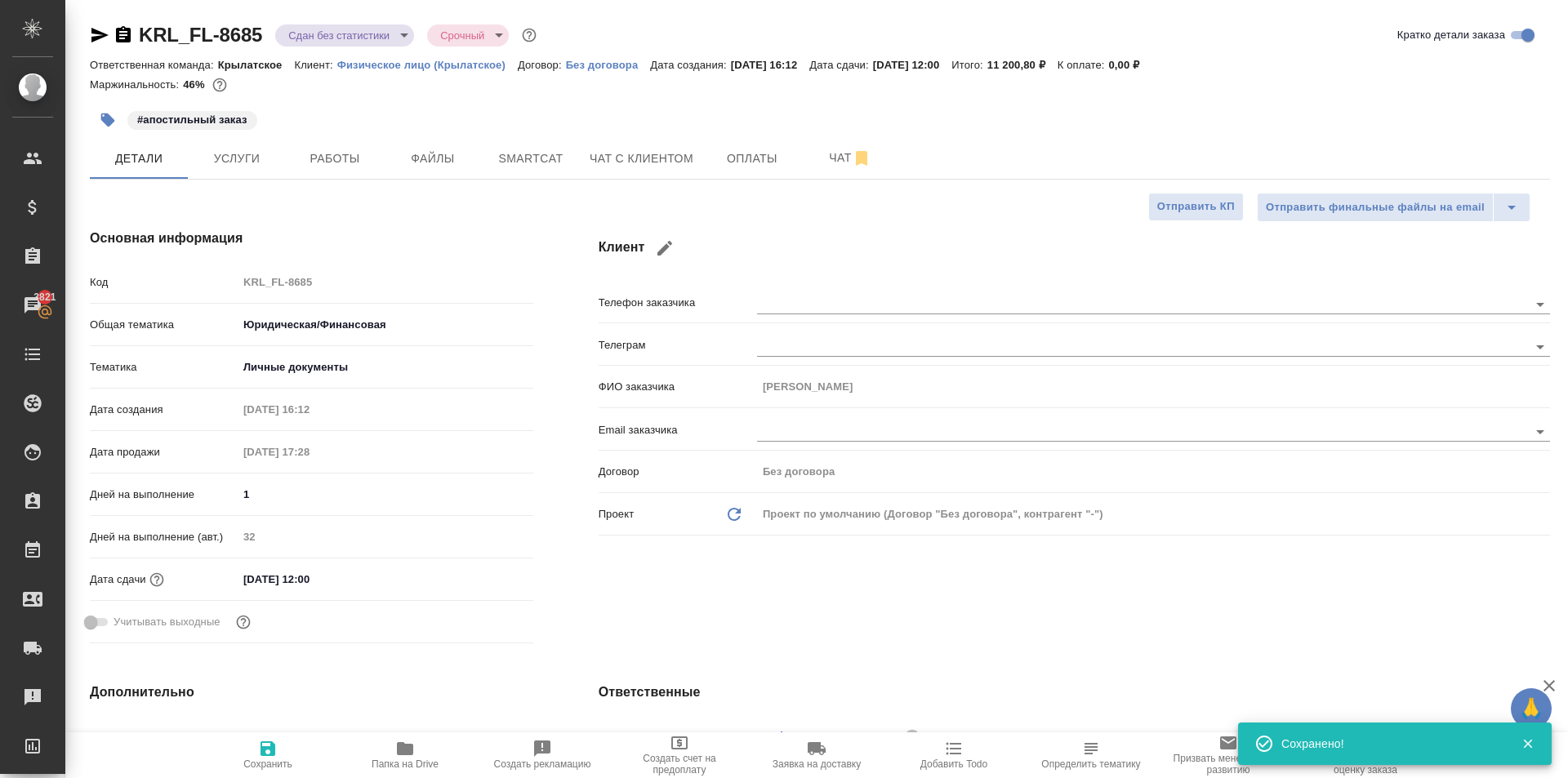
type textarea "x"
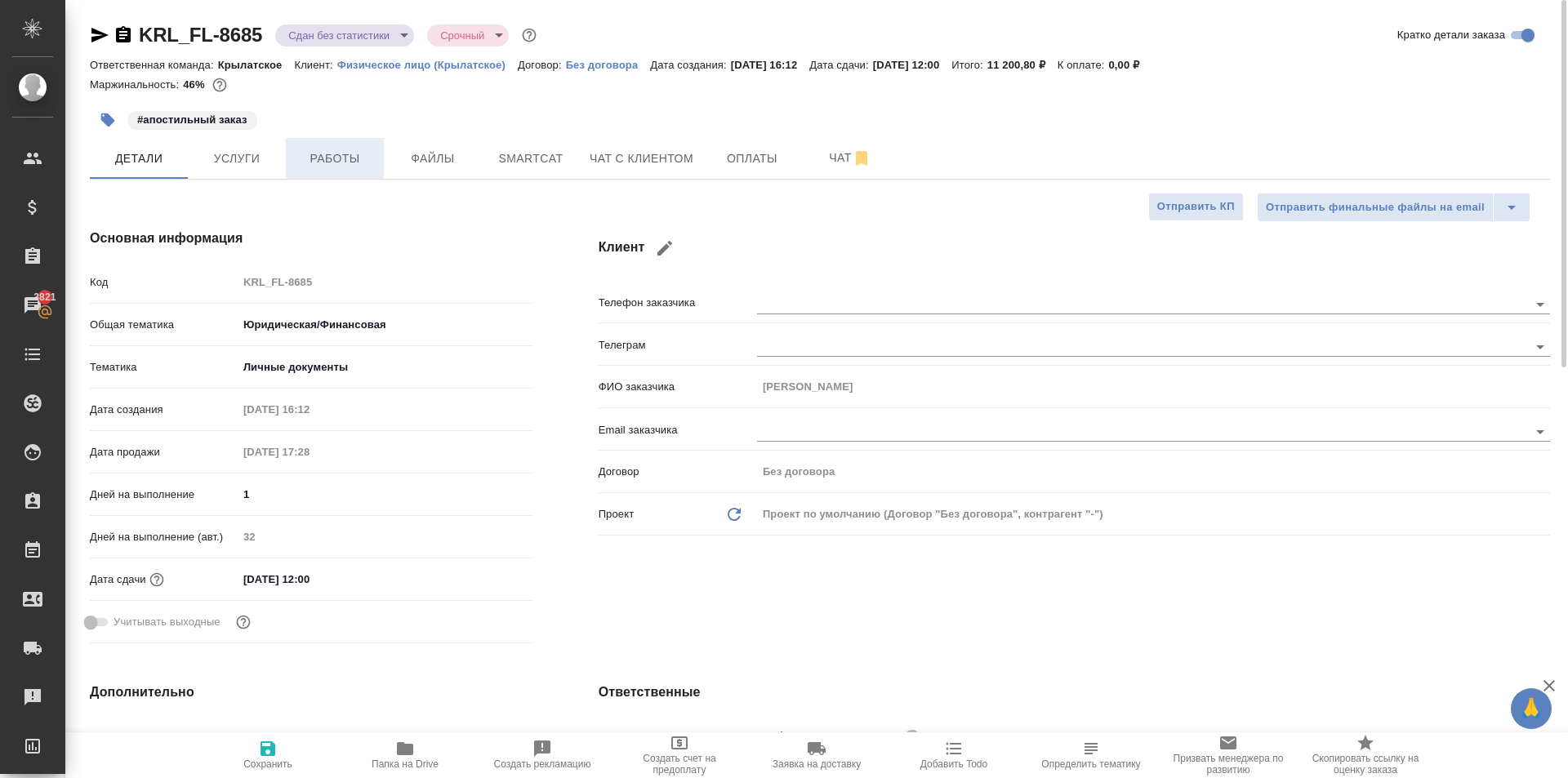
click at [374, 165] on button "Работы" at bounding box center [335, 159] width 98 height 41
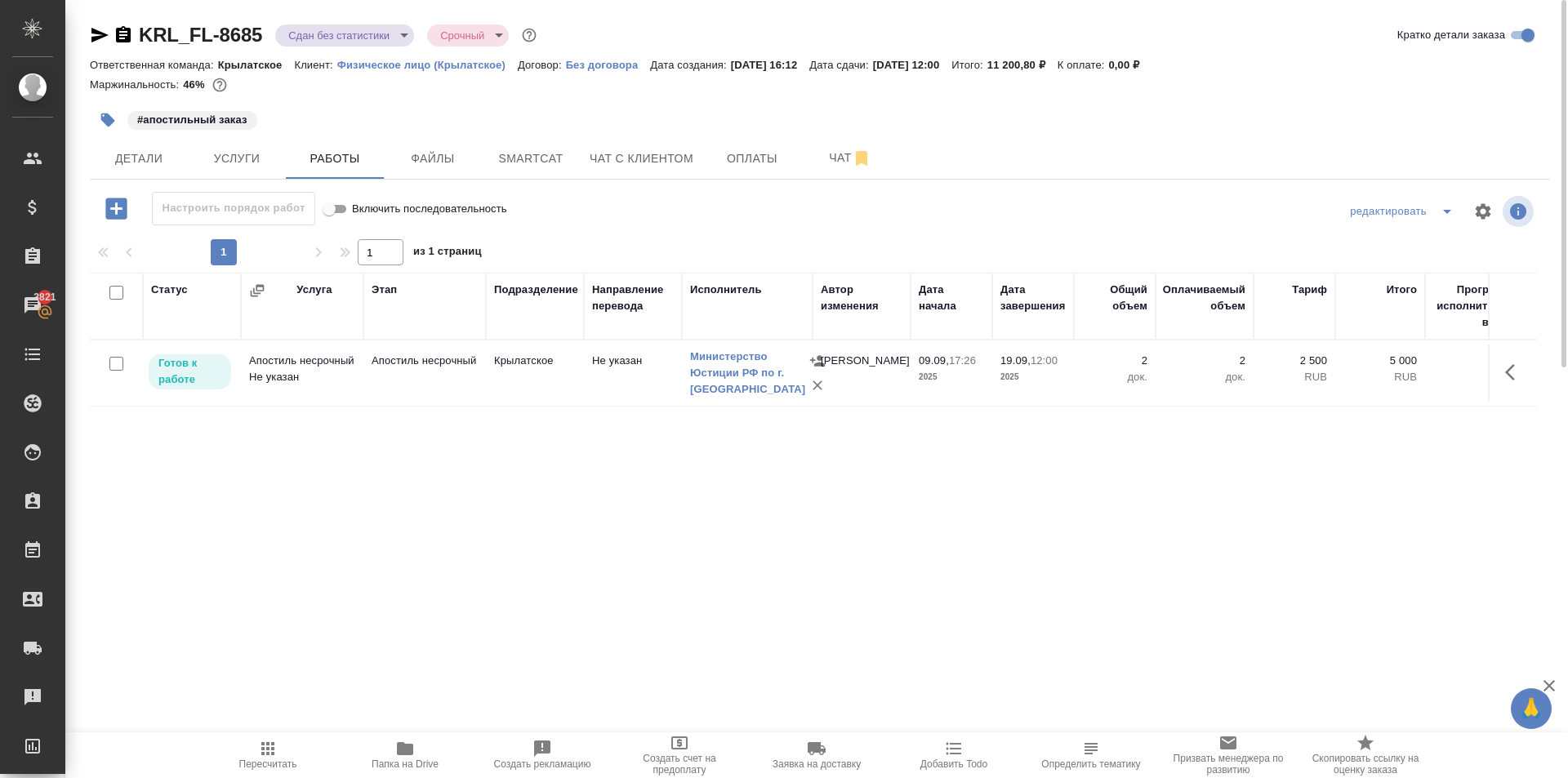
click at [1521, 368] on icon "button" at bounding box center [1515, 373] width 20 height 20
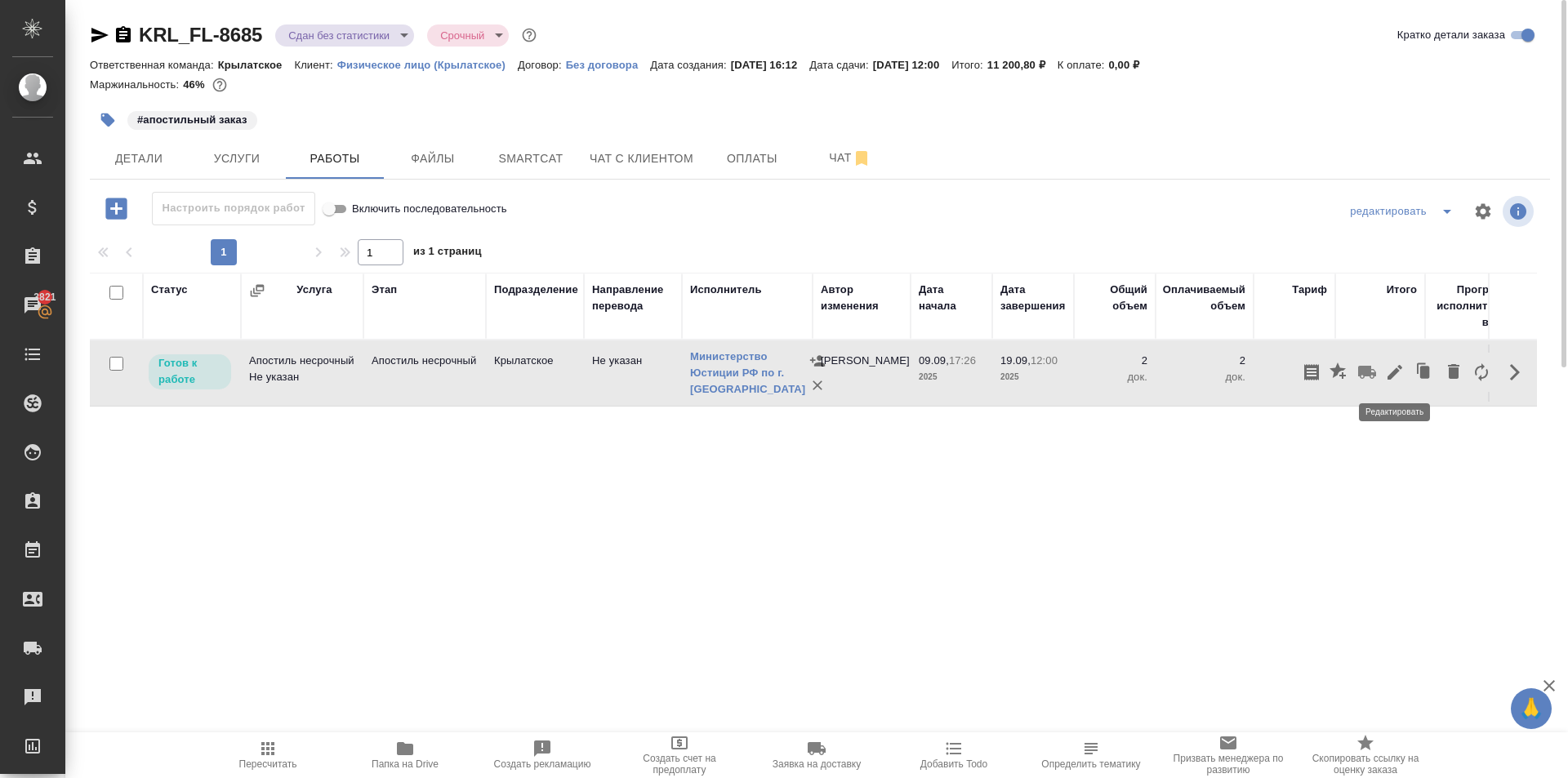
click at [1392, 374] on icon "button" at bounding box center [1395, 373] width 15 height 15
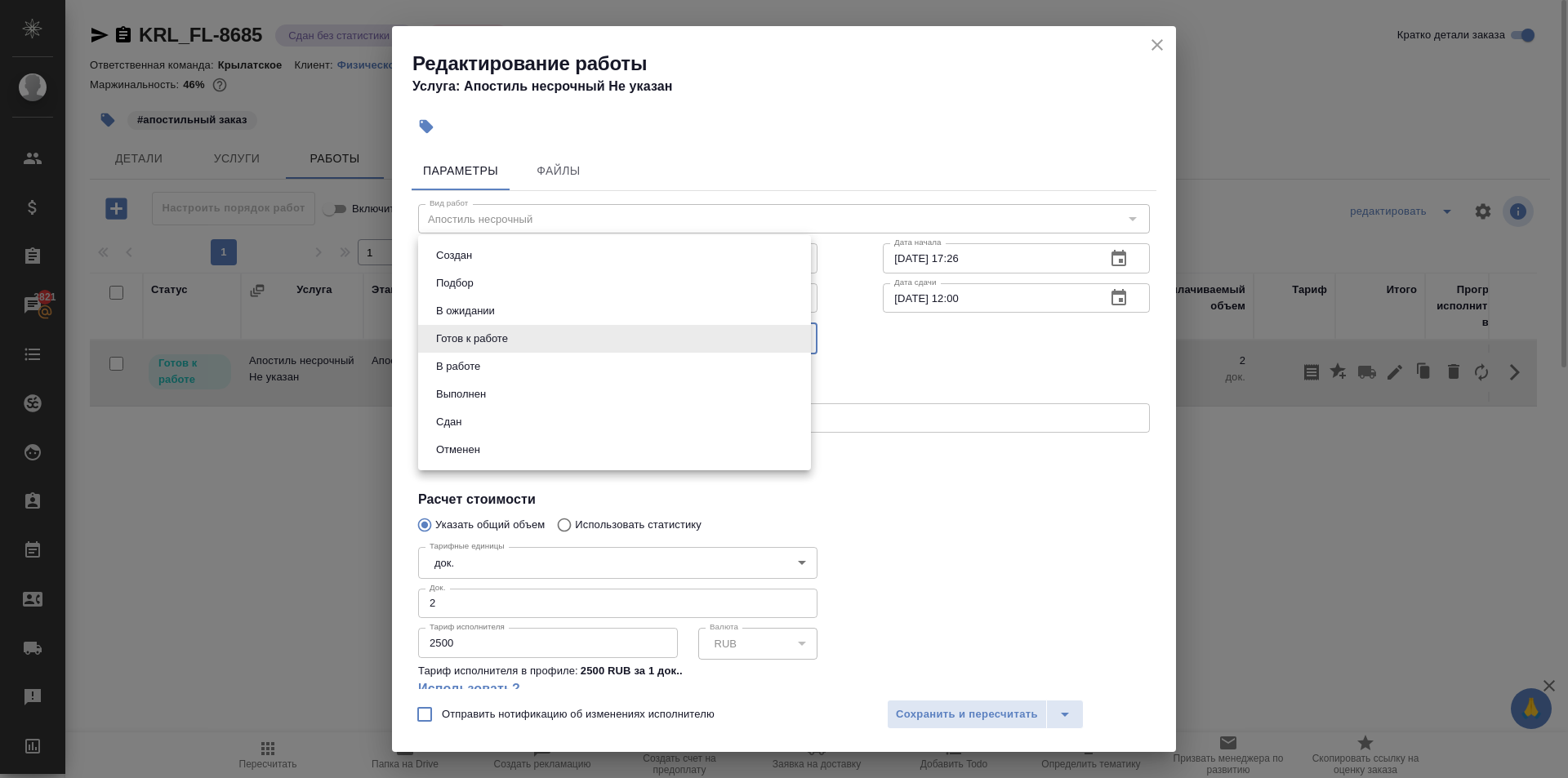
drag, startPoint x: 476, startPoint y: 333, endPoint x: 470, endPoint y: 383, distance: 50.4
click at [479, 341] on body "🙏 .cls-1 fill:#fff; AWATERA Kasymov Timur Клиенты Спецификации Заказы 3821 Чаты…" at bounding box center [784, 389] width 1568 height 778
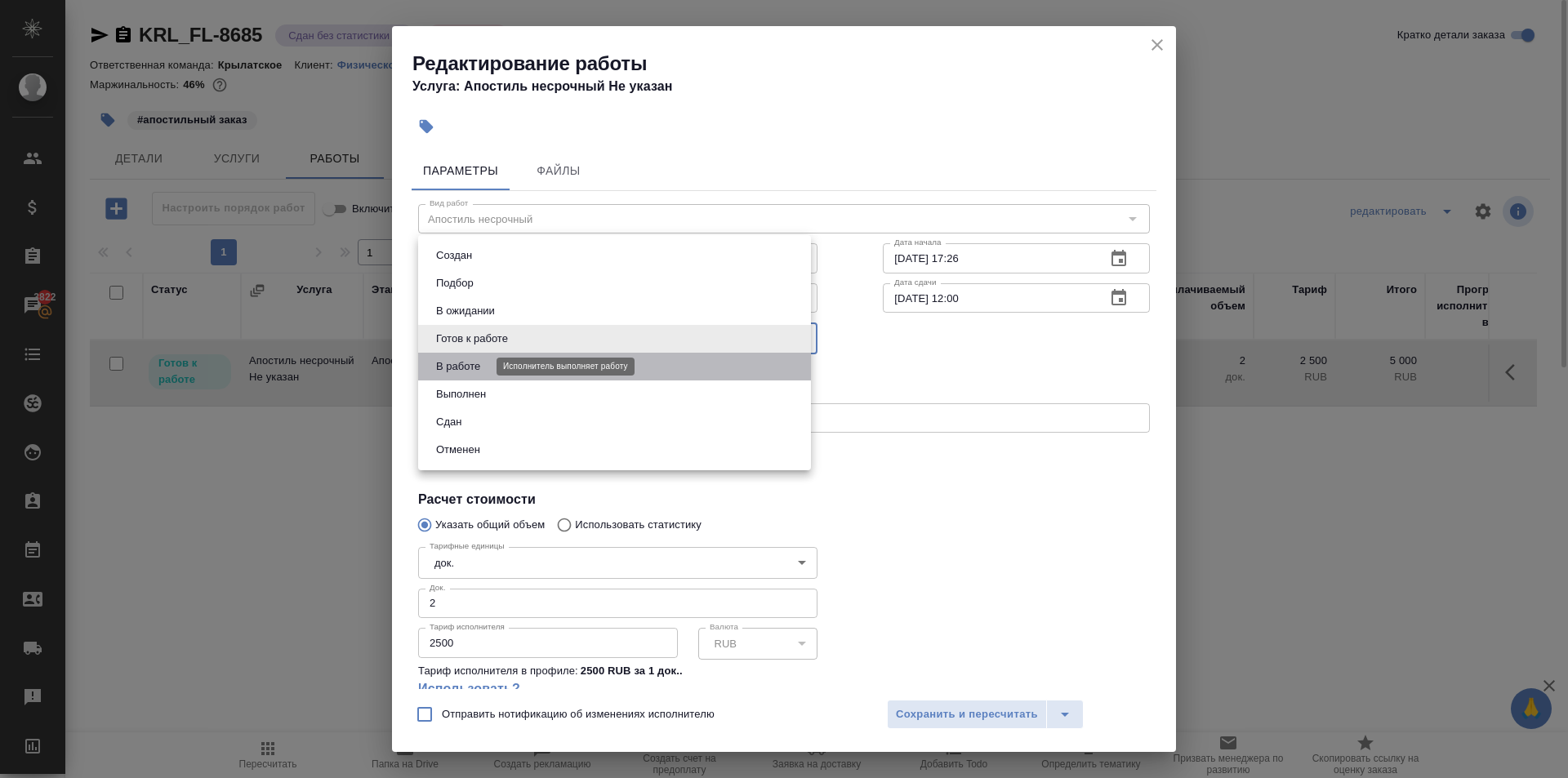
click at [460, 365] on button "В работе" at bounding box center [458, 367] width 54 height 18
type input "inProgress"
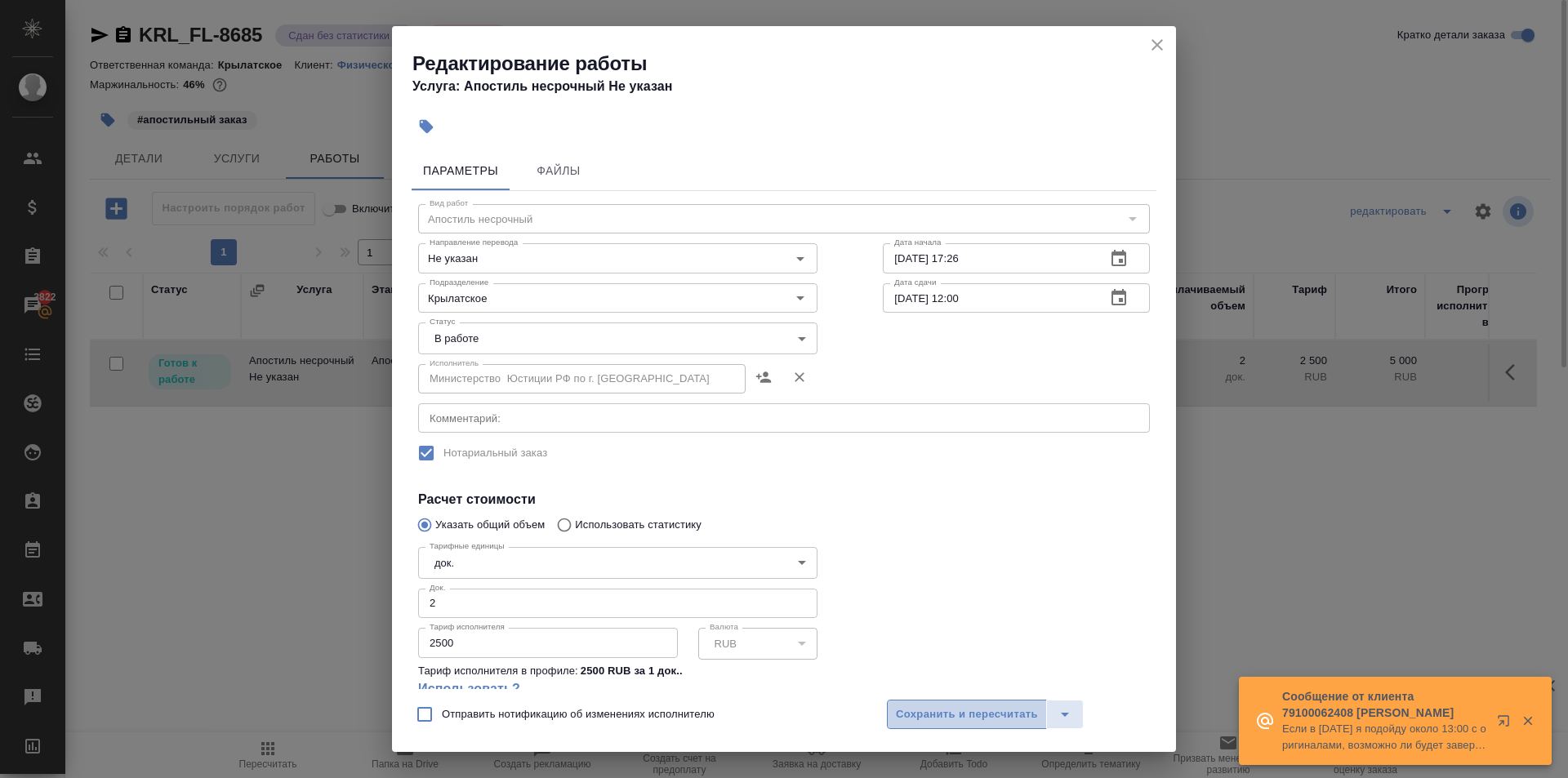
click at [923, 704] on button "Сохранить и пересчитать" at bounding box center [966, 715] width 160 height 30
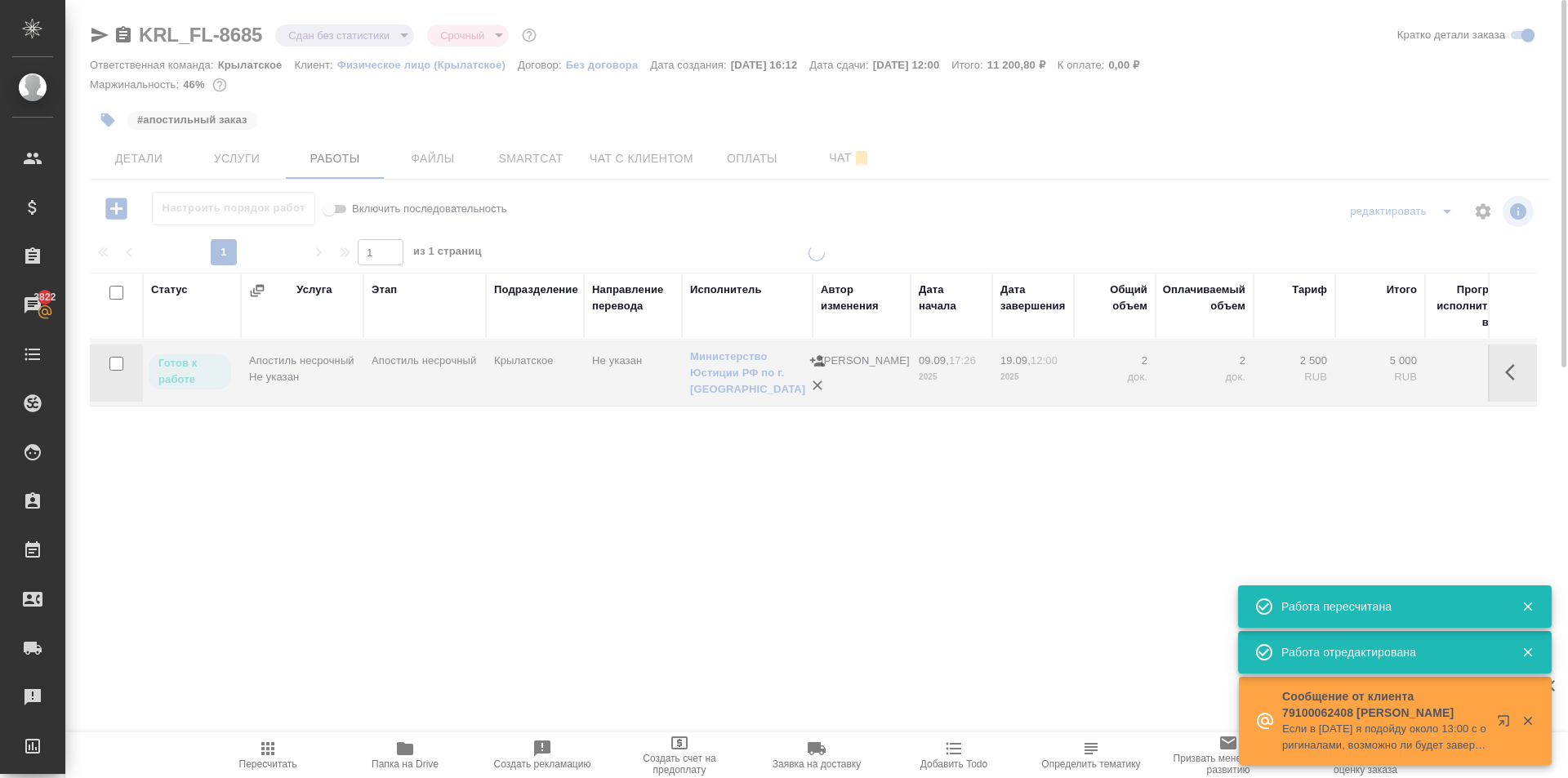
click at [278, 753] on span "Пересчитать" at bounding box center [267, 755] width 118 height 31
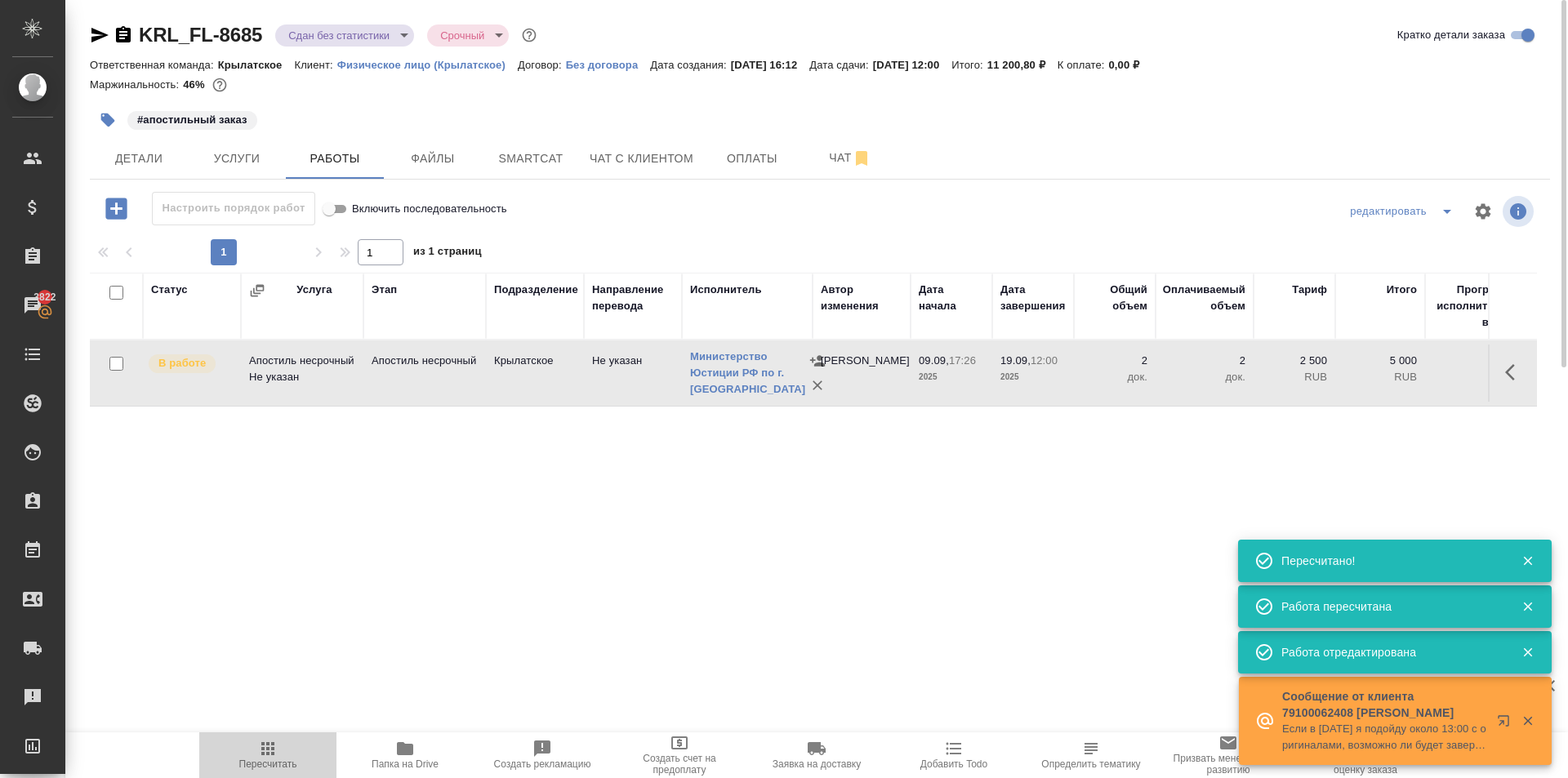
click at [268, 738] on button "Пересчитать" at bounding box center [267, 756] width 137 height 46
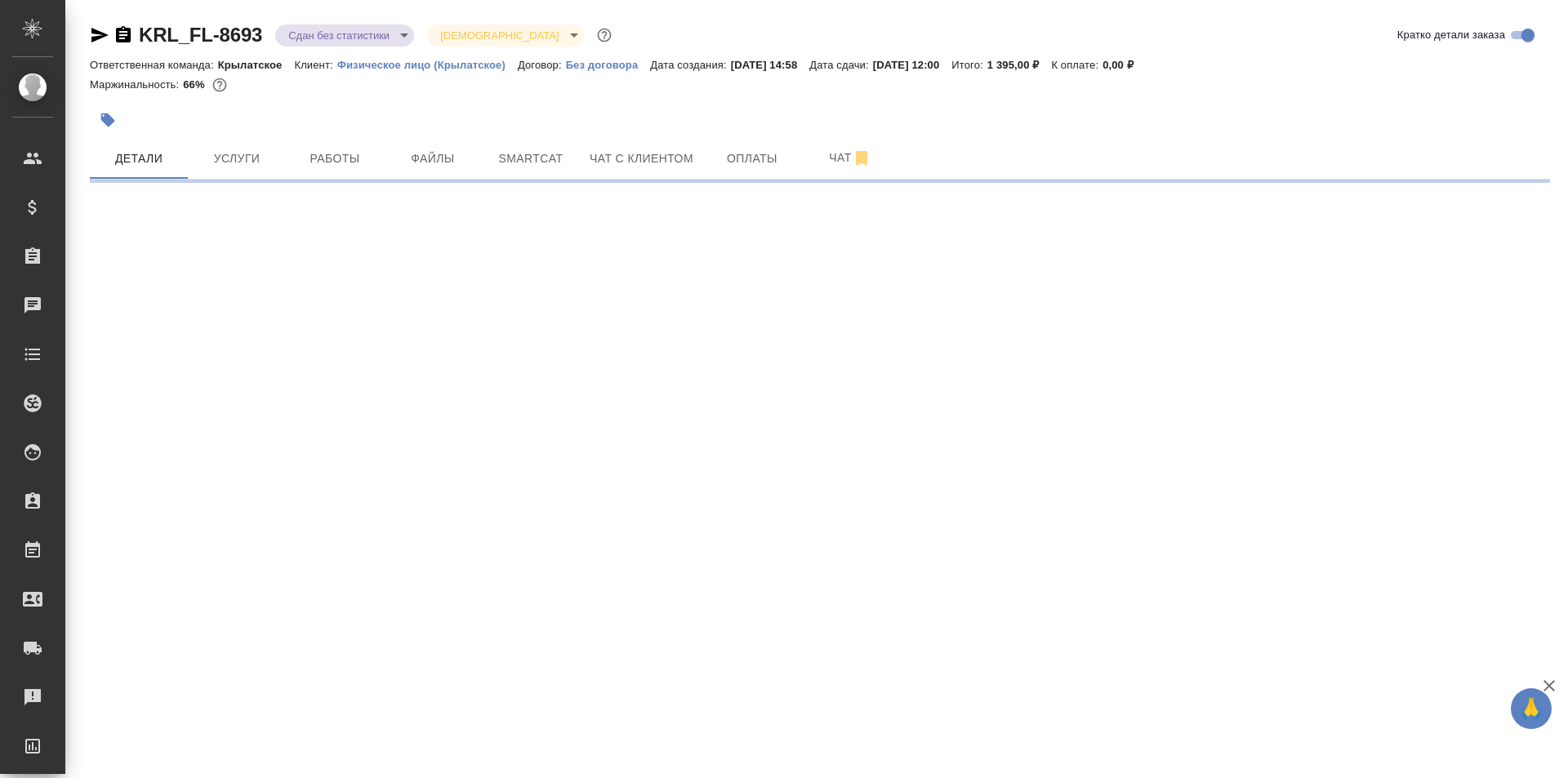
select select "RU"
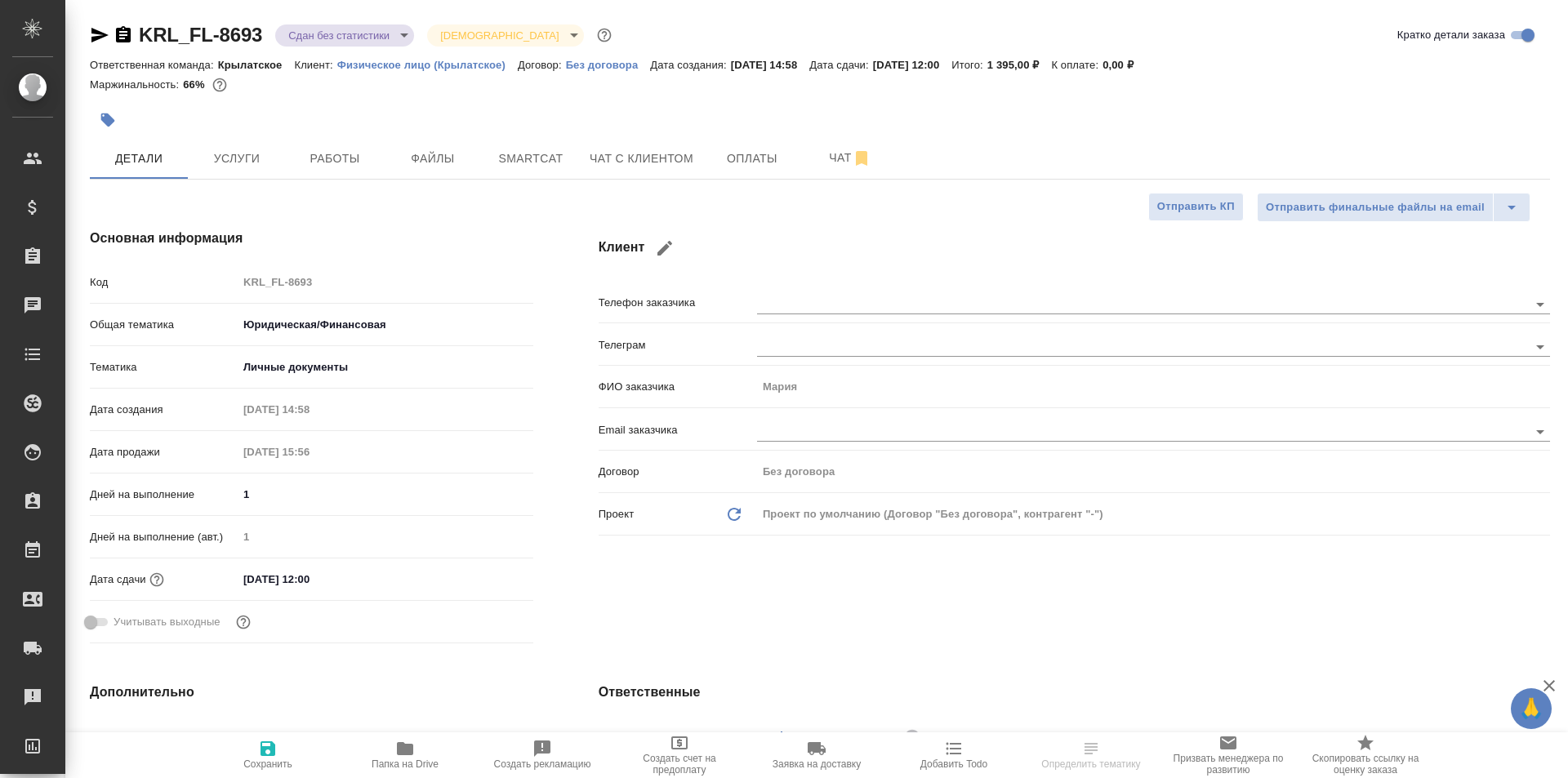
type textarea "x"
click at [349, 160] on span "Работы" at bounding box center [334, 159] width 78 height 21
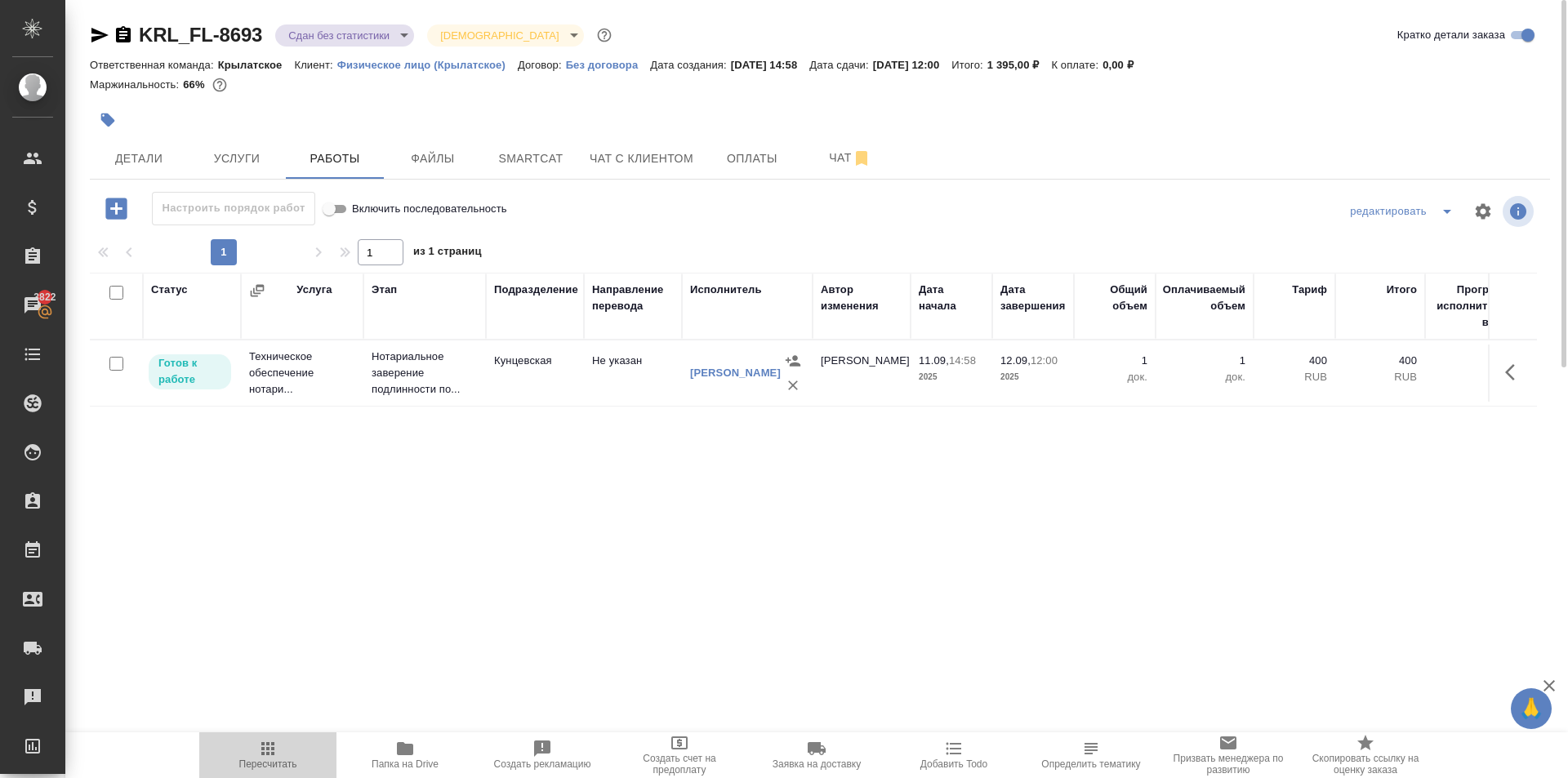
click at [279, 746] on span "Пересчитать" at bounding box center [267, 755] width 118 height 31
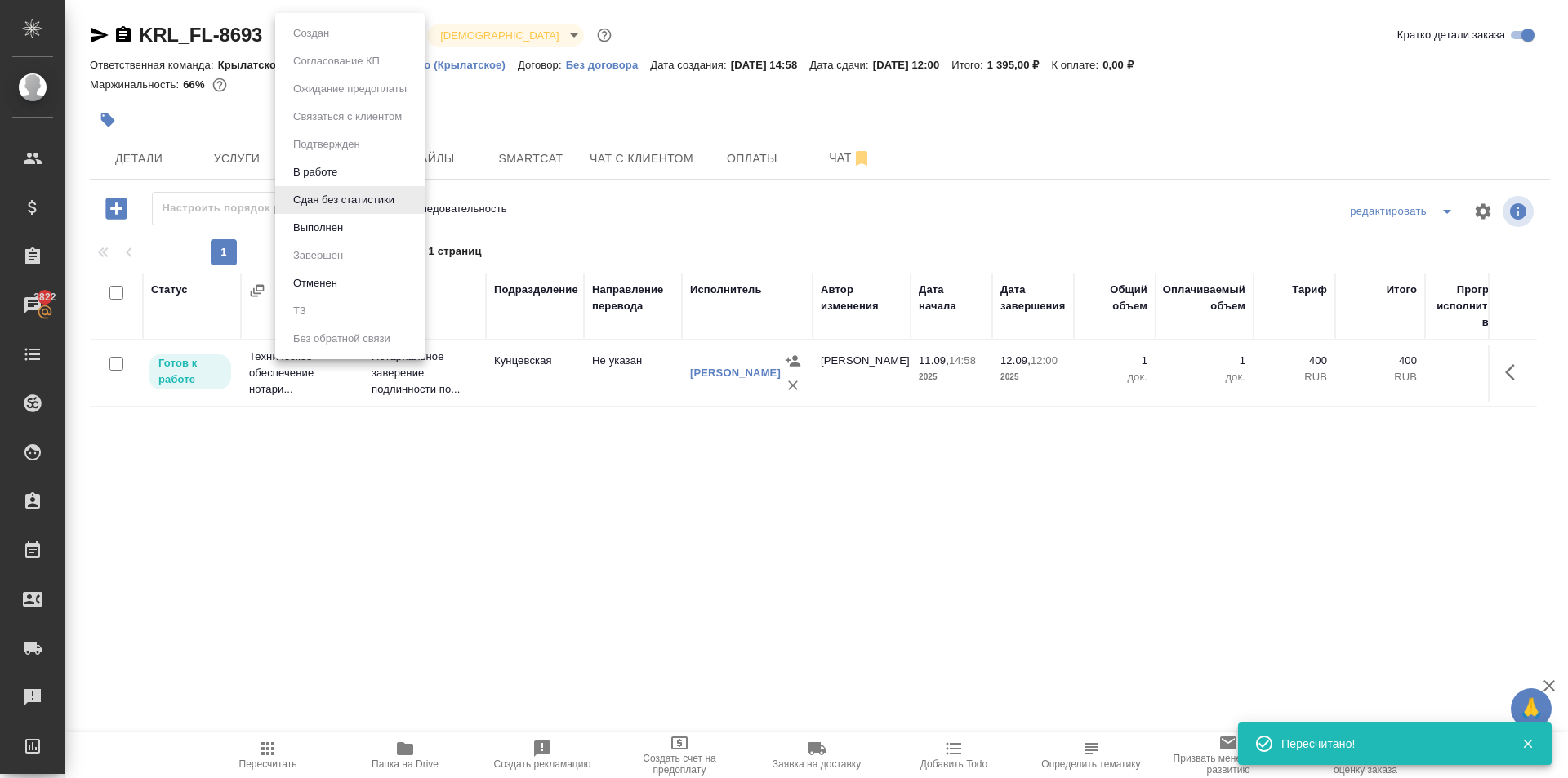
drag, startPoint x: 386, startPoint y: 33, endPoint x: 391, endPoint y: 171, distance: 138.1
click at [387, 35] on body "🙏 .cls-1 fill:#fff; AWATERA [PERSON_NAME] Спецификации Заказы 3822 Чаты Todo Пр…" at bounding box center [784, 389] width 1568 height 778
click at [351, 221] on li "Выполнен" at bounding box center [350, 228] width 150 height 28
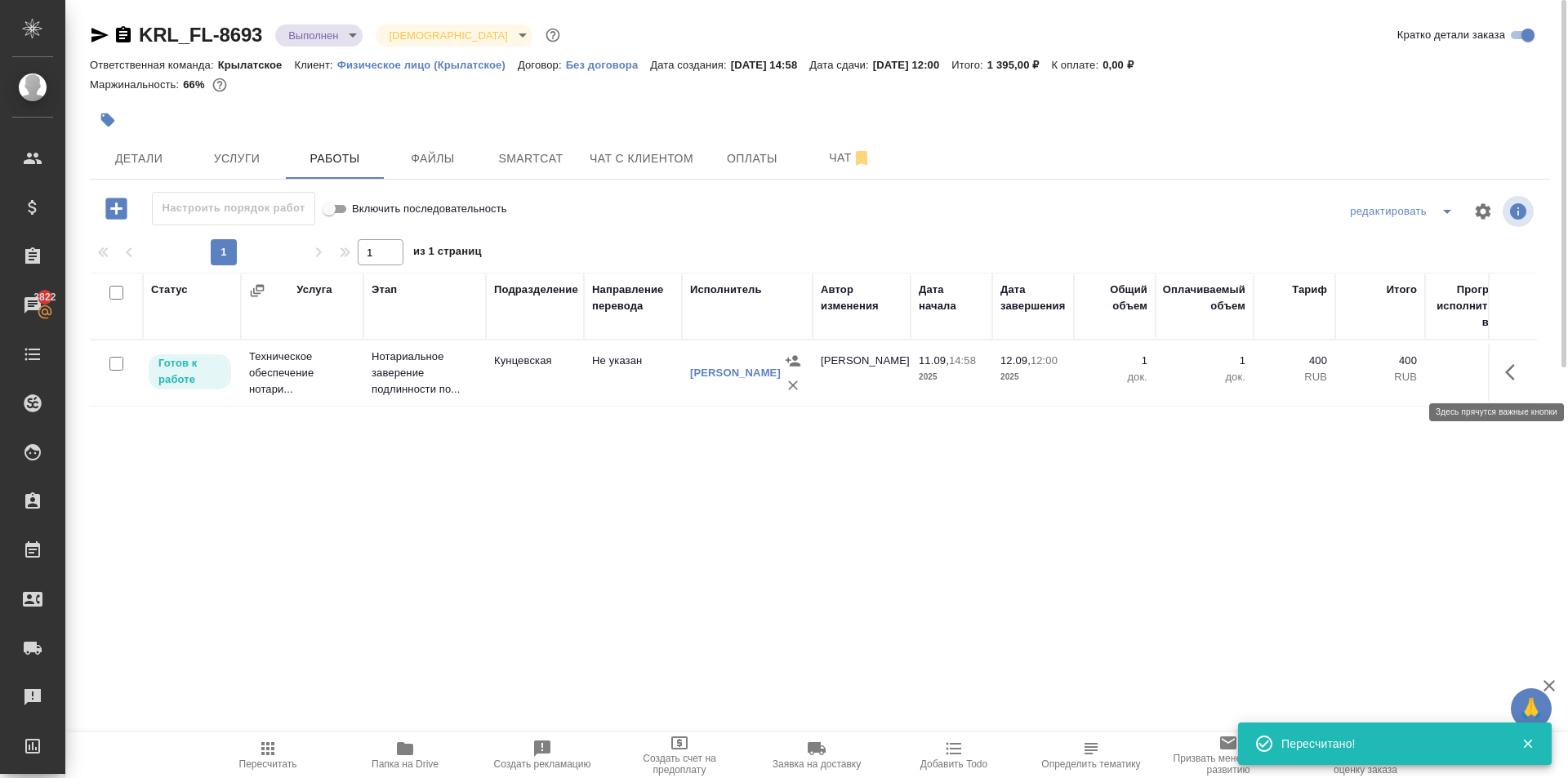
click at [1513, 373] on icon "button" at bounding box center [1515, 373] width 20 height 20
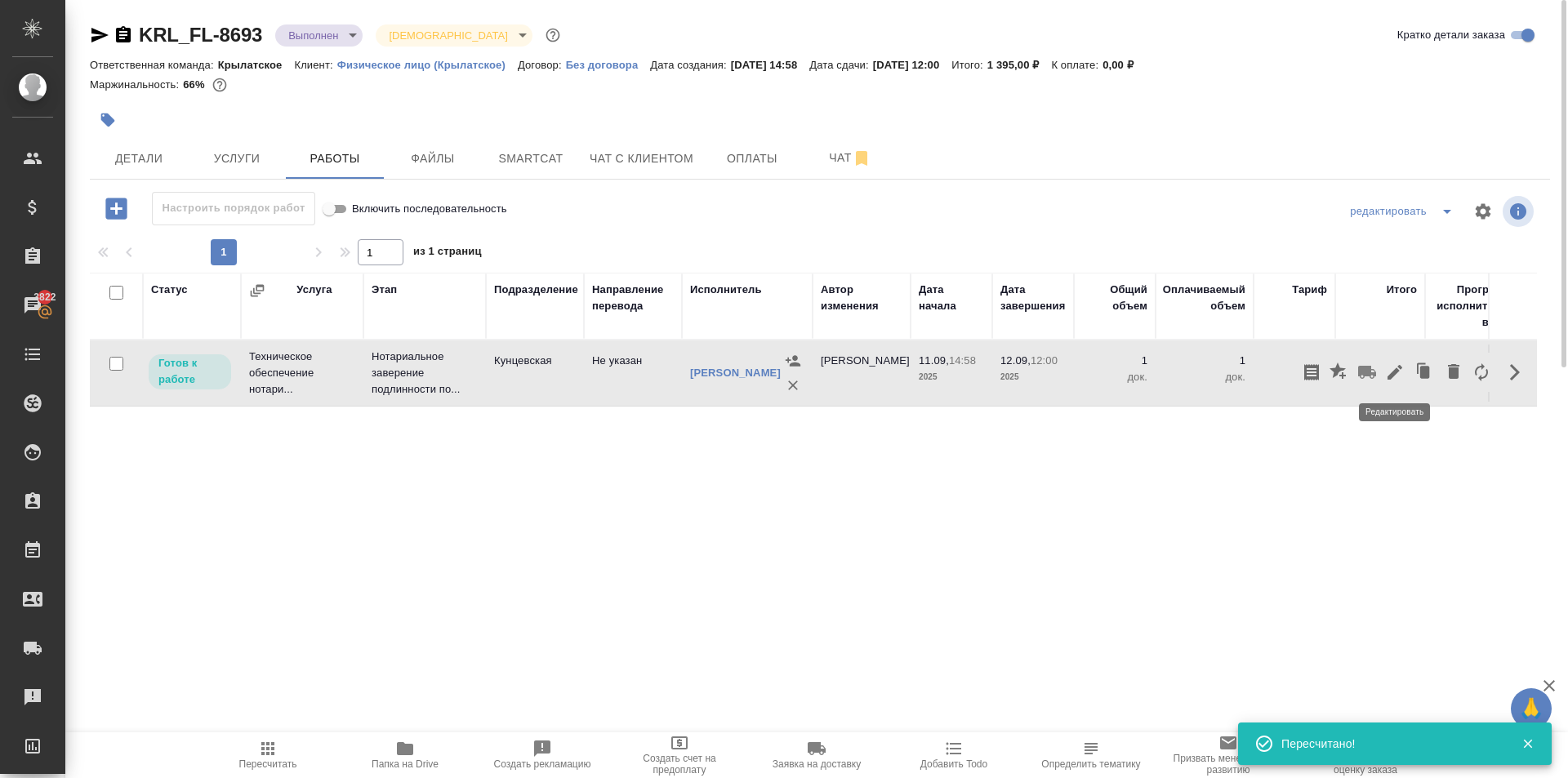
click at [1388, 381] on icon "button" at bounding box center [1395, 373] width 20 height 20
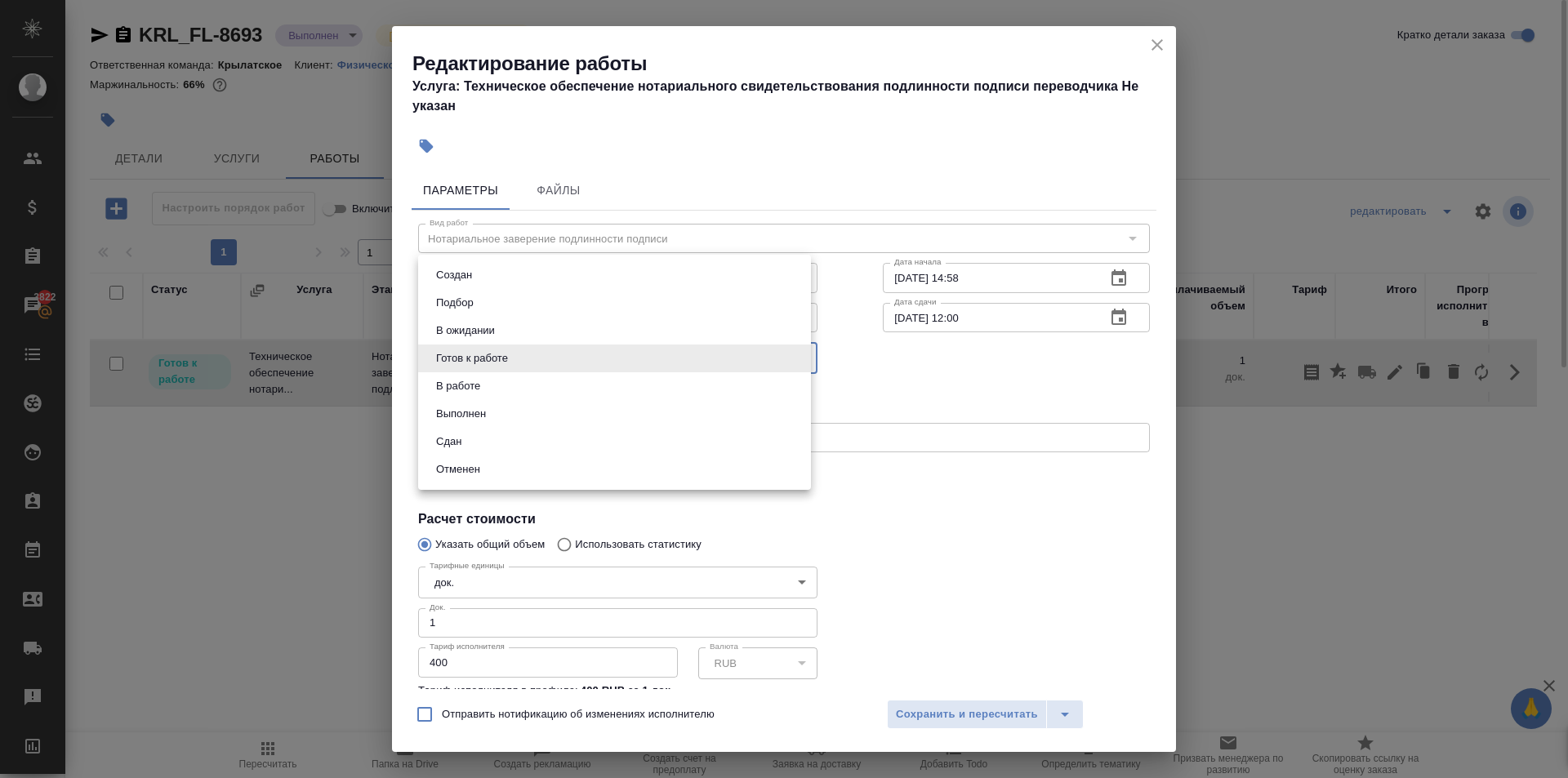
click at [487, 366] on body "🙏 .cls-1 fill:#fff; AWATERA Kasymov Timur Клиенты Спецификации Заказы 3822 Чаты…" at bounding box center [784, 389] width 1568 height 778
click at [460, 451] on li "Сдан" at bounding box center [614, 442] width 393 height 28
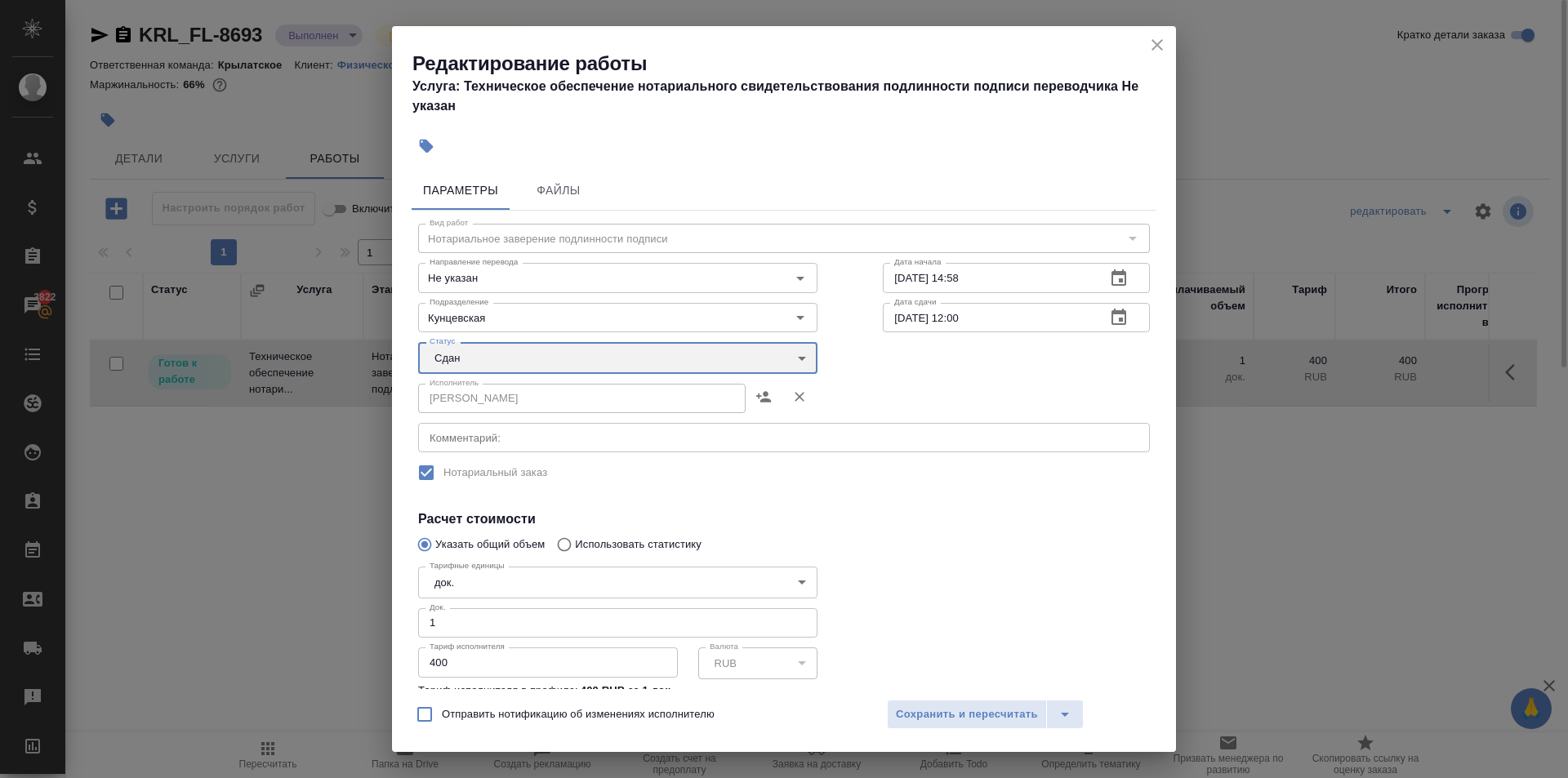
type input "closed"
click at [896, 707] on span "Сохранить и пересчитать" at bounding box center [966, 715] width 142 height 19
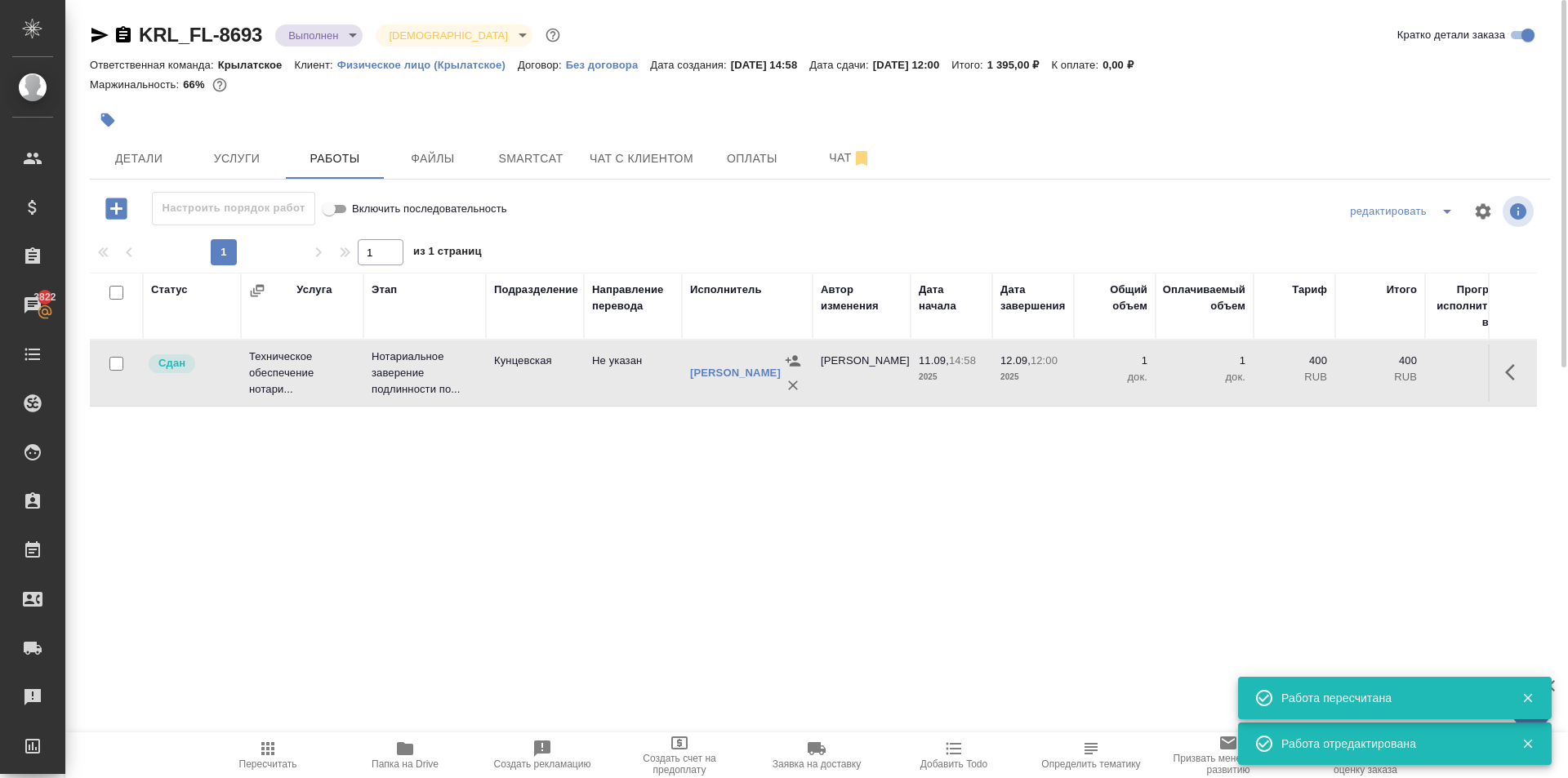
click at [281, 739] on button "Пересчитать" at bounding box center [267, 756] width 137 height 46
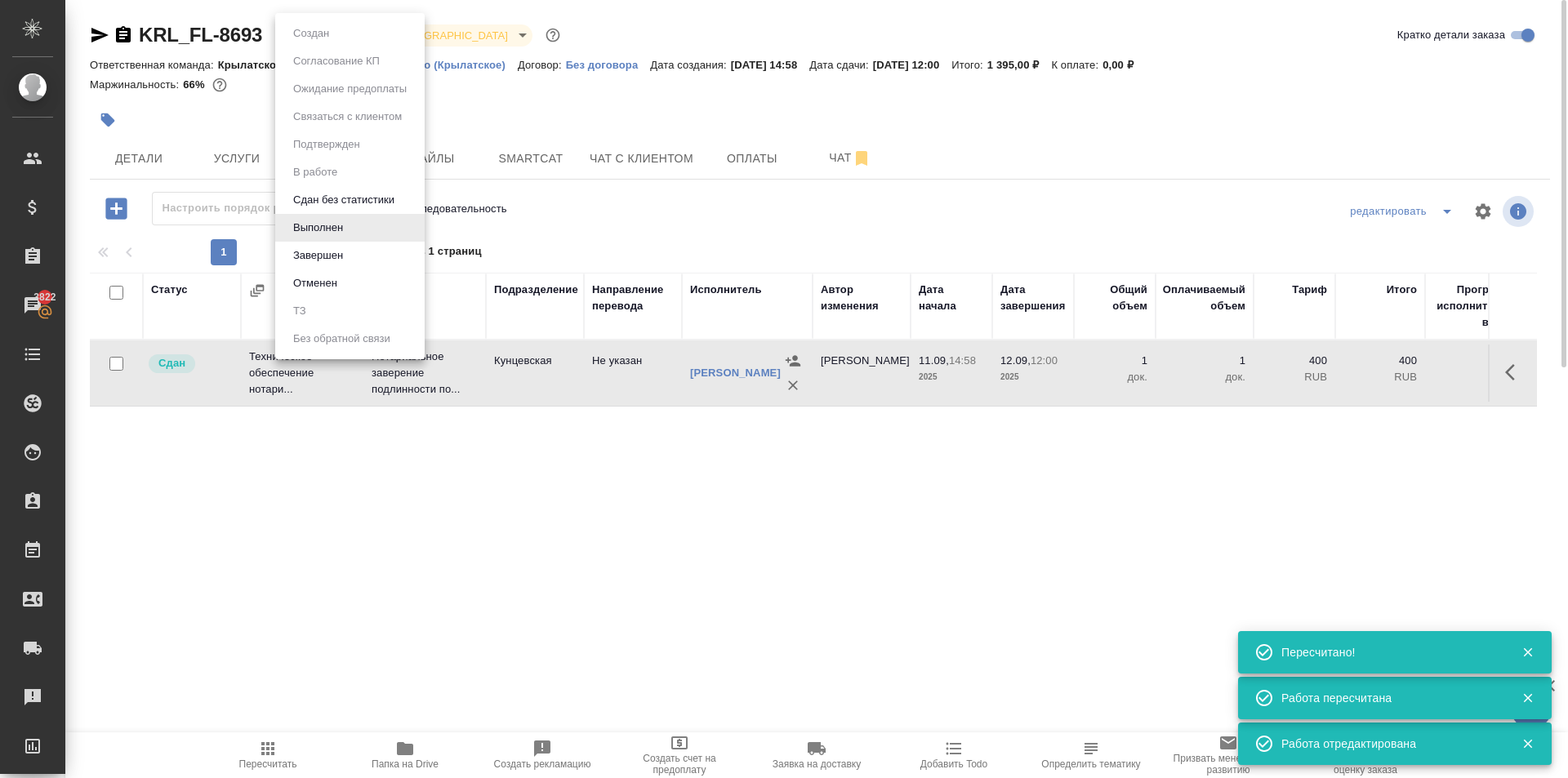
click at [336, 37] on body "🙏 .cls-1 fill:#fff; AWATERA Kasymov Timur Клиенты Спецификации Заказы 3822 Чаты…" at bounding box center [784, 389] width 1568 height 778
click at [333, 266] on li "Завершен" at bounding box center [350, 256] width 150 height 28
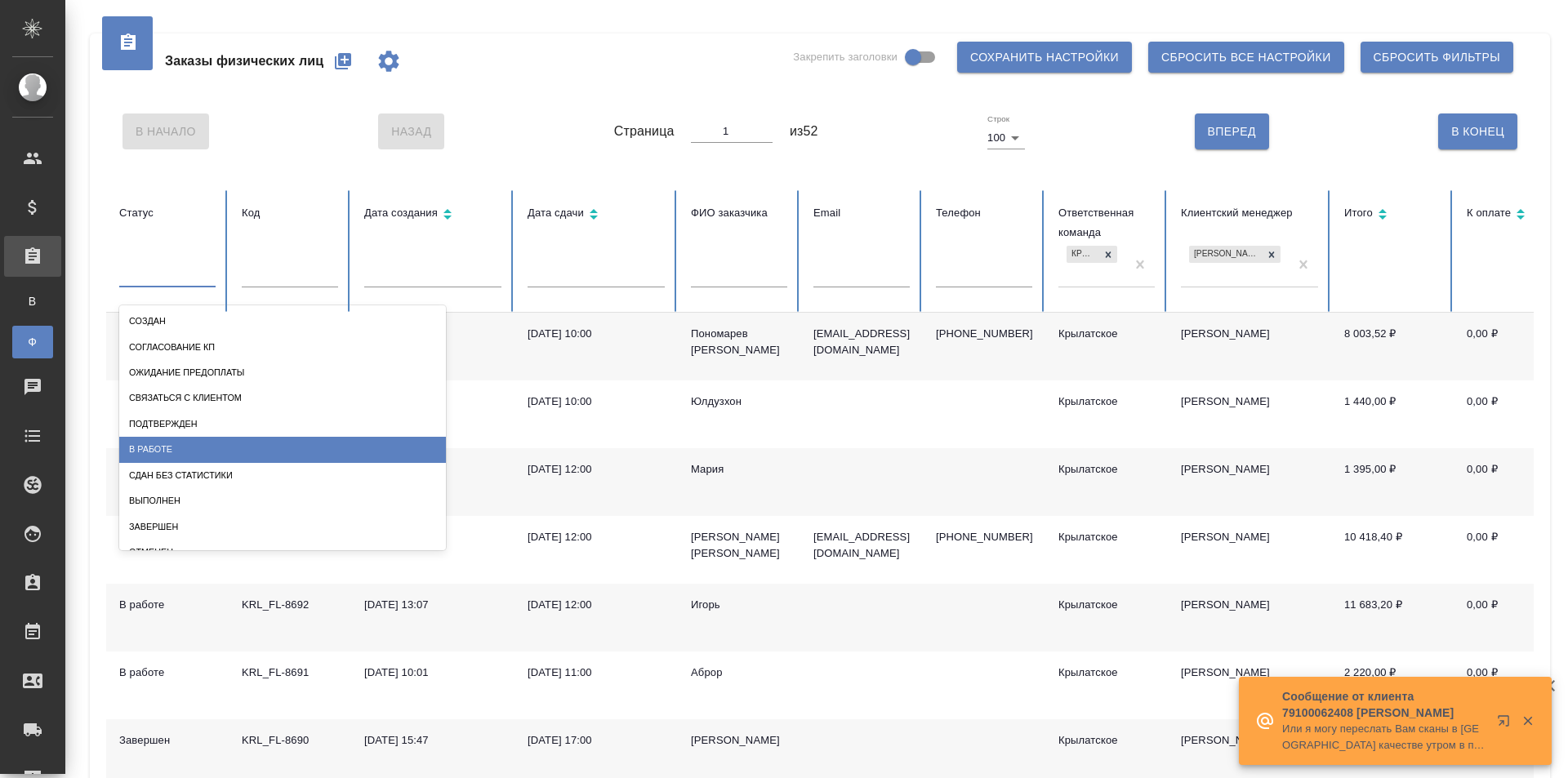
click at [194, 447] on div "В работе" at bounding box center [282, 449] width 326 height 25
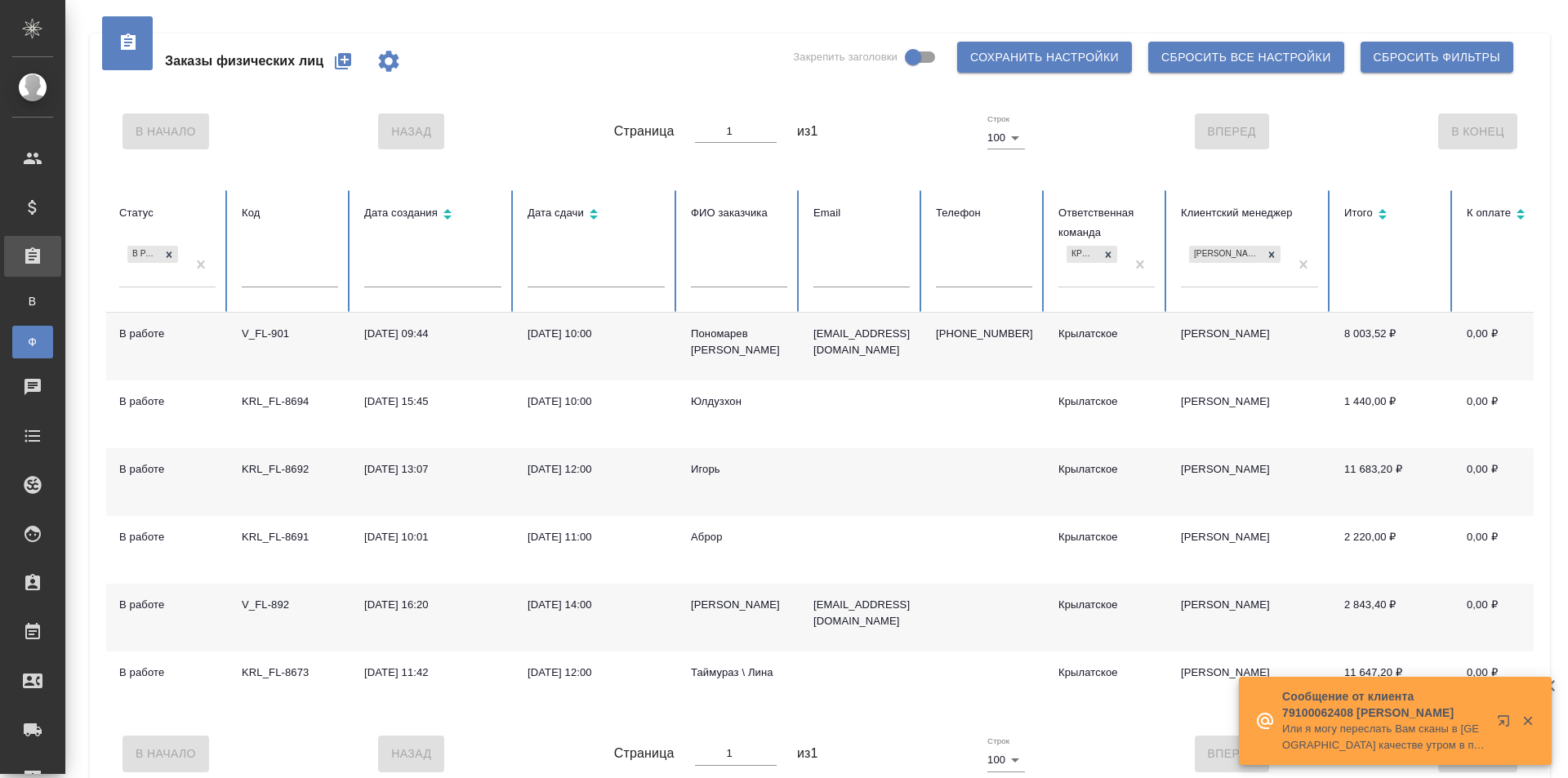
scroll to position [32, 0]
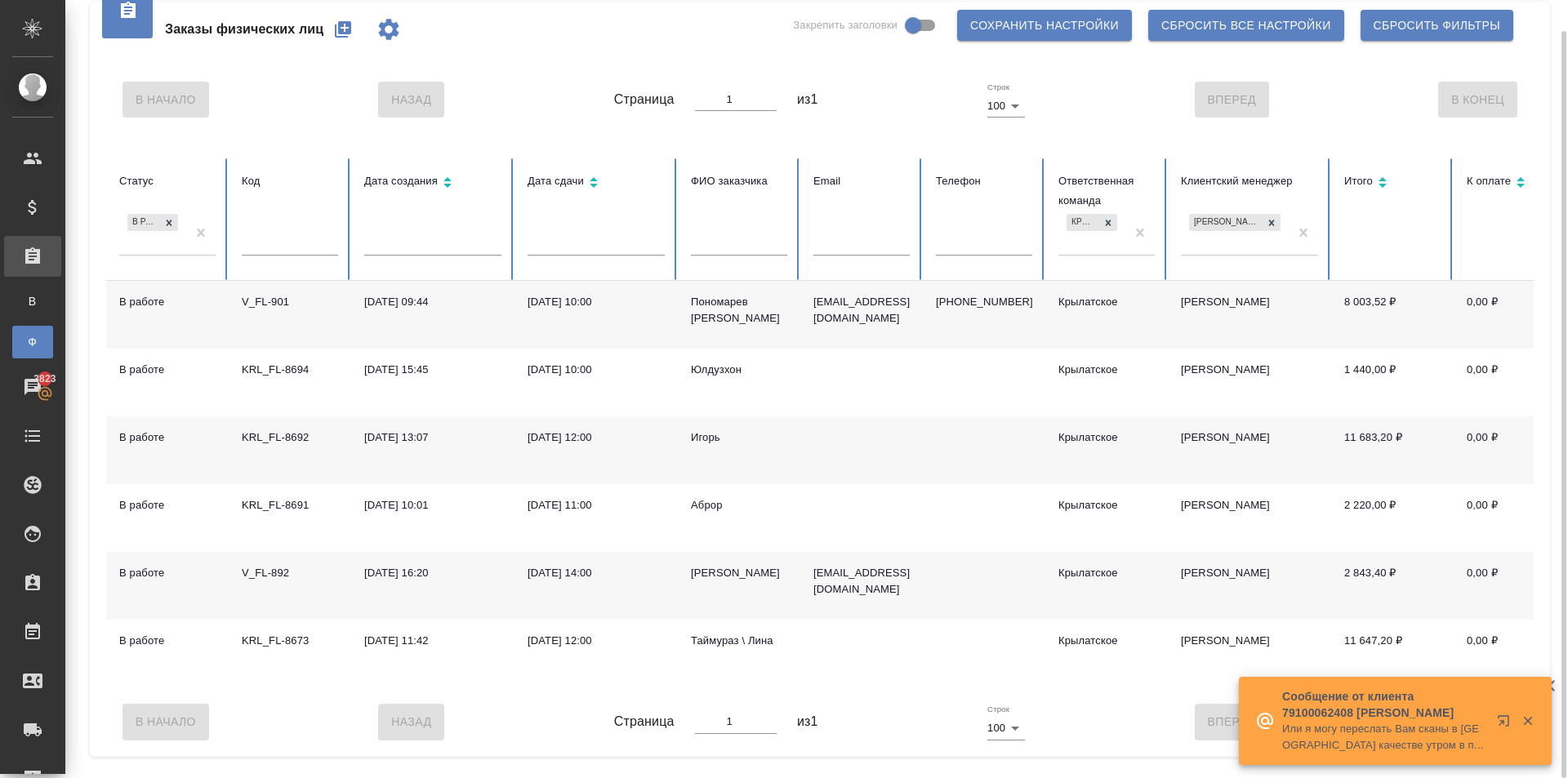
click at [746, 581] on div "Василий Софьянников" at bounding box center [738, 573] width 96 height 16
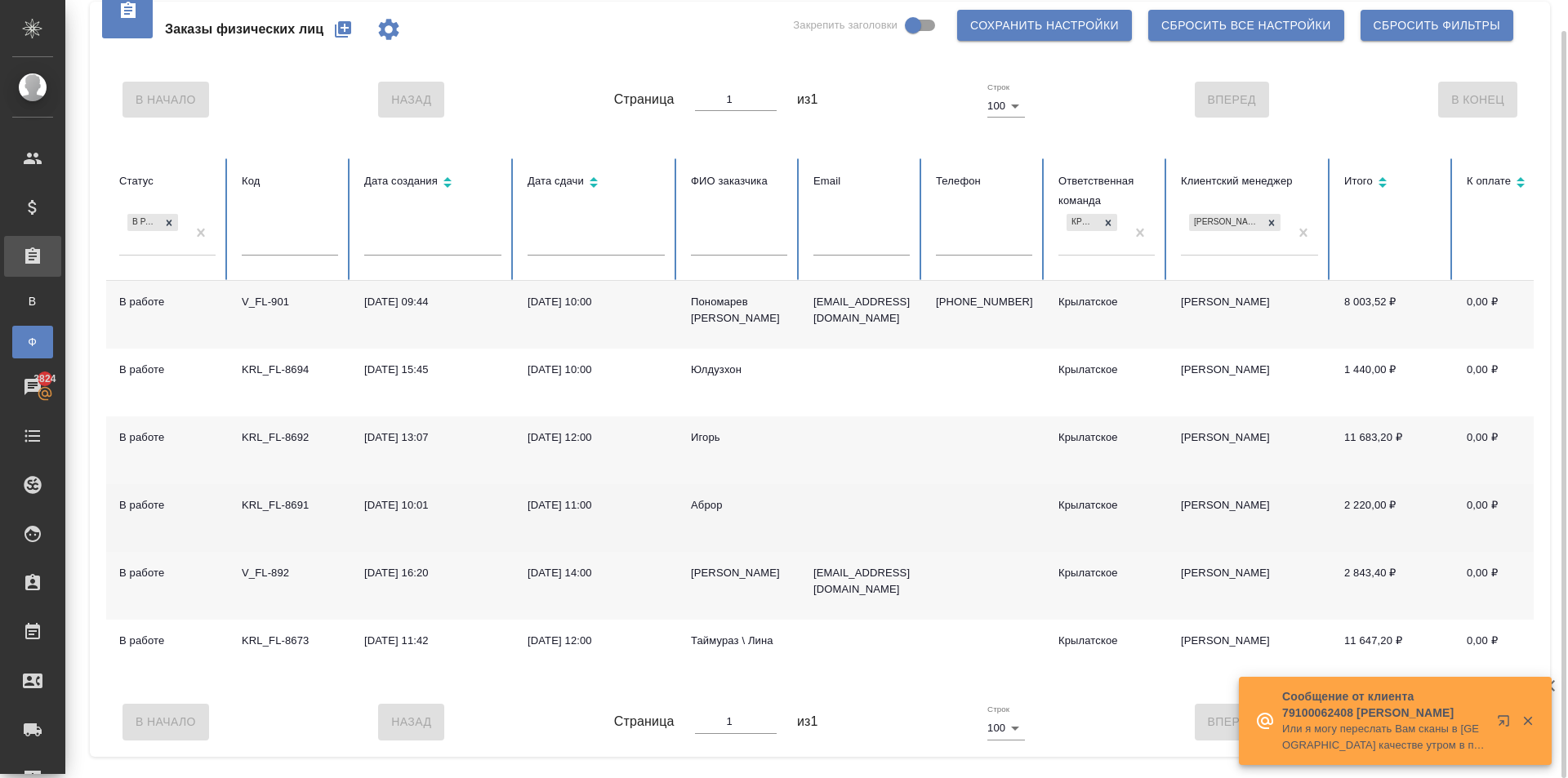
click at [708, 505] on div "Аброр" at bounding box center [738, 506] width 96 height 16
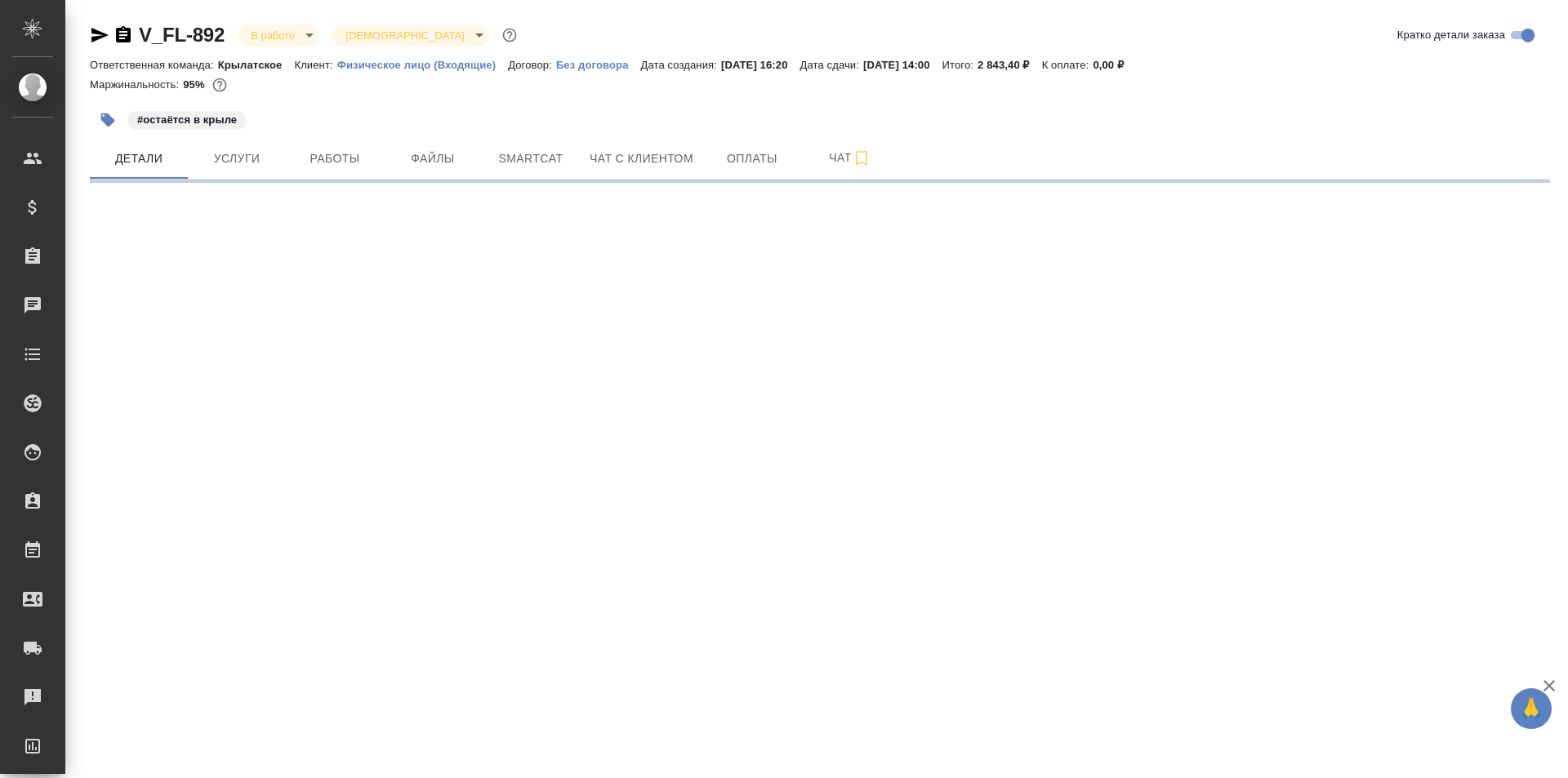
select select "RU"
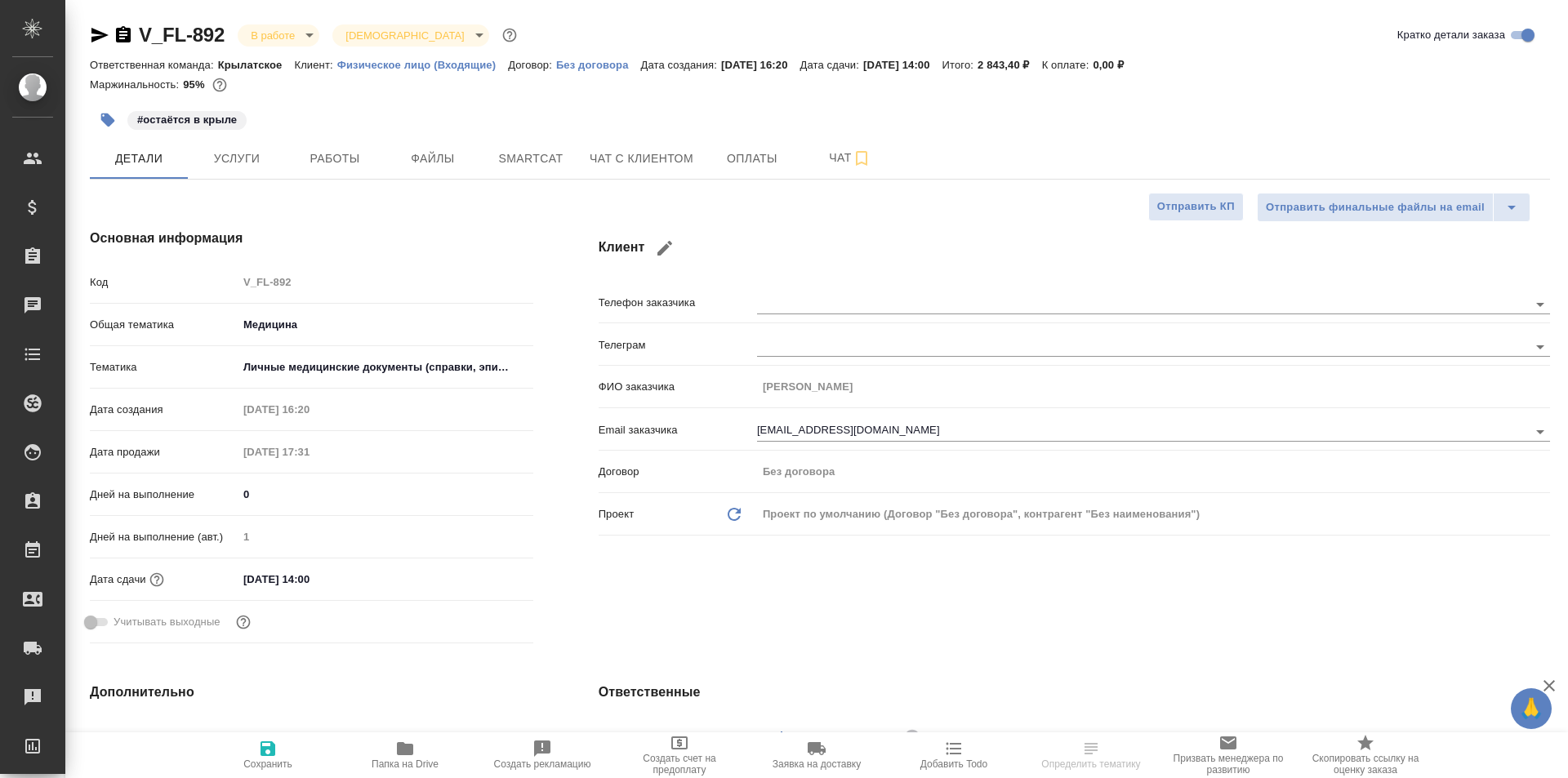
type textarea "x"
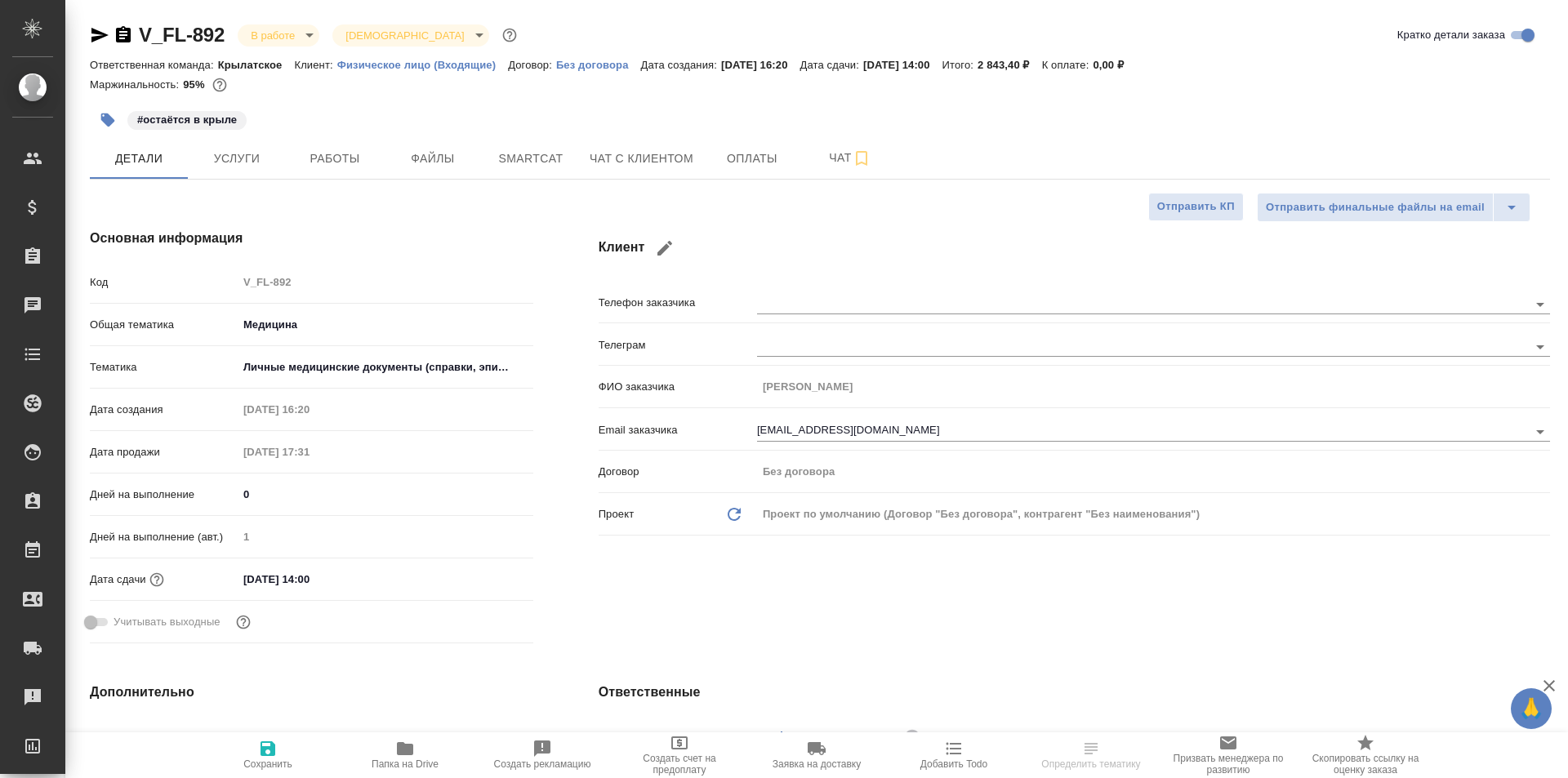
type textarea "x"
click at [339, 140] on button "Работы" at bounding box center [335, 159] width 98 height 41
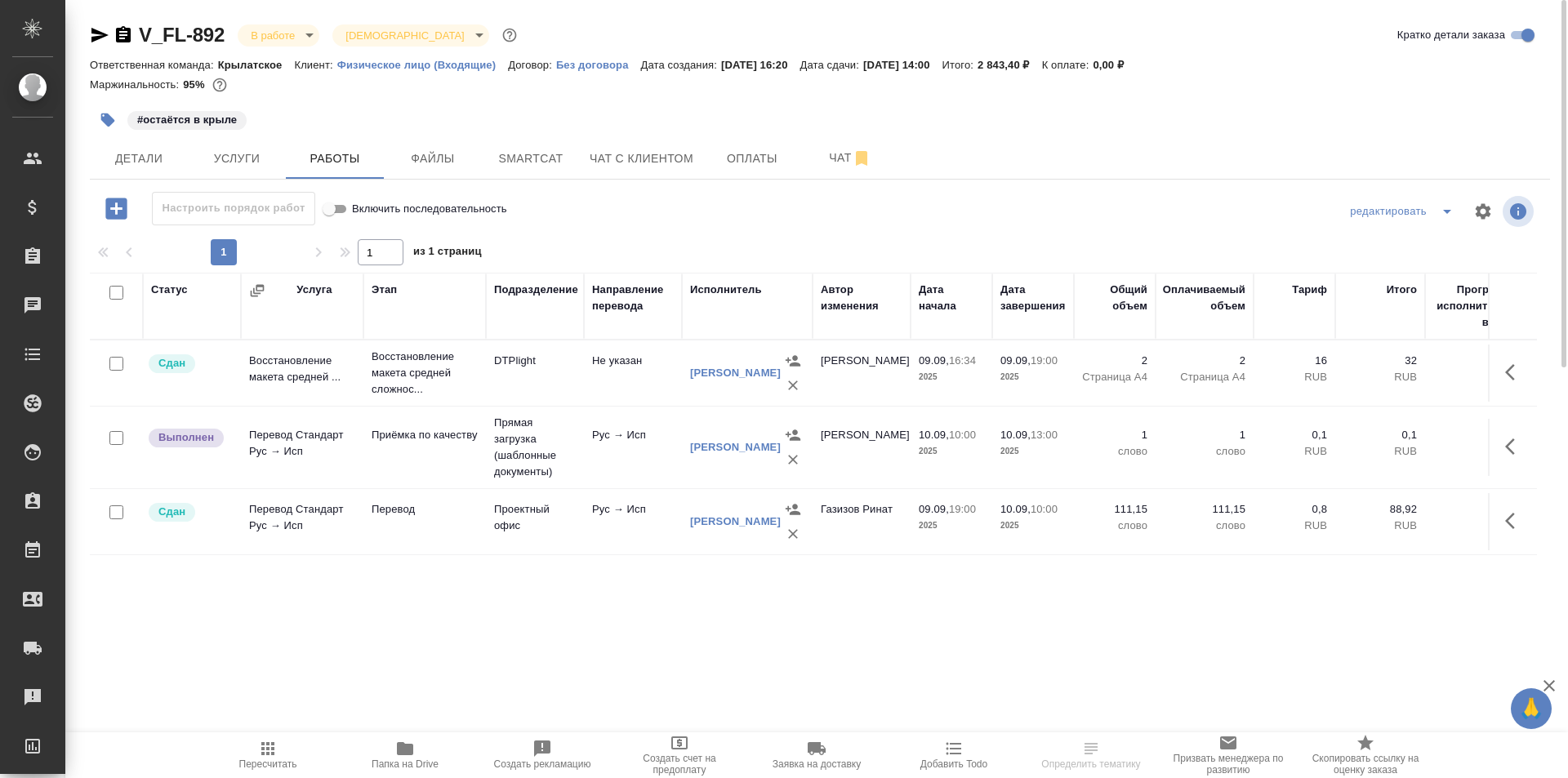
click at [298, 739] on button "Пересчитать" at bounding box center [267, 756] width 137 height 46
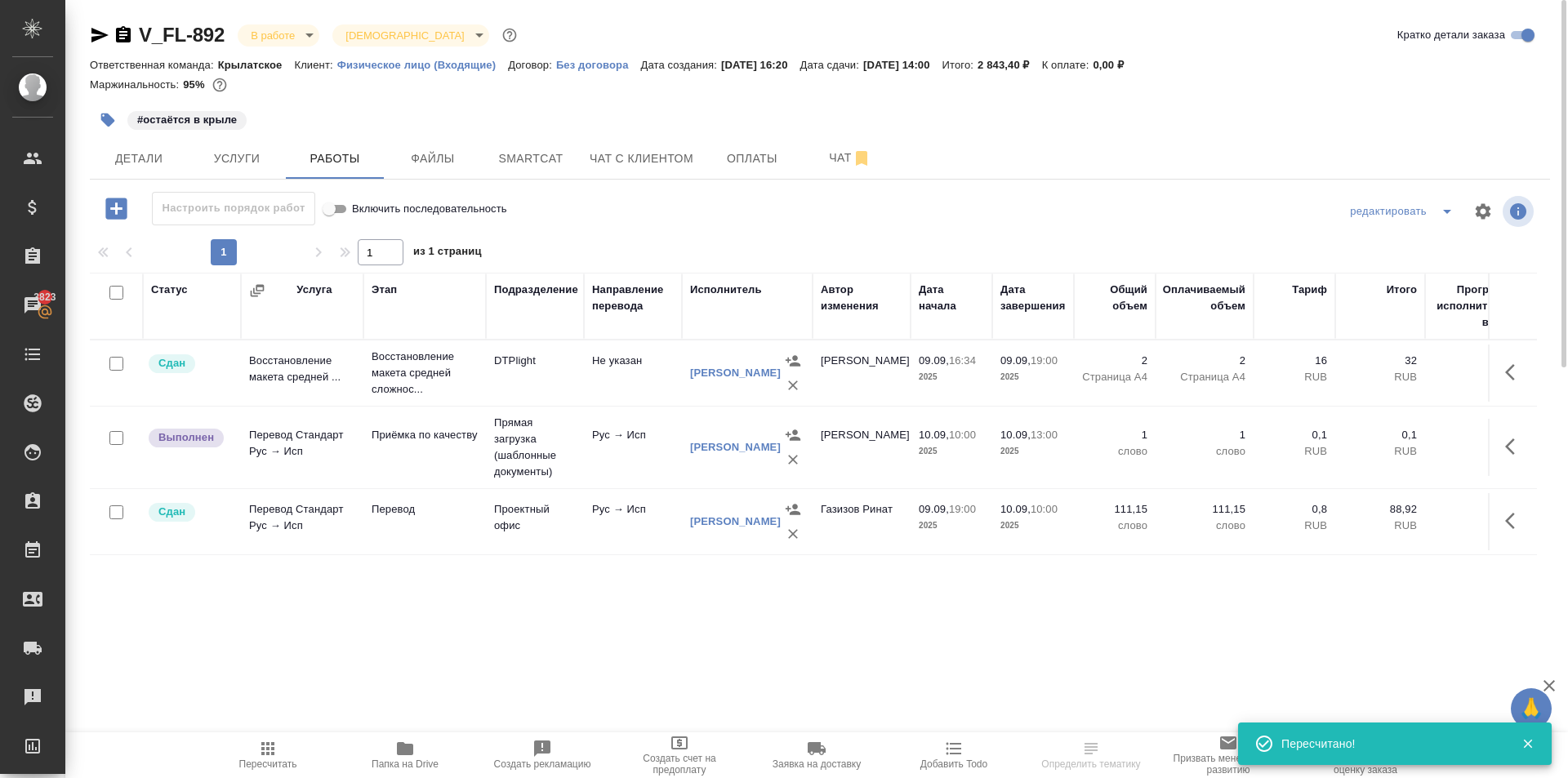
drag, startPoint x: 1518, startPoint y: 442, endPoint x: 1495, endPoint y: 452, distance: 25.1
click at [1518, 442] on icon "button" at bounding box center [1515, 447] width 20 height 20
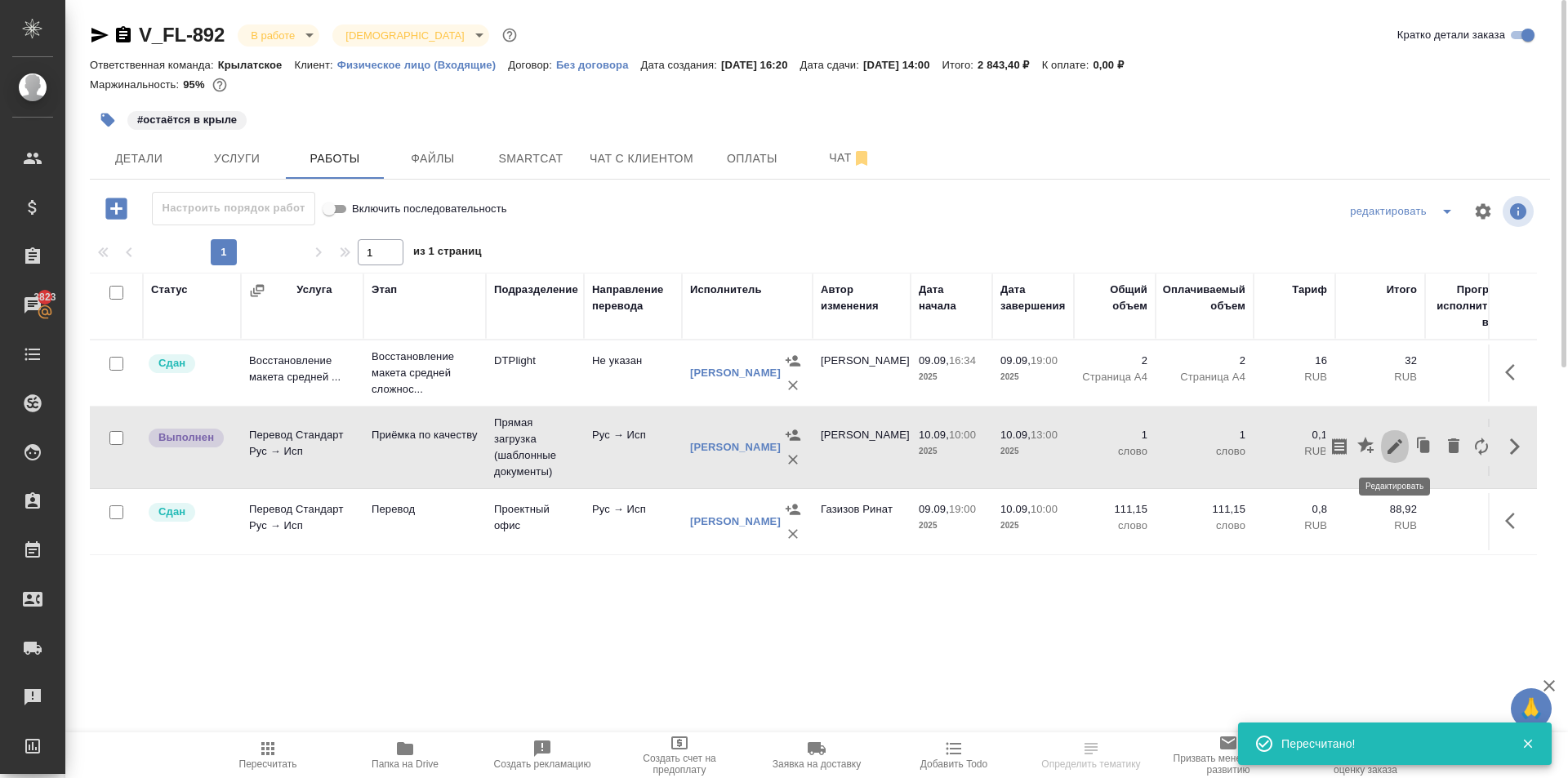
click at [1397, 448] on icon "button" at bounding box center [1395, 447] width 20 height 20
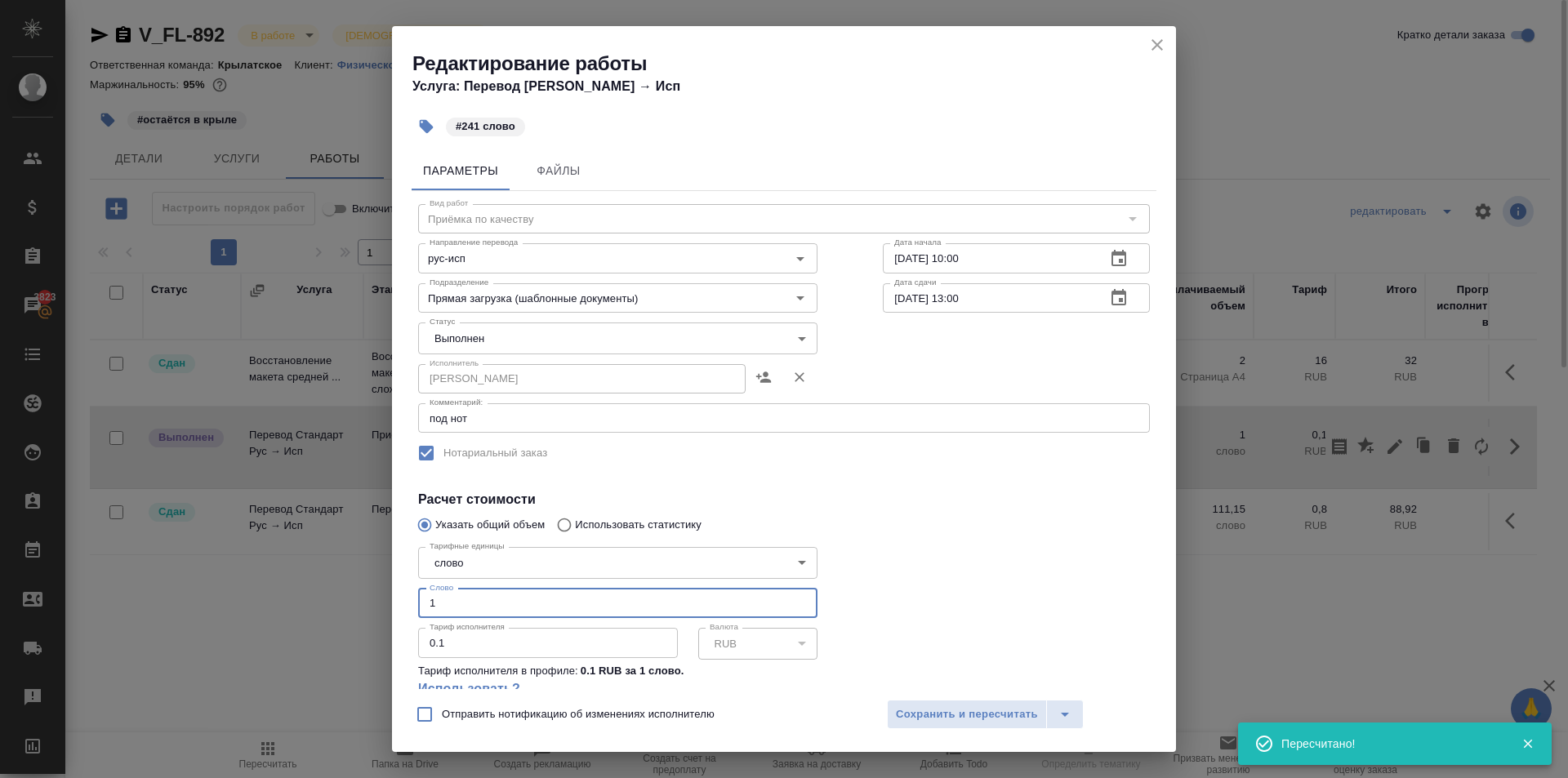
drag, startPoint x: 445, startPoint y: 613, endPoint x: 423, endPoint y: 609, distance: 22.4
click at [424, 609] on input "1" at bounding box center [617, 604] width 400 height 30
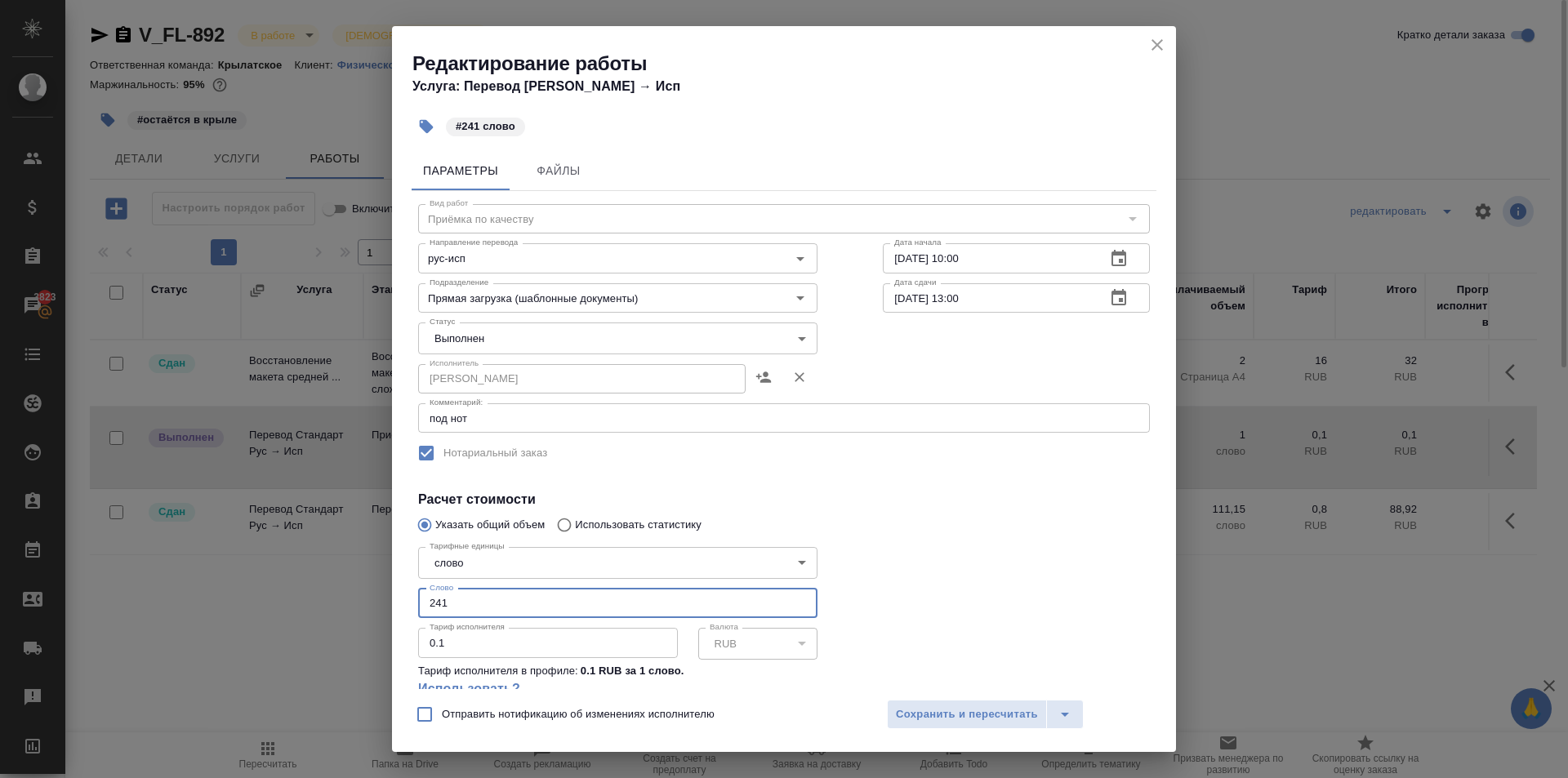
type input "241"
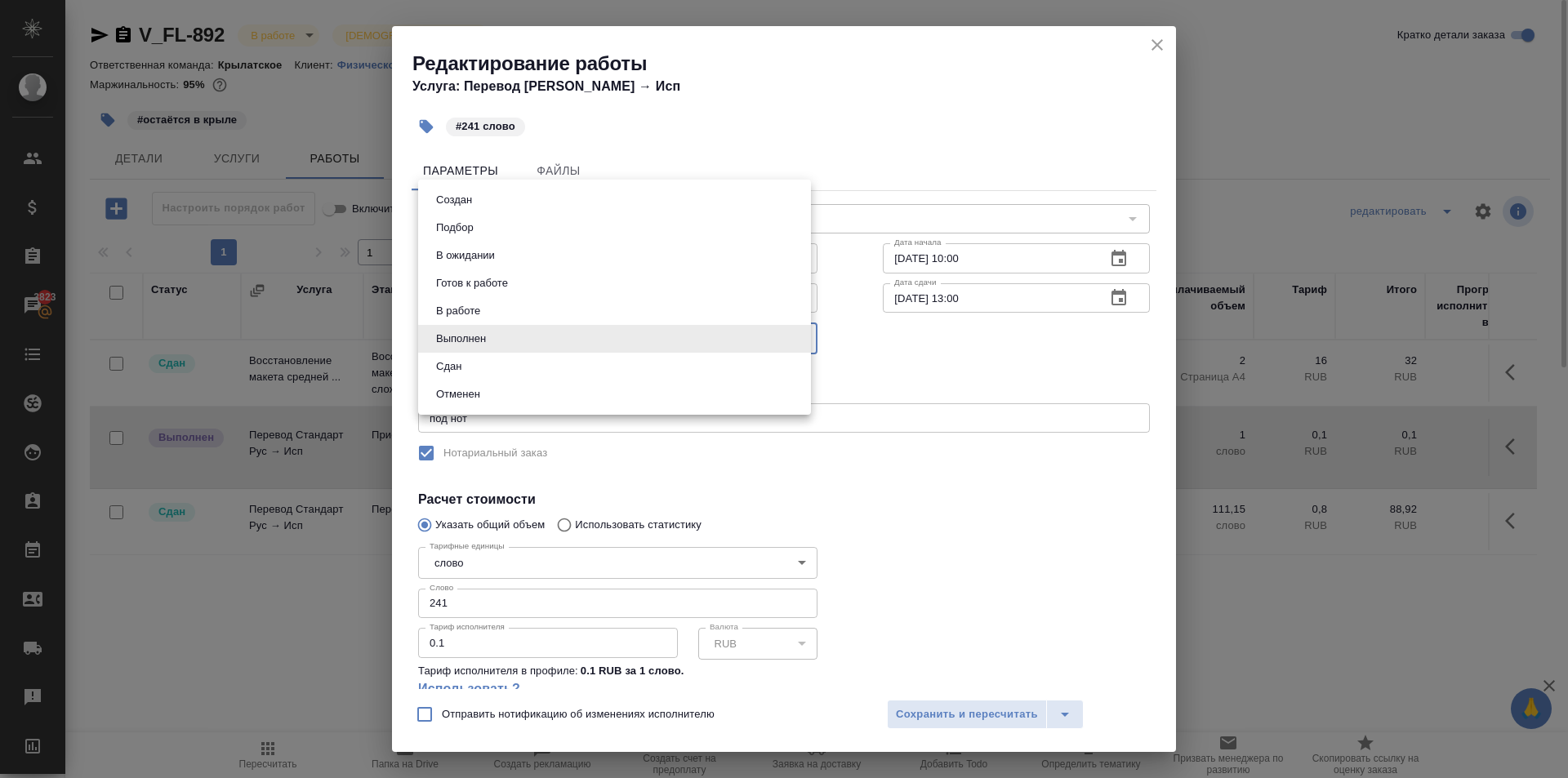
drag, startPoint x: 460, startPoint y: 340, endPoint x: 458, endPoint y: 356, distance: 16.1
click at [459, 340] on body "🙏 .cls-1 fill:#fff; AWATERA [PERSON_NAME] Спецификации Заказы 3823 Чаты Todo Пр…" at bounding box center [784, 389] width 1568 height 778
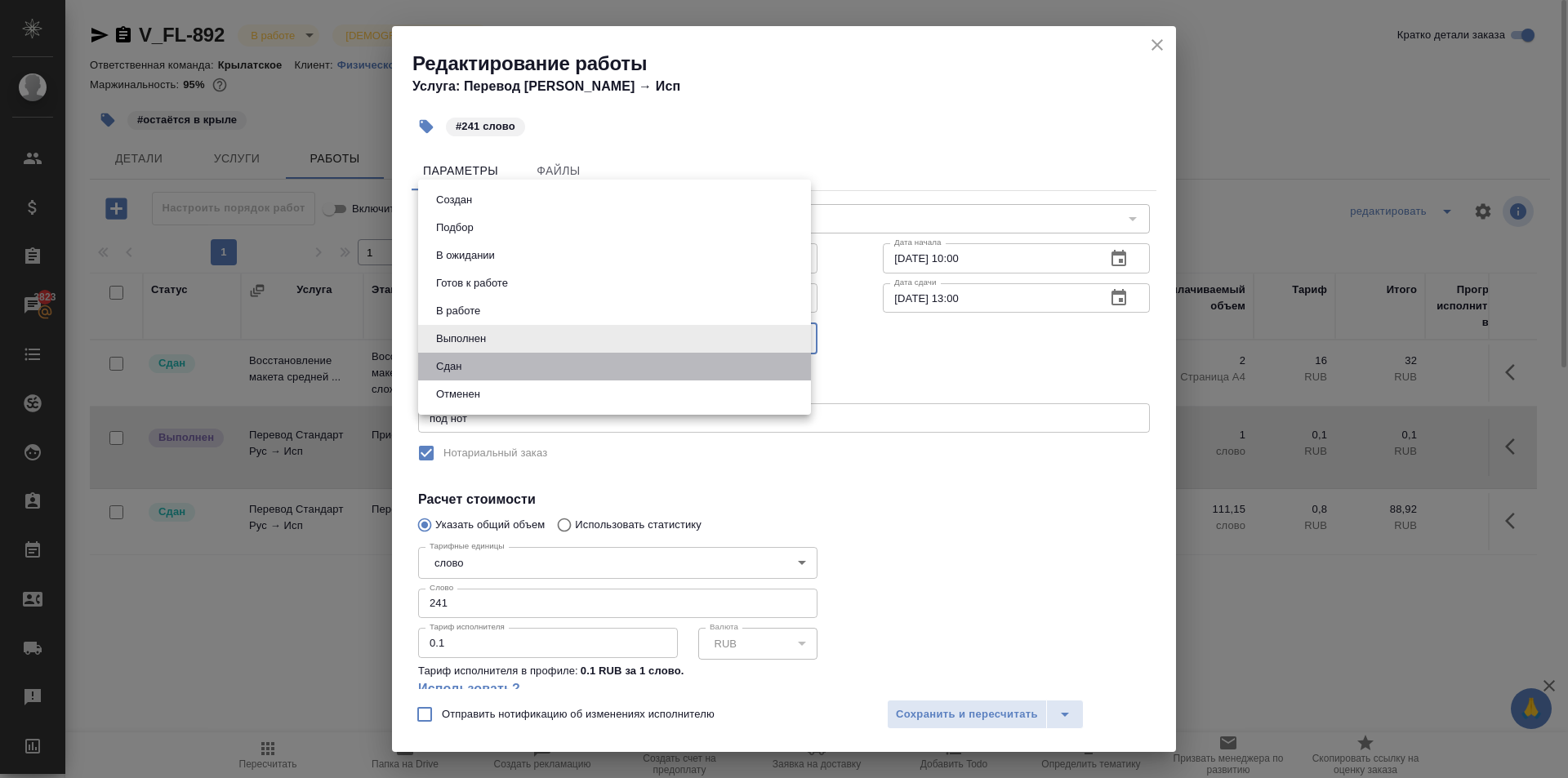
drag, startPoint x: 453, startPoint y: 380, endPoint x: 448, endPoint y: 373, distance: 8.6
click at [450, 376] on li "Сдан" at bounding box center [614, 367] width 393 height 28
type input "closed"
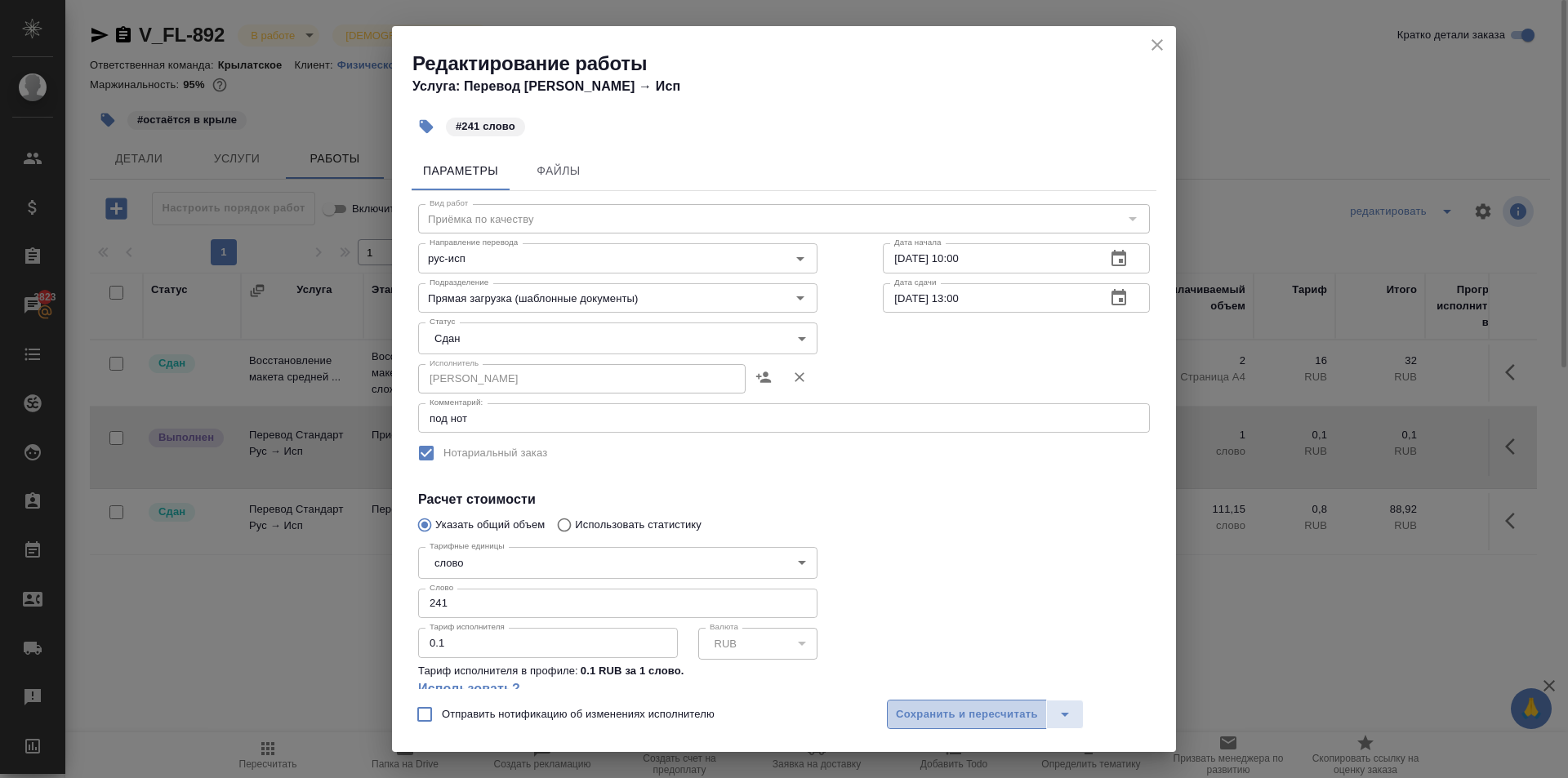
click at [983, 710] on span "Сохранить и пересчитать" at bounding box center [966, 715] width 142 height 19
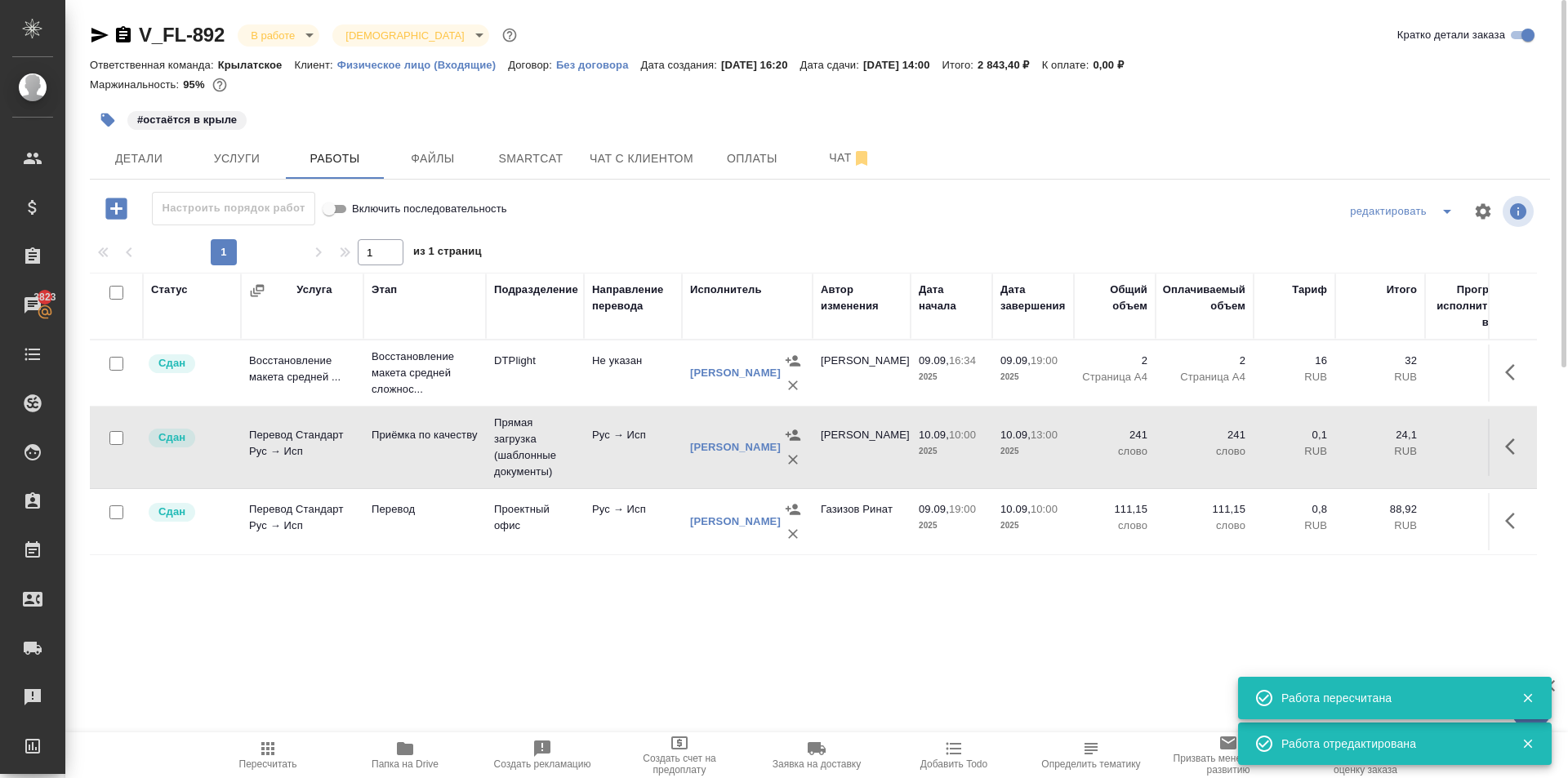
click at [224, 762] on span "Пересчитать" at bounding box center [267, 755] width 118 height 31
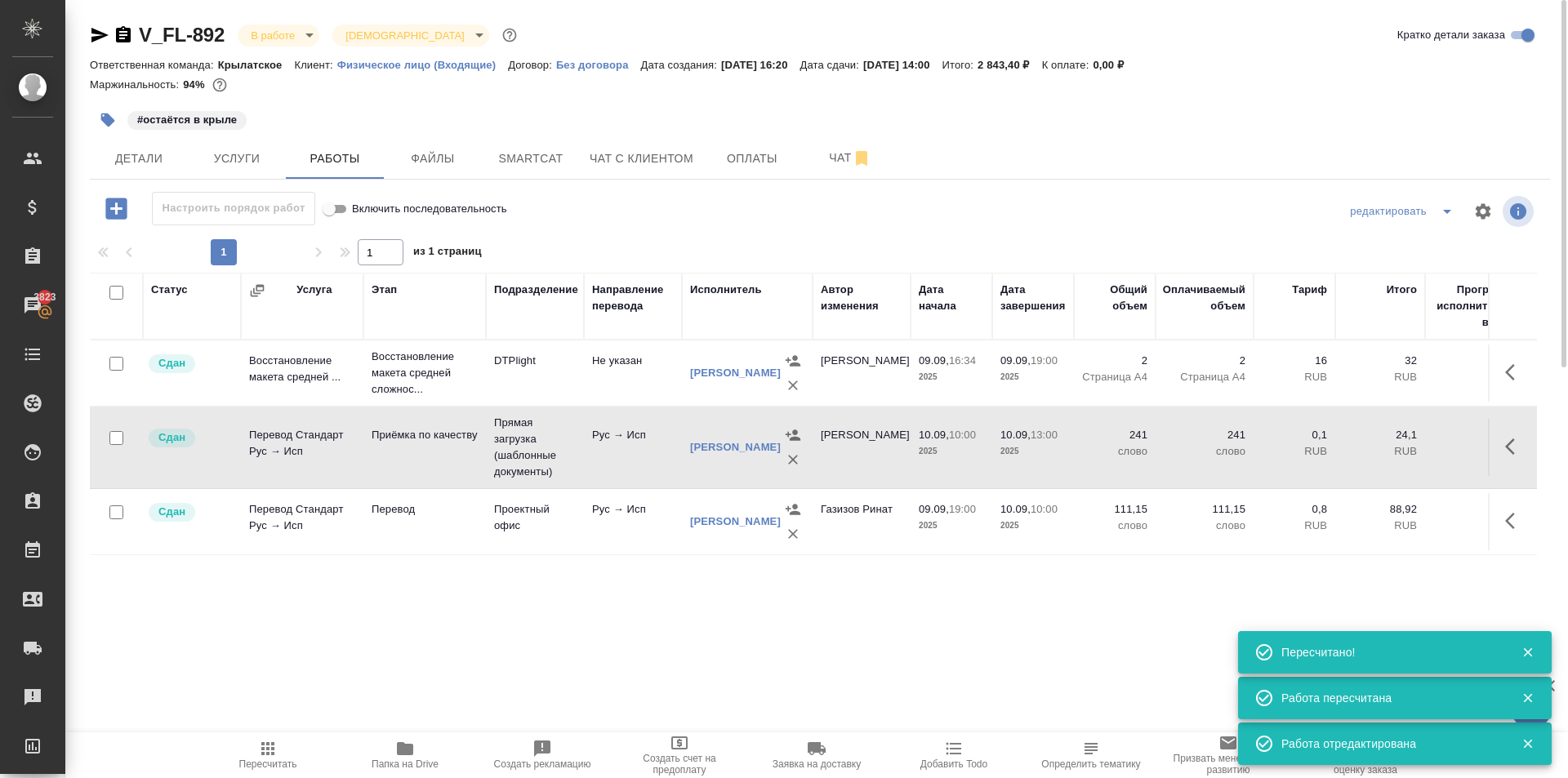
click at [228, 762] on span "Пересчитать" at bounding box center [267, 755] width 118 height 31
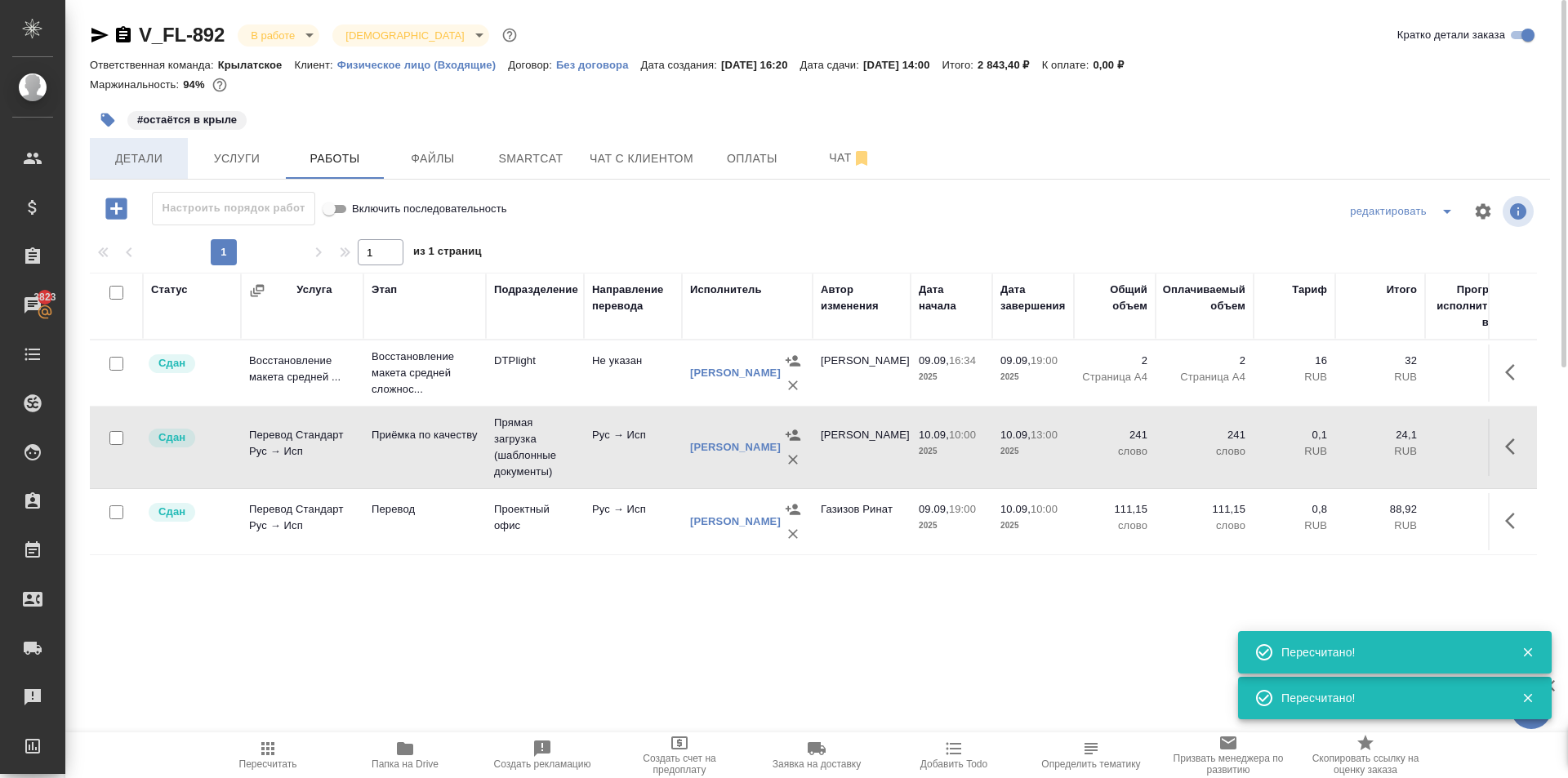
click at [141, 154] on span "Детали" at bounding box center [138, 159] width 78 height 21
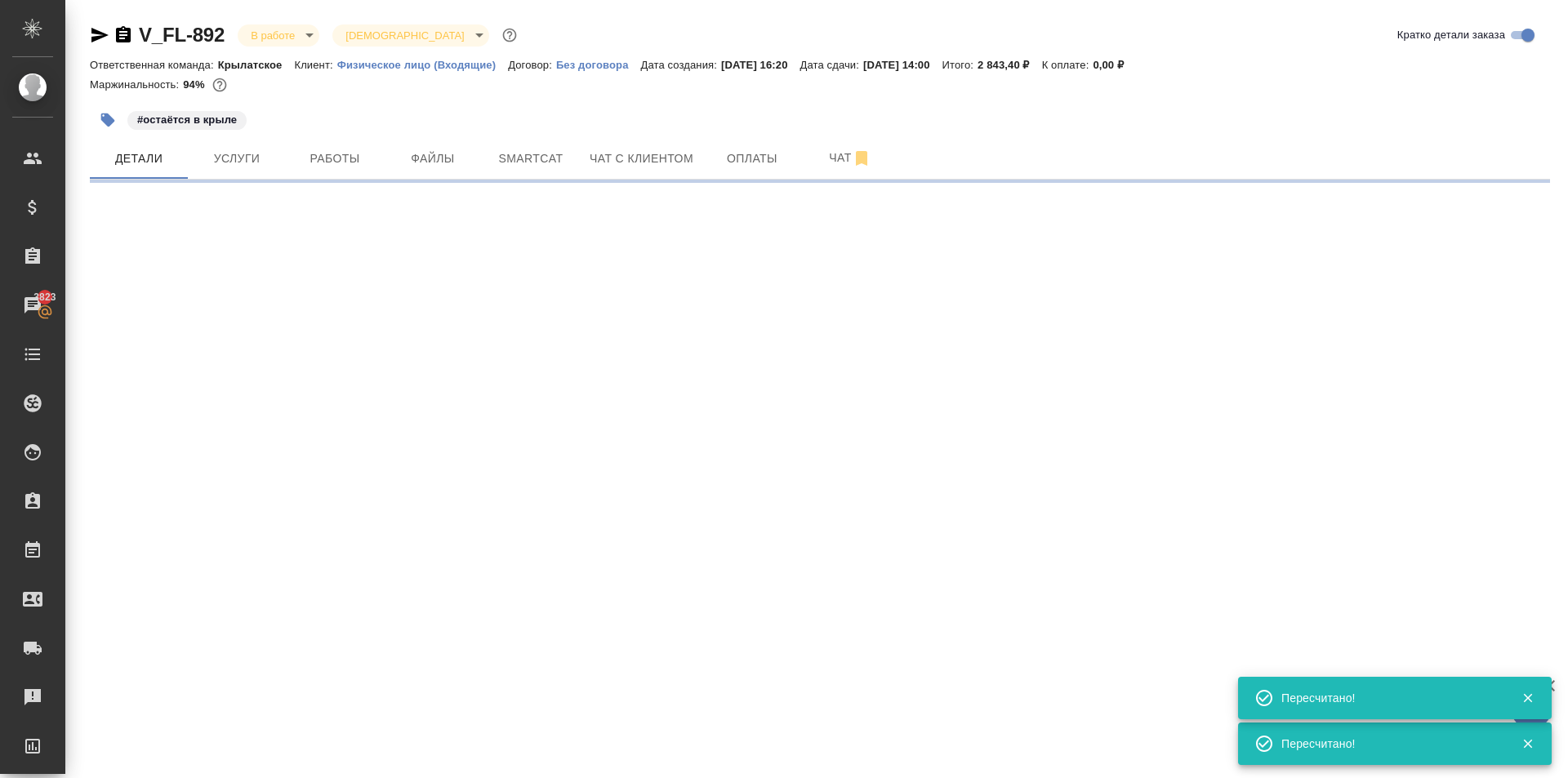
select select "RU"
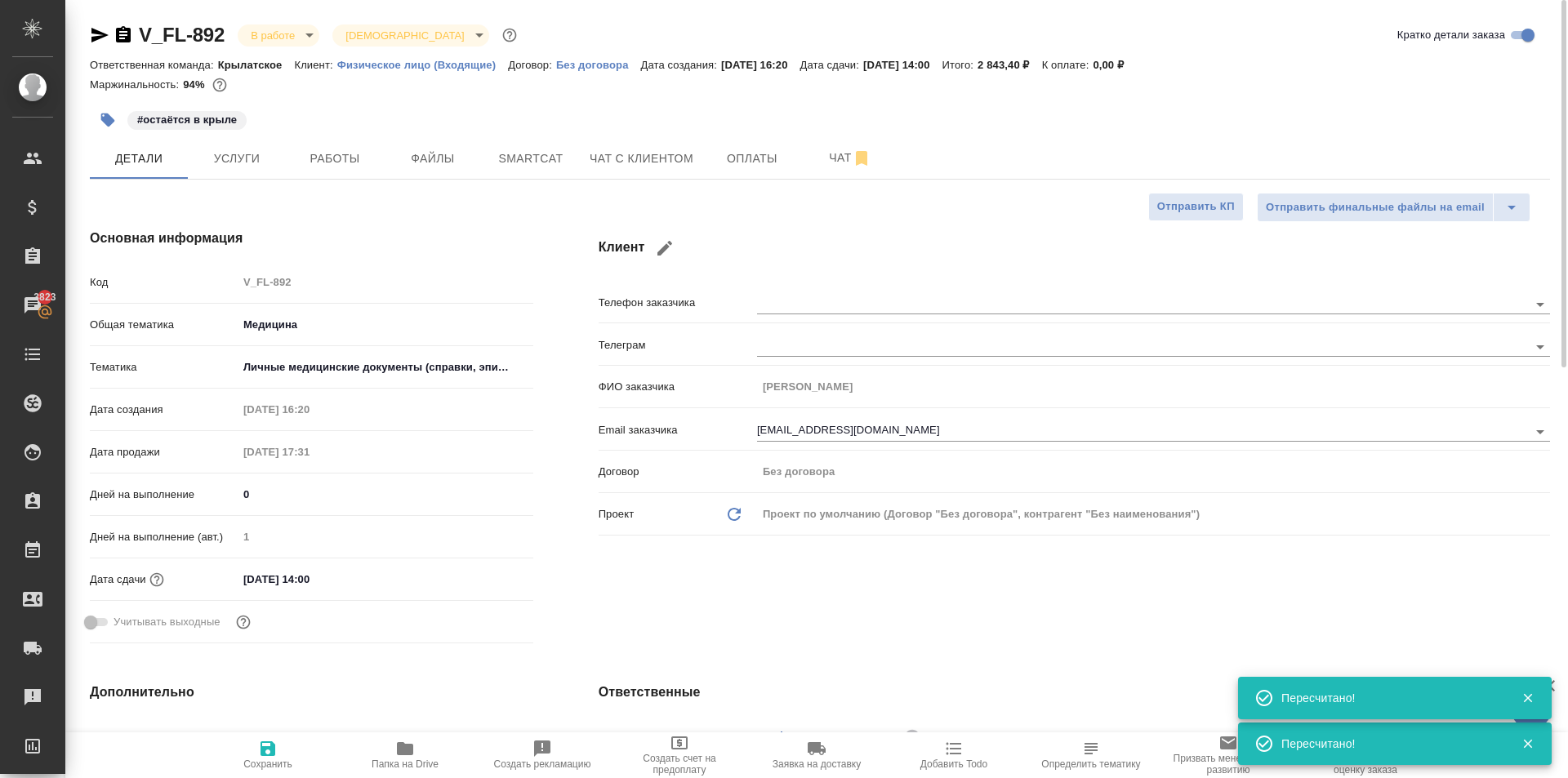
type textarea "x"
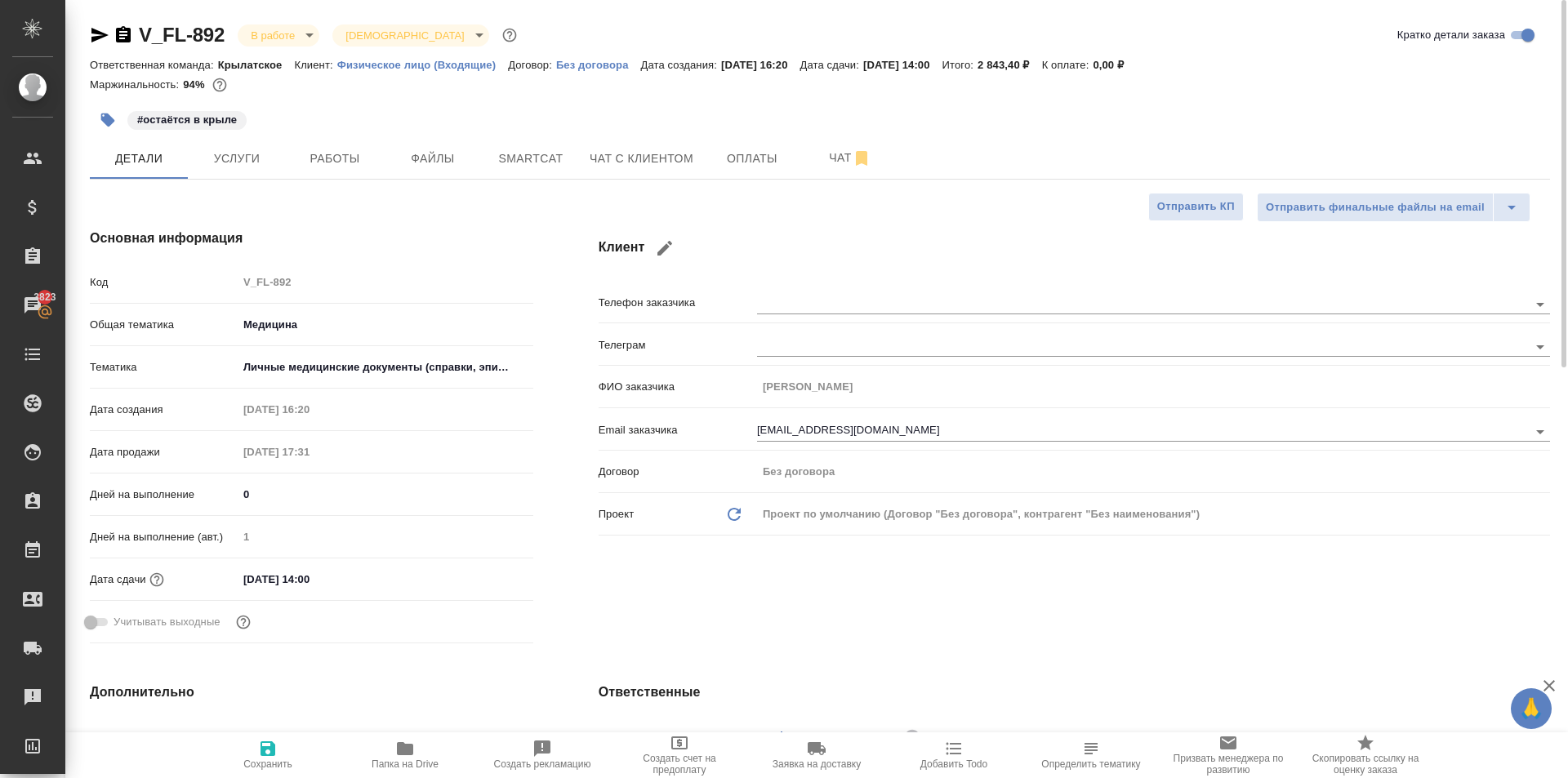
type textarea "x"
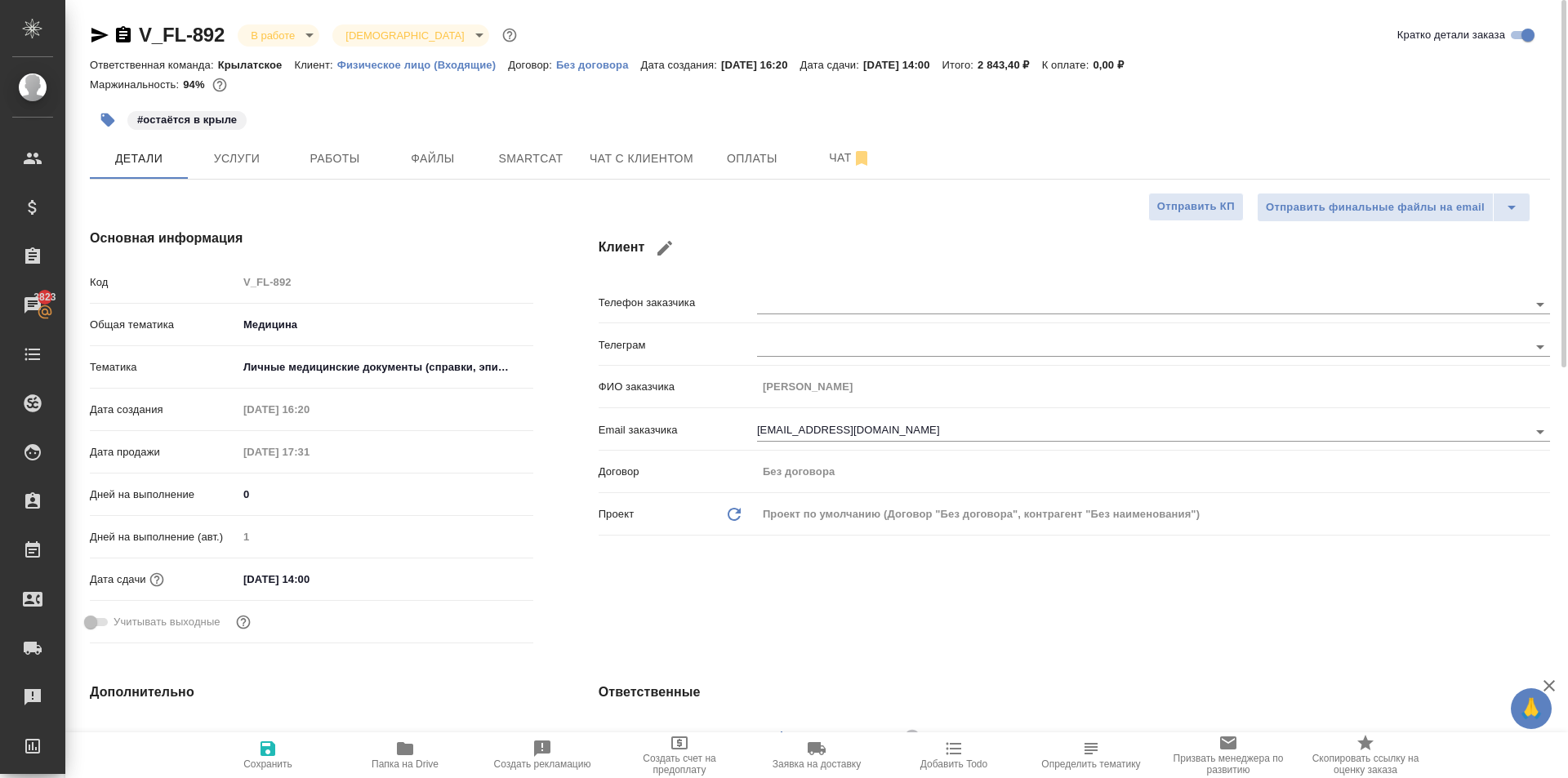
type textarea "x"
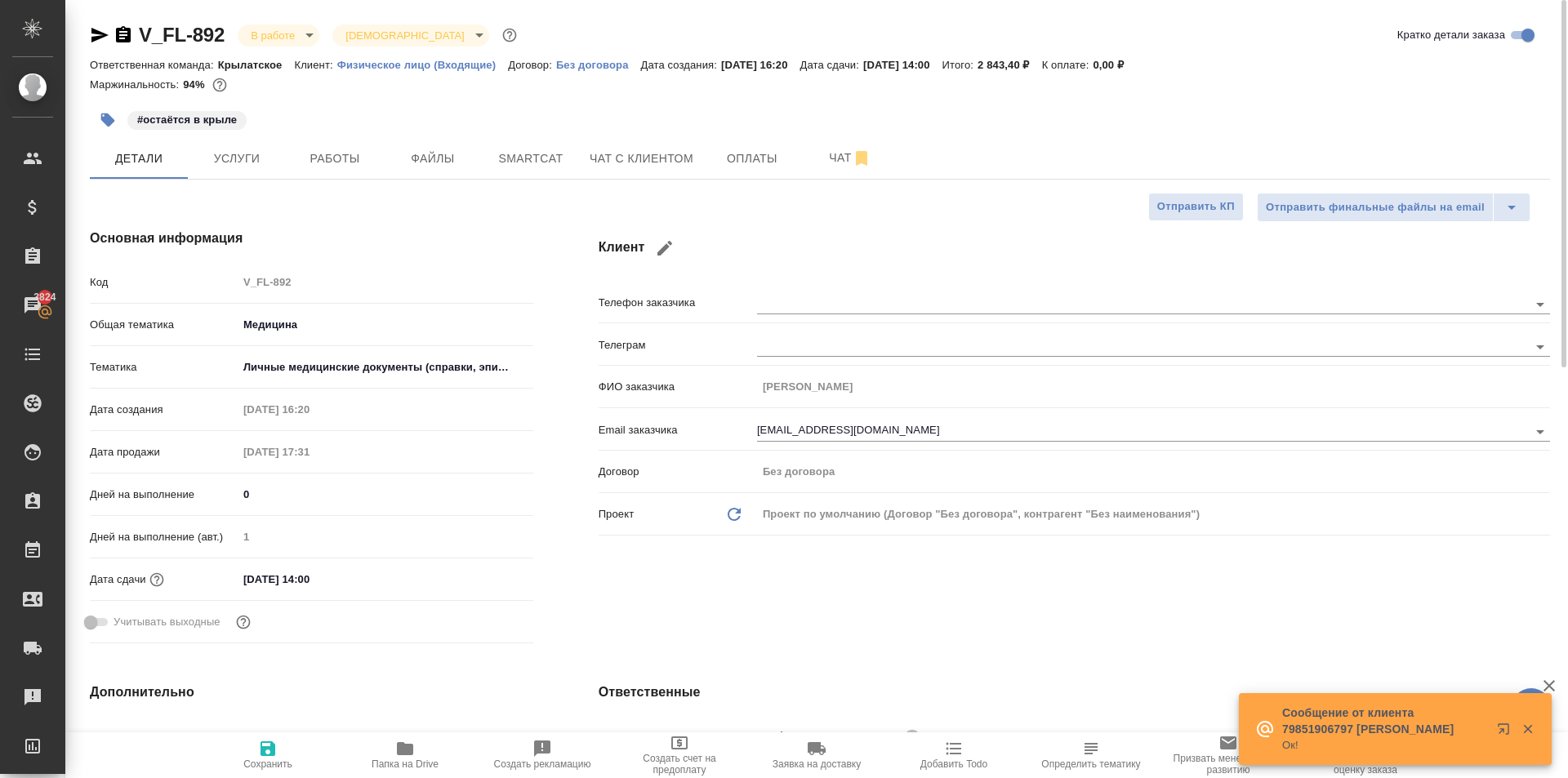
click at [308, 34] on body "🙏 .cls-1 fill:#fff; AWATERA Kasymov Timur Клиенты Спецификации Заказы 3824 Чаты…" at bounding box center [784, 389] width 1568 height 778
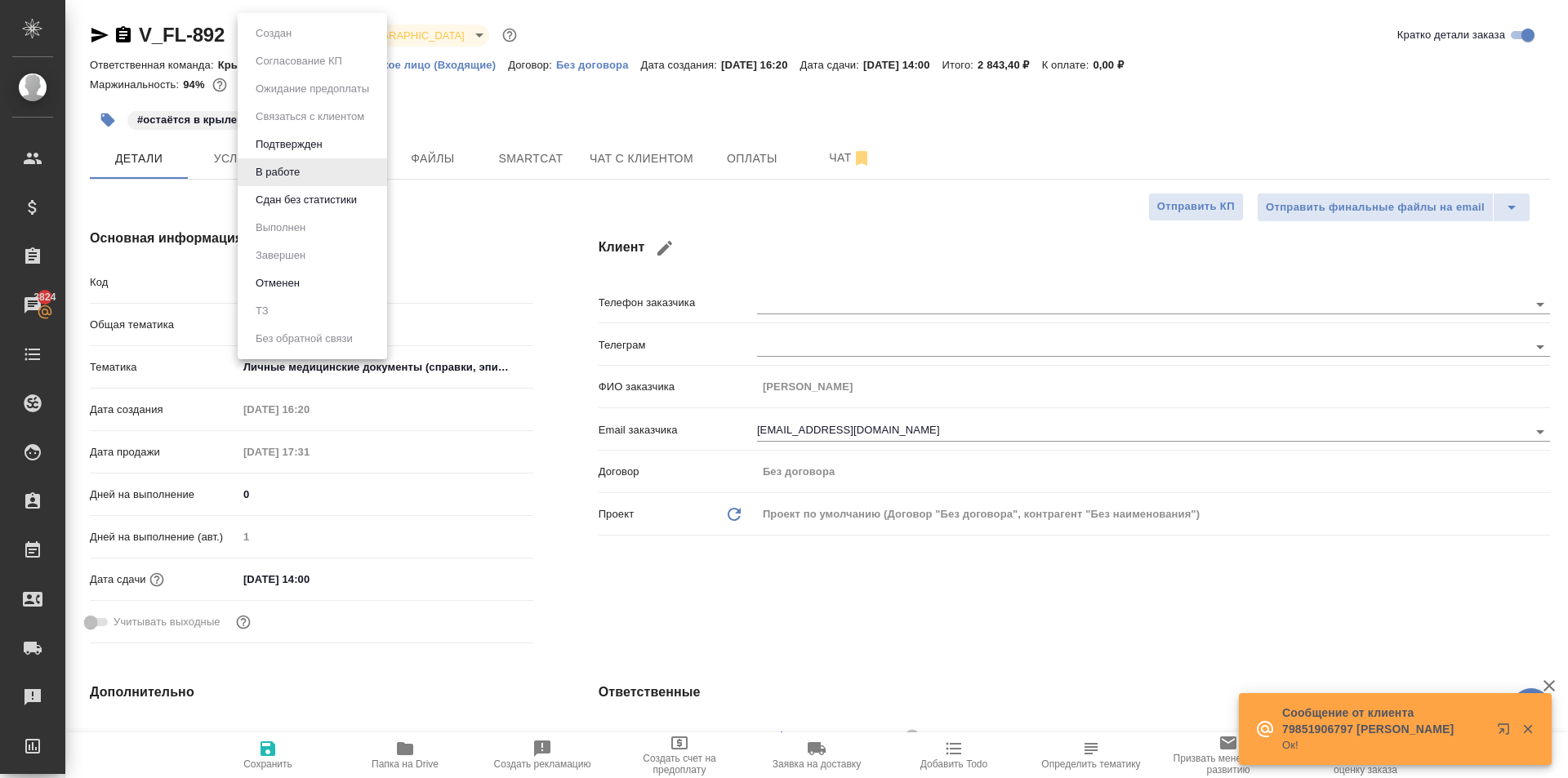
click at [312, 195] on button "Сдан без статистики" at bounding box center [306, 200] width 111 height 18
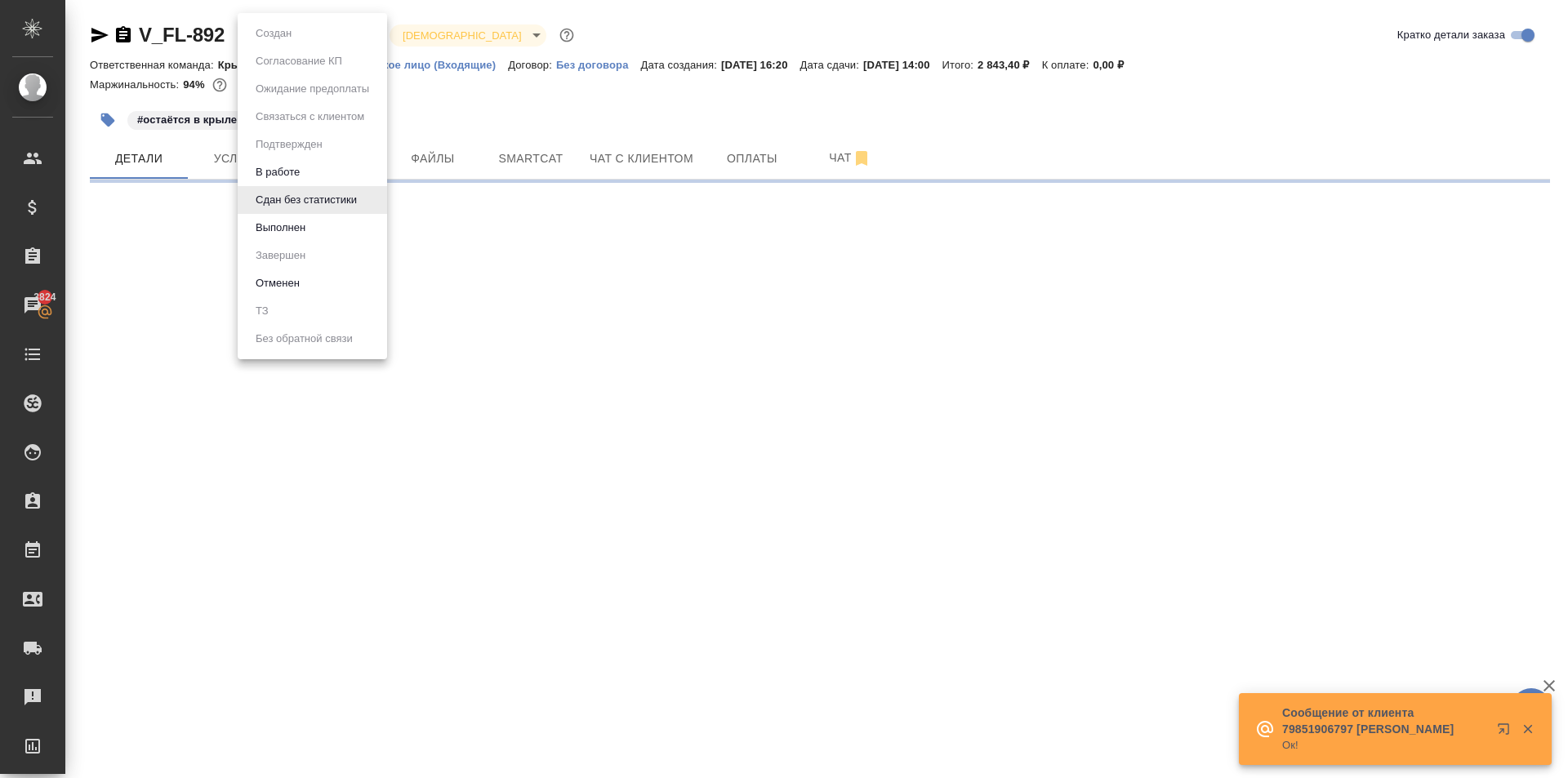
click at [291, 40] on body "🙏 .cls-1 fill:#fff; AWATERA Kasymov Timur Клиенты Спецификации Заказы 3824 Чаты…" at bounding box center [784, 389] width 1568 height 778
select select "RU"
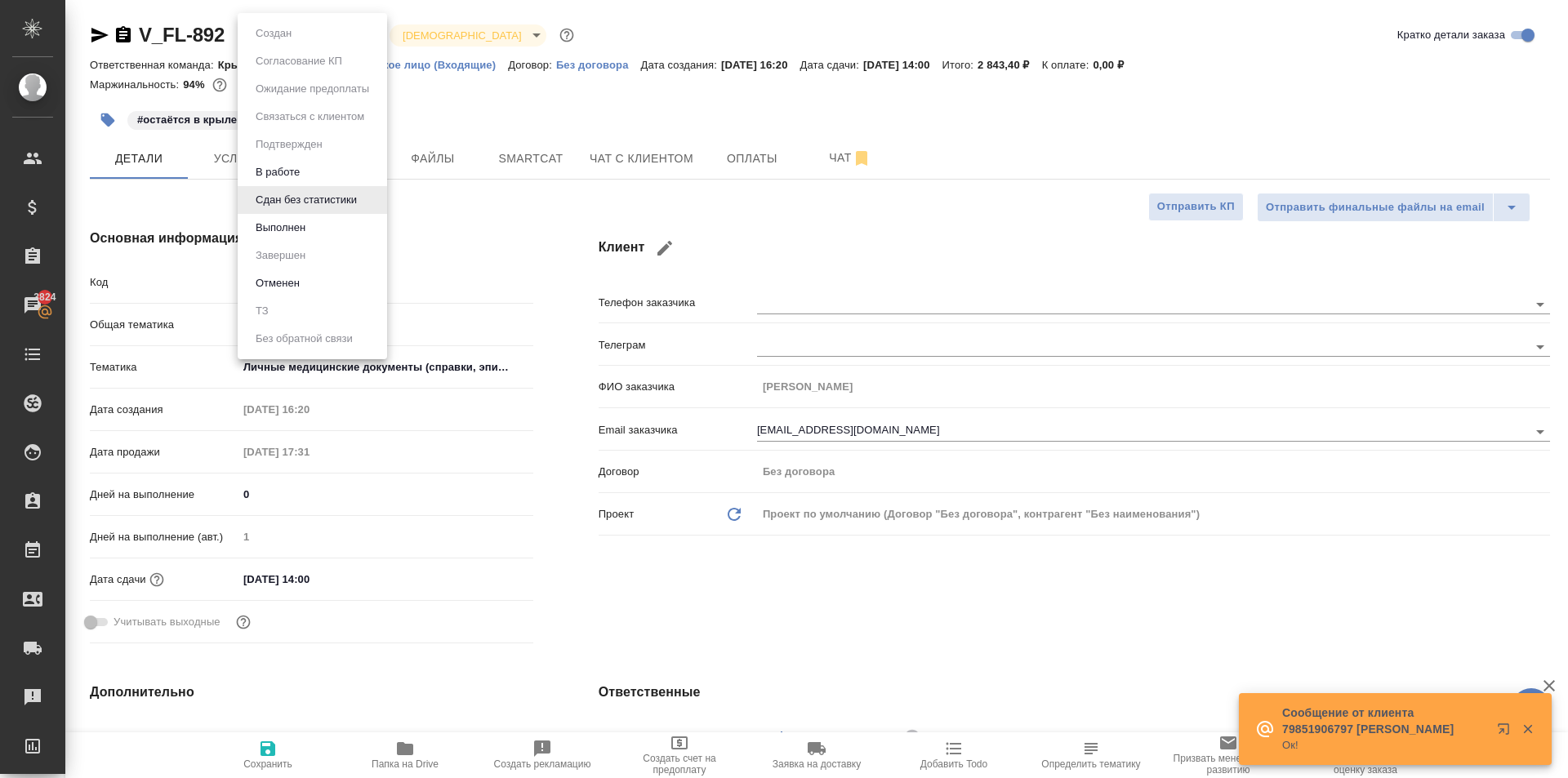
type textarea "x"
click at [307, 226] on button "Выполнен" at bounding box center [280, 228] width 59 height 18
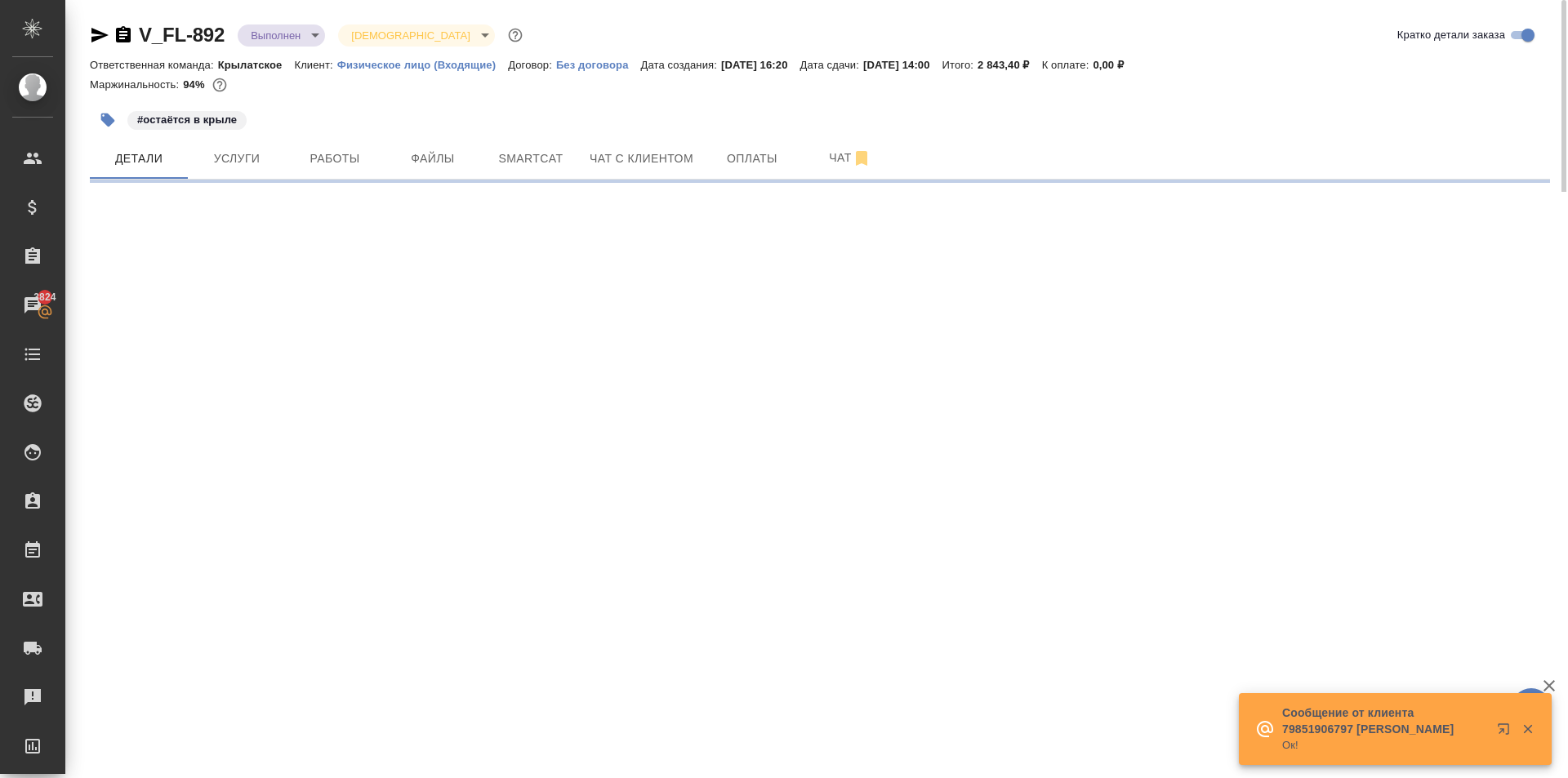
click at [306, 39] on body "🙏 .cls-1 fill:#fff; AWATERA Kasymov Timur Клиенты Спецификации Заказы 3824 Чаты…" at bounding box center [784, 389] width 1568 height 778
select select "RU"
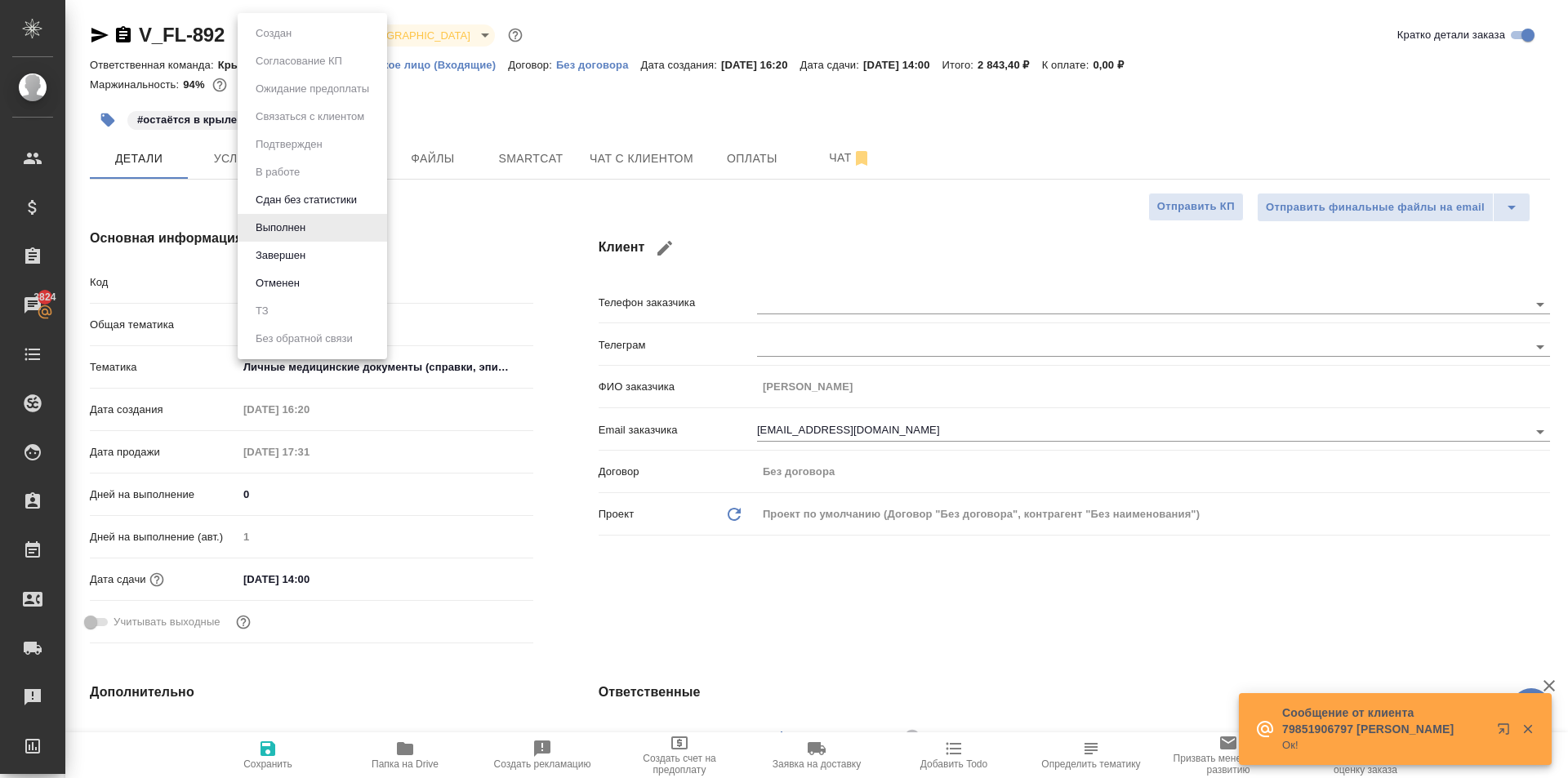
type textarea "x"
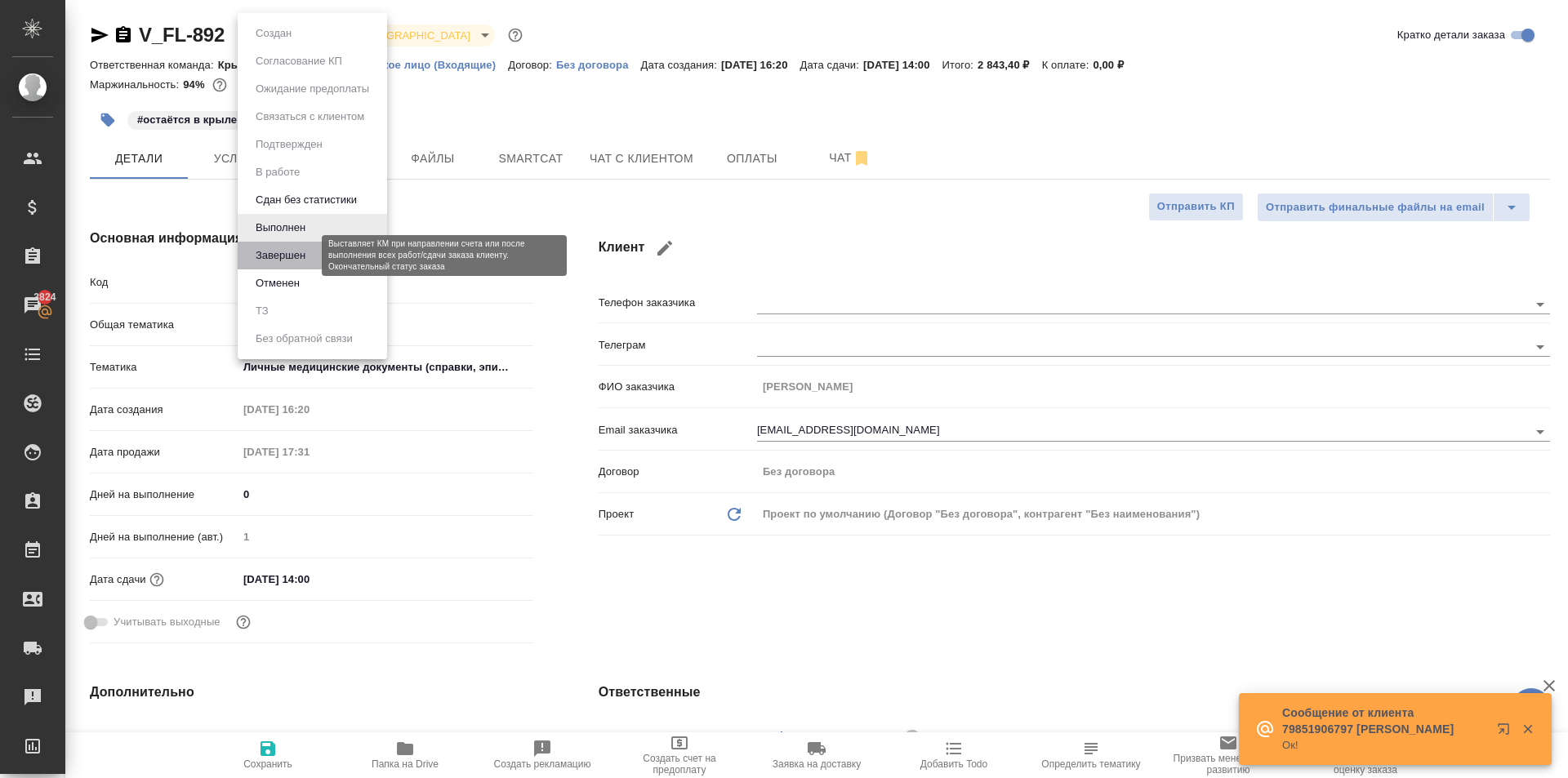
click at [299, 252] on button "Завершен" at bounding box center [280, 256] width 59 height 18
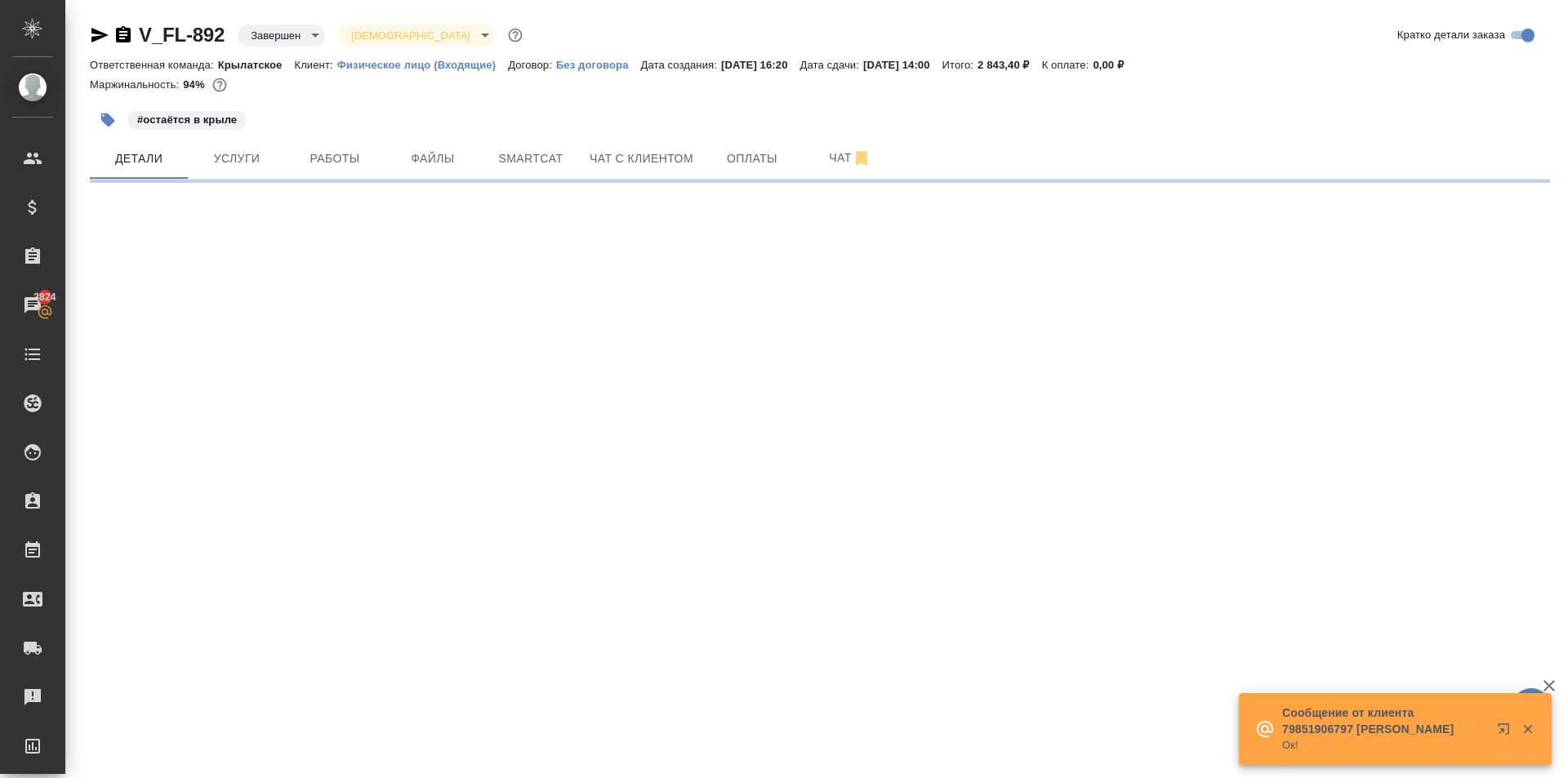
select select "RU"
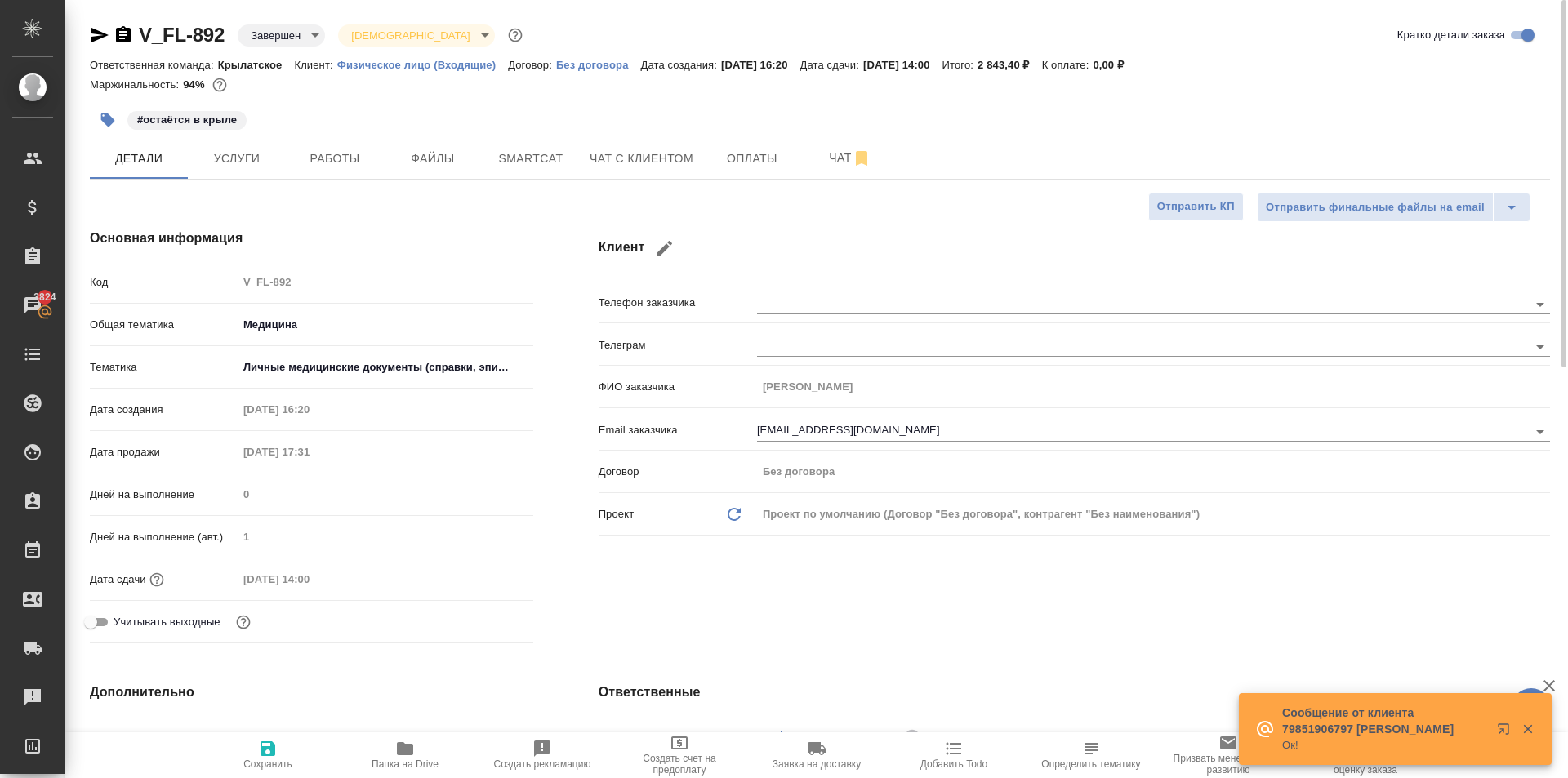
type textarea "x"
click at [332, 158] on span "Работы" at bounding box center [334, 159] width 78 height 21
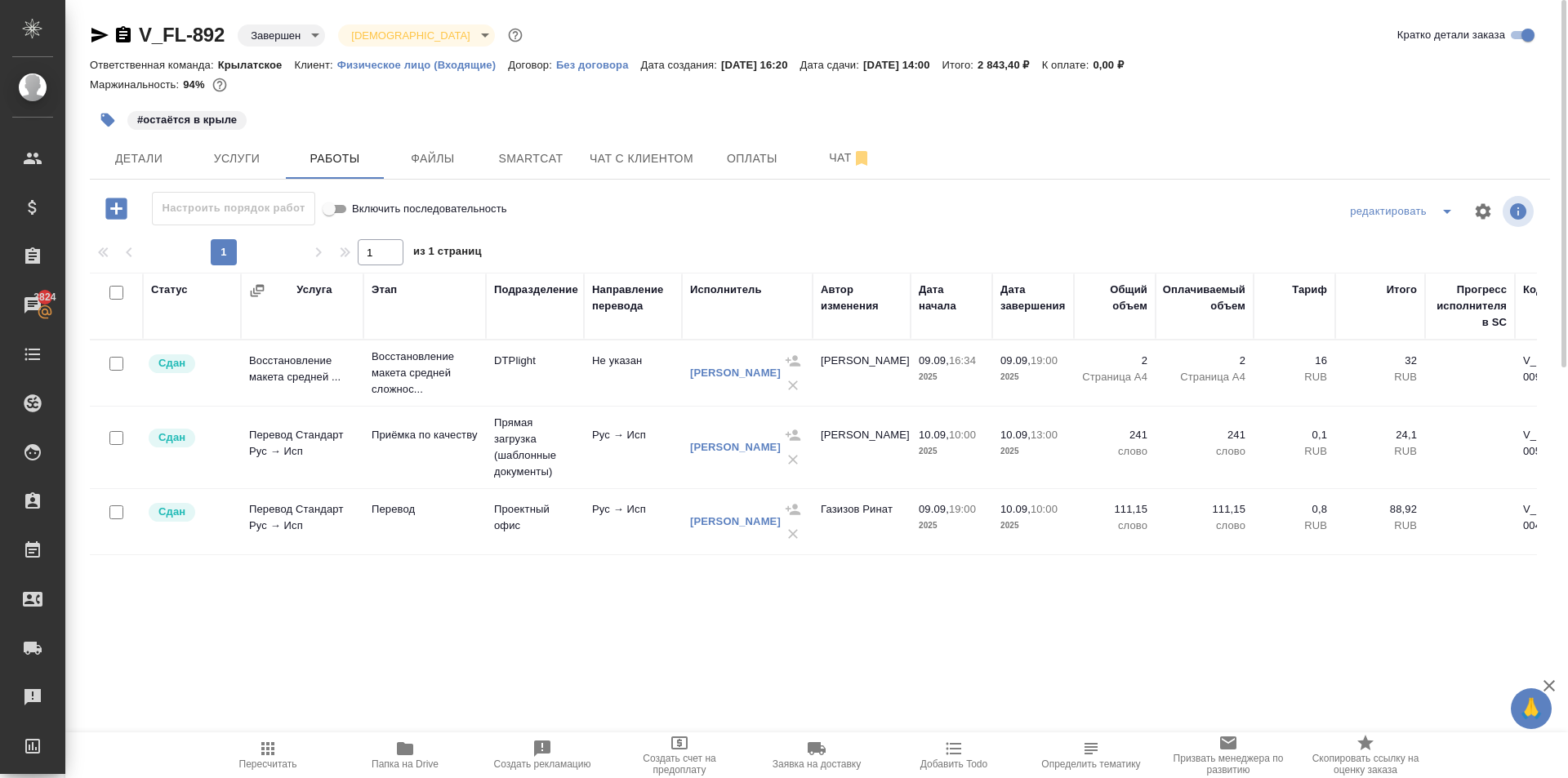
click at [280, 770] on button "Пересчитать" at bounding box center [267, 756] width 137 height 46
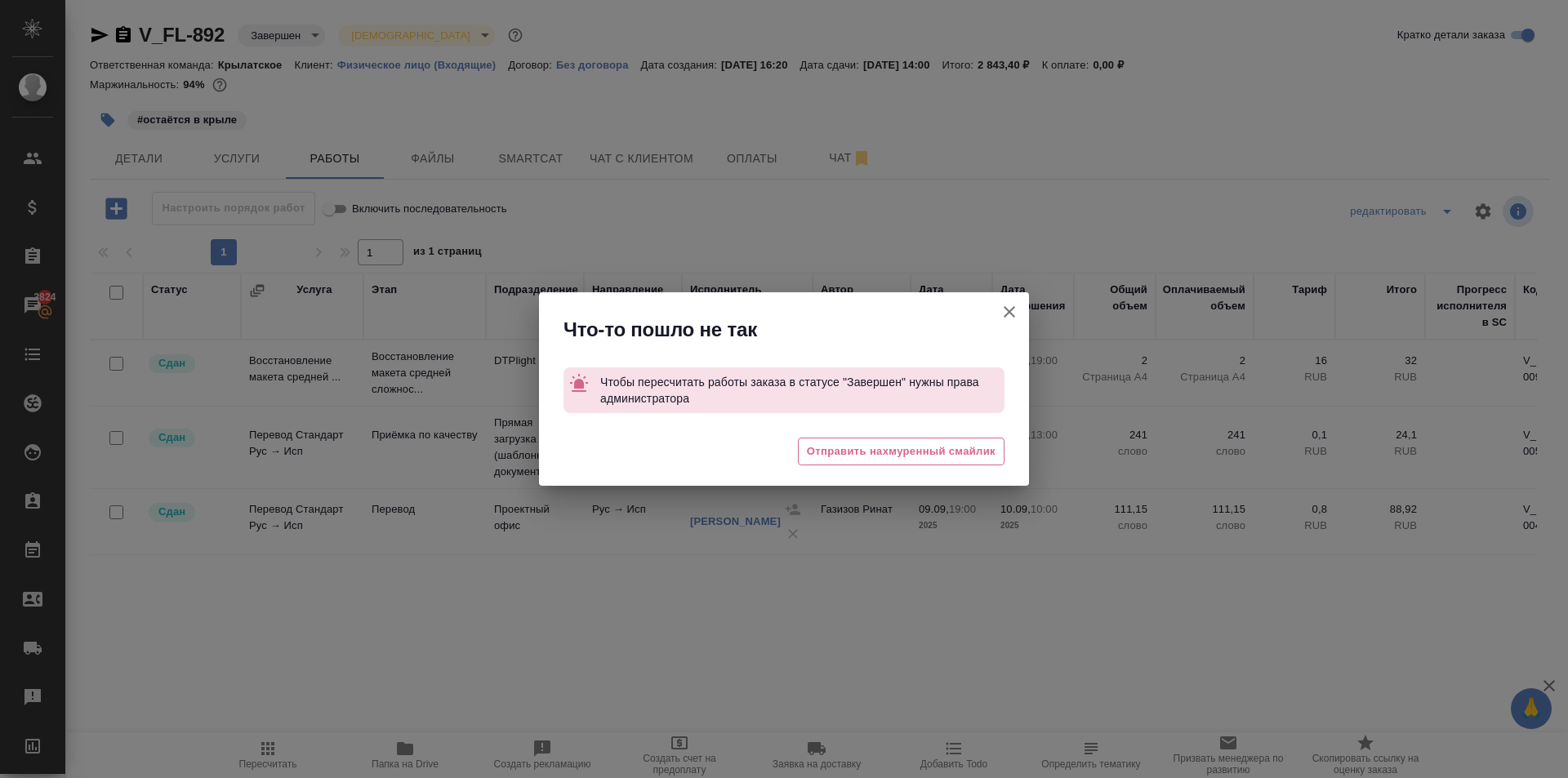
click at [1011, 306] on icon "button" at bounding box center [1010, 312] width 20 height 20
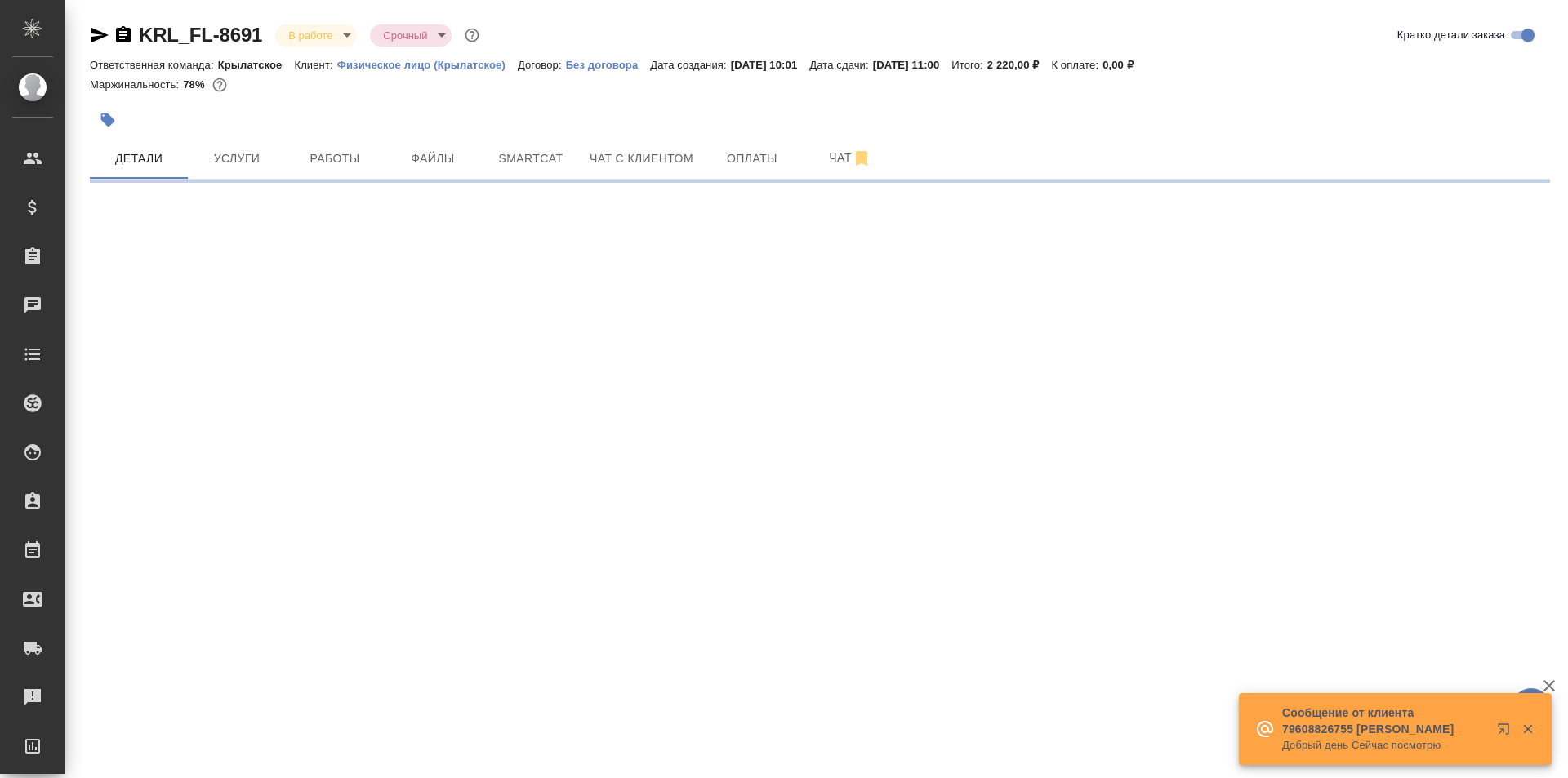
select select "RU"
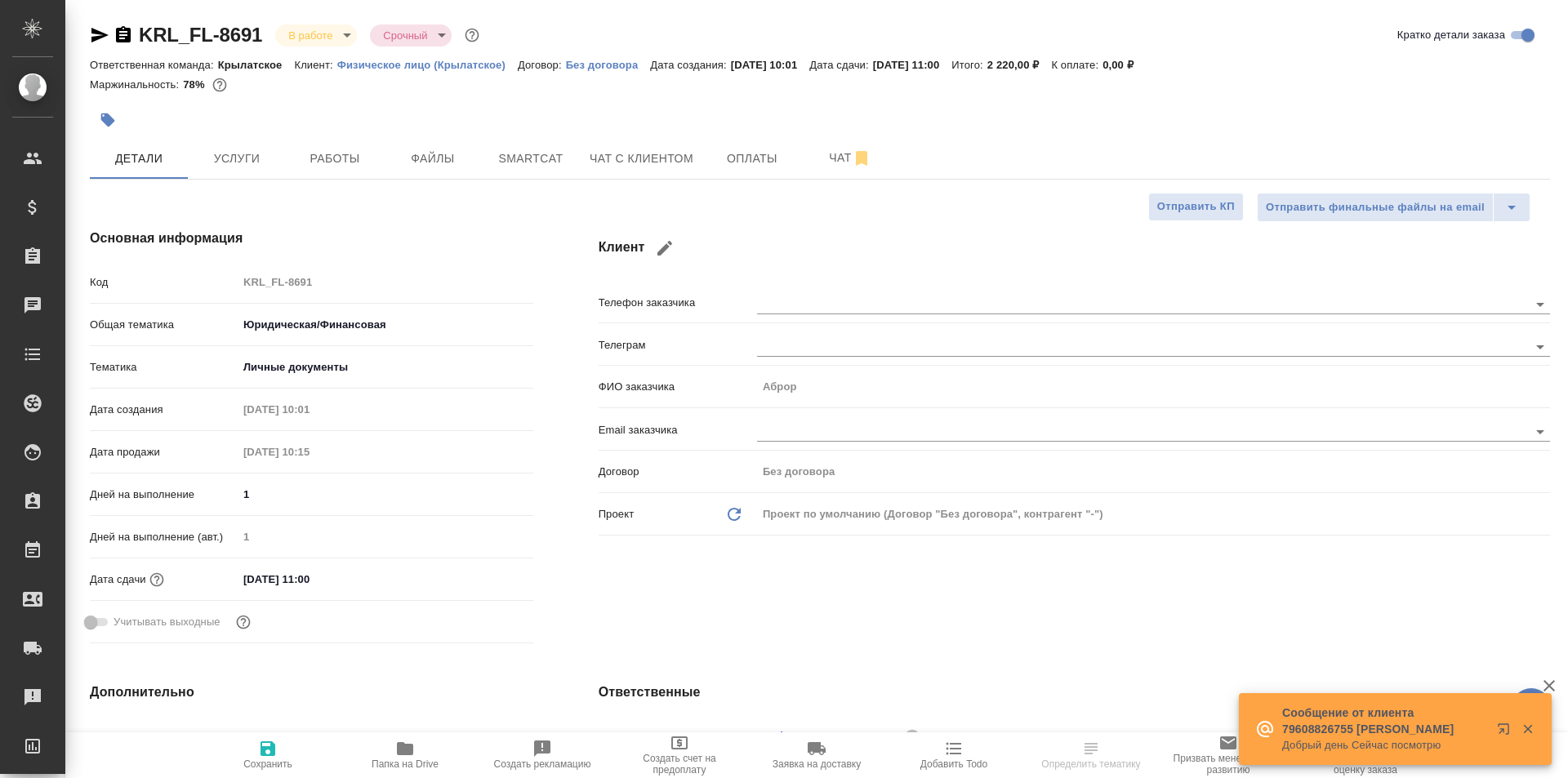
type textarea "x"
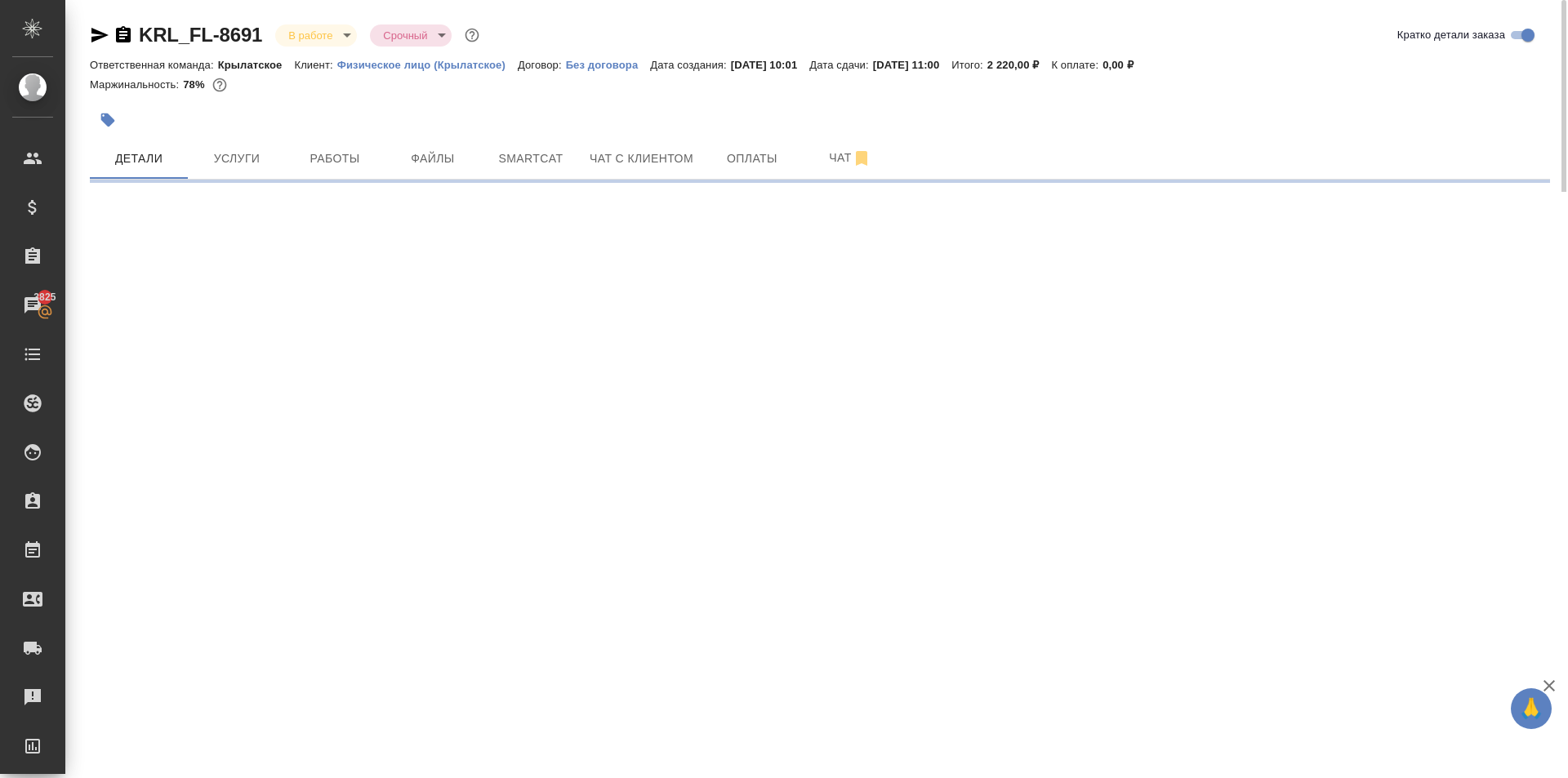
select select "RU"
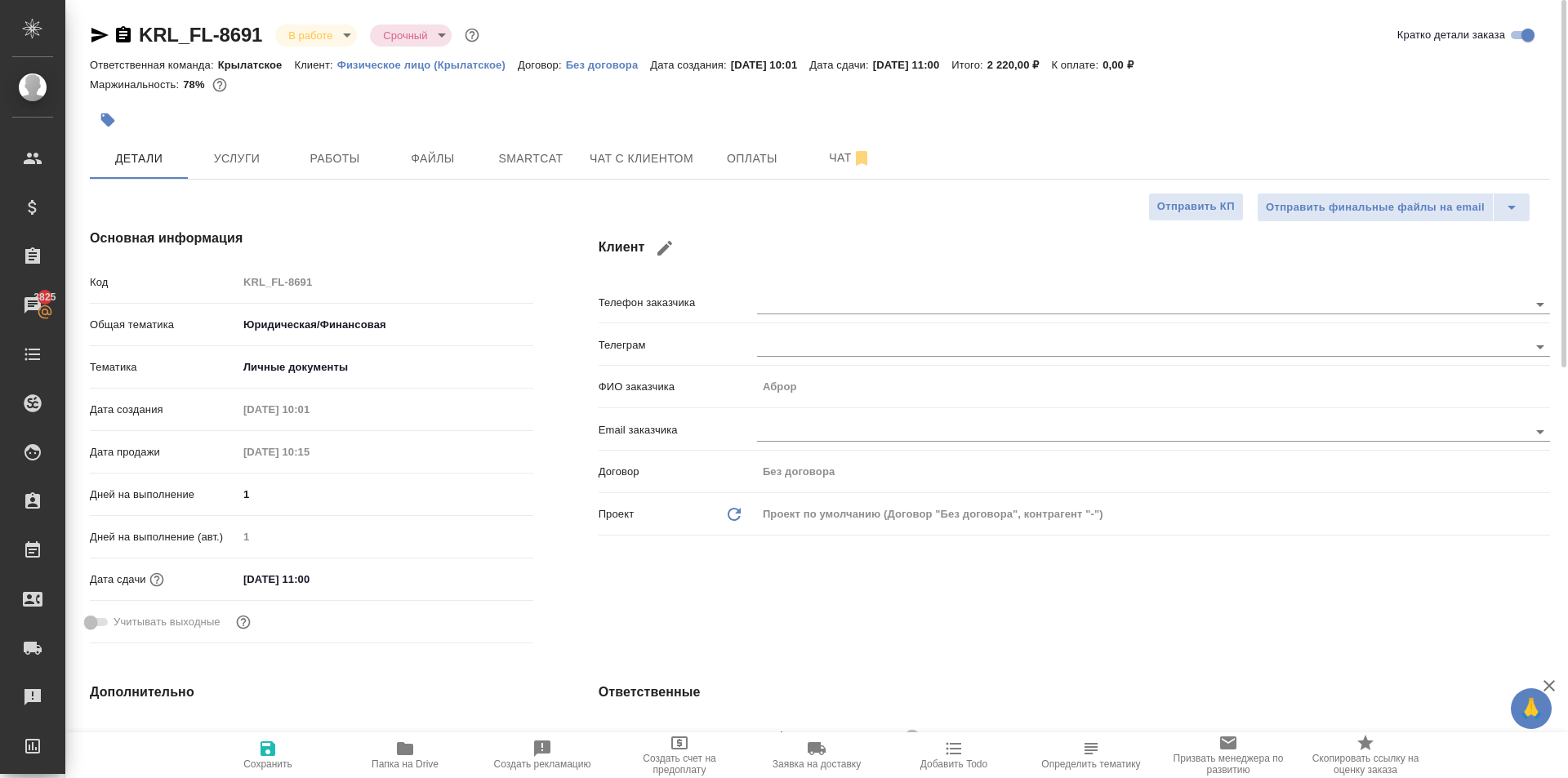
type textarea "x"
click at [360, 170] on button "Работы" at bounding box center [335, 159] width 98 height 41
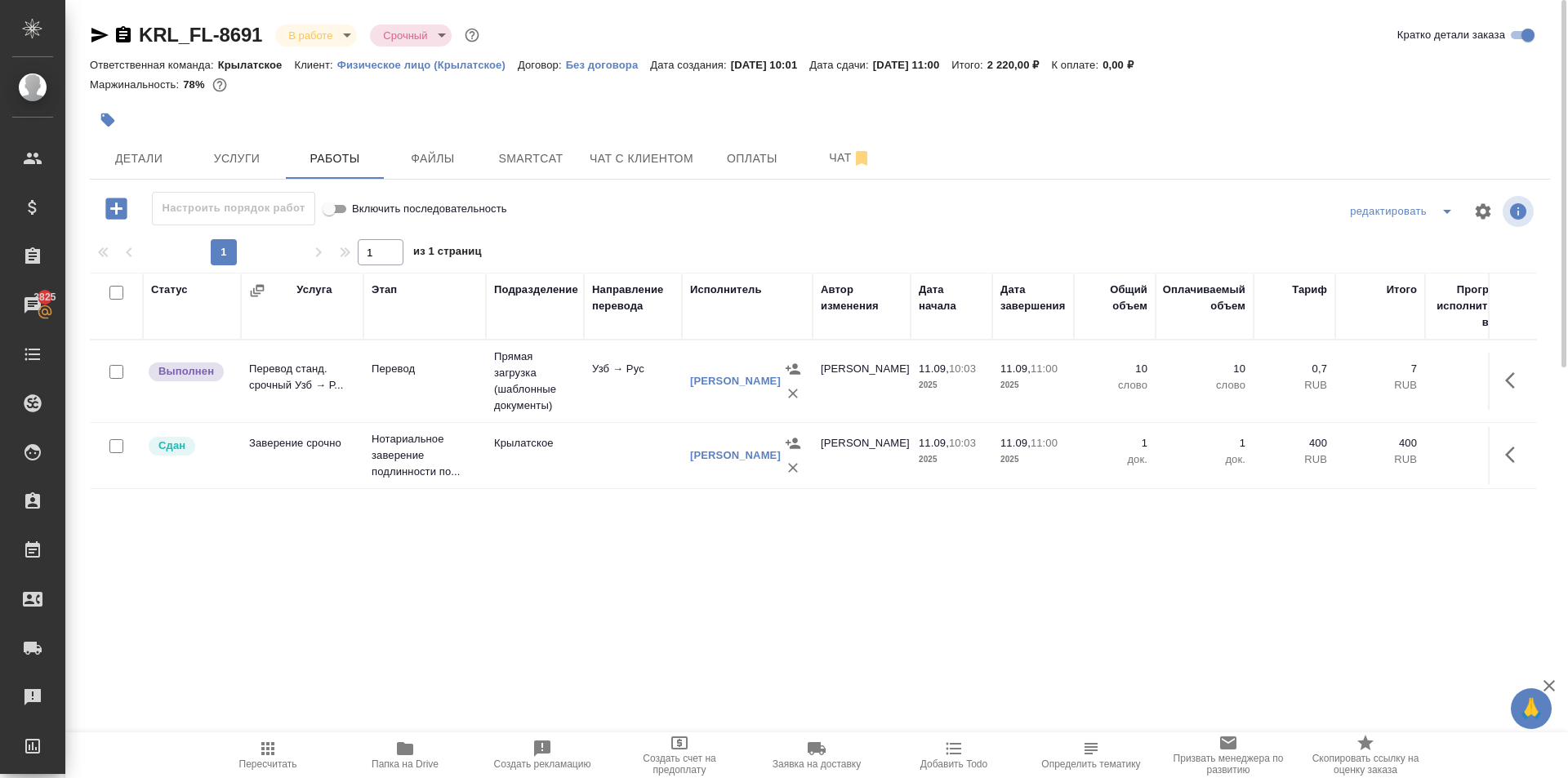
click at [284, 759] on span "Пересчитать" at bounding box center [268, 765] width 58 height 12
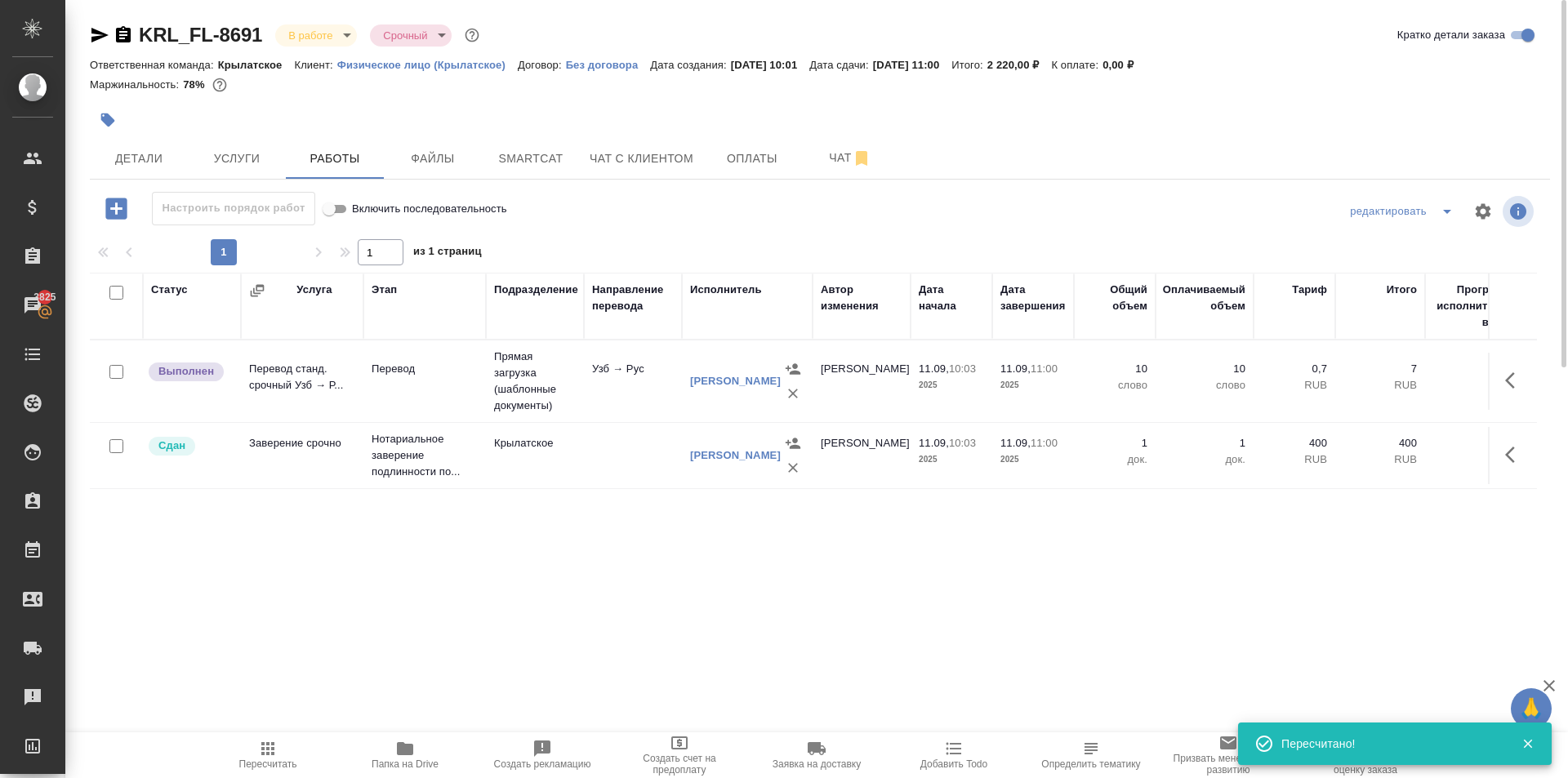
click at [1510, 383] on icon "button" at bounding box center [1510, 381] width 10 height 16
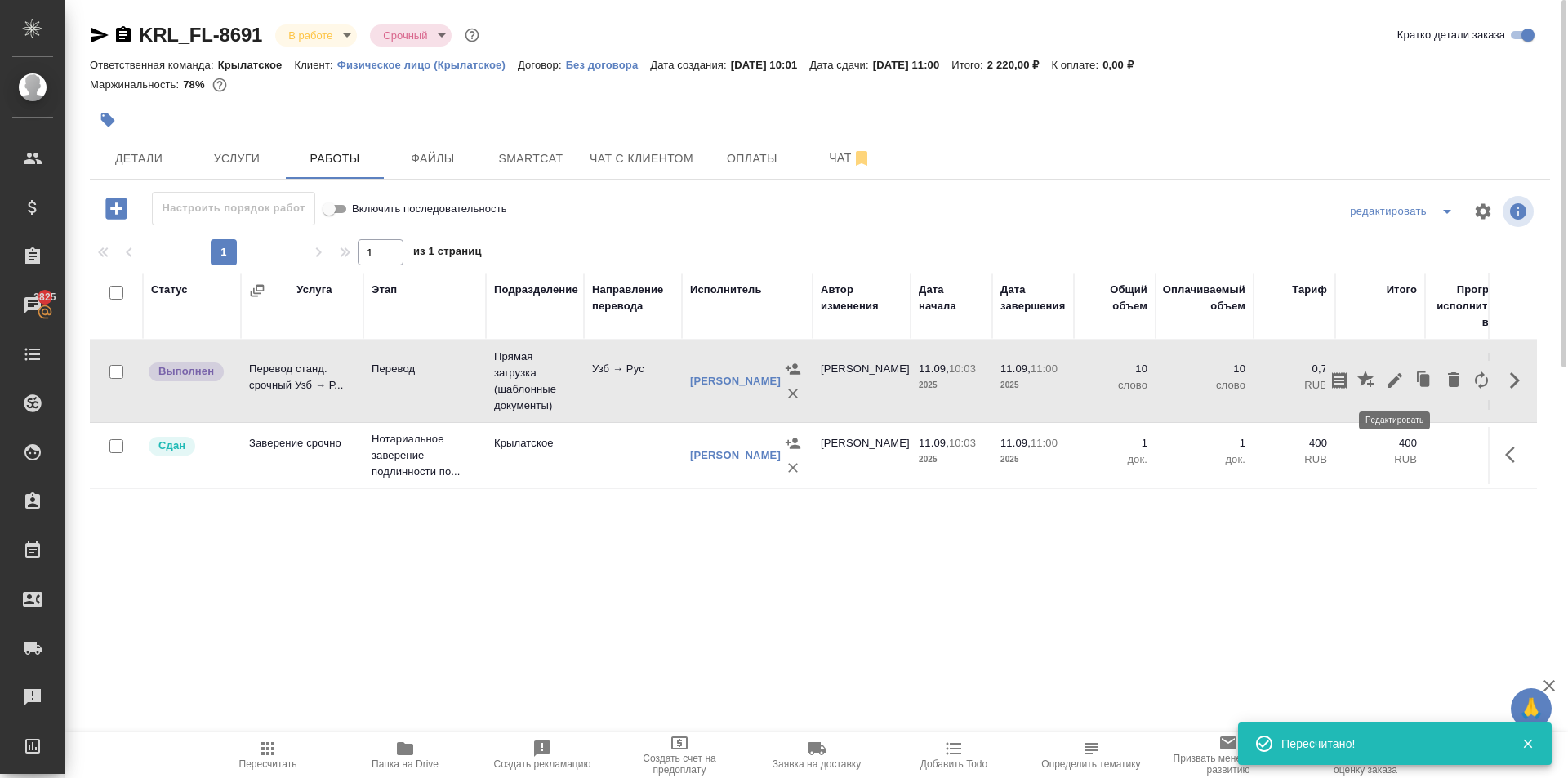
click at [1402, 390] on icon "button" at bounding box center [1395, 381] width 20 height 20
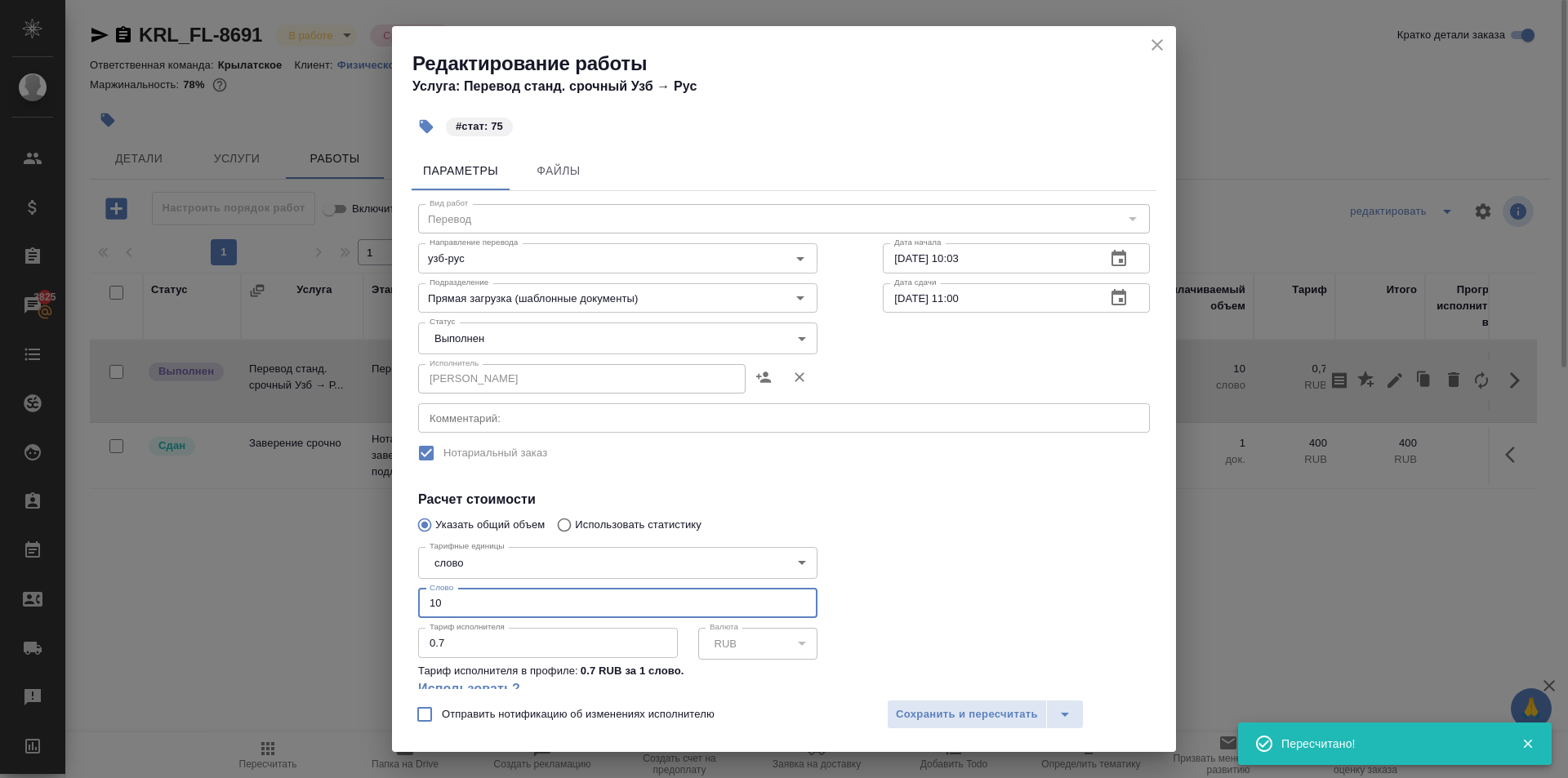
drag, startPoint x: 472, startPoint y: 608, endPoint x: 387, endPoint y: 616, distance: 85.4
click at [386, 616] on div "Редактирование работы Услуга: Перевод станд. срочный Узб → Рус #стат: 75 Параме…" at bounding box center [784, 389] width 1568 height 778
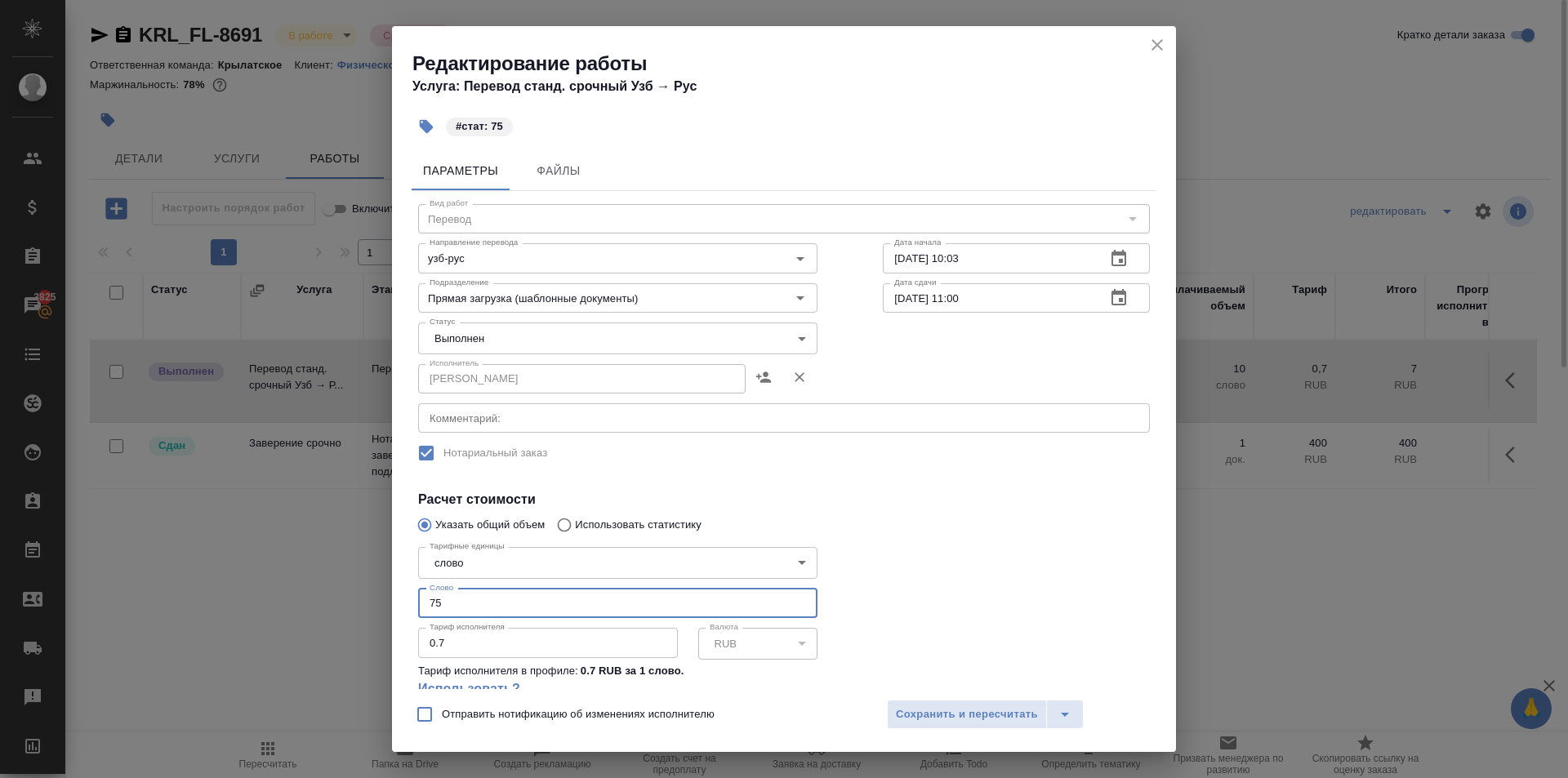
type input "75"
click at [477, 354] on div "Исполнитель Попова Галина Исполнитель" at bounding box center [617, 377] width 465 height 104
click at [470, 349] on body "🙏 .cls-1 fill:#fff; AWATERA Kasymov Timur Клиенты Спецификации Заказы 3825 Чаты…" at bounding box center [784, 389] width 1568 height 778
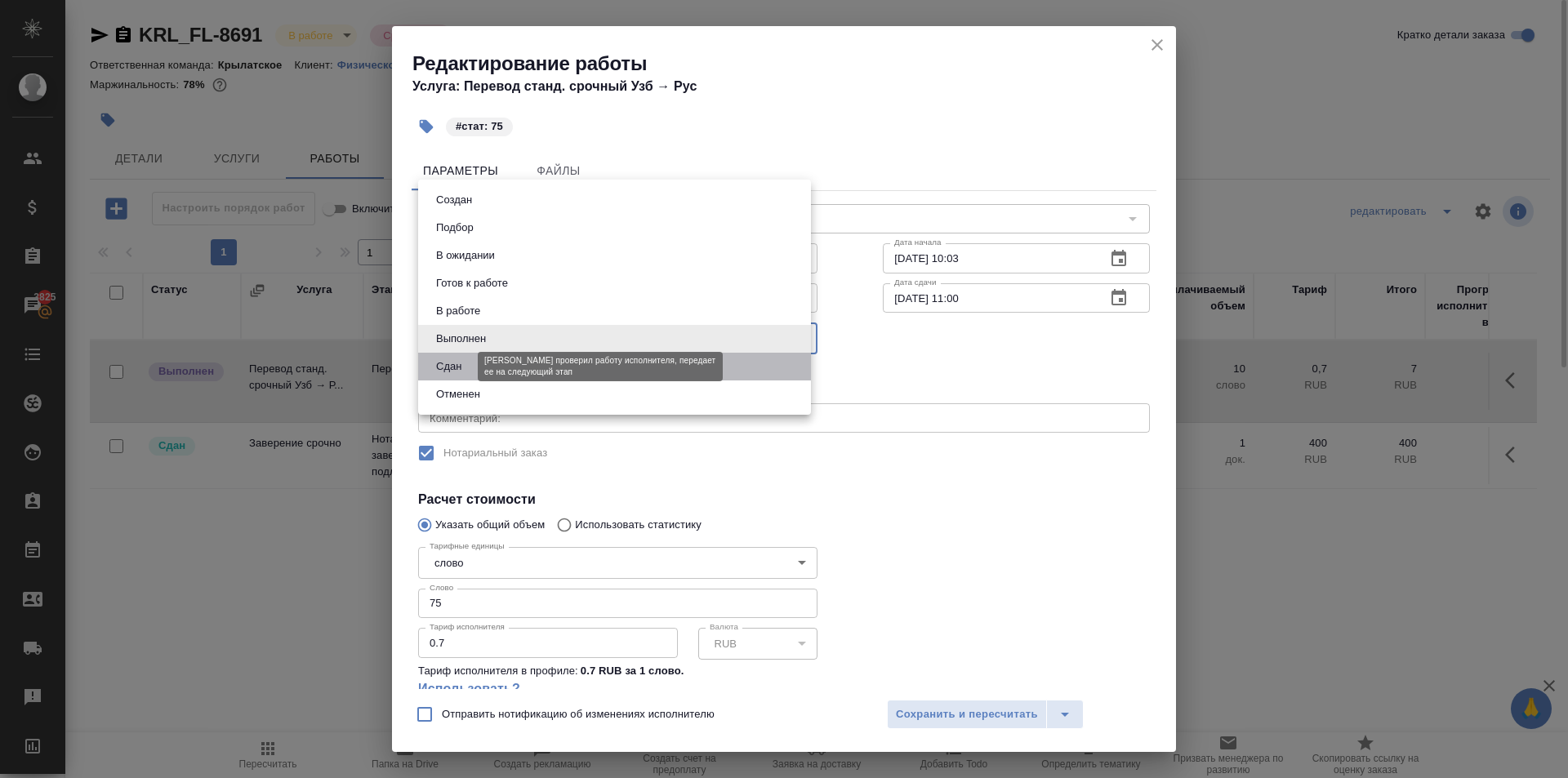
click at [451, 369] on button "Сдан" at bounding box center [448, 367] width 35 height 18
type input "closed"
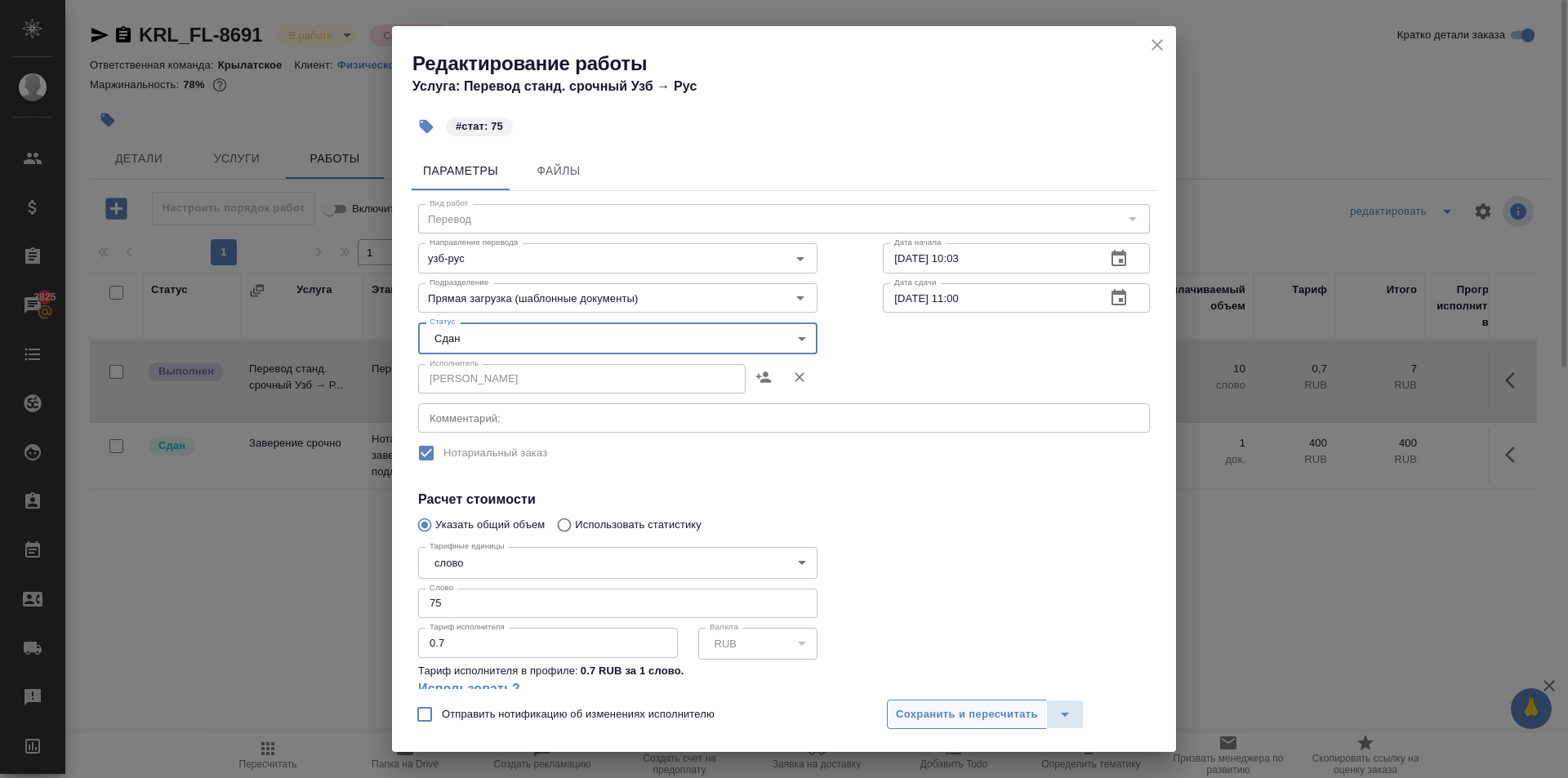
click at [970, 725] on button "Сохранить и пересчитать" at bounding box center [966, 715] width 160 height 30
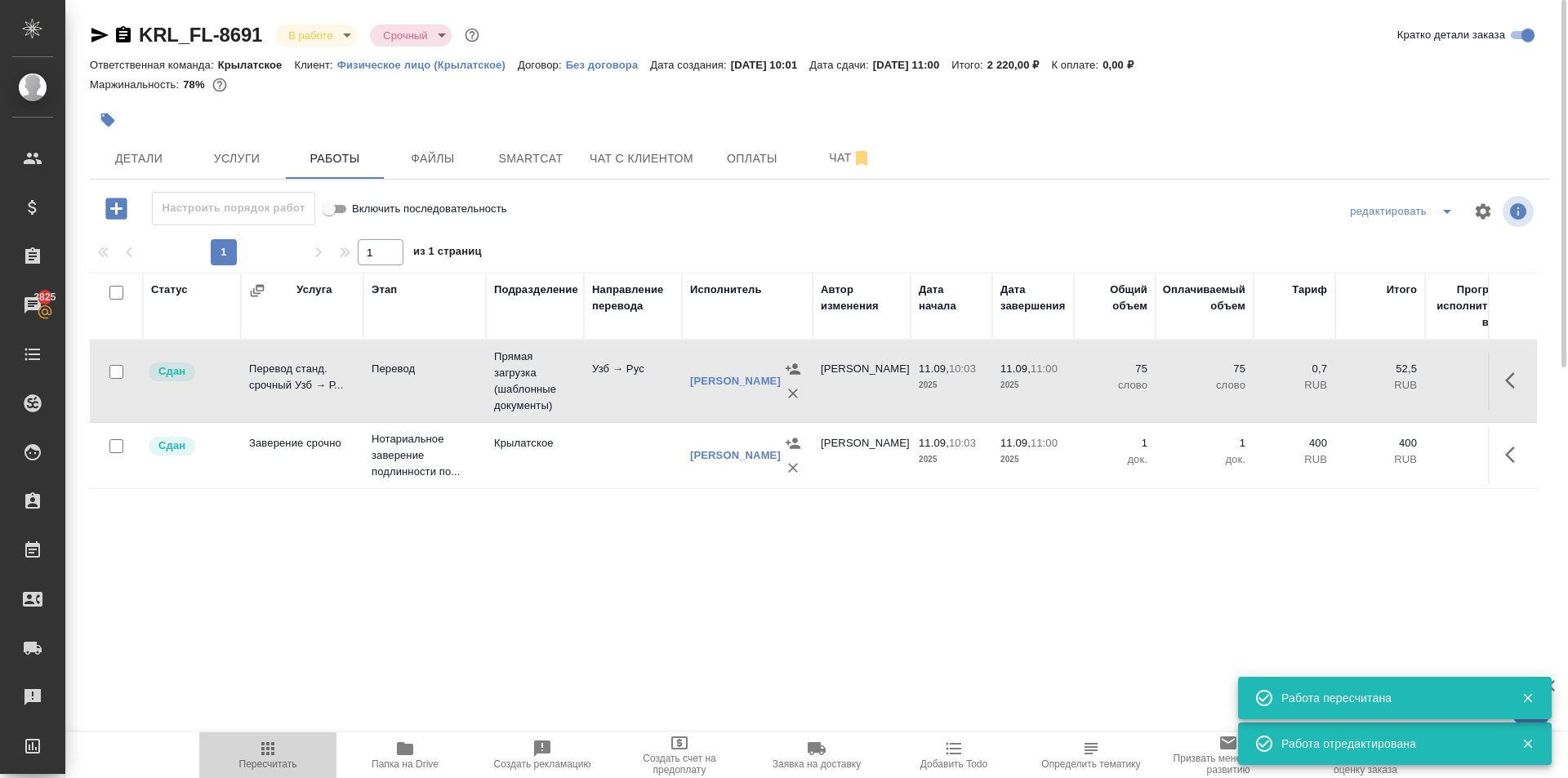
click at [297, 748] on span "Пересчитать" at bounding box center [267, 755] width 118 height 31
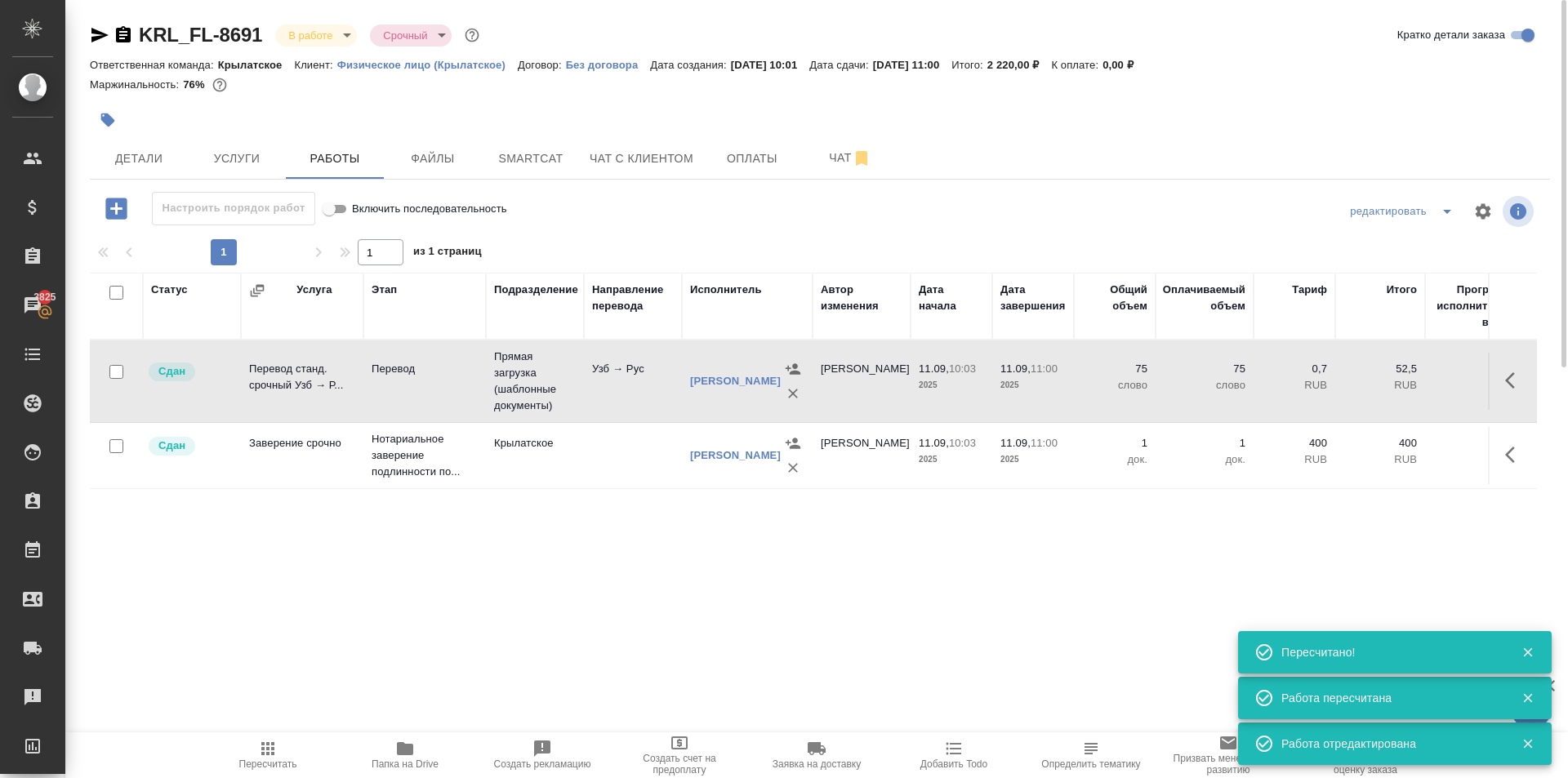
click at [336, 47] on div "KRL_FL-8691 В работе inProgress Срочный urgent" at bounding box center [286, 35] width 393 height 26
click at [337, 44] on body "🙏 .cls-1 fill:#fff; AWATERA Kasymov Timur Клиенты Спецификации Заказы 3825 Чаты…" at bounding box center [784, 389] width 1568 height 778
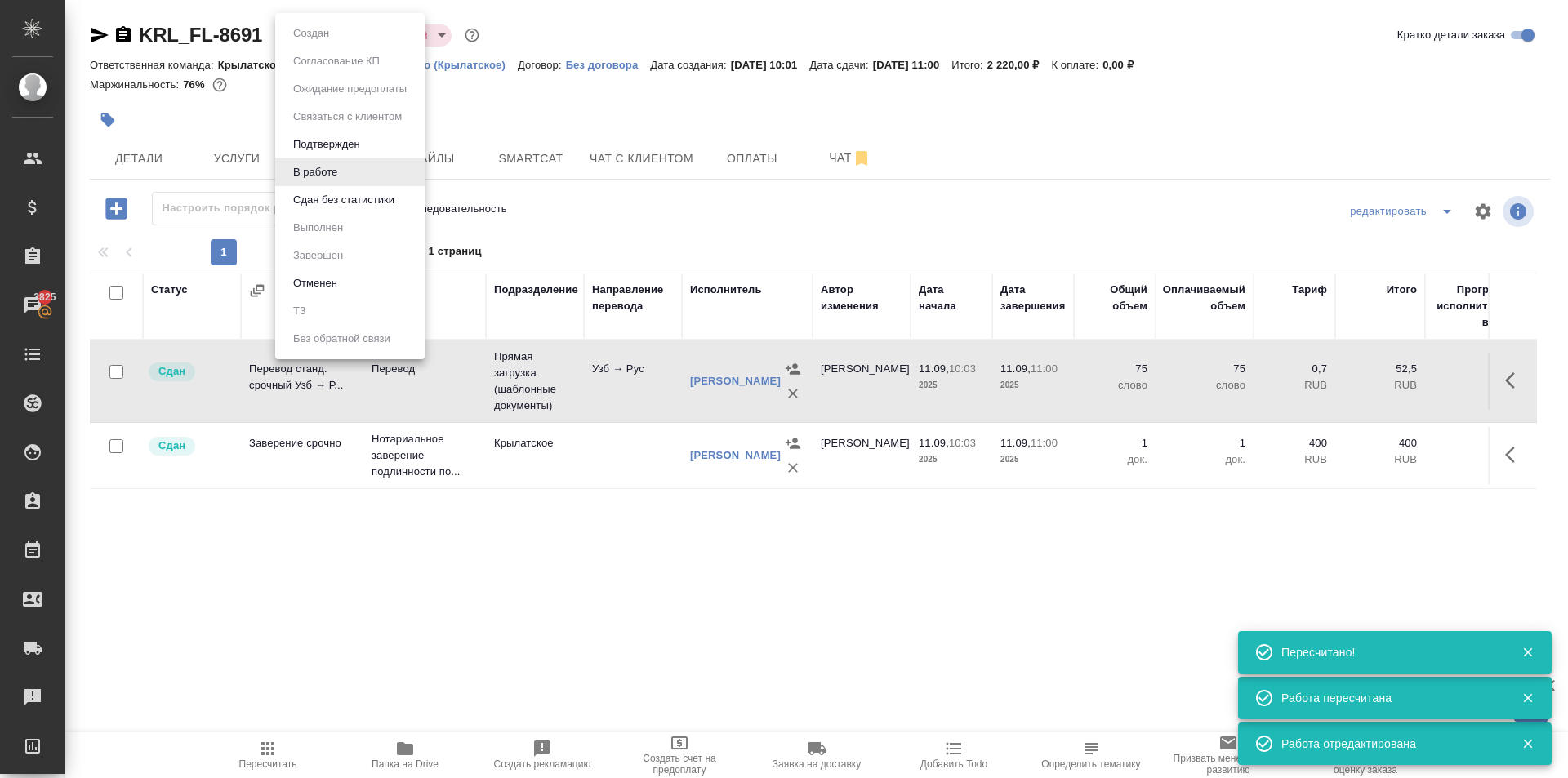
click at [340, 214] on ul "Создан Согласование КП Ожидание предоплаты Связаться с клиентом Подтвержден В р…" at bounding box center [350, 186] width 150 height 346
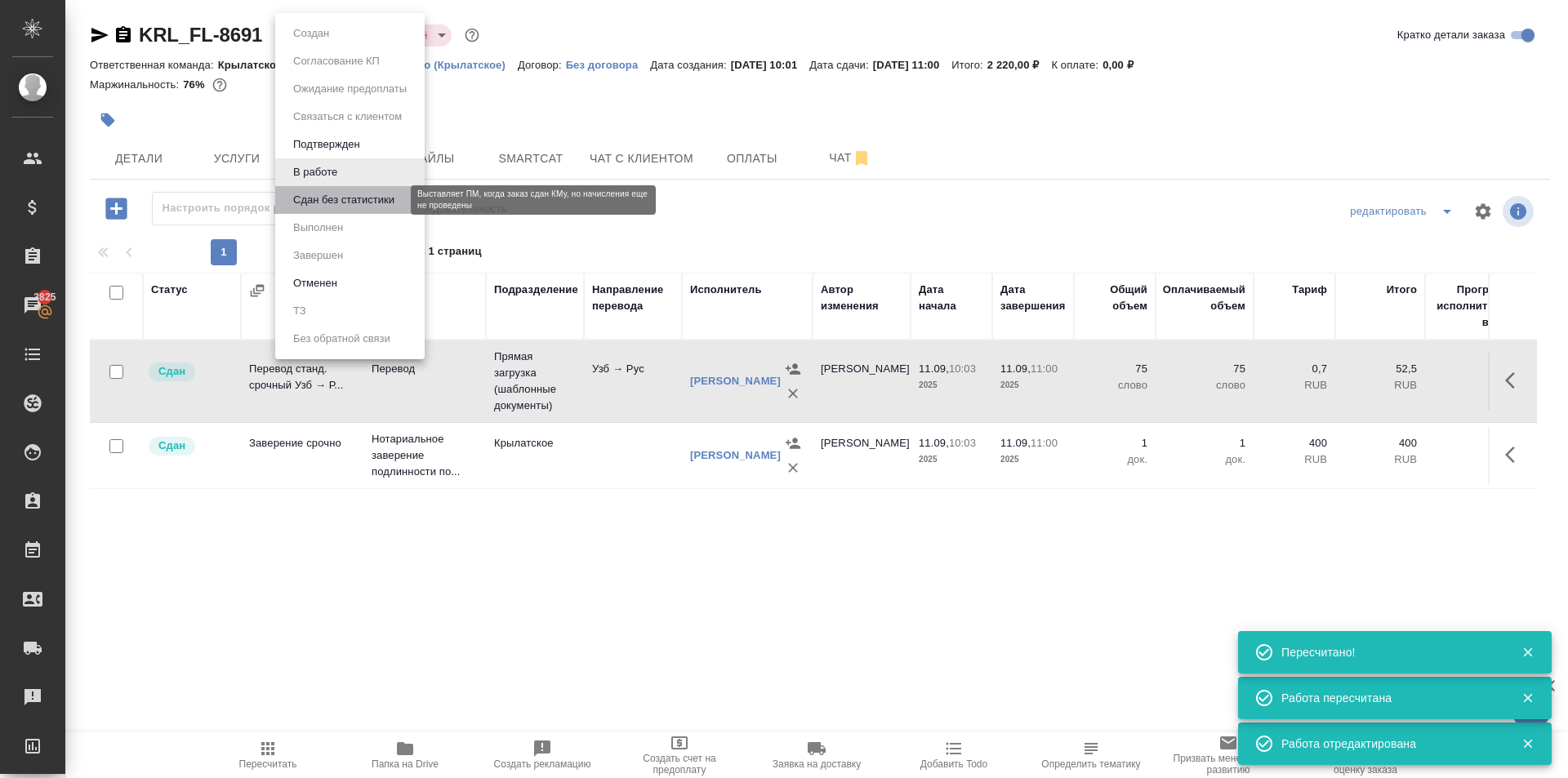
click at [335, 201] on button "Сдан без статистики" at bounding box center [344, 200] width 111 height 18
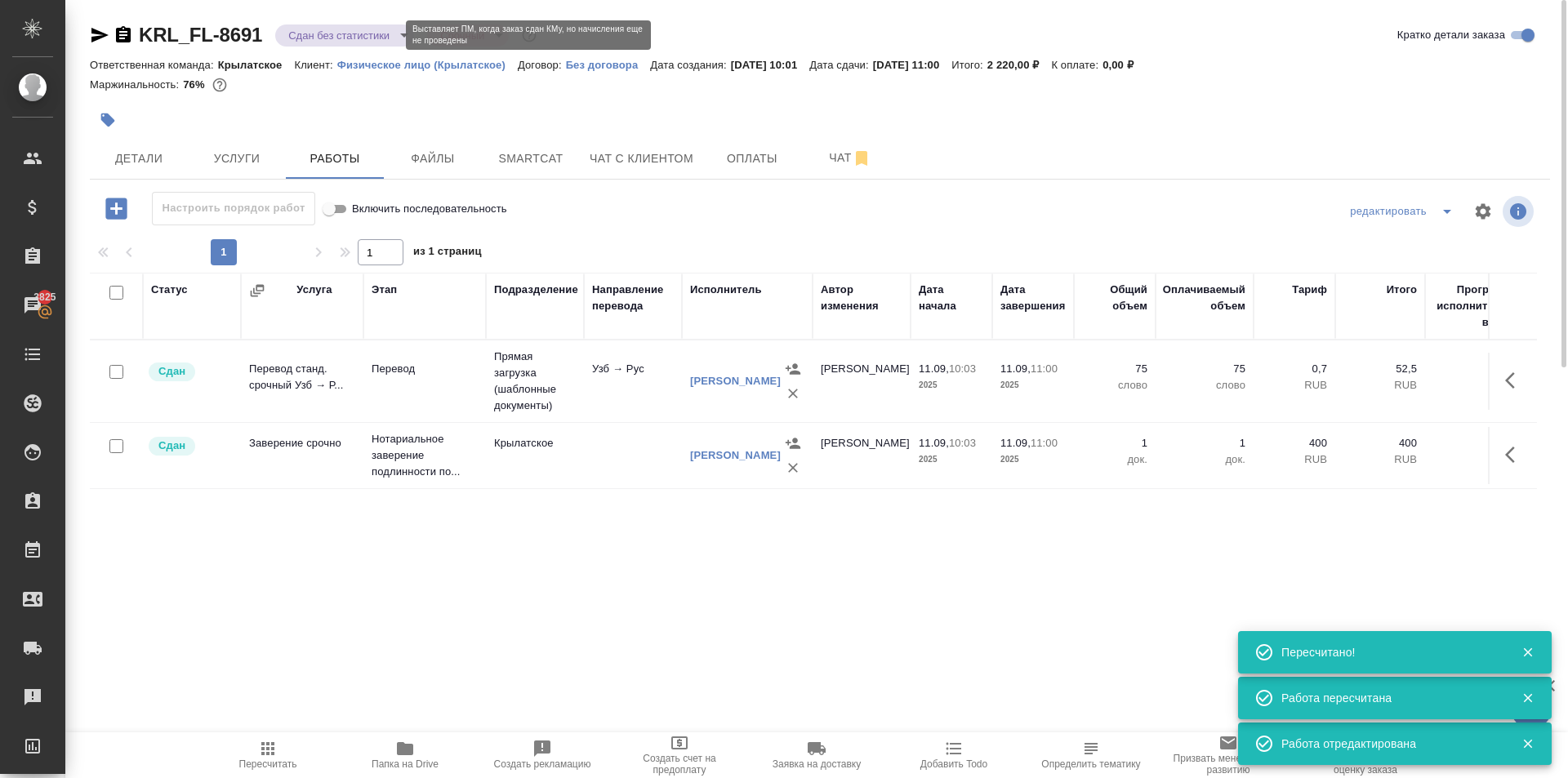
click at [321, 34] on body "🙏 .cls-1 fill:#fff; AWATERA Kasymov Timur Клиенты Спецификации Заказы 3825 Чаты…" at bounding box center [784, 389] width 1568 height 778
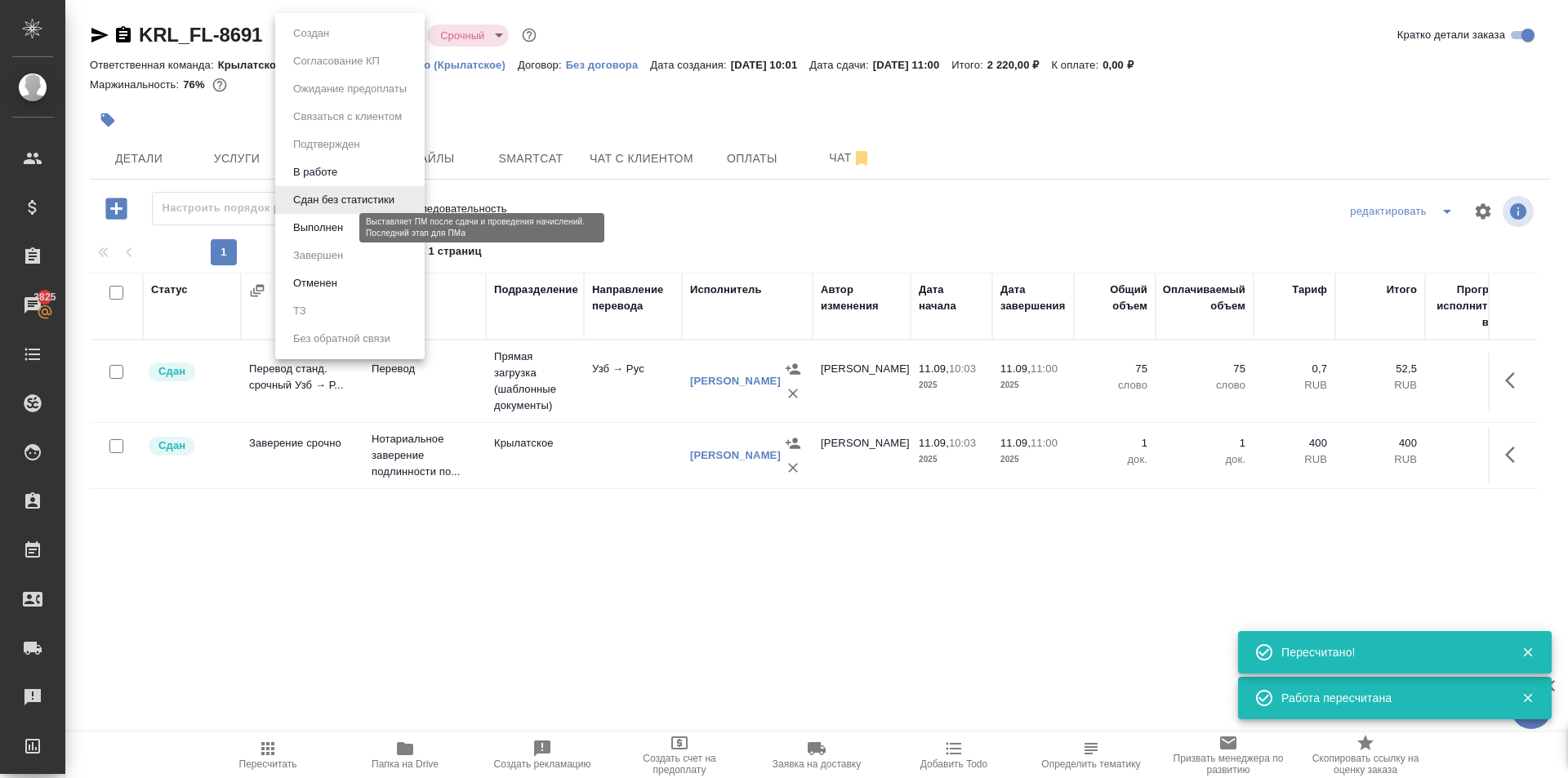
click at [314, 222] on button "Выполнен" at bounding box center [318, 228] width 59 height 18
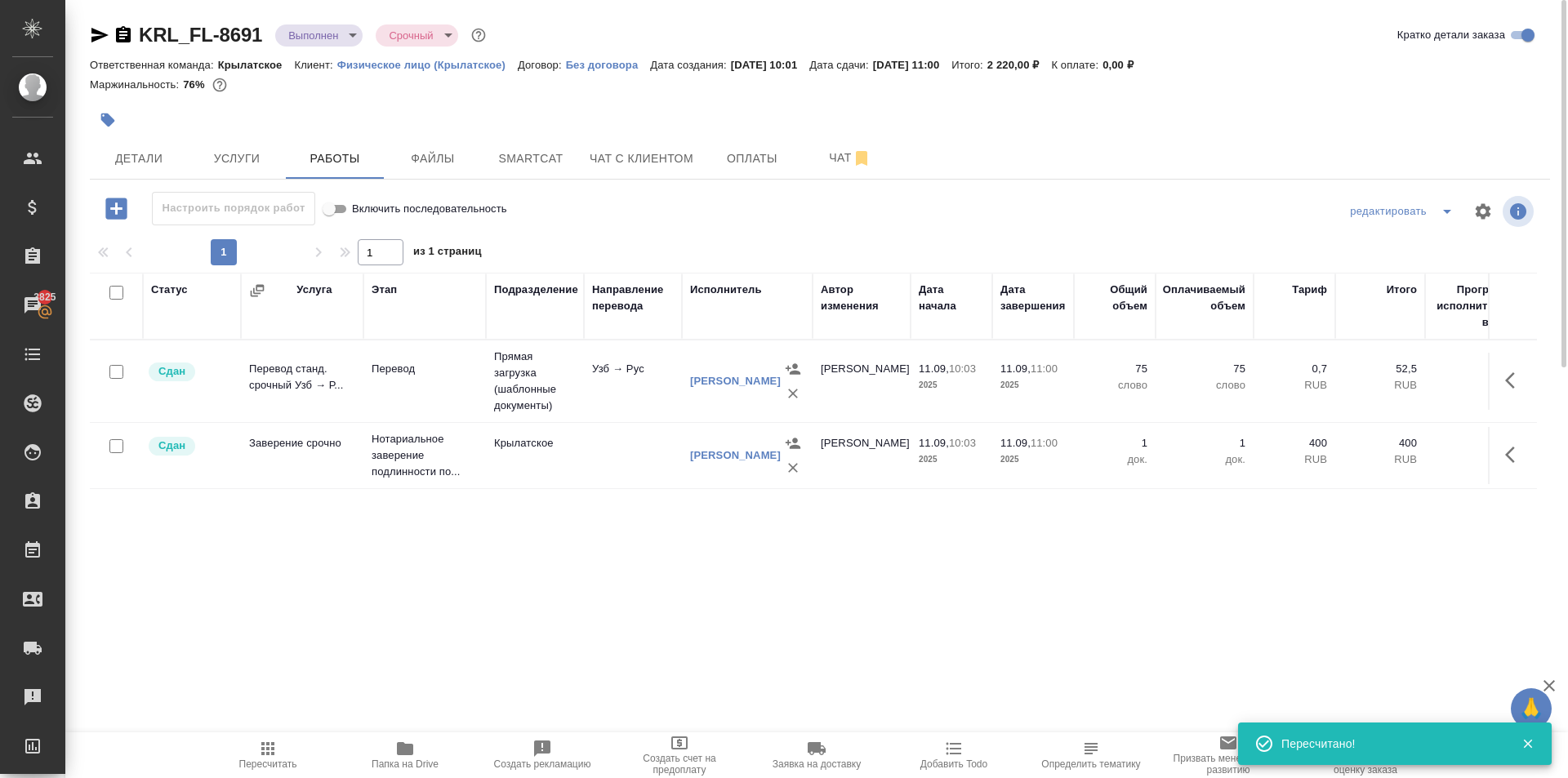
click at [351, 38] on body "🙏 .cls-1 fill:#fff; AWATERA Kasymov Timur Клиенты Спецификации Заказы 3825 Чаты…" at bounding box center [784, 389] width 1568 height 778
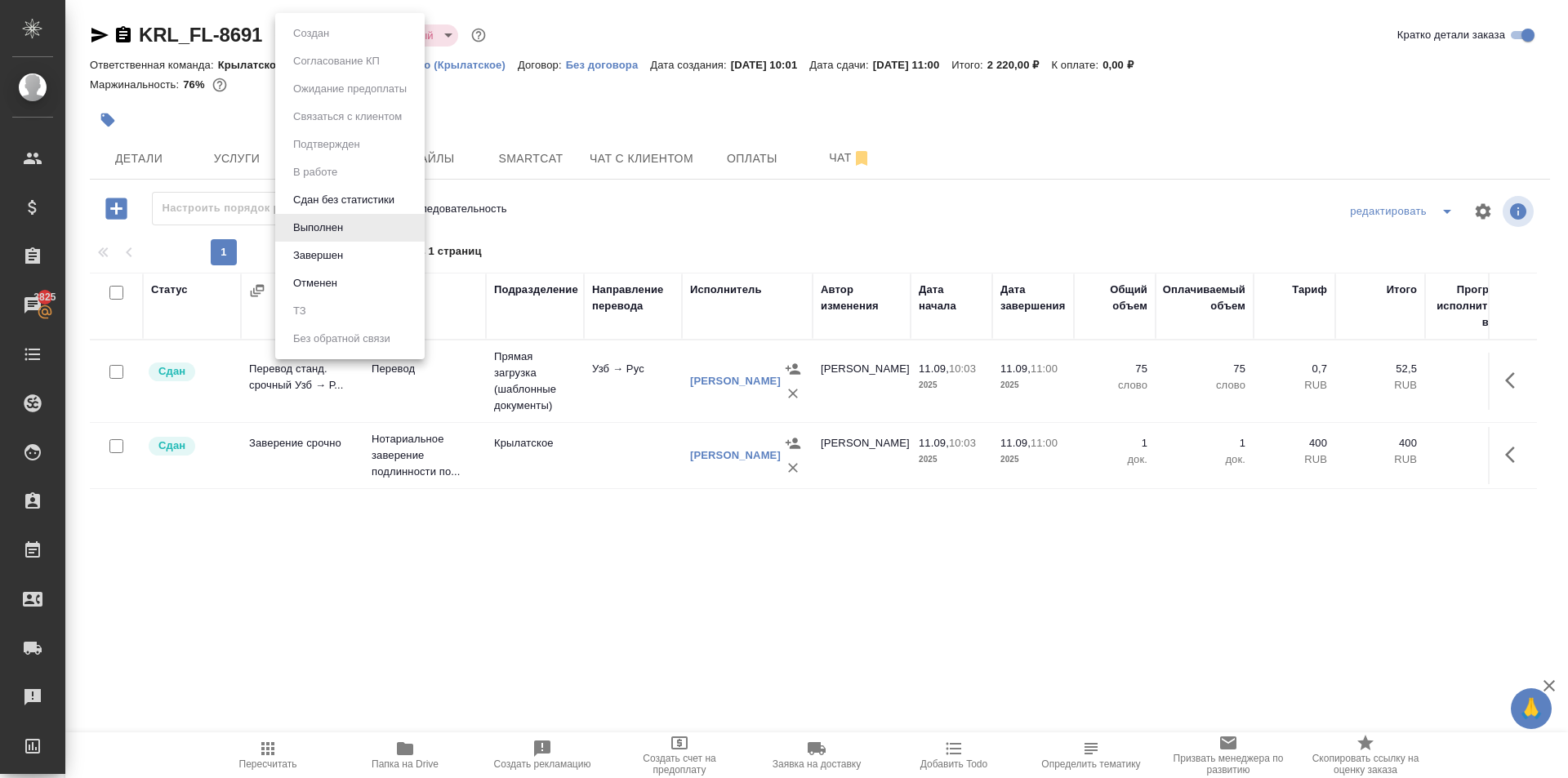
click at [332, 261] on button "Завершен" at bounding box center [318, 256] width 59 height 18
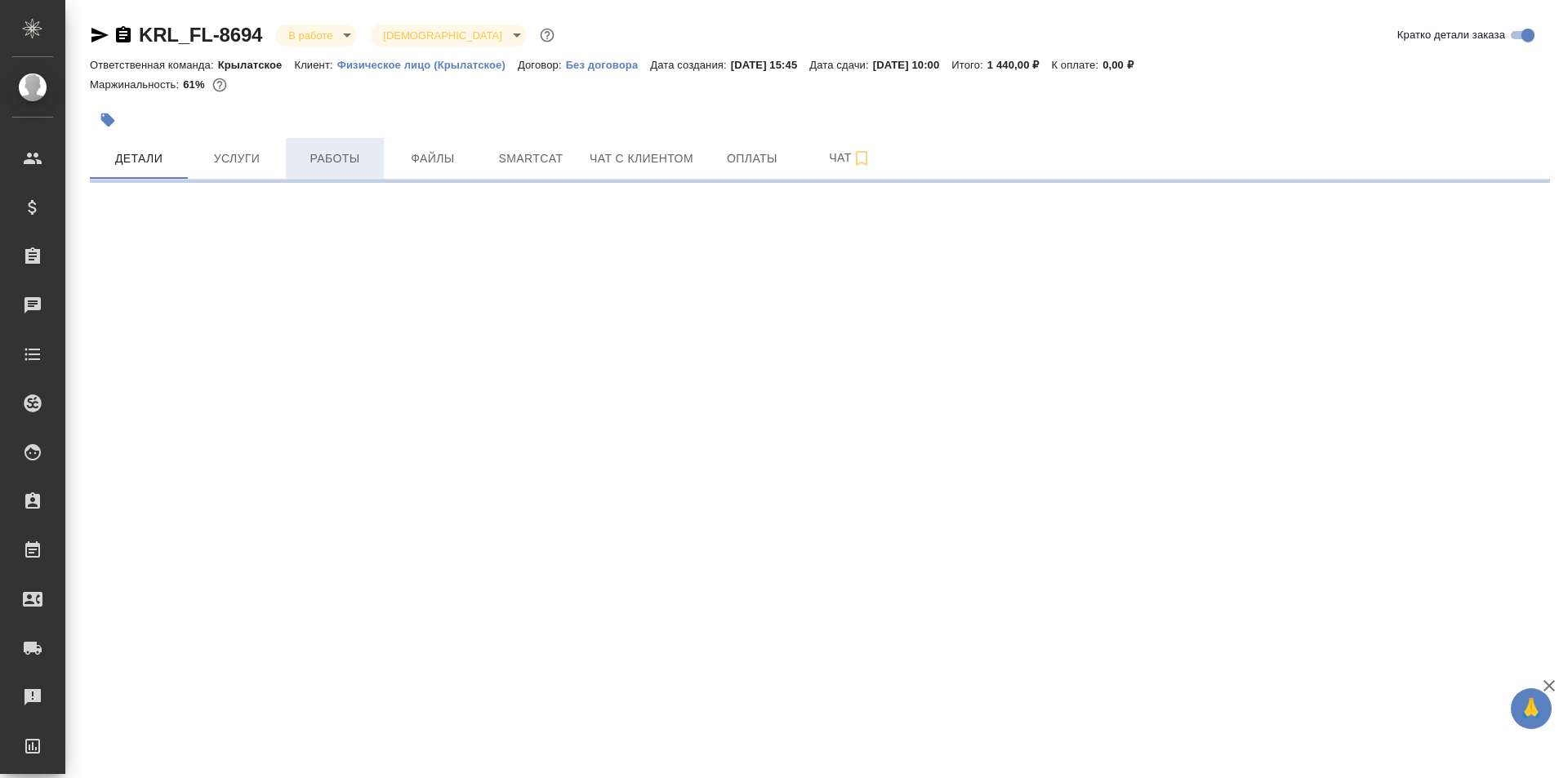
click at [348, 141] on button "Работы" at bounding box center [335, 159] width 98 height 41
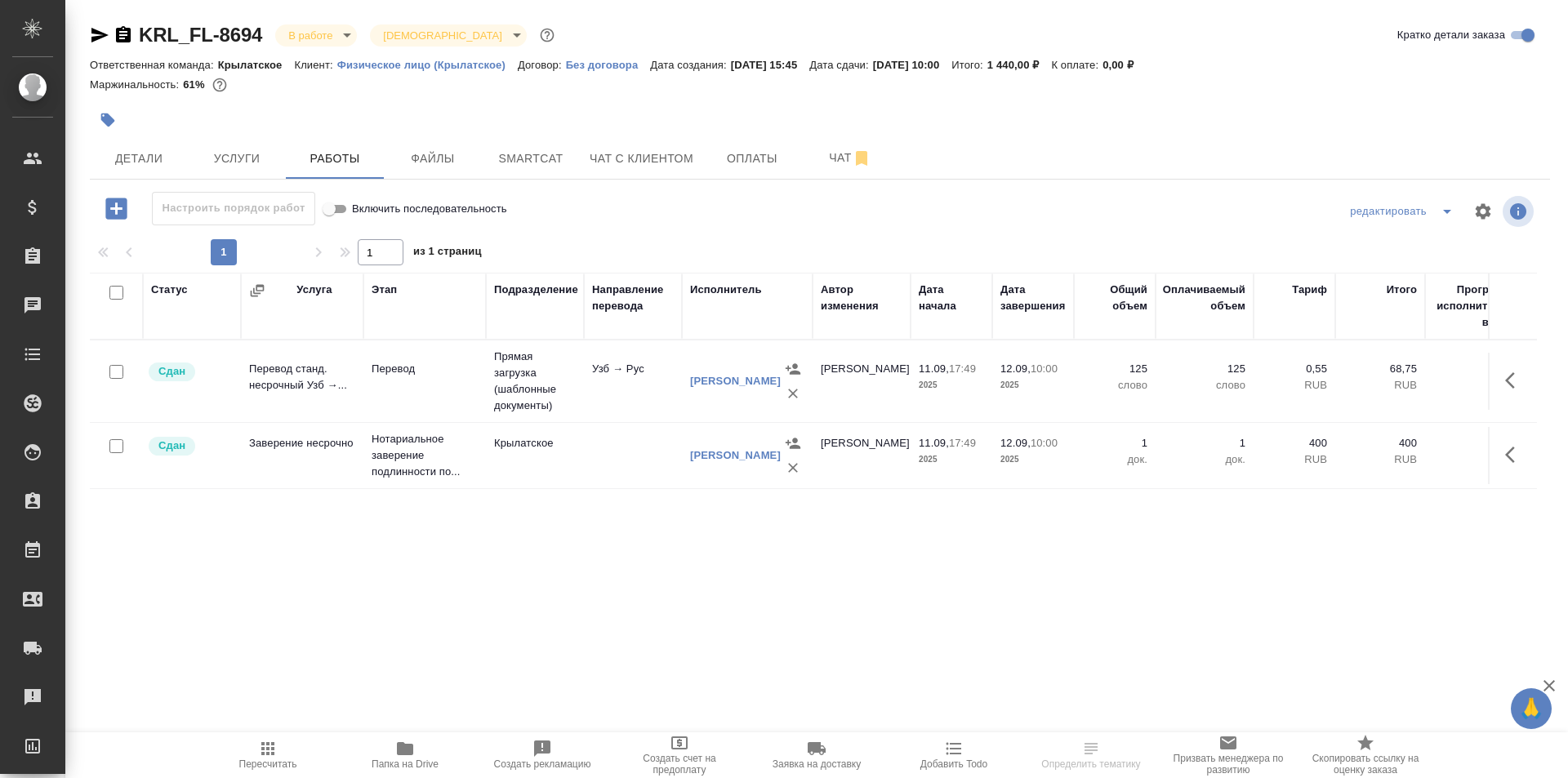
click at [261, 770] on button "Пересчитать" at bounding box center [267, 756] width 137 height 46
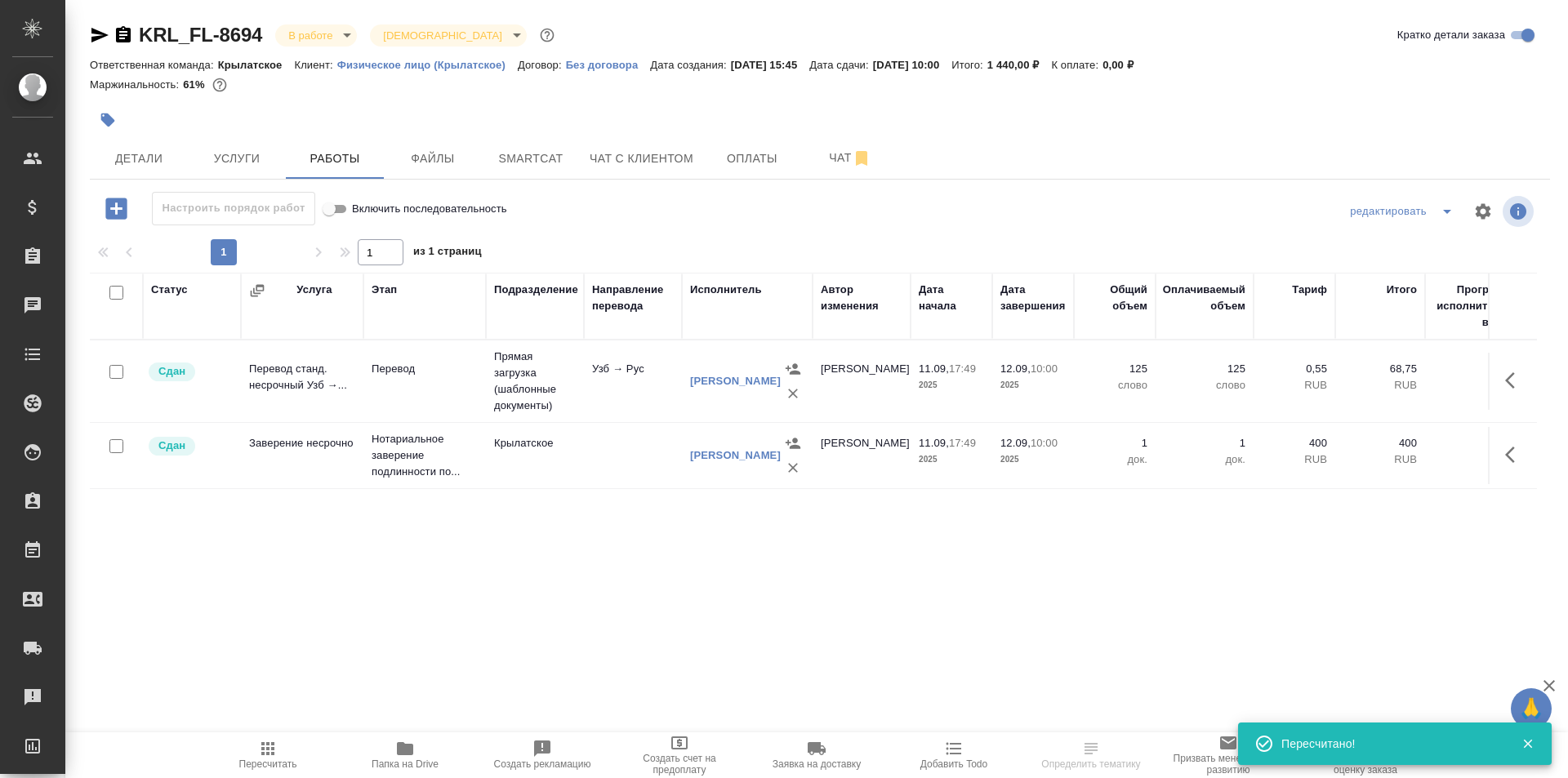
click at [345, 34] on body "🙏 .cls-1 fill:#fff; AWATERA [PERSON_NAME] Клиенты Спецификации Заказы Чаты Todo…" at bounding box center [784, 389] width 1568 height 778
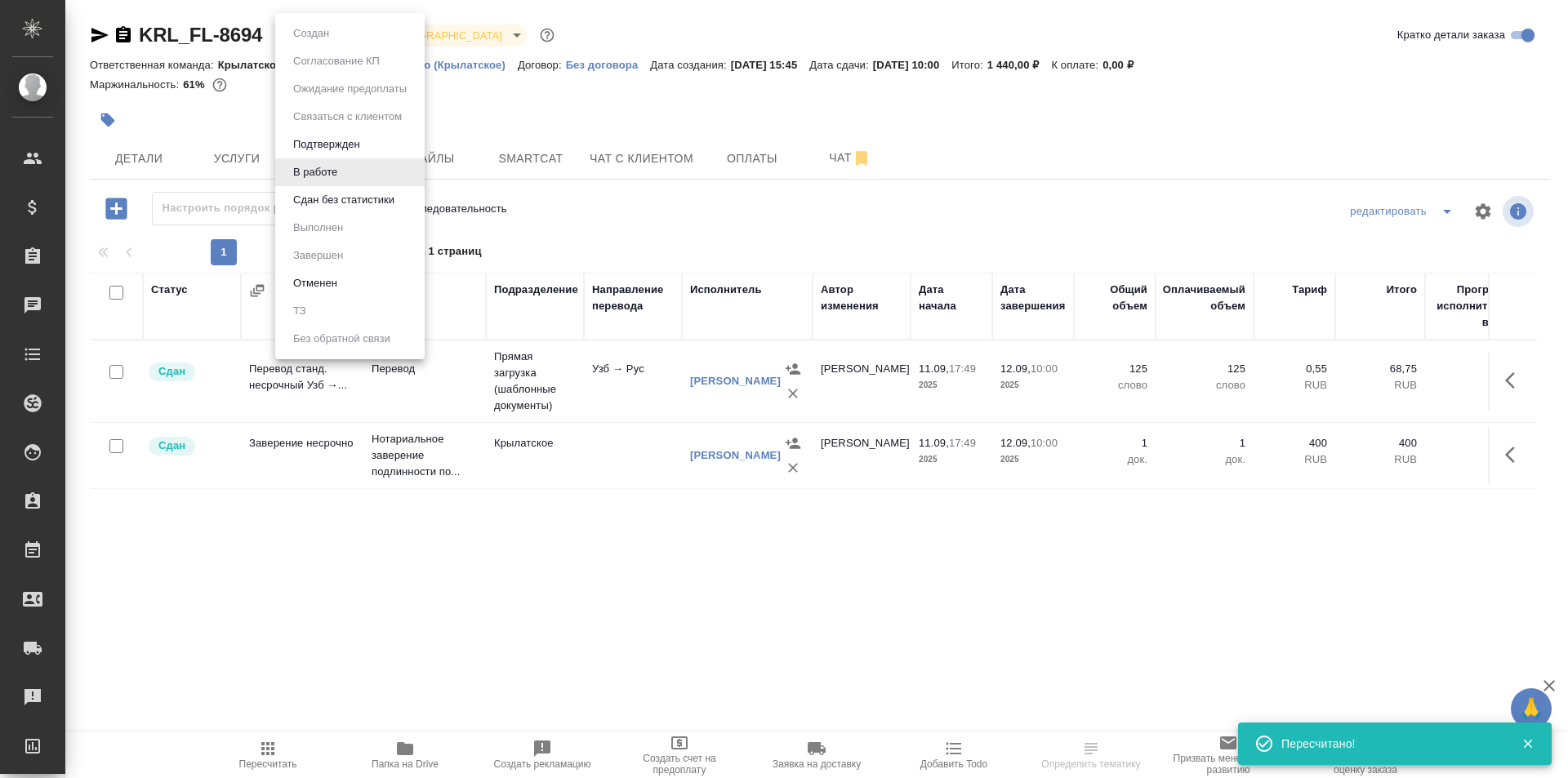
click at [339, 199] on button "Сдан без статистики" at bounding box center [344, 200] width 111 height 18
click at [325, 35] on body "🙏 .cls-1 fill:#fff; AWATERA [PERSON_NAME] Спецификации Заказы 3825 Чаты Todo Пр…" at bounding box center [784, 389] width 1568 height 778
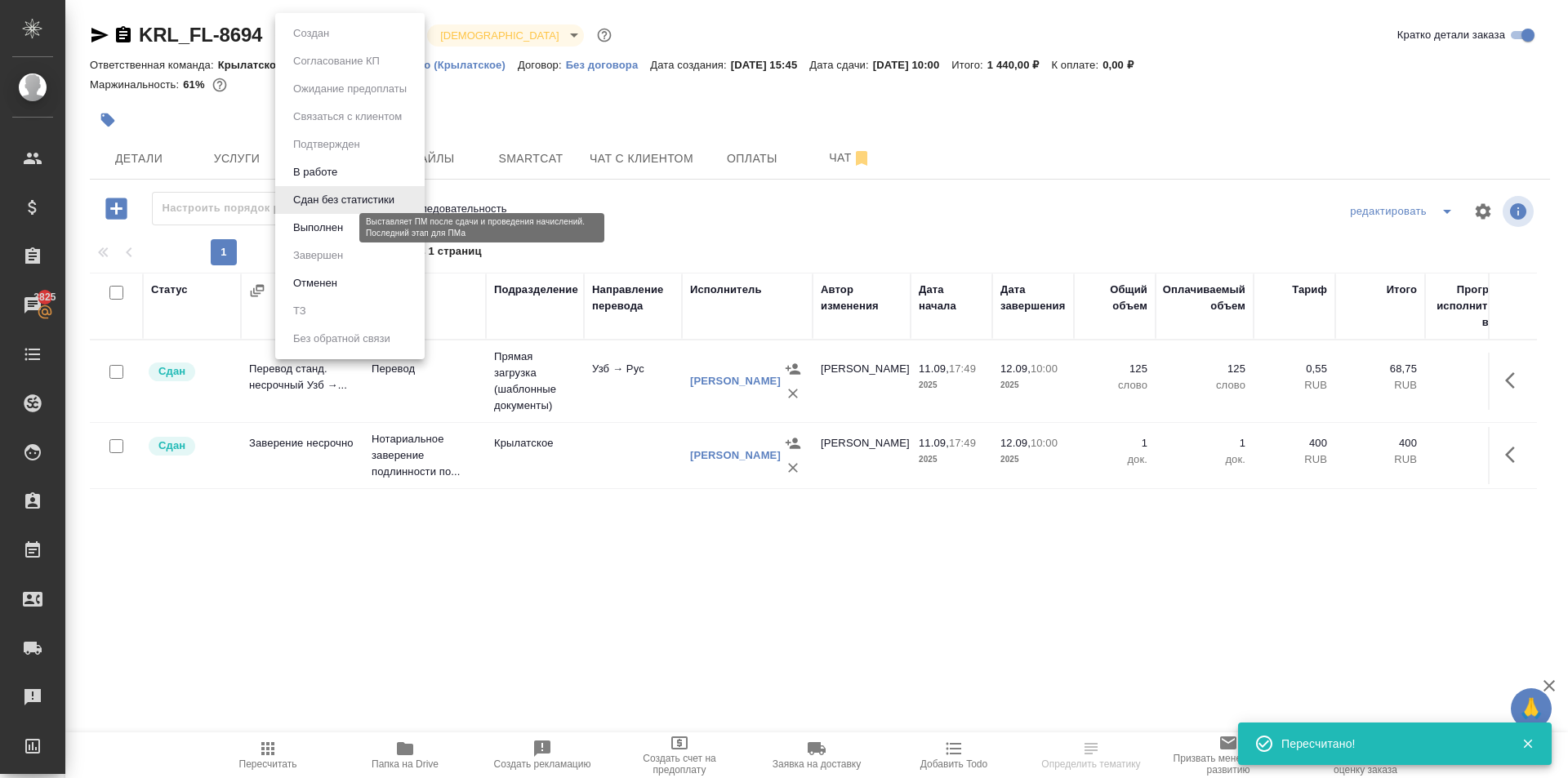
click at [340, 236] on button "Выполнен" at bounding box center [318, 228] width 59 height 18
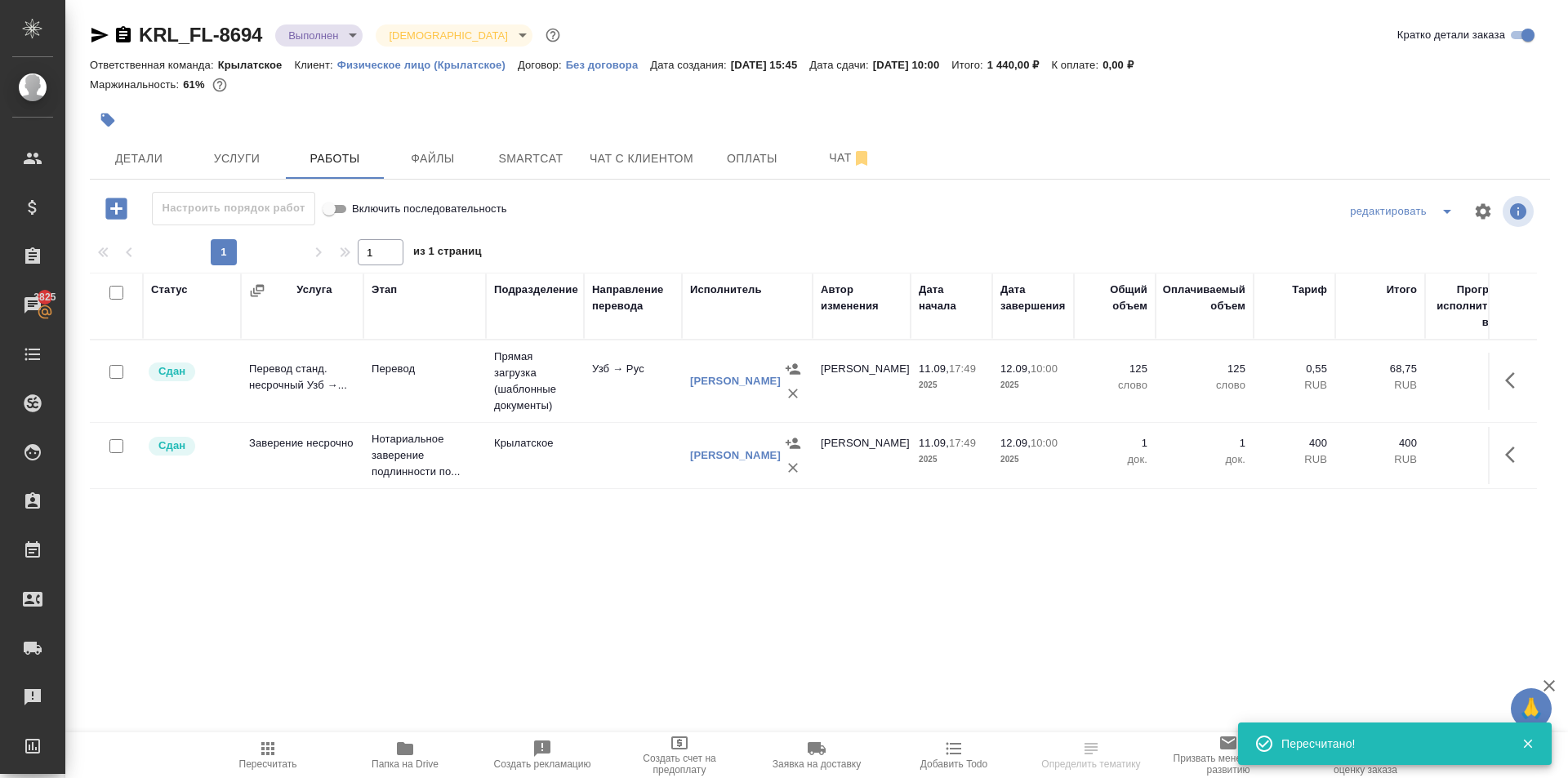
click at [335, 33] on body "🙏 .cls-1 fill:#fff; AWATERA [PERSON_NAME] Спецификации Заказы 3825 Чаты Todo Пр…" at bounding box center [784, 389] width 1568 height 778
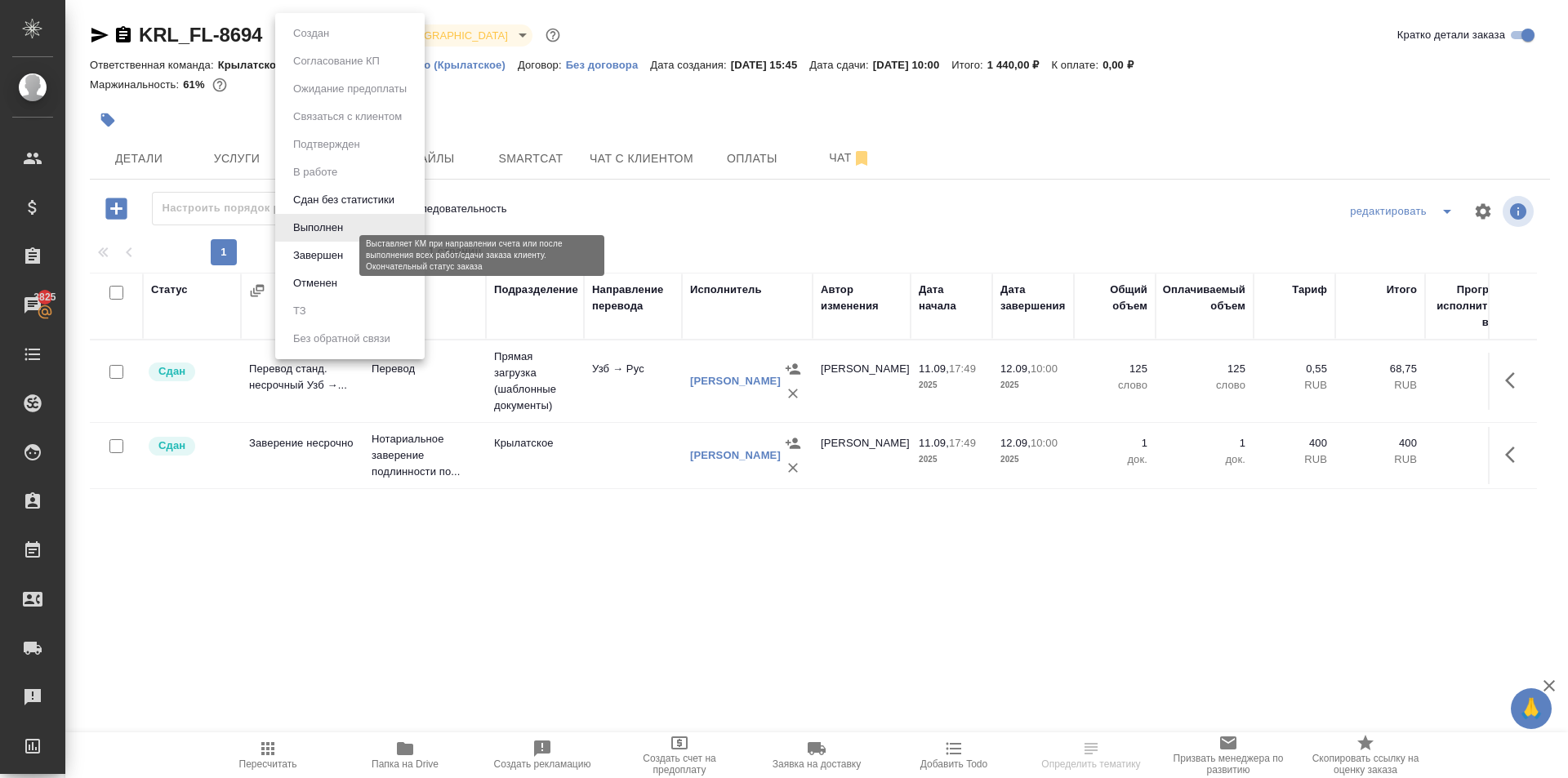
click at [345, 250] on button "Завершен" at bounding box center [318, 256] width 59 height 18
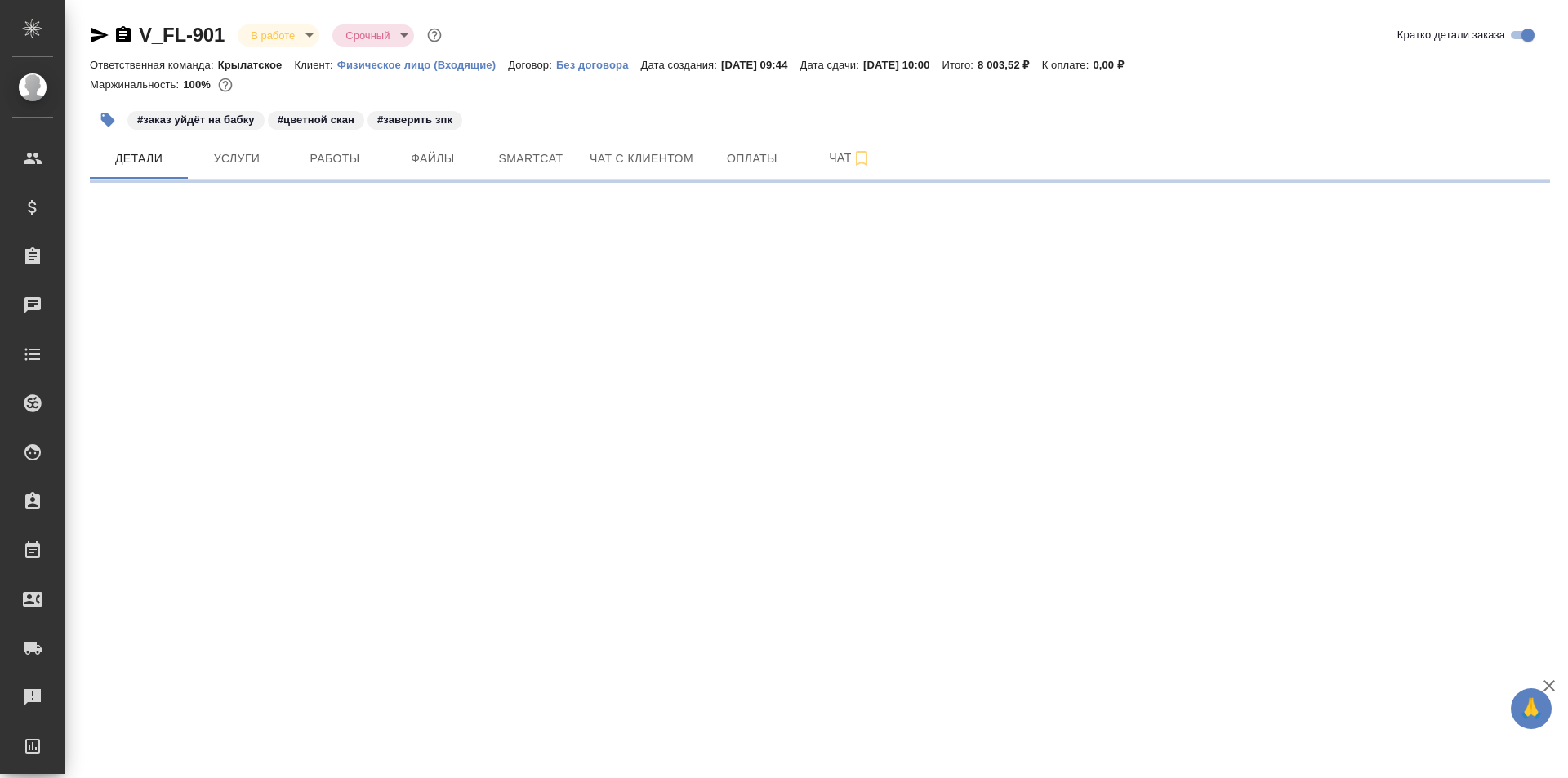
select select "RU"
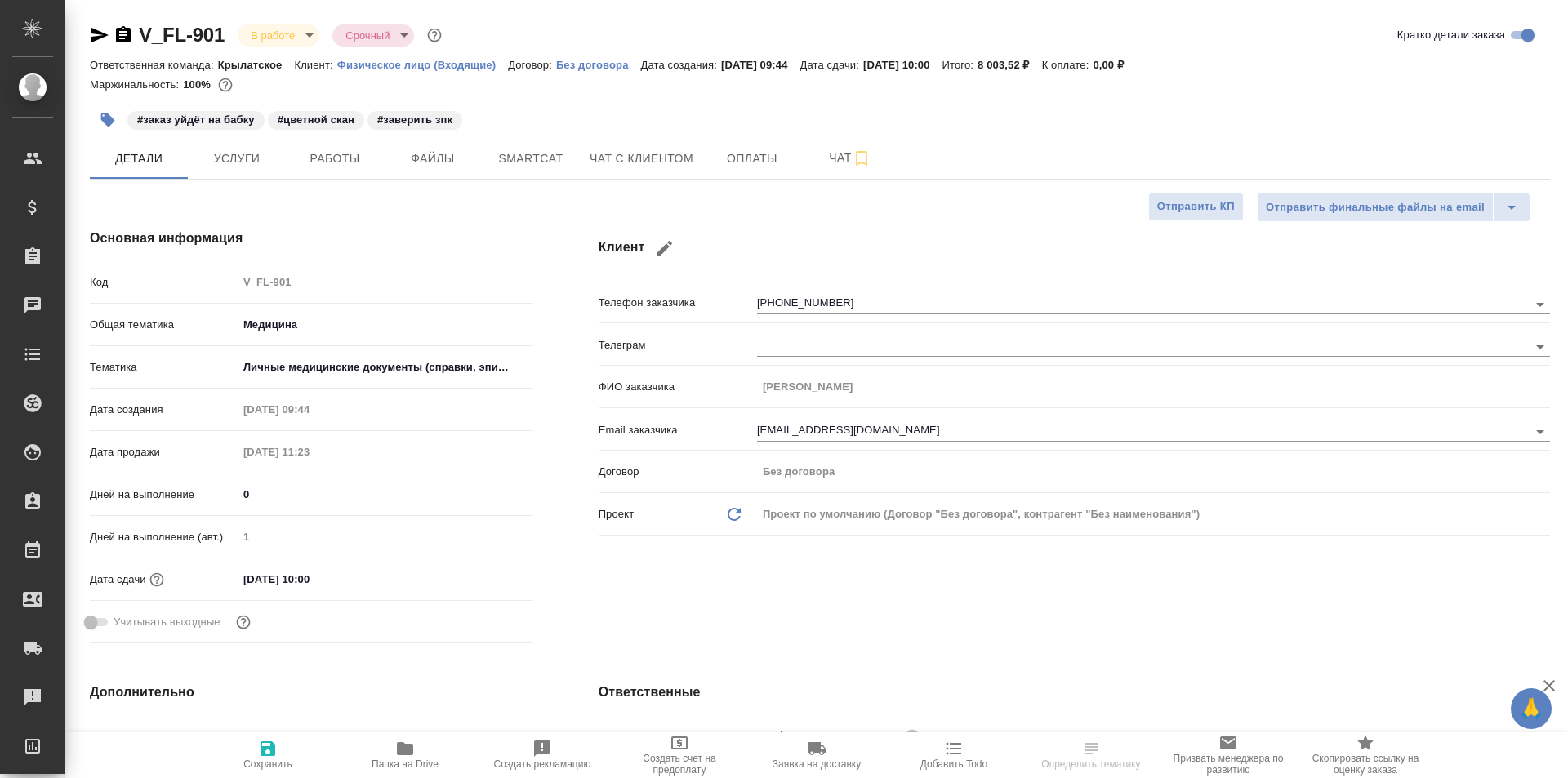
type textarea "x"
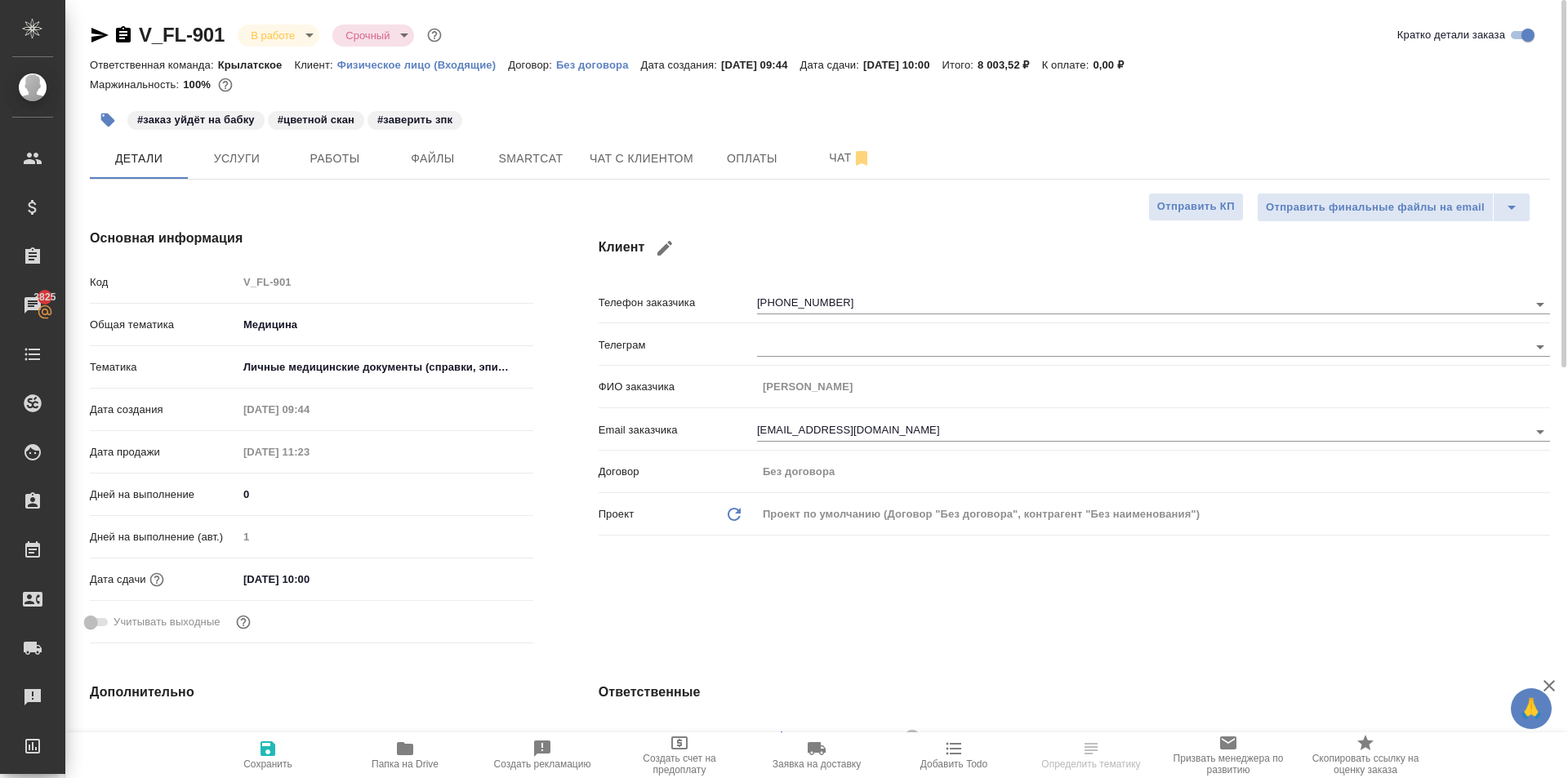
type textarea "x"
select select "RU"
type textarea "x"
